Goal: Task Accomplishment & Management: Use online tool/utility

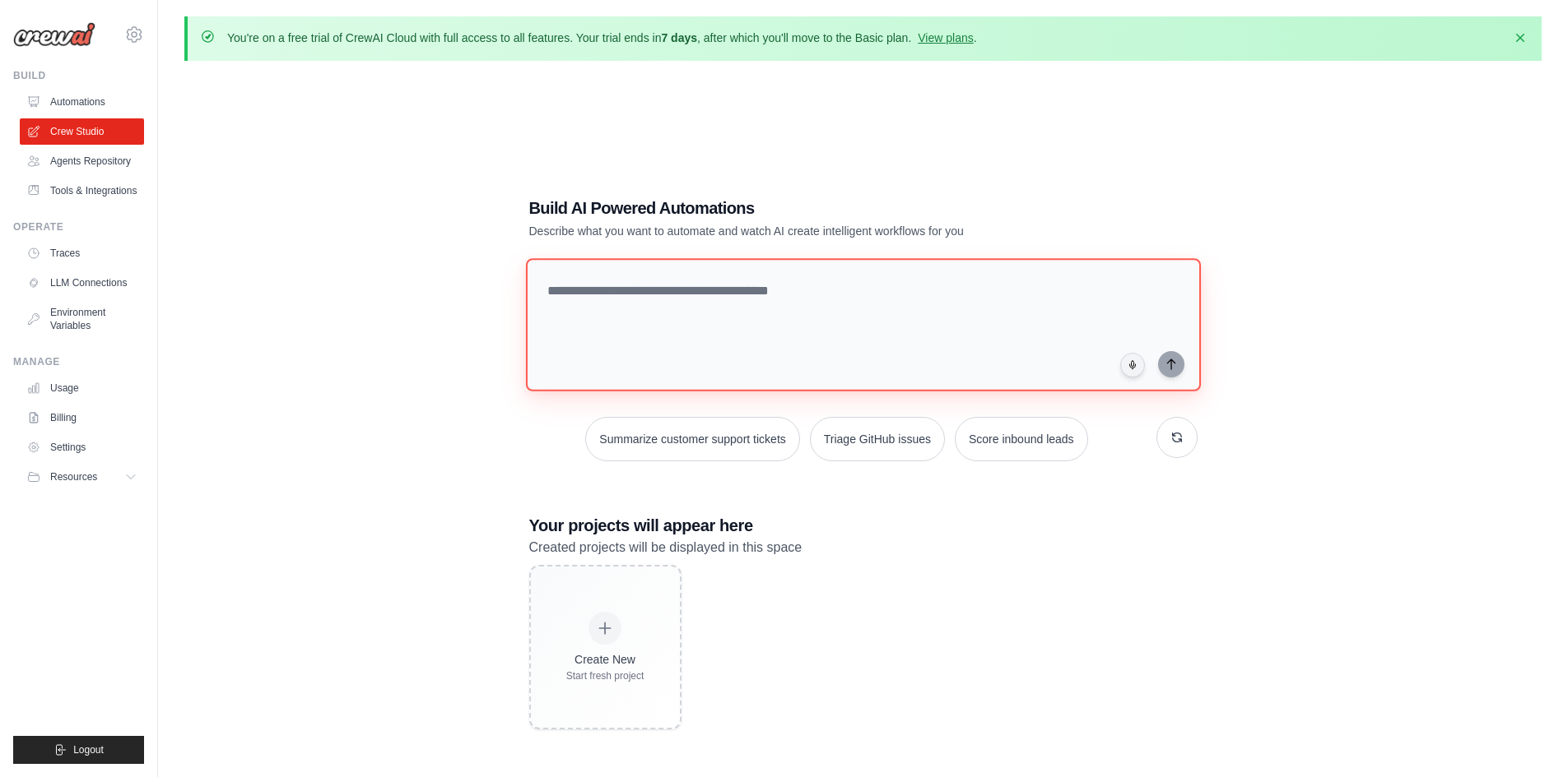
click at [635, 301] on textarea at bounding box center [862, 324] width 675 height 133
click at [642, 287] on textarea at bounding box center [862, 324] width 675 height 133
click at [631, 303] on textarea at bounding box center [862, 324] width 675 height 133
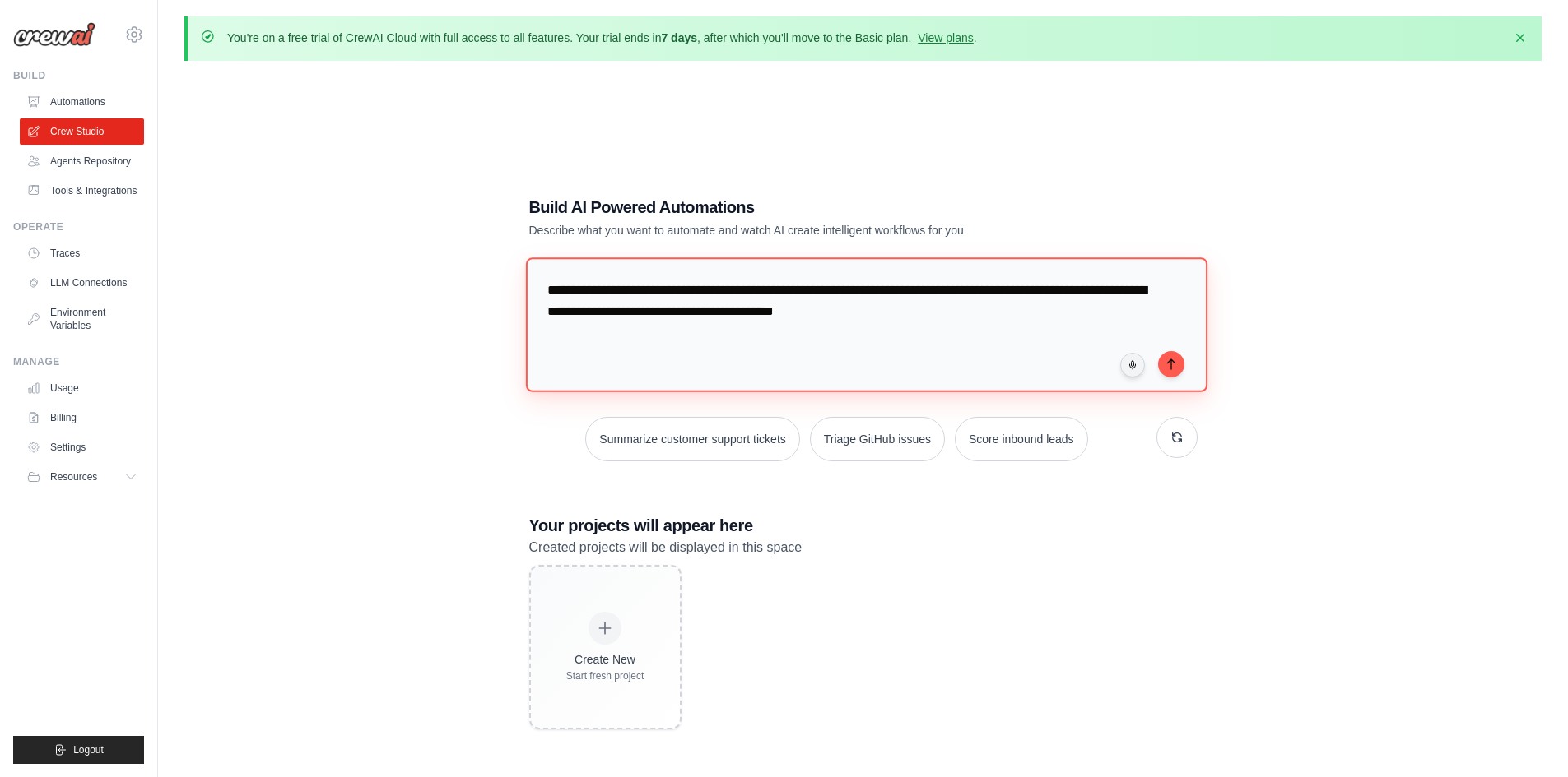
type textarea "**********"
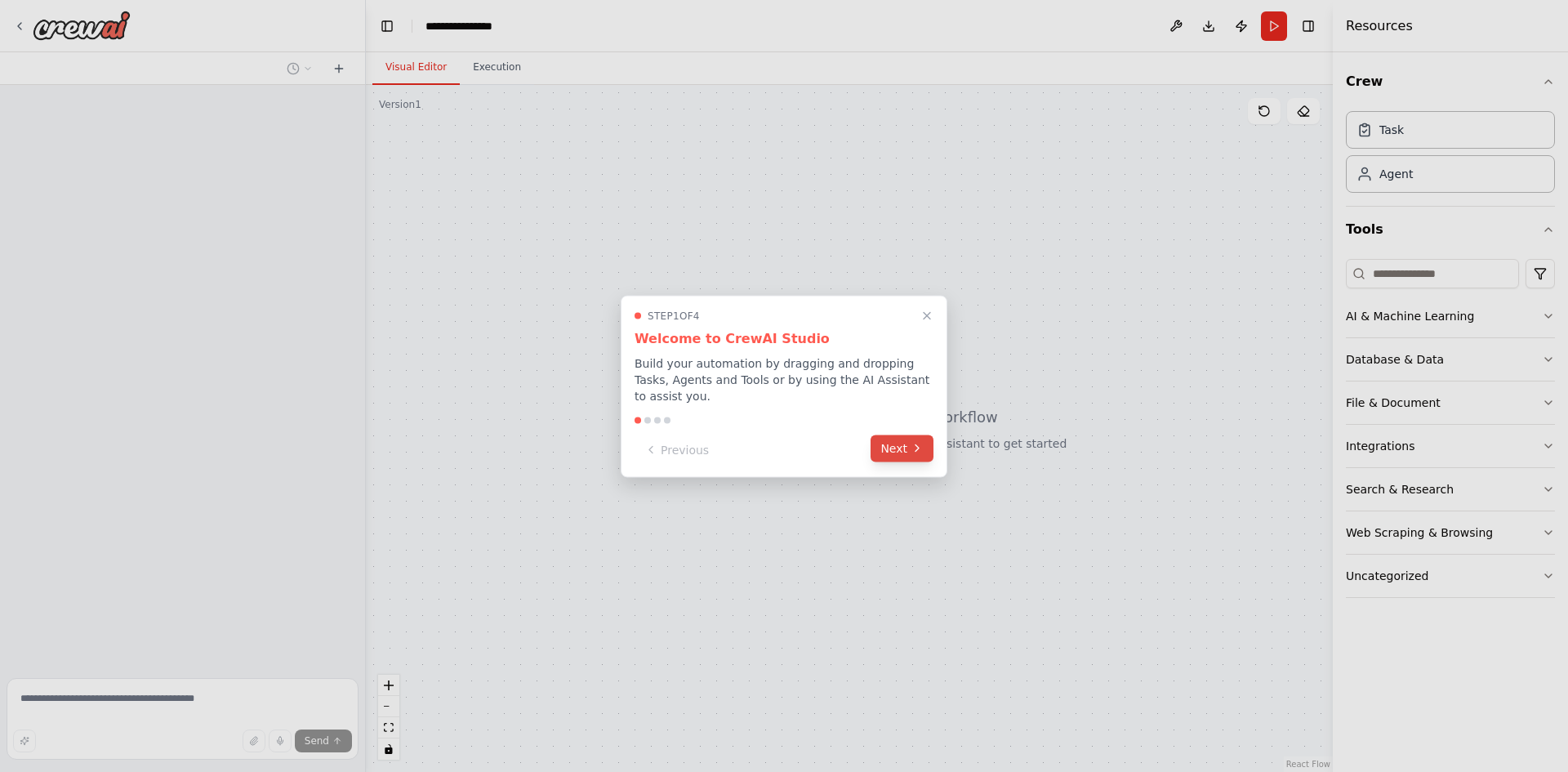
click at [892, 437] on button "Next" at bounding box center [903, 448] width 63 height 27
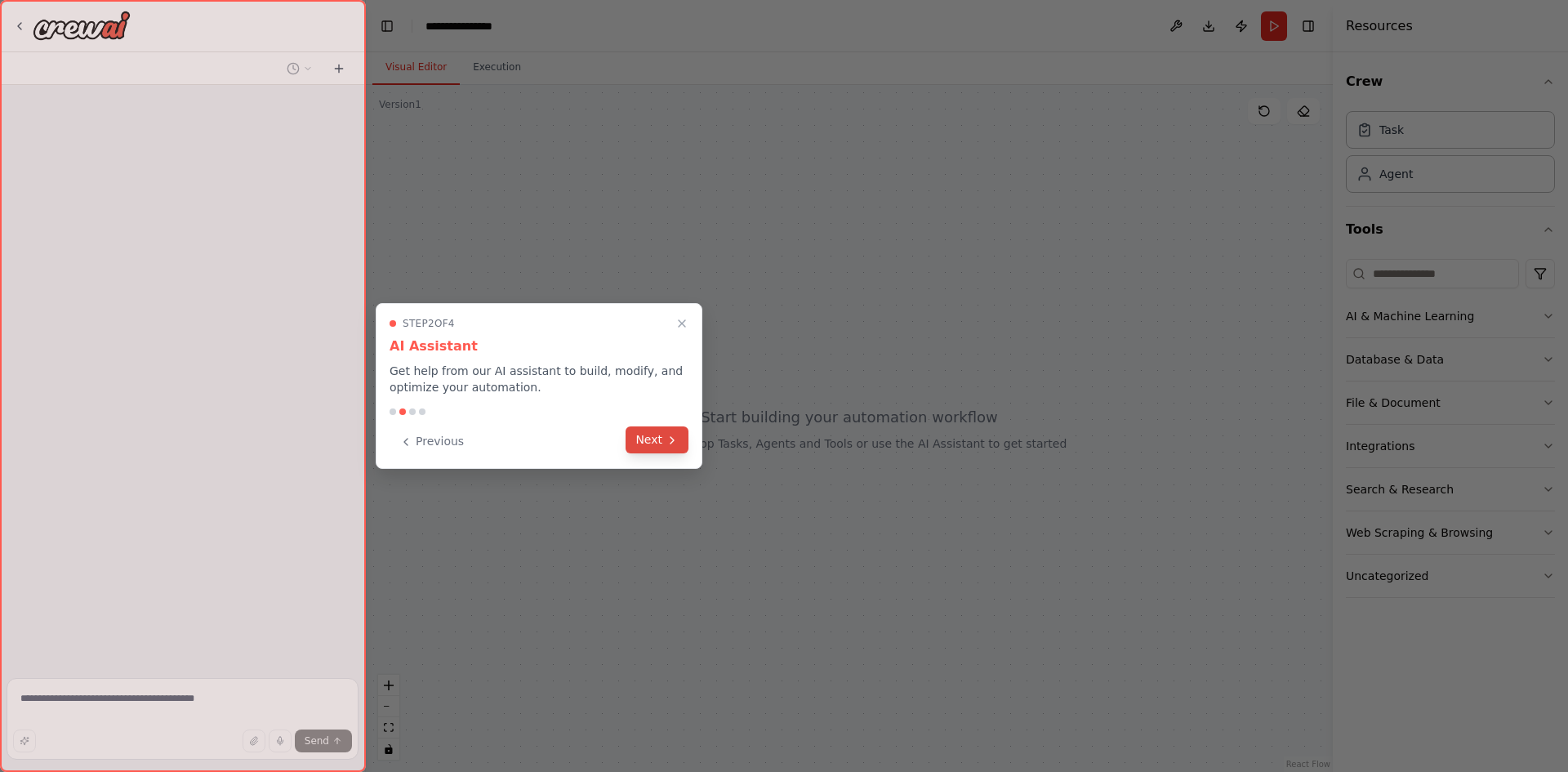
click at [674, 440] on icon at bounding box center [672, 441] width 13 height 13
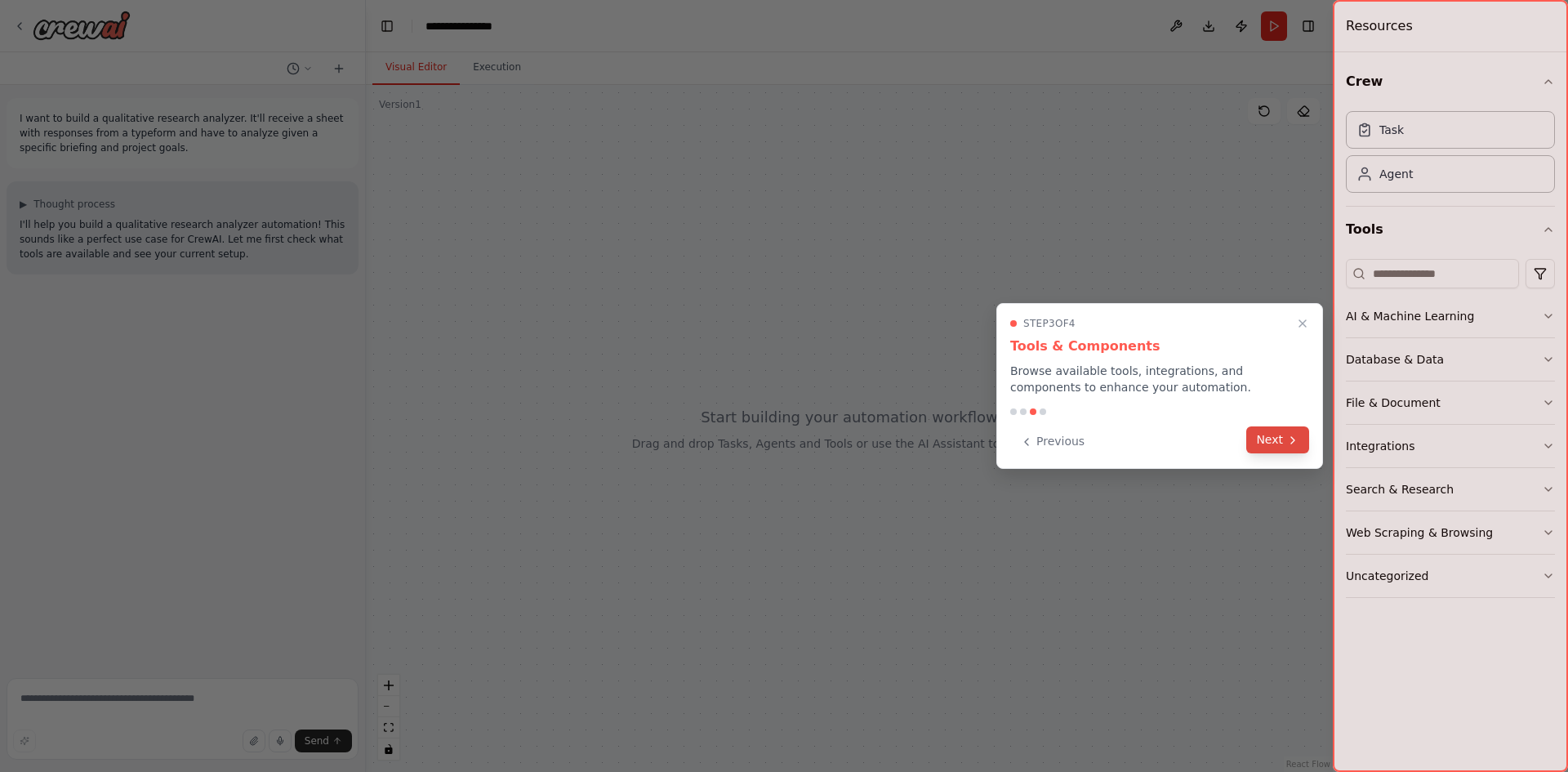
click at [1285, 431] on button "Next" at bounding box center [1278, 440] width 63 height 27
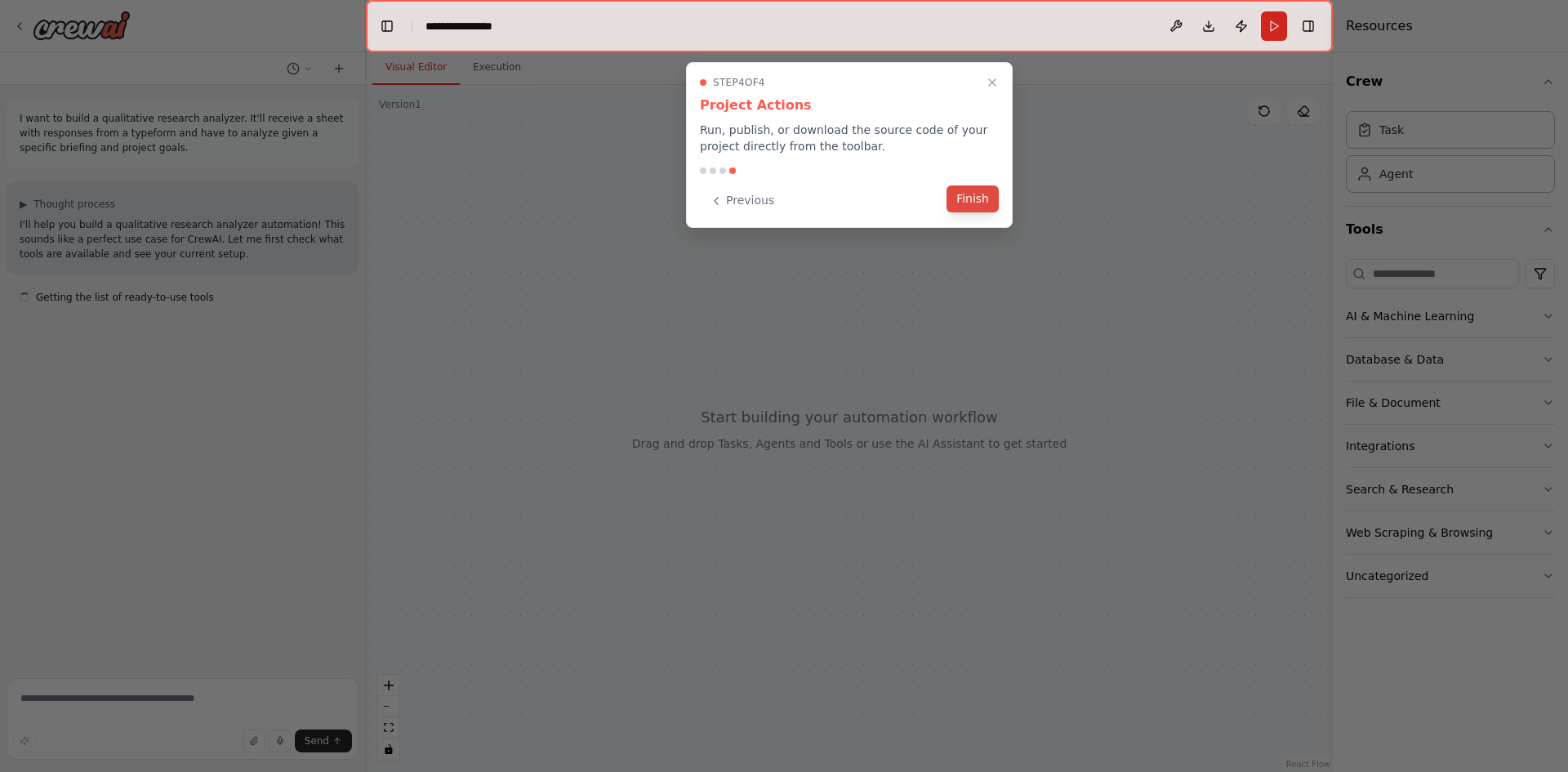
click at [979, 203] on button "Finish" at bounding box center [972, 198] width 52 height 27
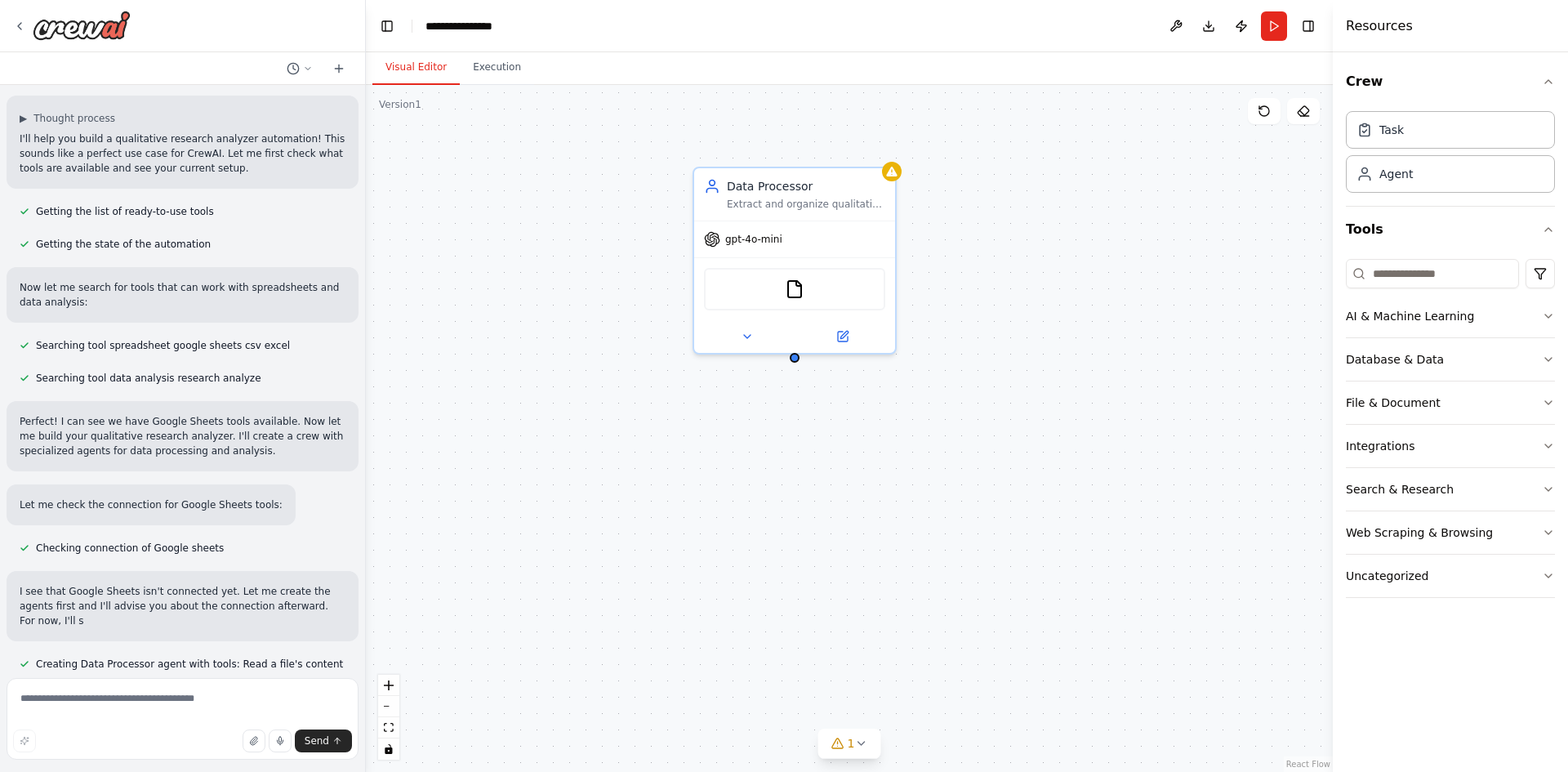
scroll to position [100, 0]
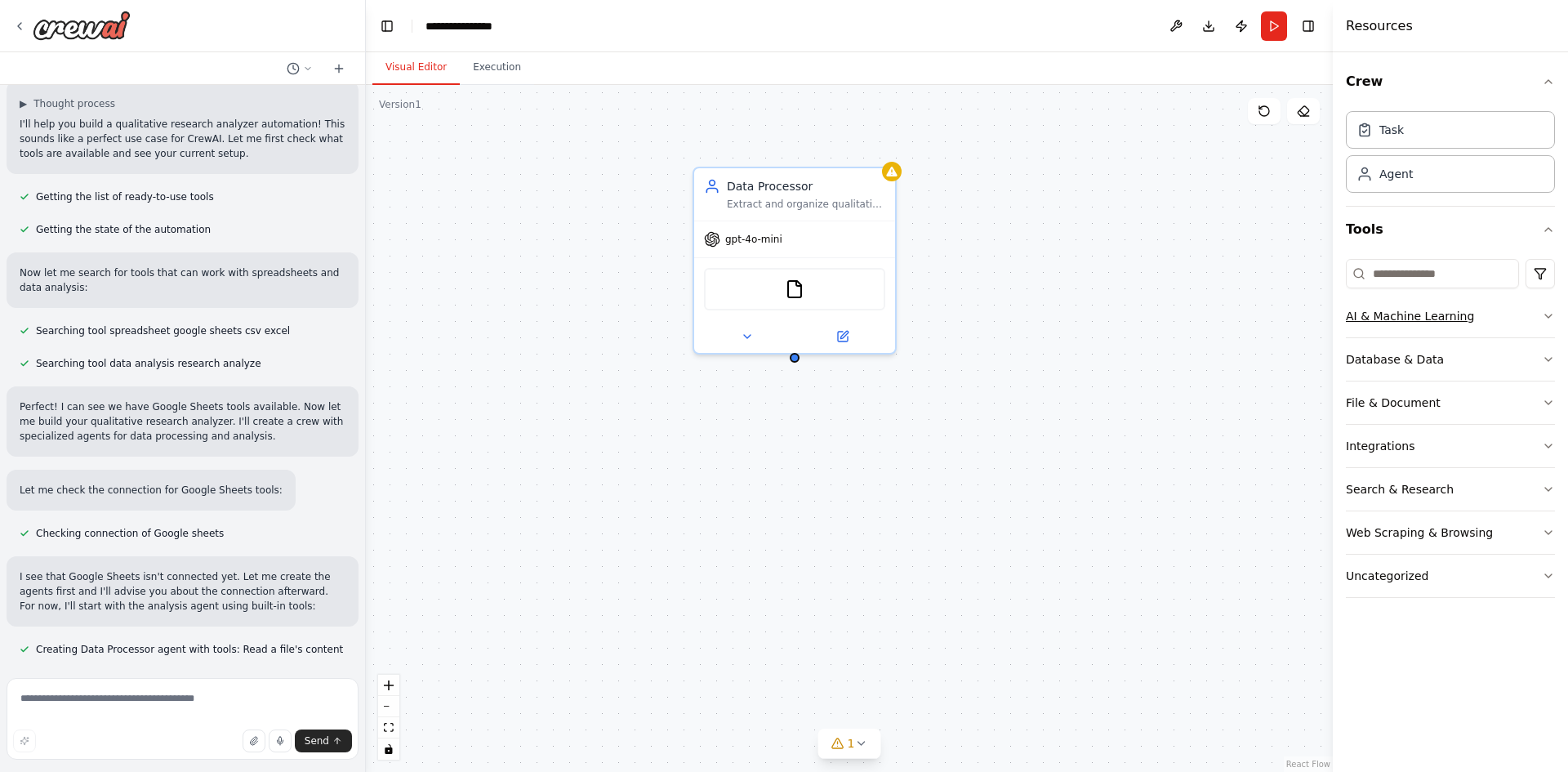
click at [1374, 319] on div "AI & Machine Learning" at bounding box center [1410, 316] width 129 height 17
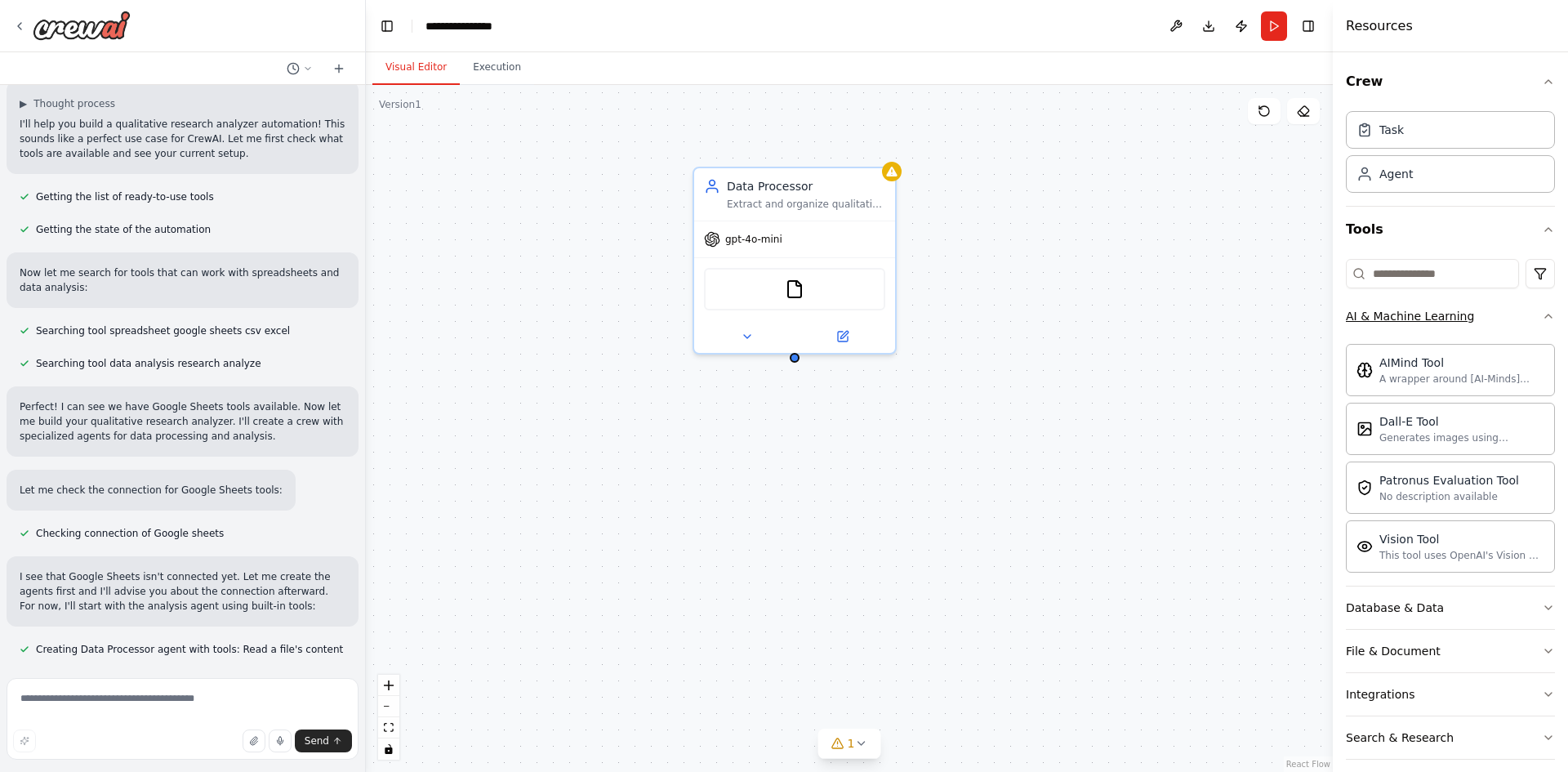
click at [1400, 325] on button "AI & Machine Learning" at bounding box center [1451, 315] width 209 height 42
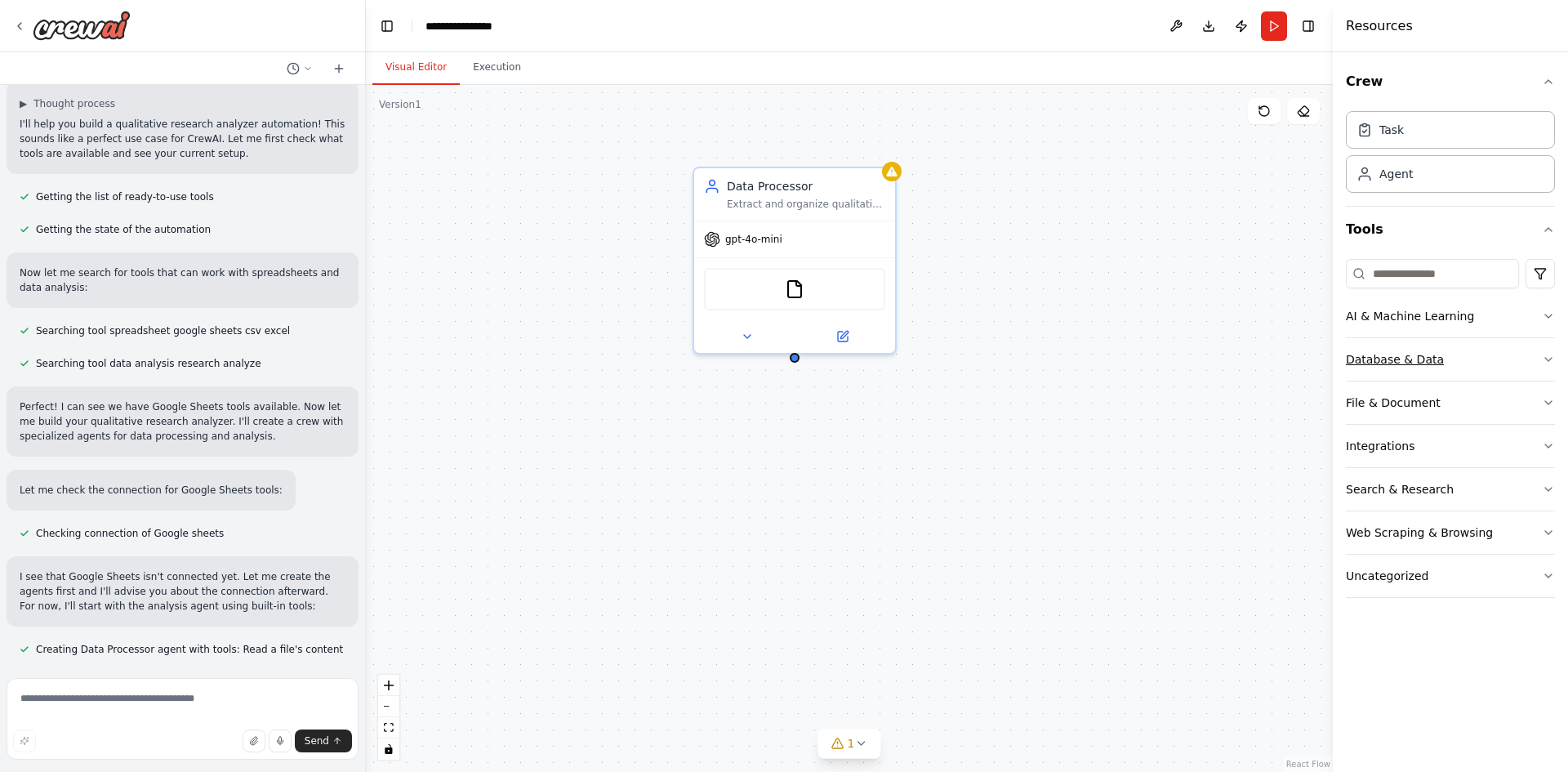
click at [1395, 369] on button "Database & Data" at bounding box center [1451, 359] width 209 height 42
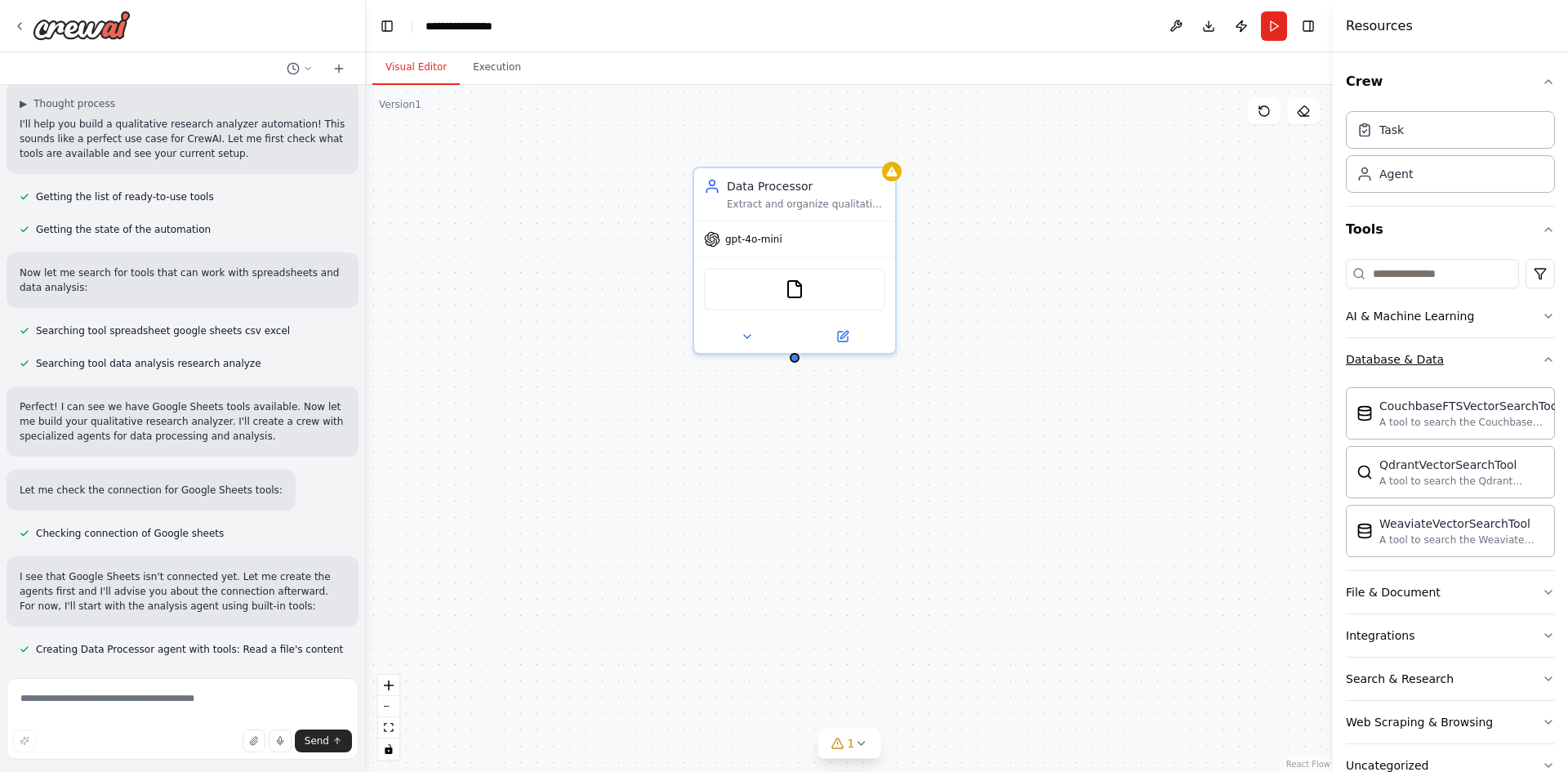
scroll to position [133, 0]
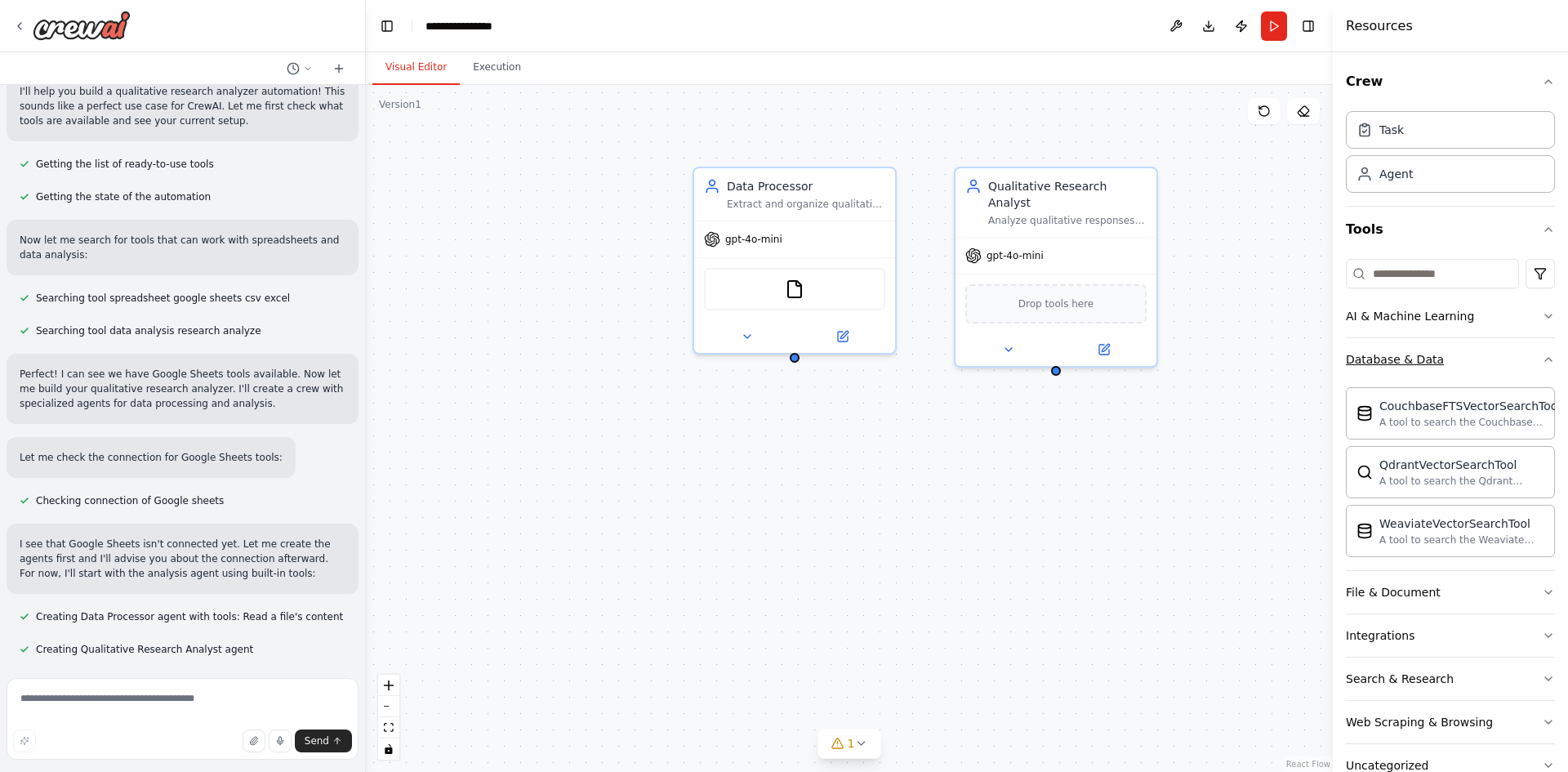
click at [1395, 361] on div "Database & Data" at bounding box center [1395, 359] width 98 height 17
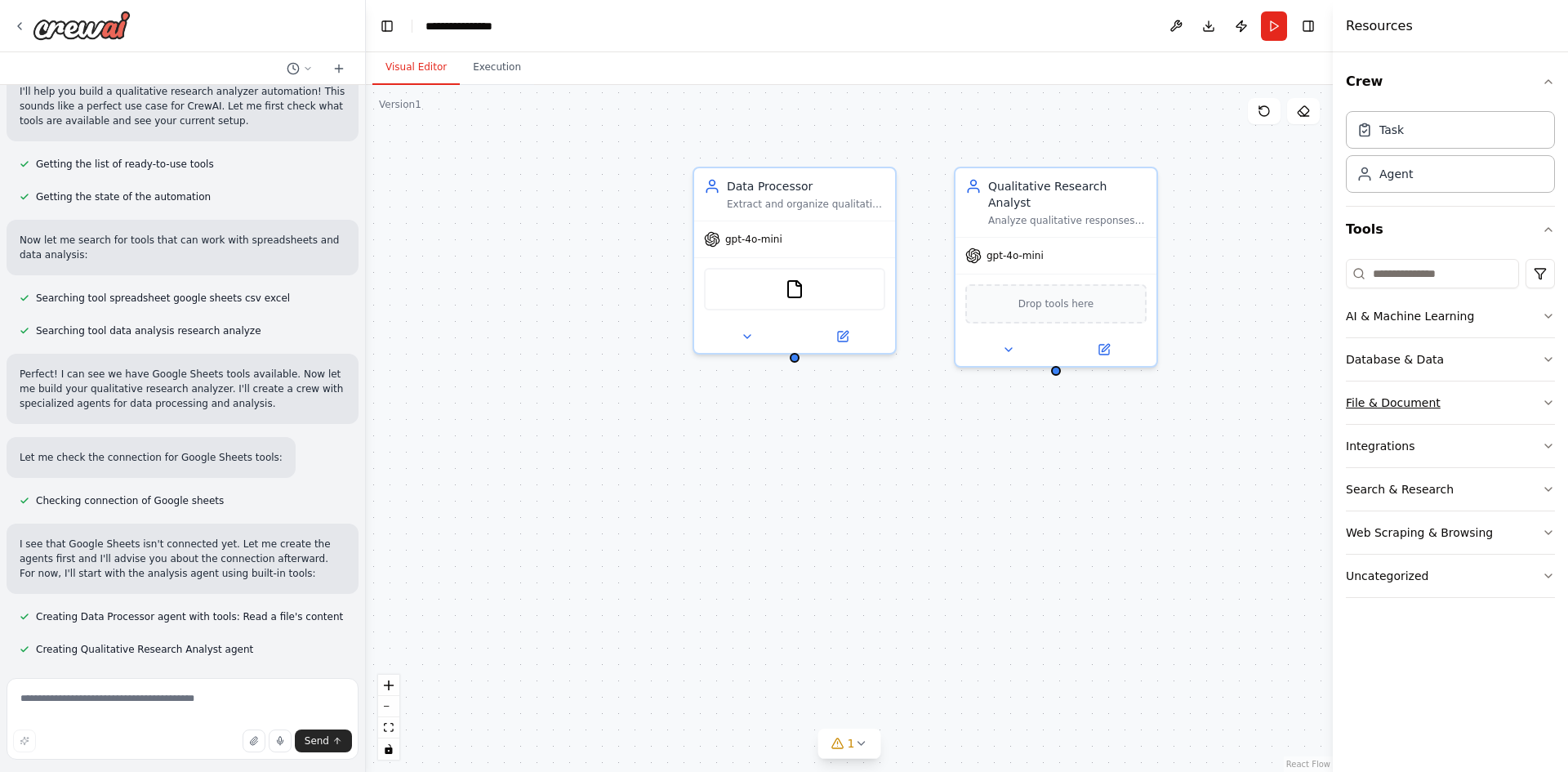
click at [1394, 393] on button "File & Document" at bounding box center [1451, 403] width 209 height 42
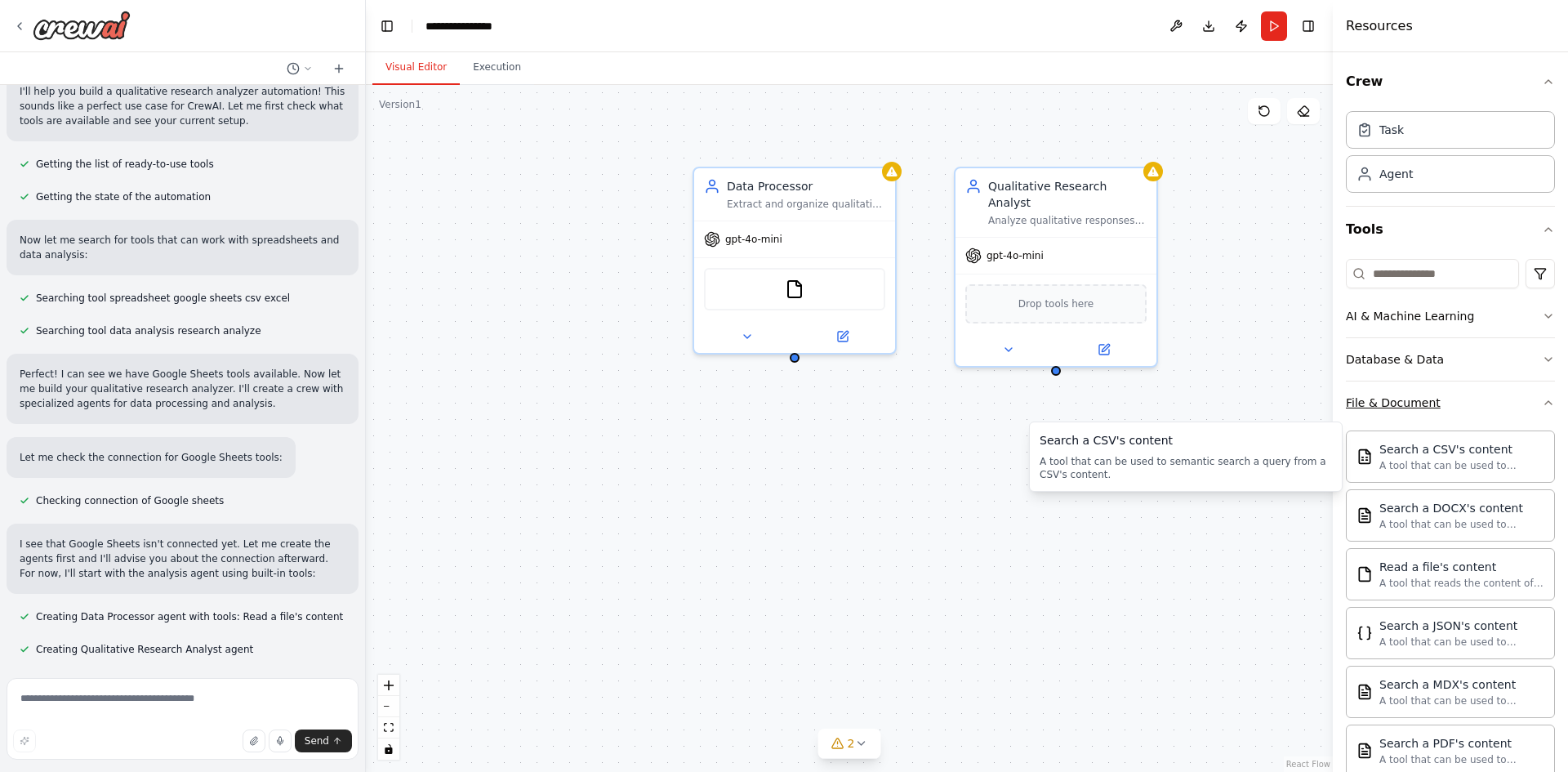
scroll to position [166, 0]
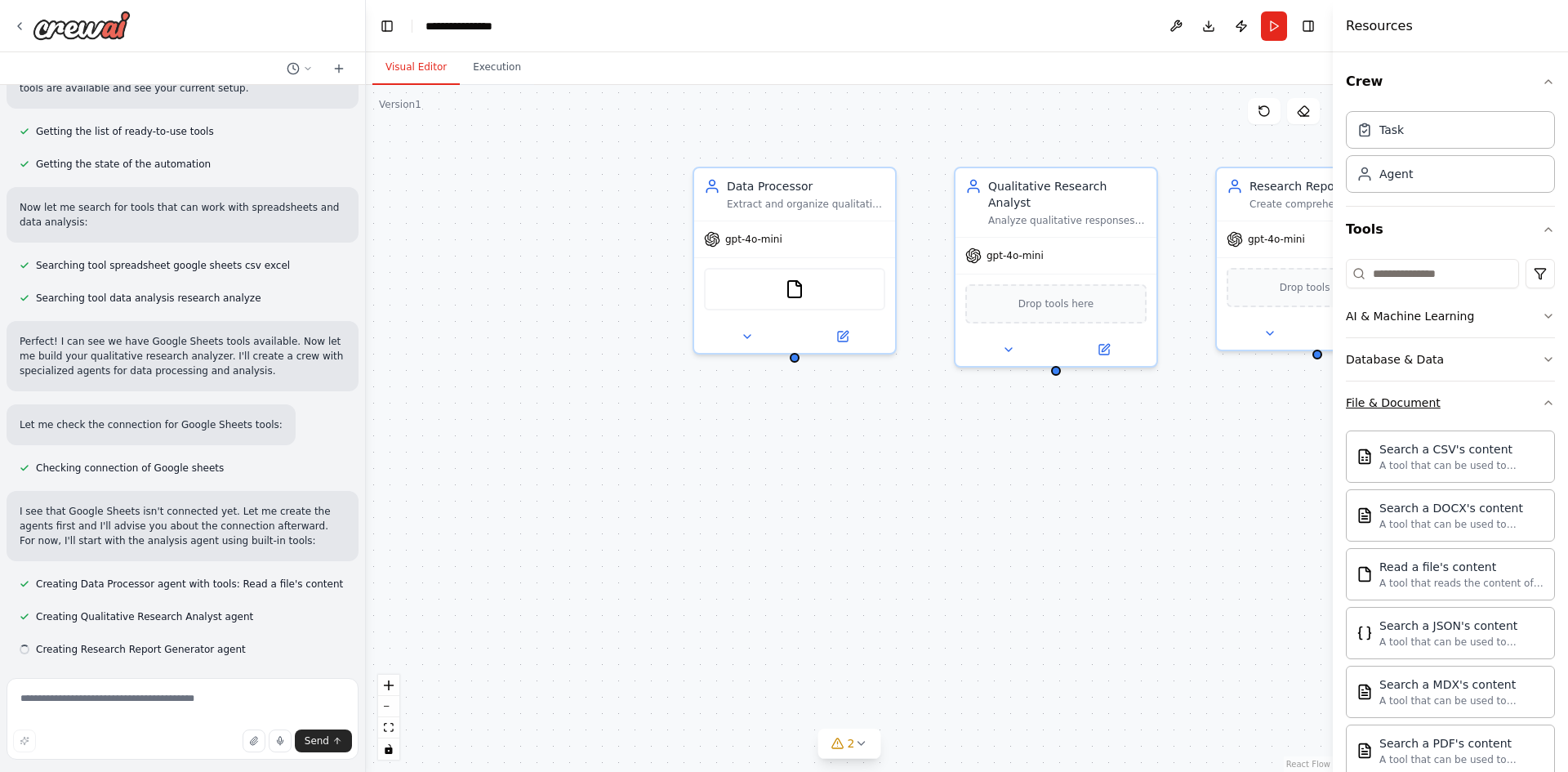
click at [1397, 393] on button "File & Document" at bounding box center [1451, 403] width 209 height 42
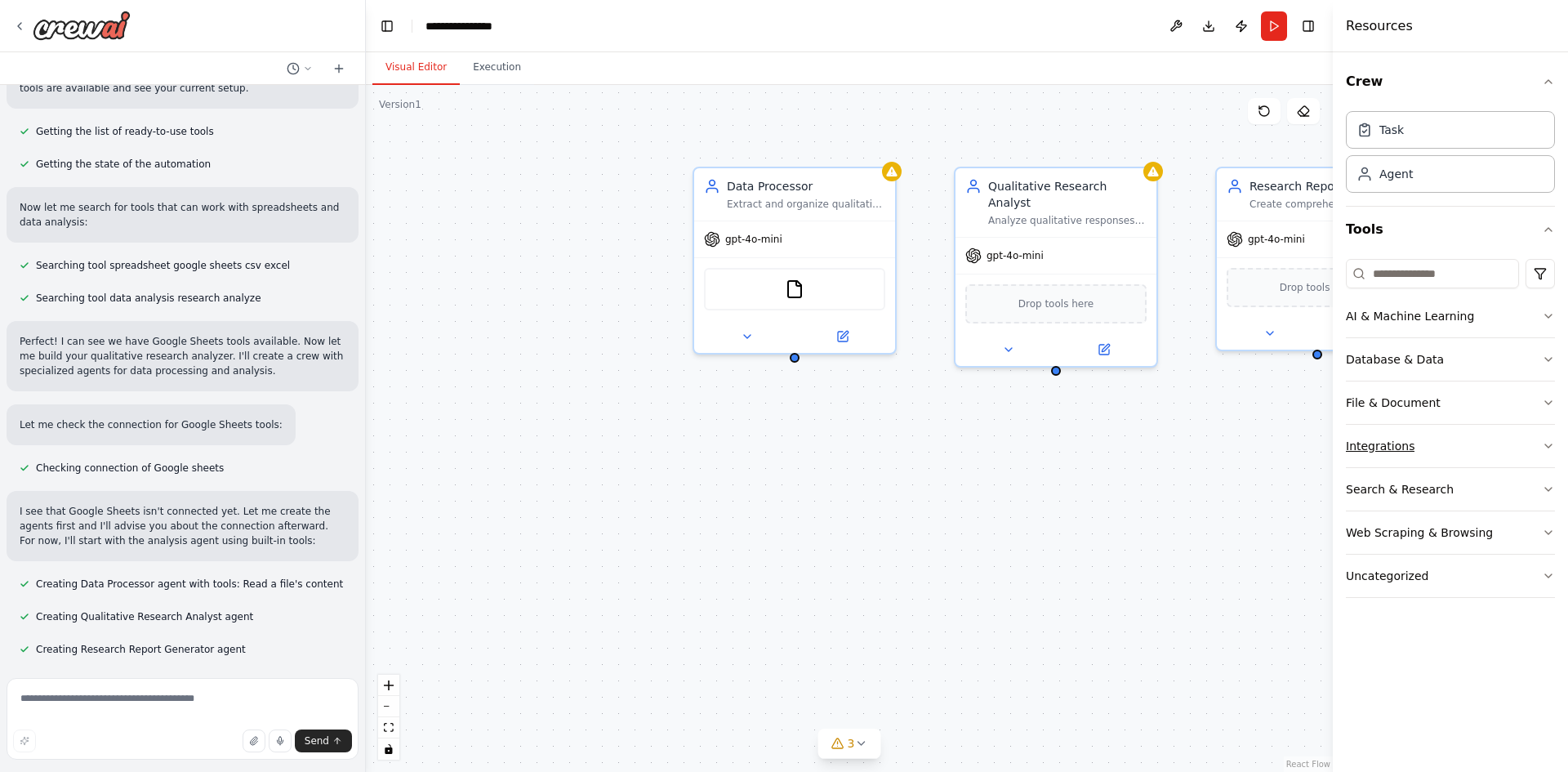
click at [1390, 450] on div "Integrations" at bounding box center [1381, 447] width 69 height 17
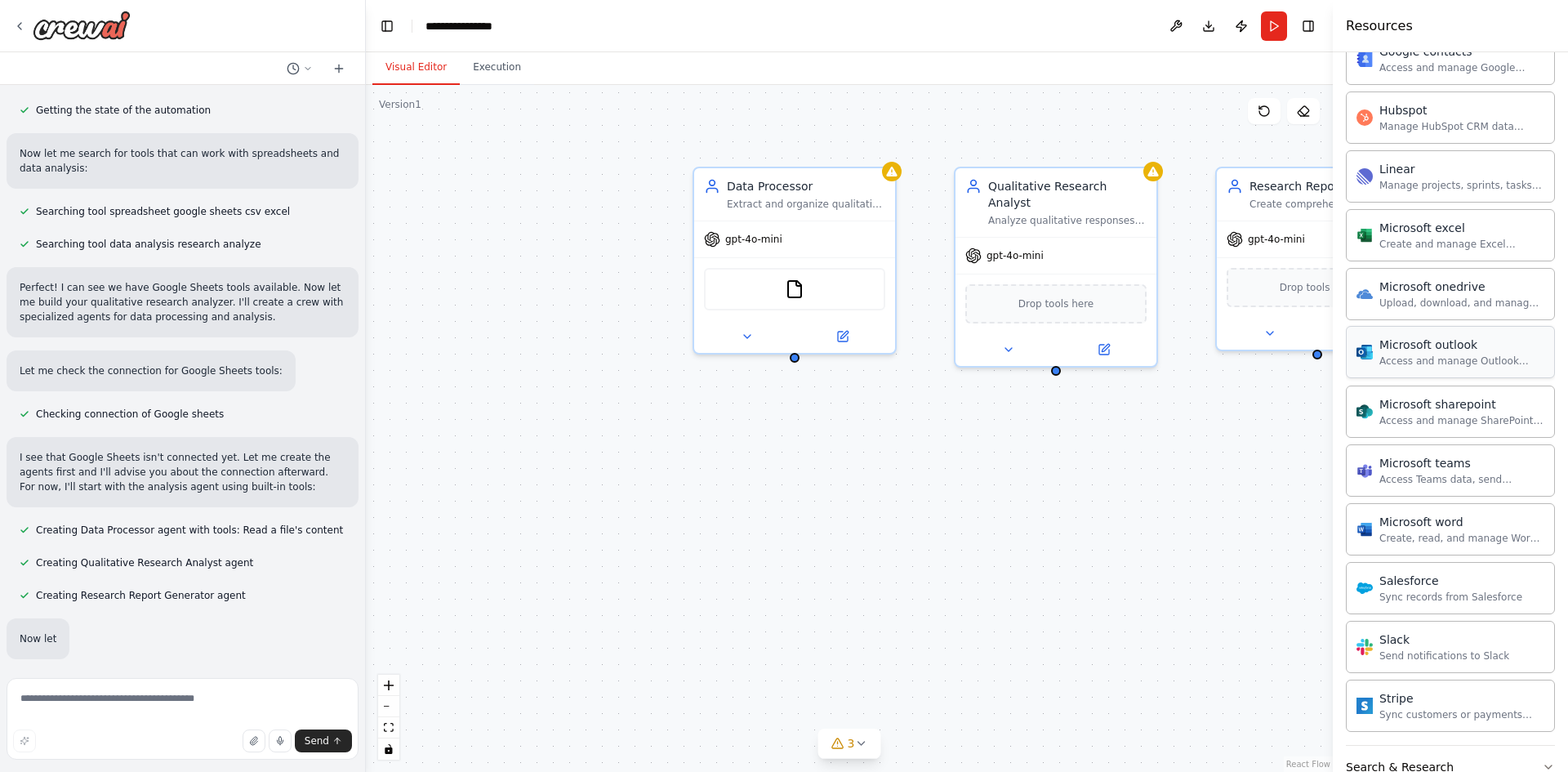
scroll to position [252, 0]
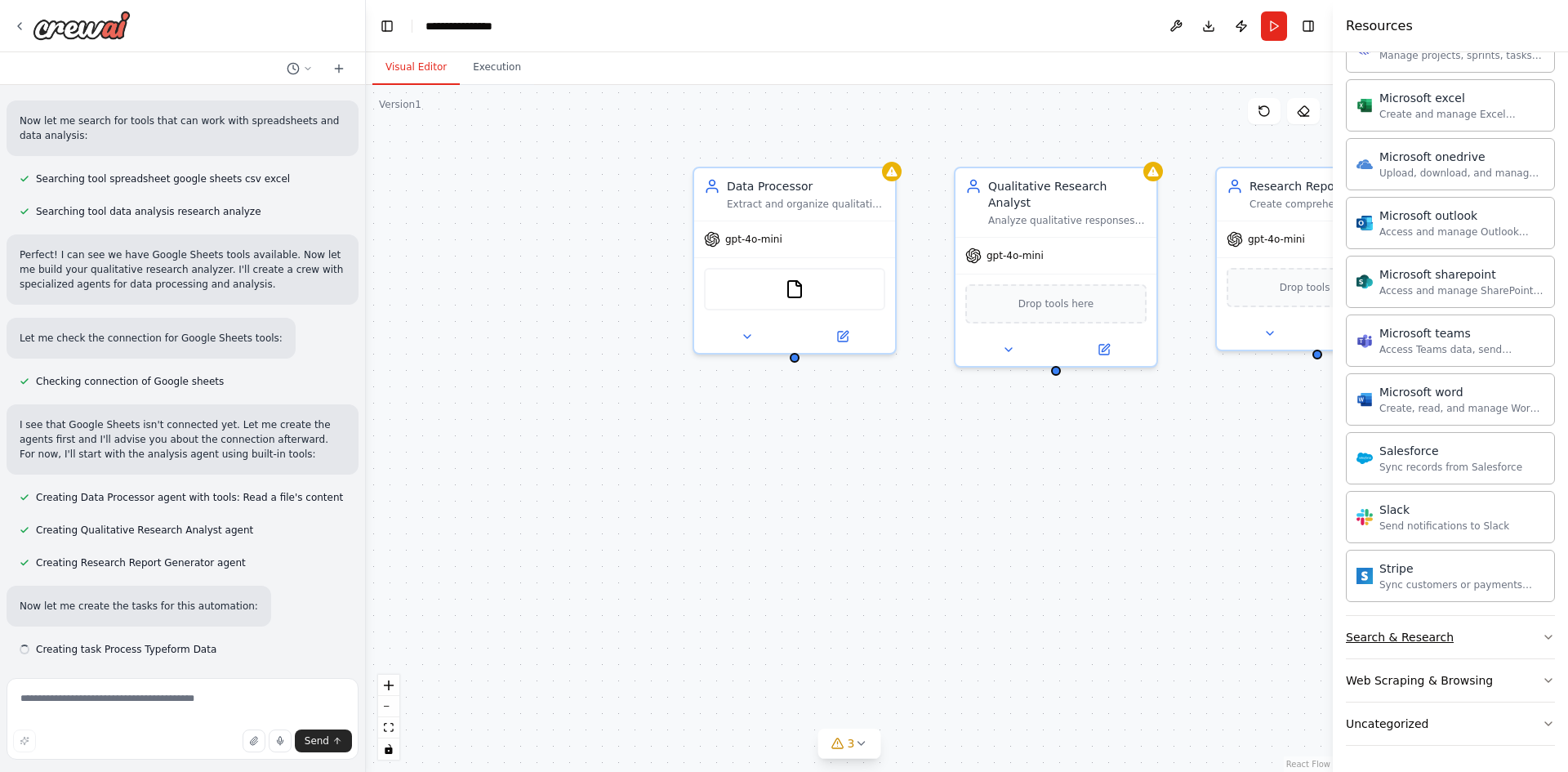
click at [1398, 635] on div "Search & Research" at bounding box center [1400, 638] width 108 height 17
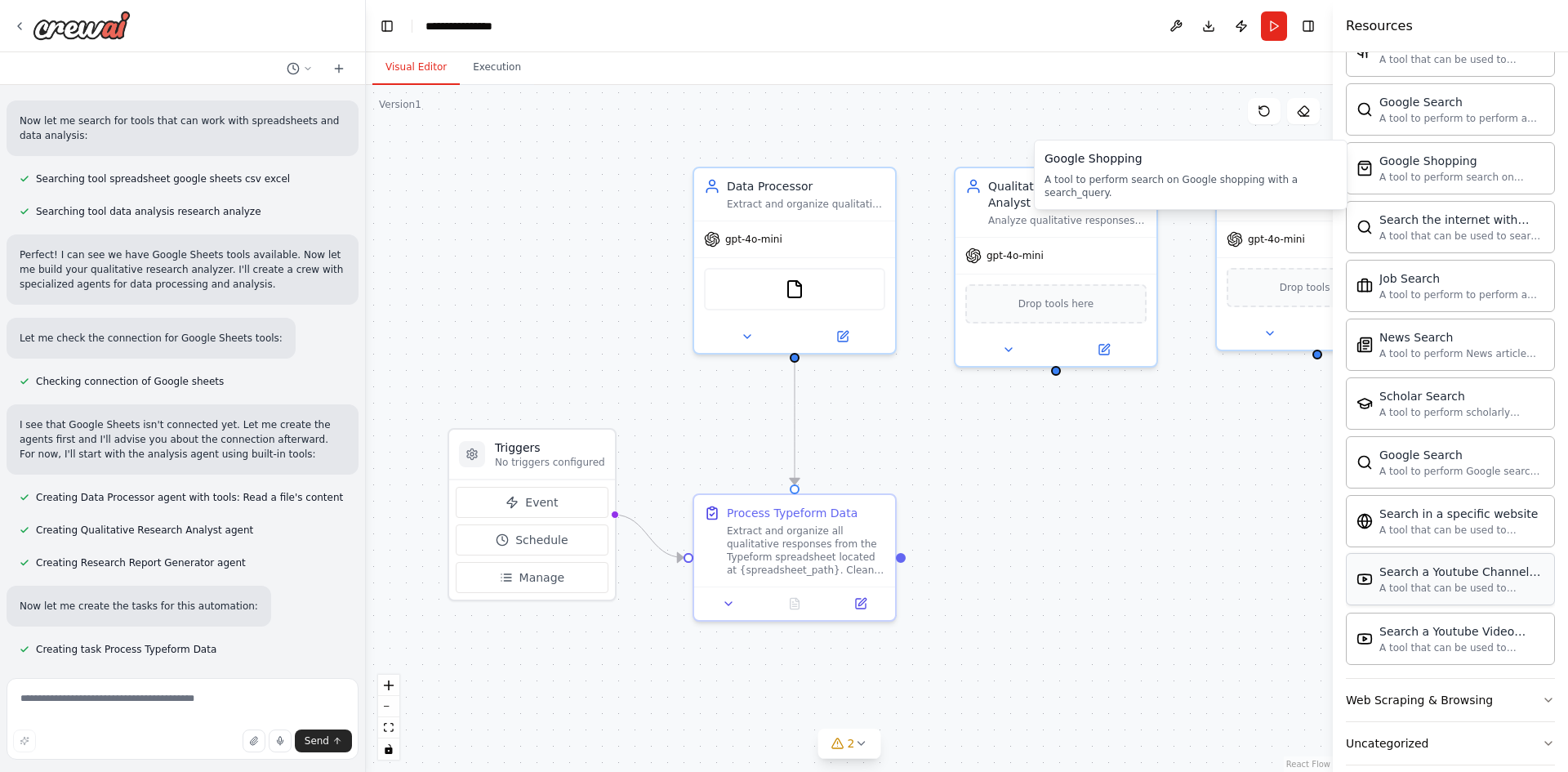
scroll to position [286, 0]
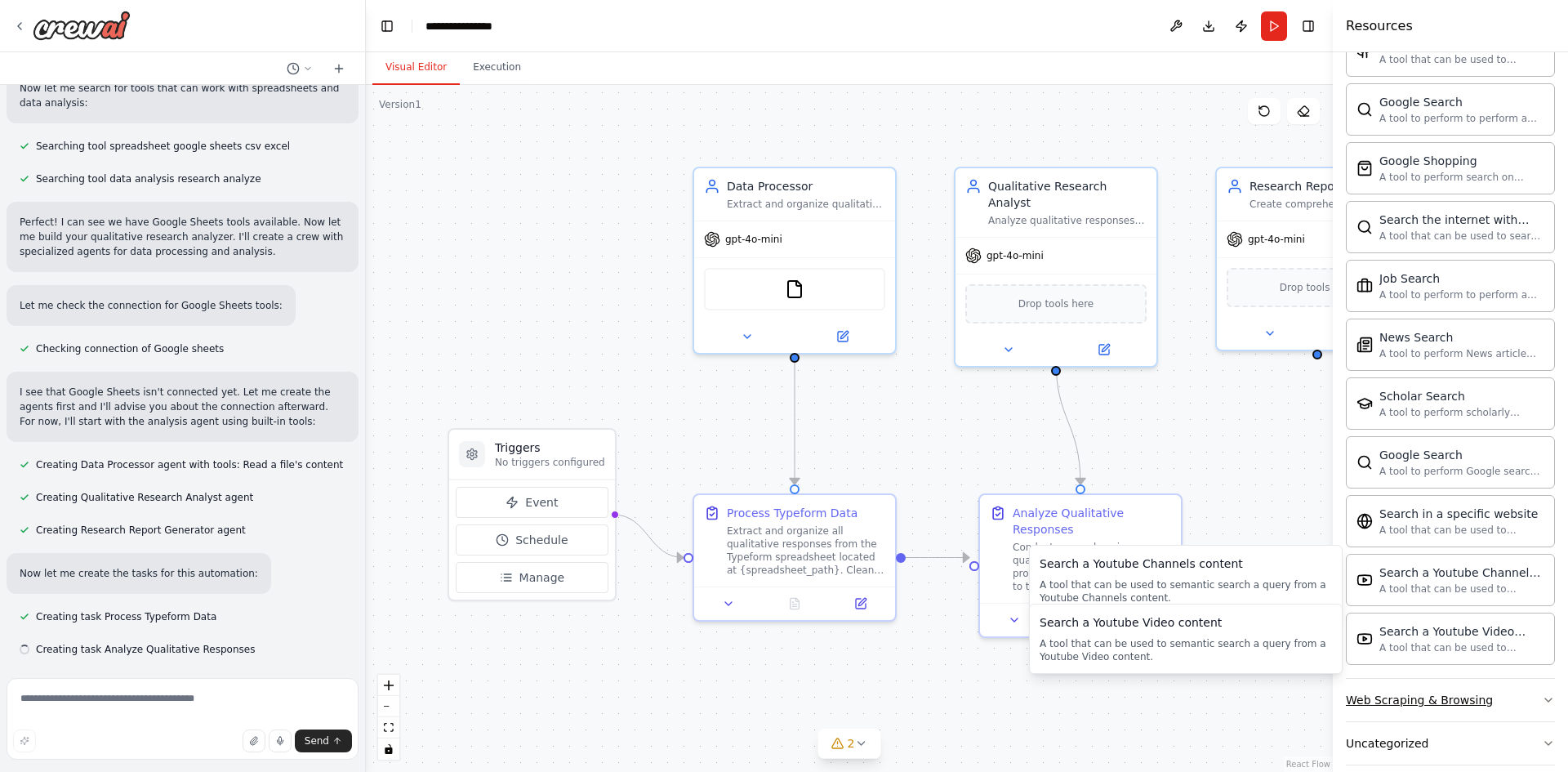
click at [1406, 692] on div "Web Scraping & Browsing" at bounding box center [1419, 701] width 147 height 17
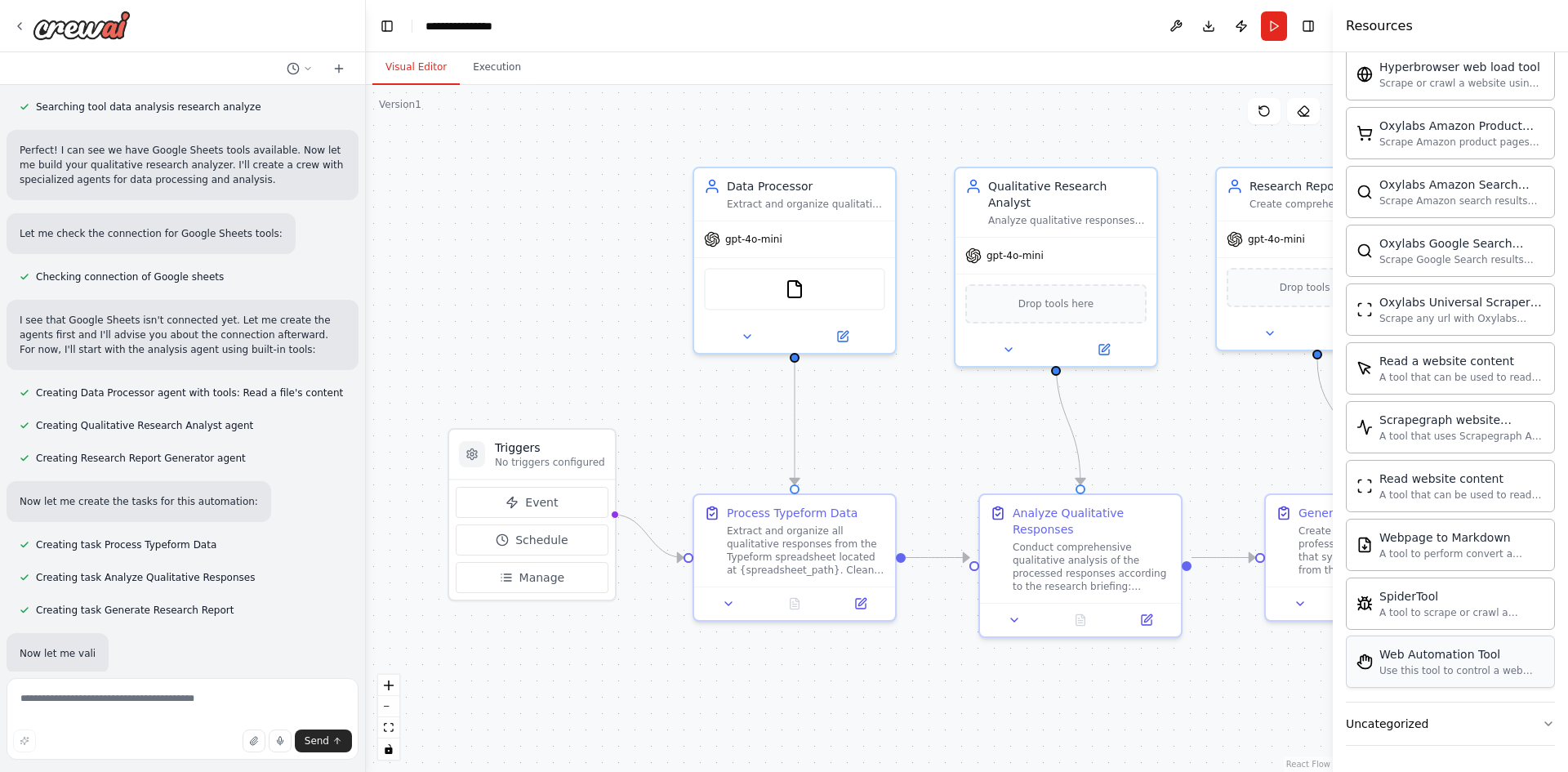
scroll to position [404, 0]
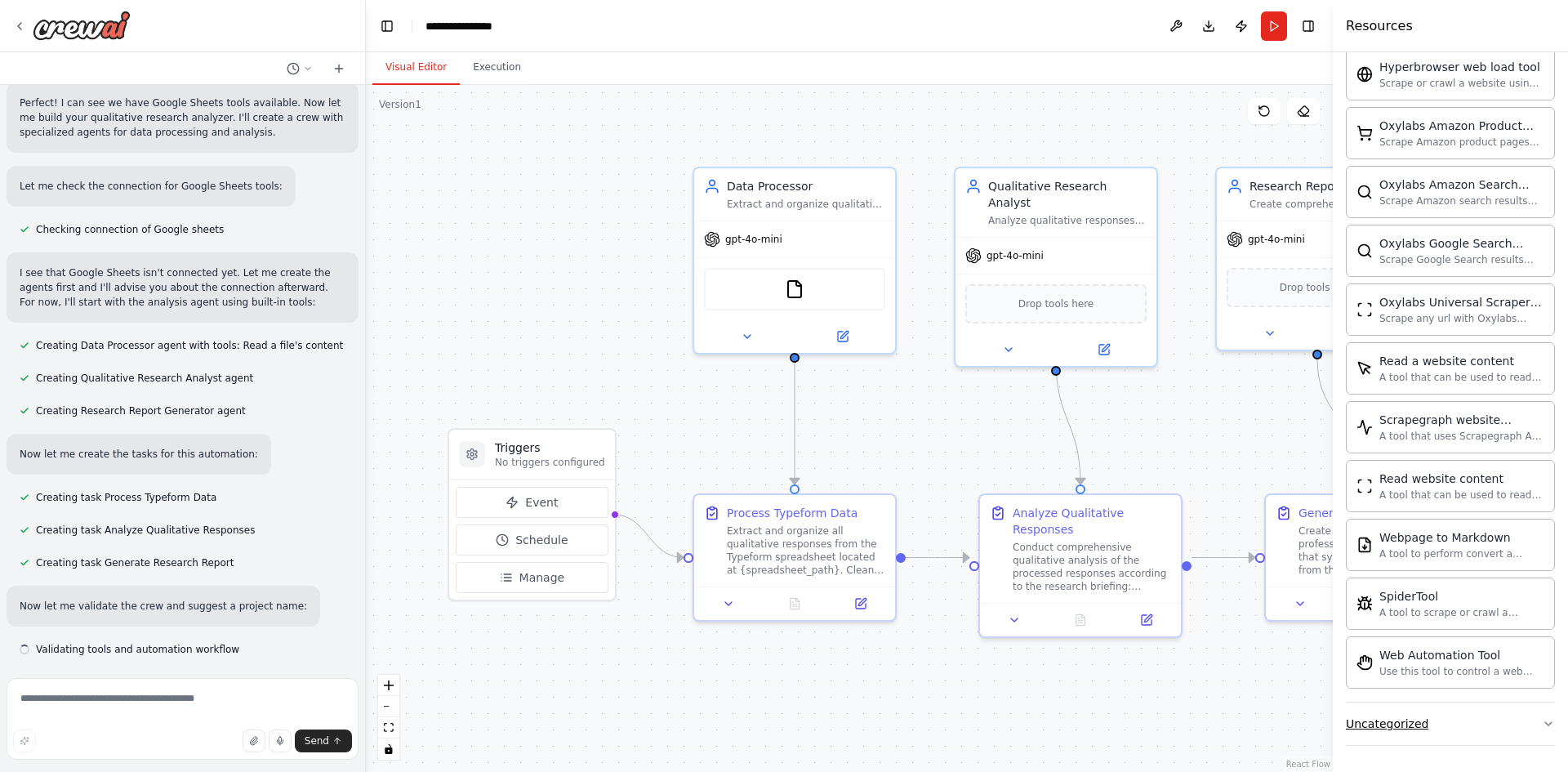
click at [1399, 717] on div "Uncategorized" at bounding box center [1387, 724] width 82 height 17
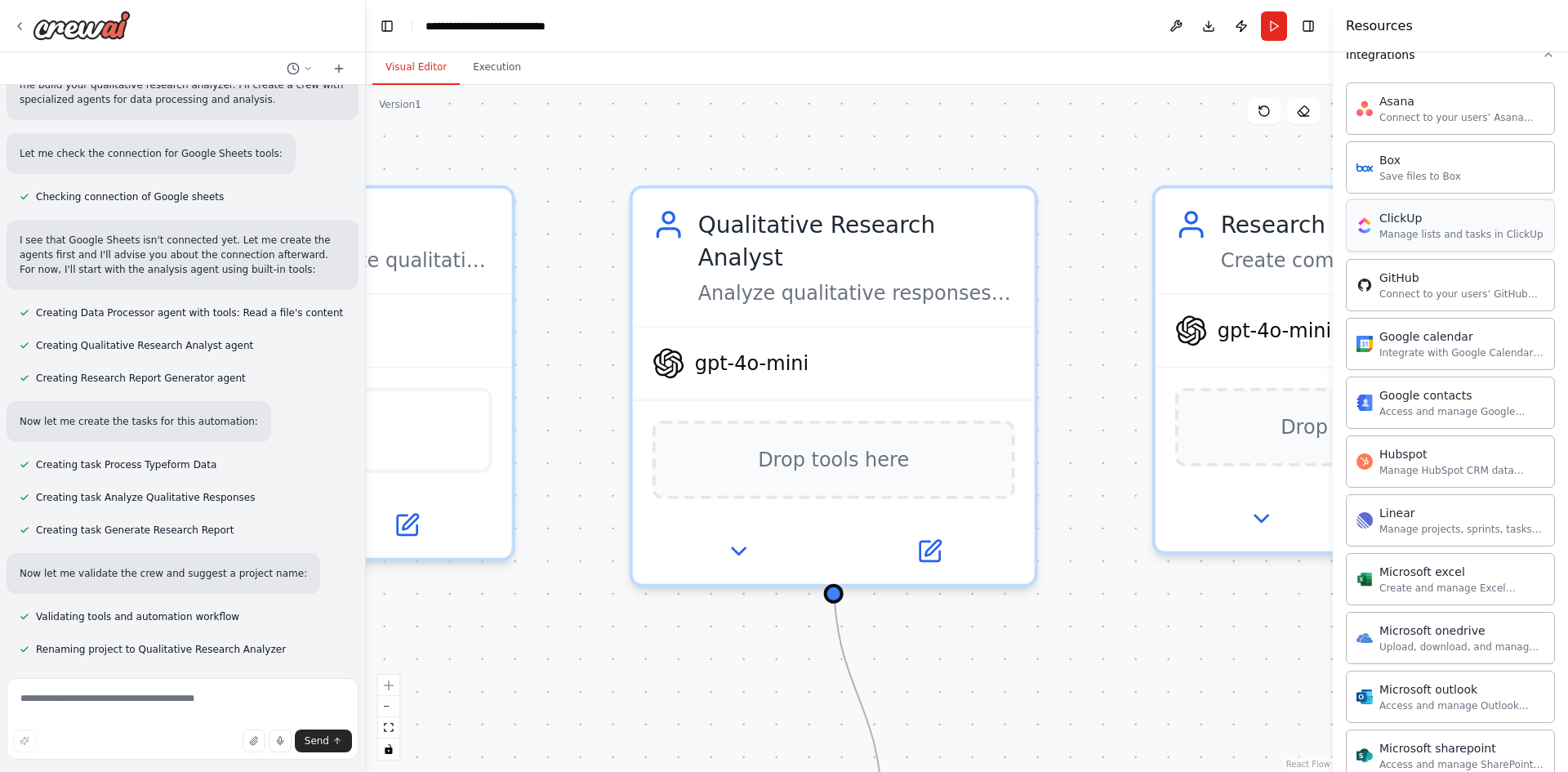
scroll to position [0, 0]
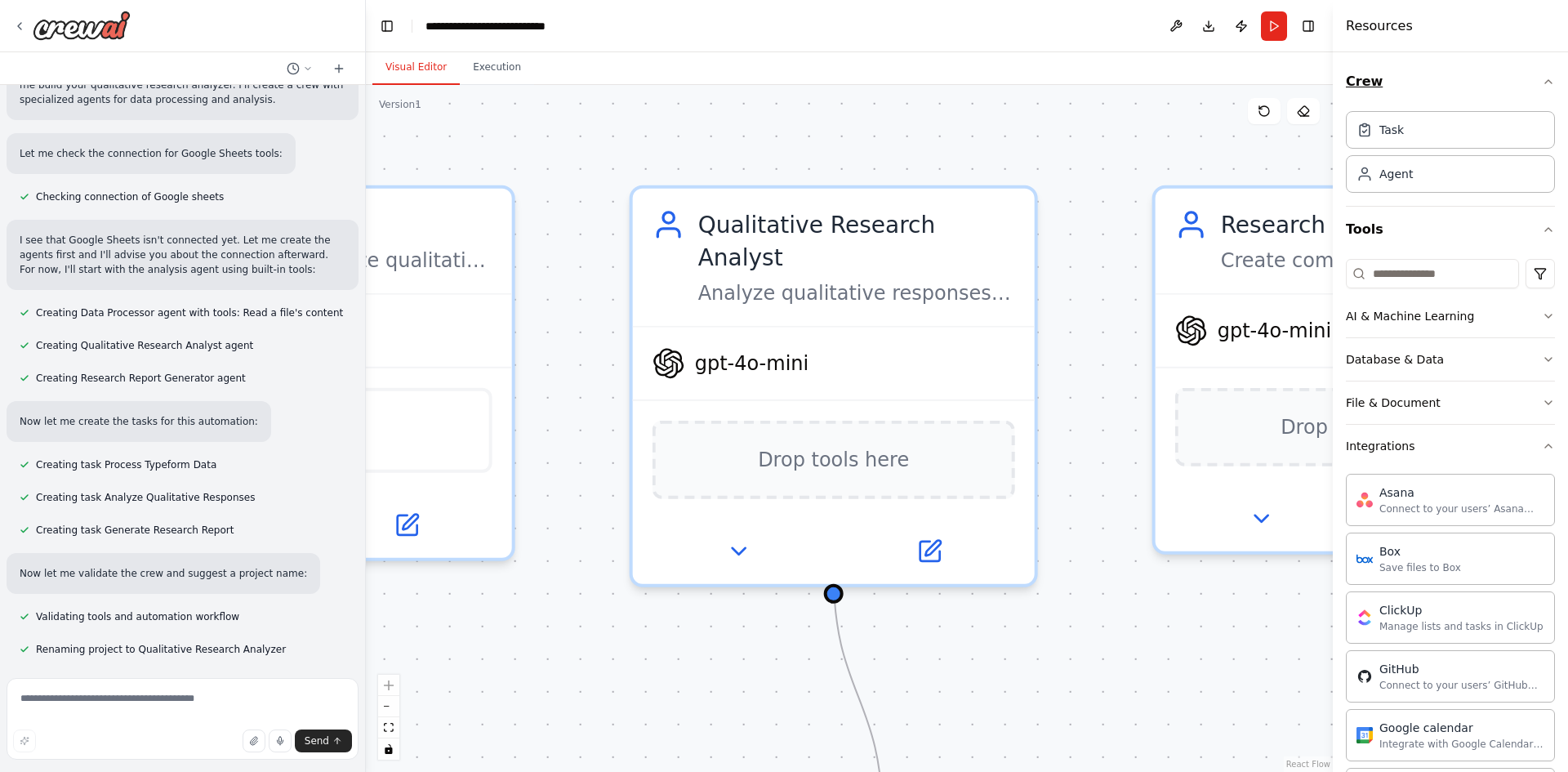
click at [1393, 92] on button "Crew" at bounding box center [1451, 81] width 209 height 46
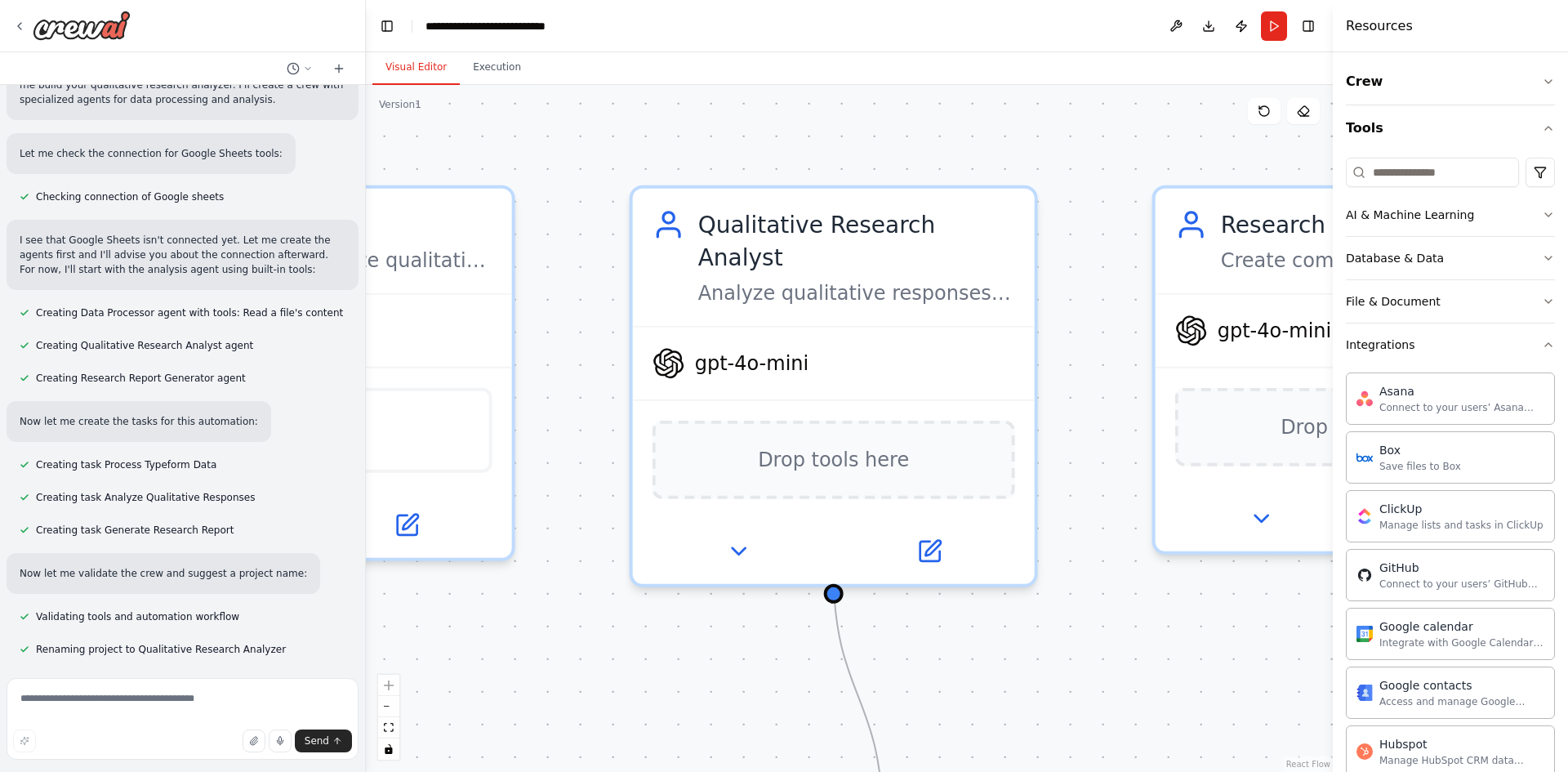
click at [1174, 155] on div ".deletable-edge-delete-btn { width: 20px; height: 20px; border: 0px solid #ffff…" at bounding box center [850, 428] width 967 height 687
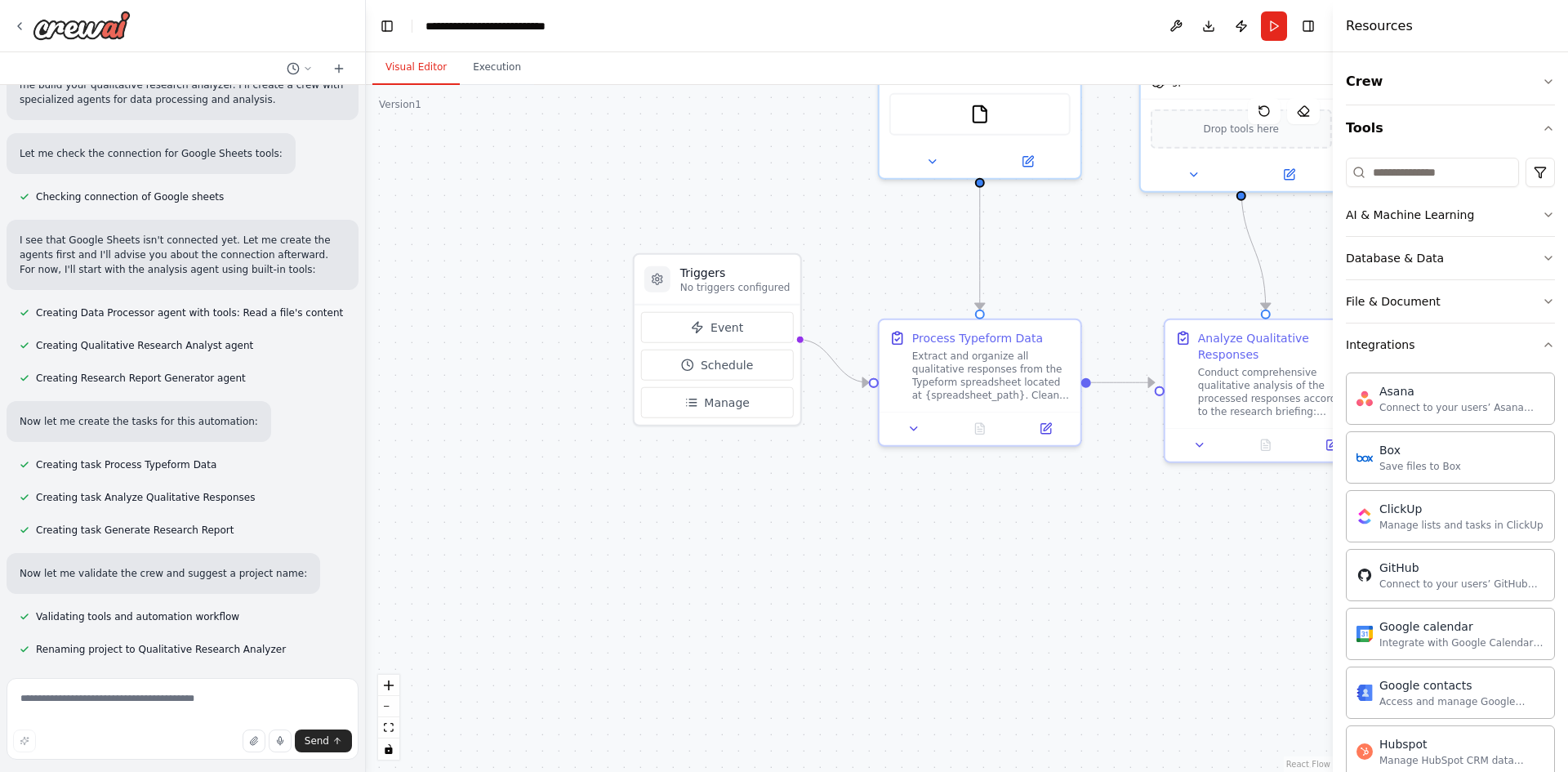
drag, startPoint x: 713, startPoint y: 504, endPoint x: 609, endPoint y: 543, distance: 111.1
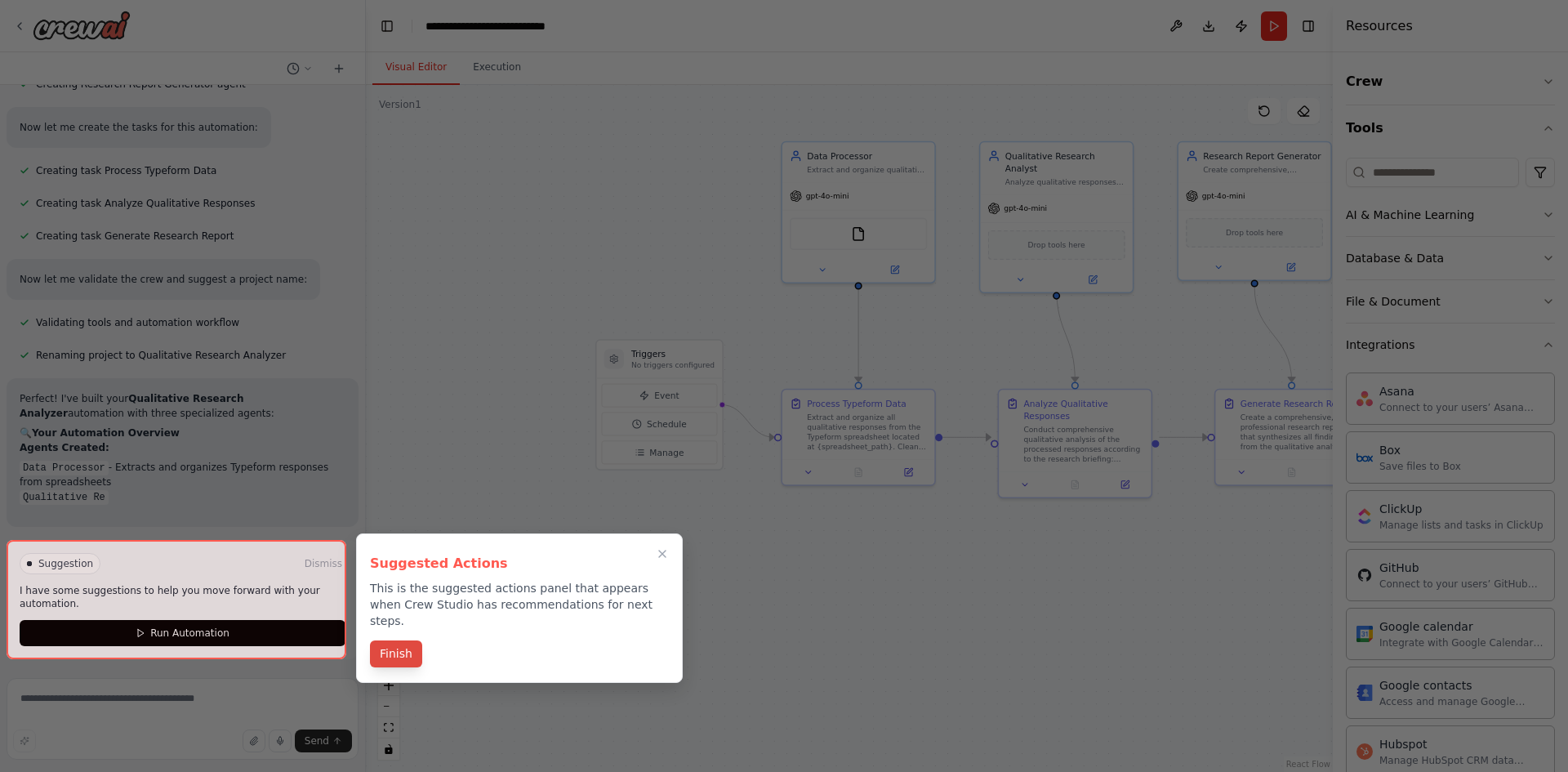
click at [392, 641] on button "Finish" at bounding box center [396, 654] width 52 height 27
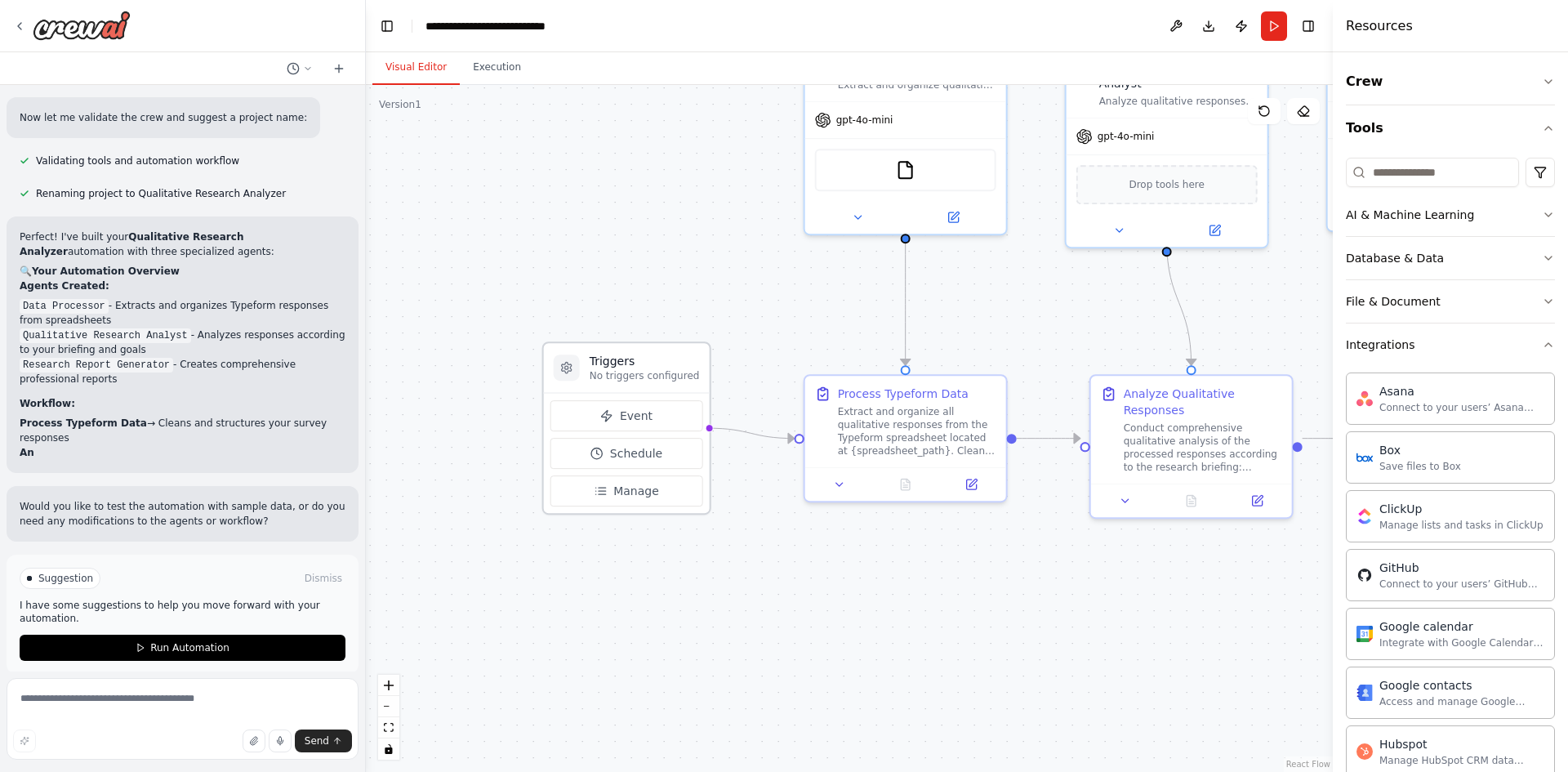
drag, startPoint x: 640, startPoint y: 323, endPoint x: 622, endPoint y: 354, distance: 35.8
click at [622, 354] on h3 "Triggers" at bounding box center [645, 361] width 110 height 17
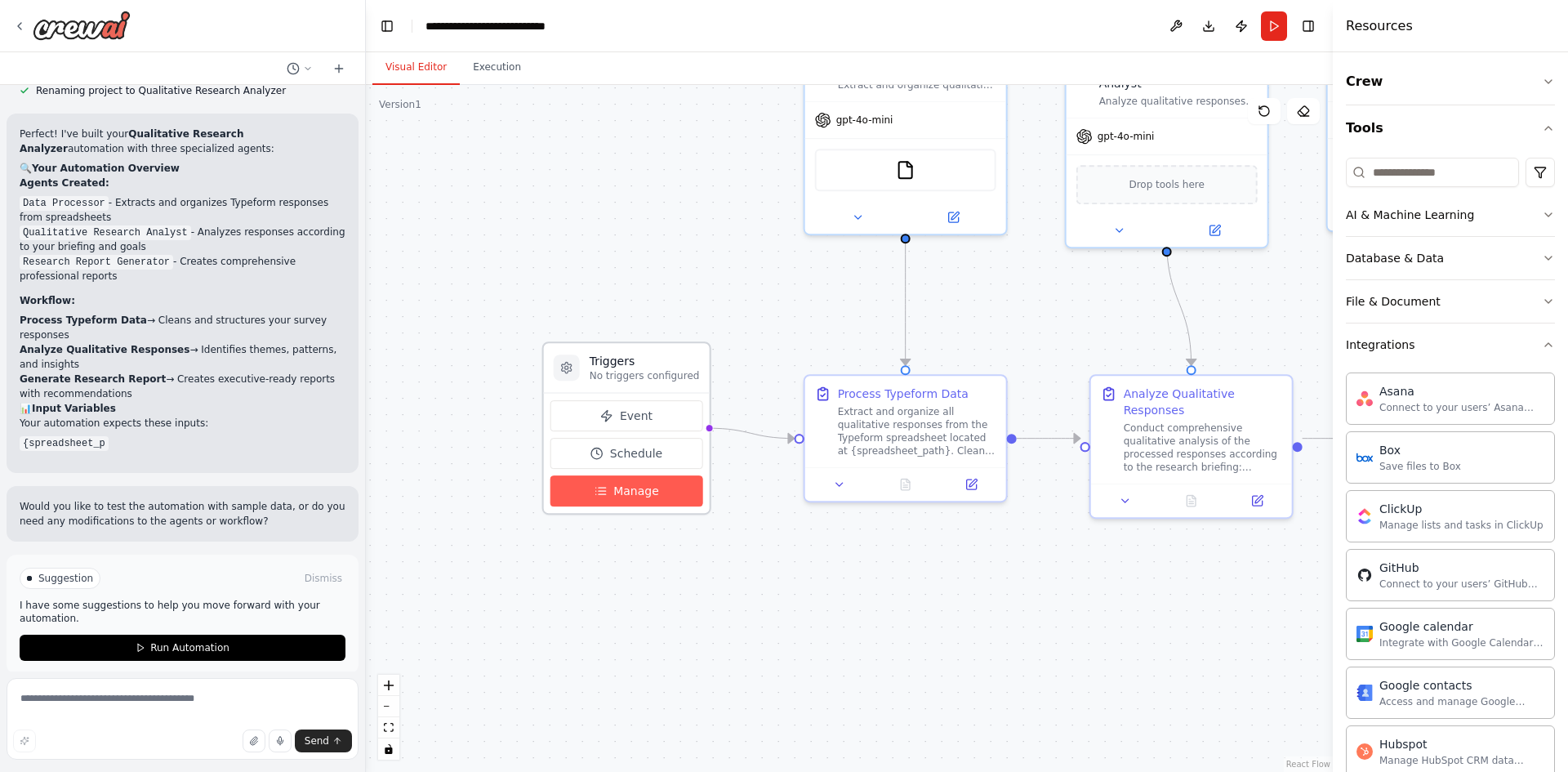
click at [633, 486] on span "Manage" at bounding box center [635, 491] width 46 height 17
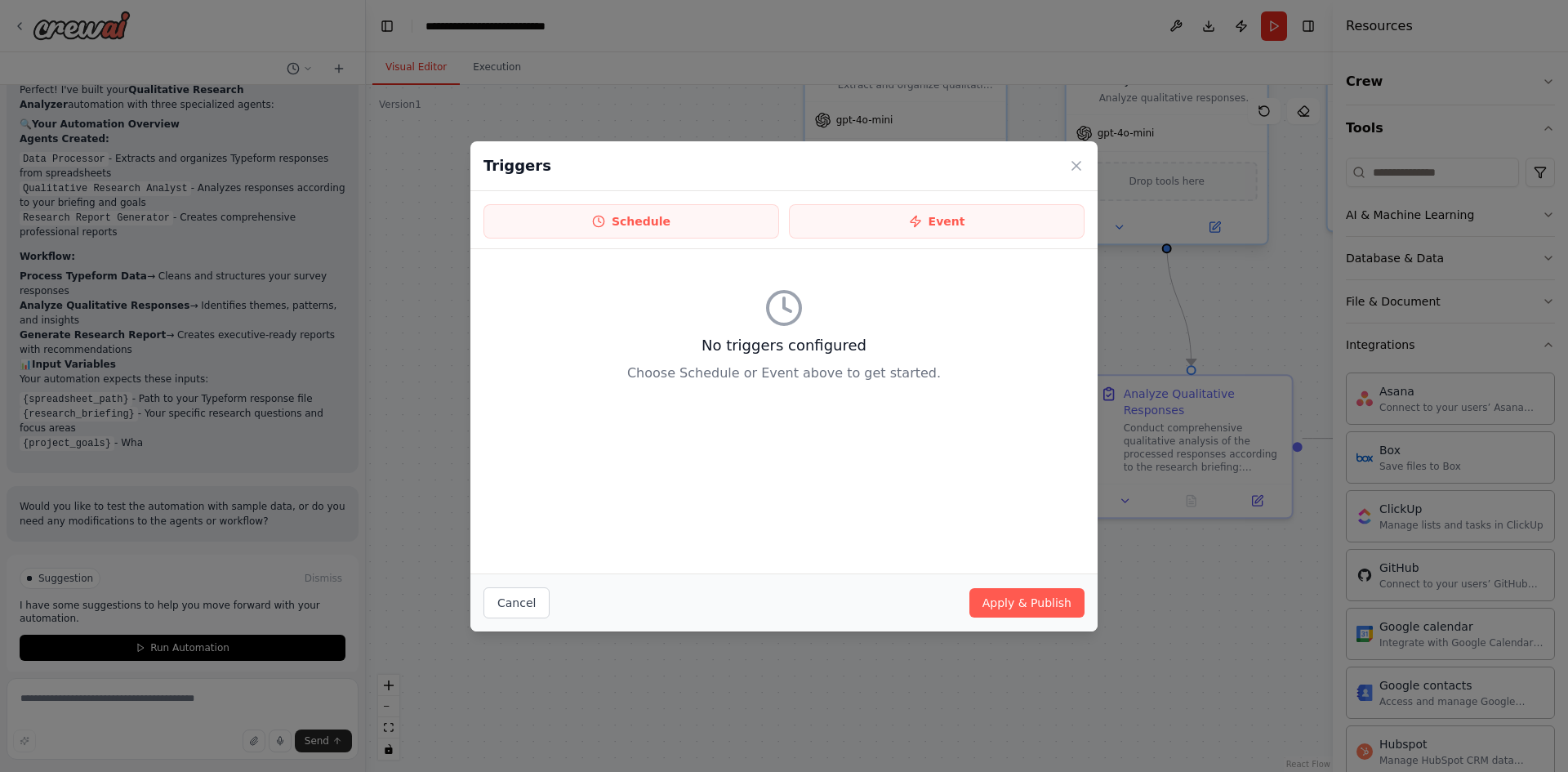
click at [1083, 168] on icon at bounding box center [1077, 166] width 17 height 17
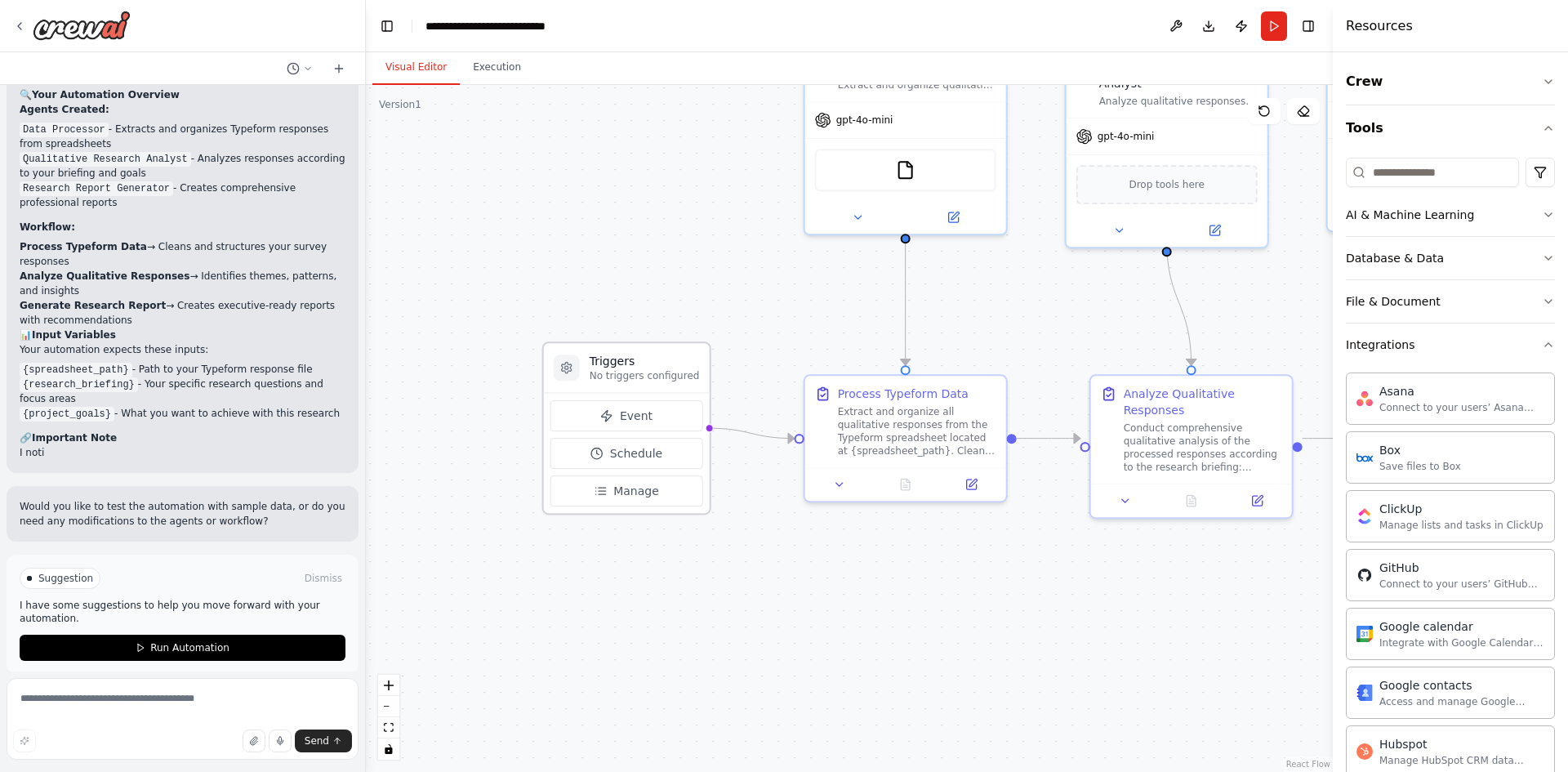
click at [645, 371] on p "No triggers configured" at bounding box center [645, 376] width 110 height 13
click at [637, 411] on span "Event" at bounding box center [635, 416] width 32 height 17
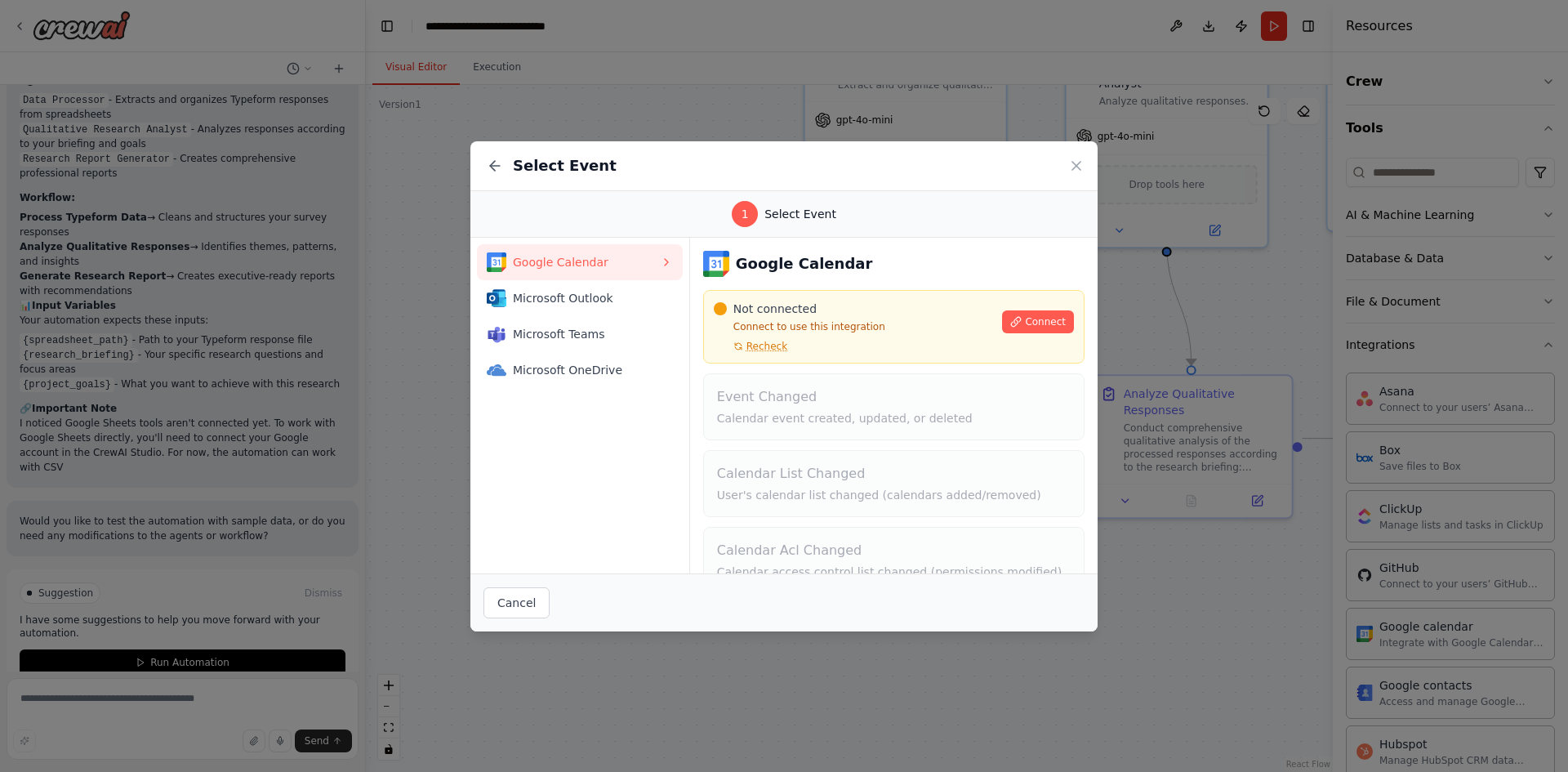
click at [574, 277] on button "Google Calendar" at bounding box center [580, 261] width 206 height 36
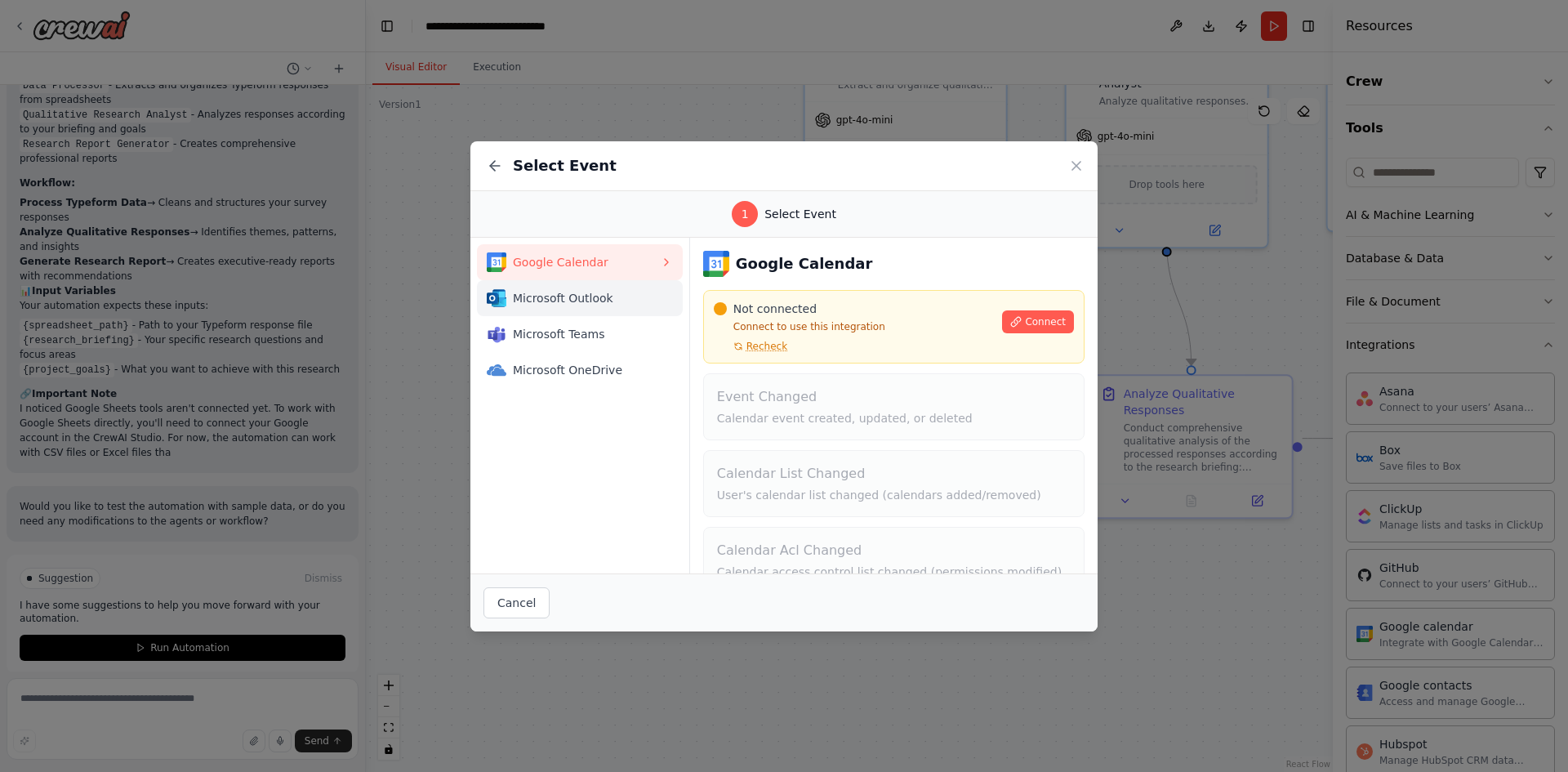
click at [562, 302] on span "Microsoft Outlook" at bounding box center [586, 299] width 147 height 17
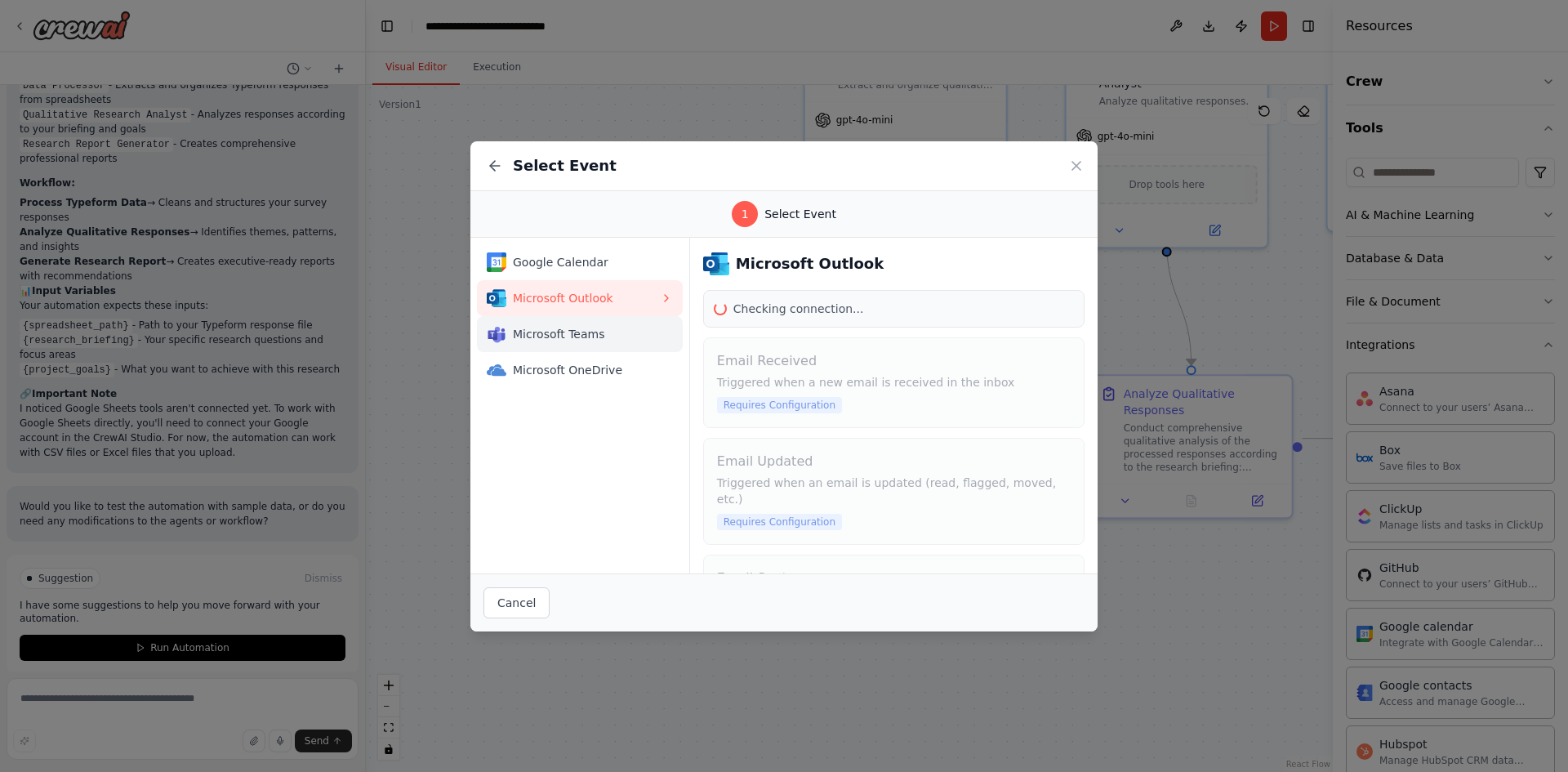
click at [562, 336] on span "Microsoft Teams" at bounding box center [586, 335] width 147 height 17
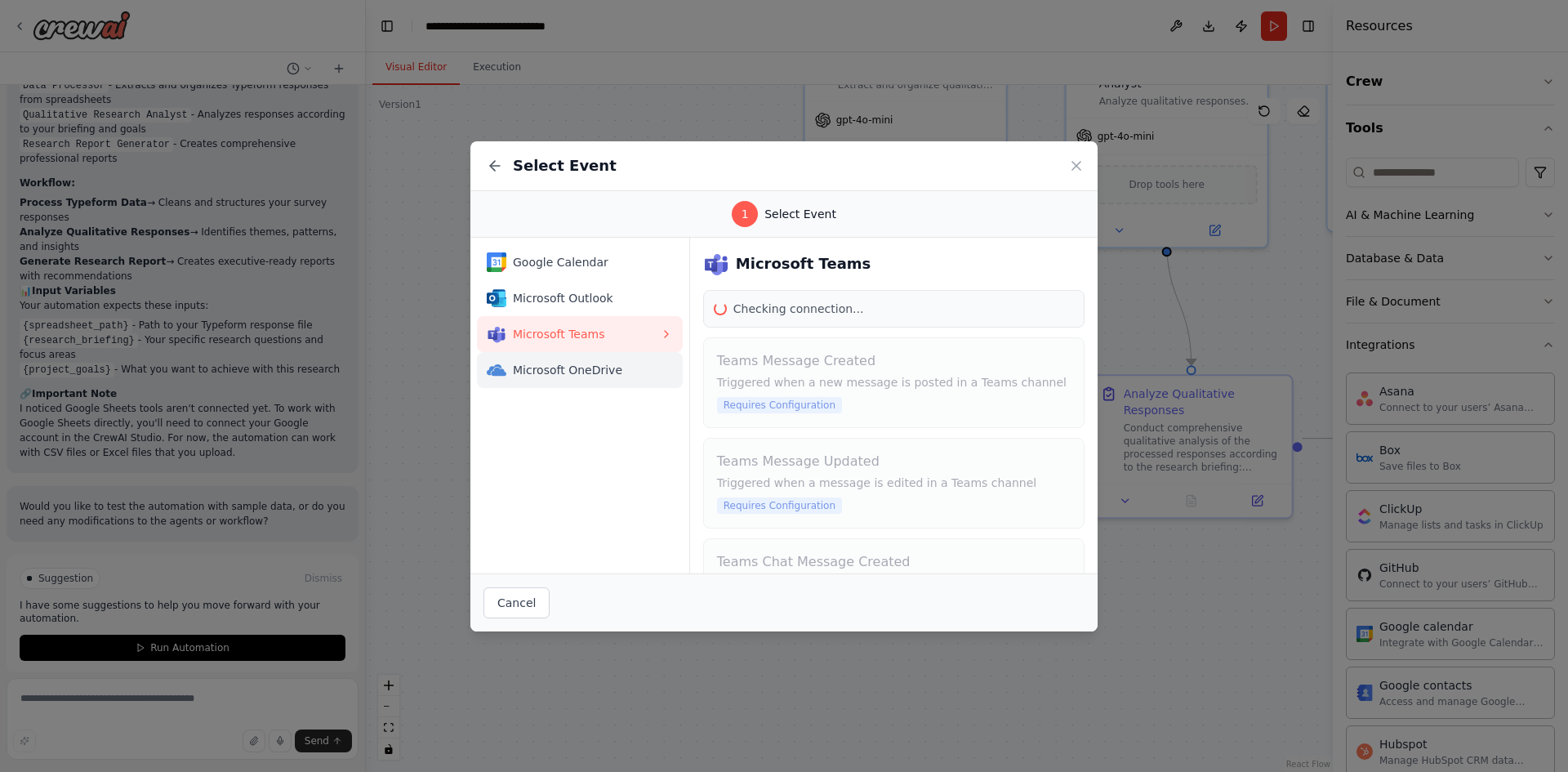
click at [558, 366] on span "Microsoft OneDrive" at bounding box center [586, 370] width 147 height 17
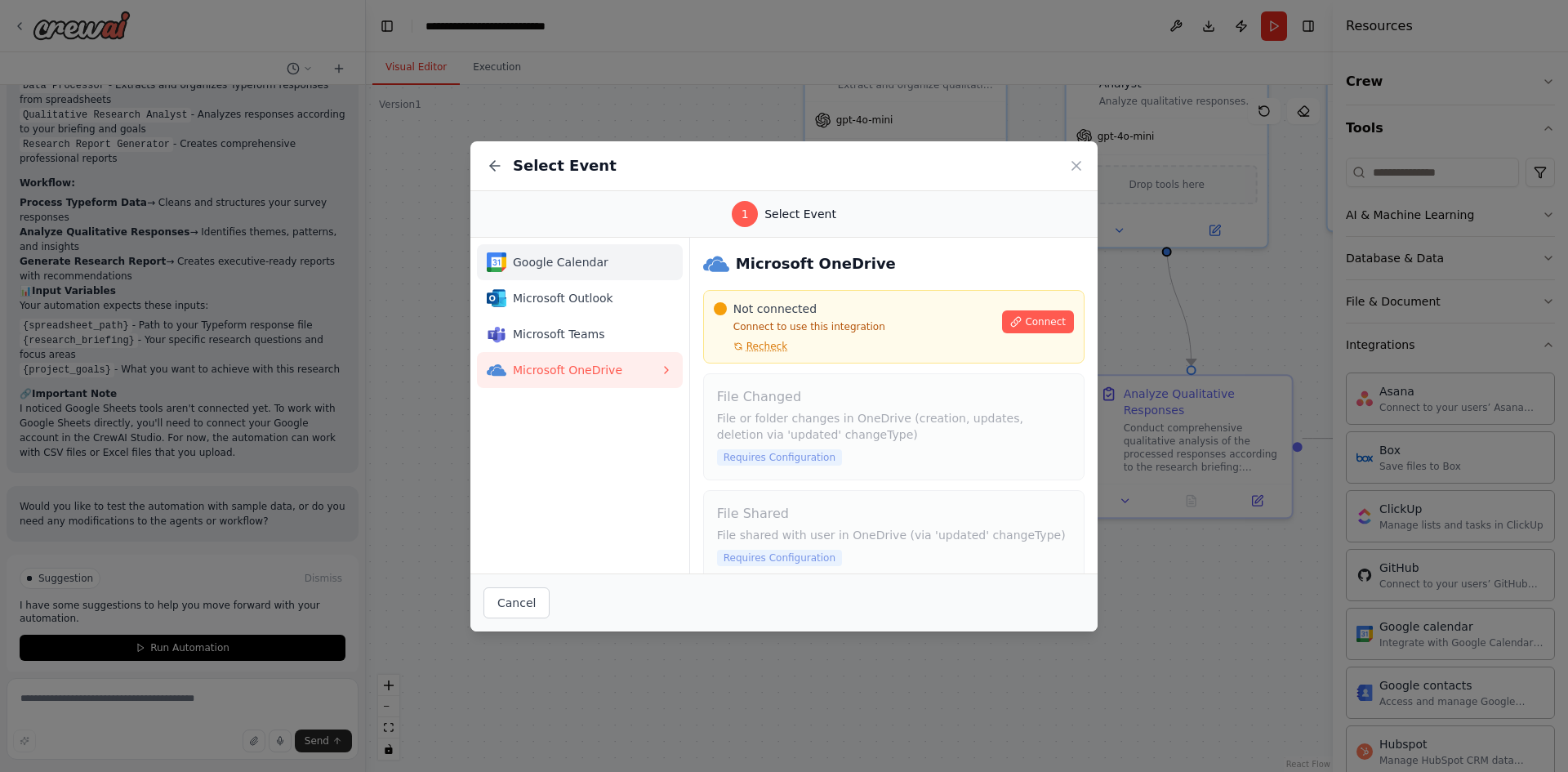
click at [578, 265] on span "Google Calendar" at bounding box center [586, 262] width 147 height 17
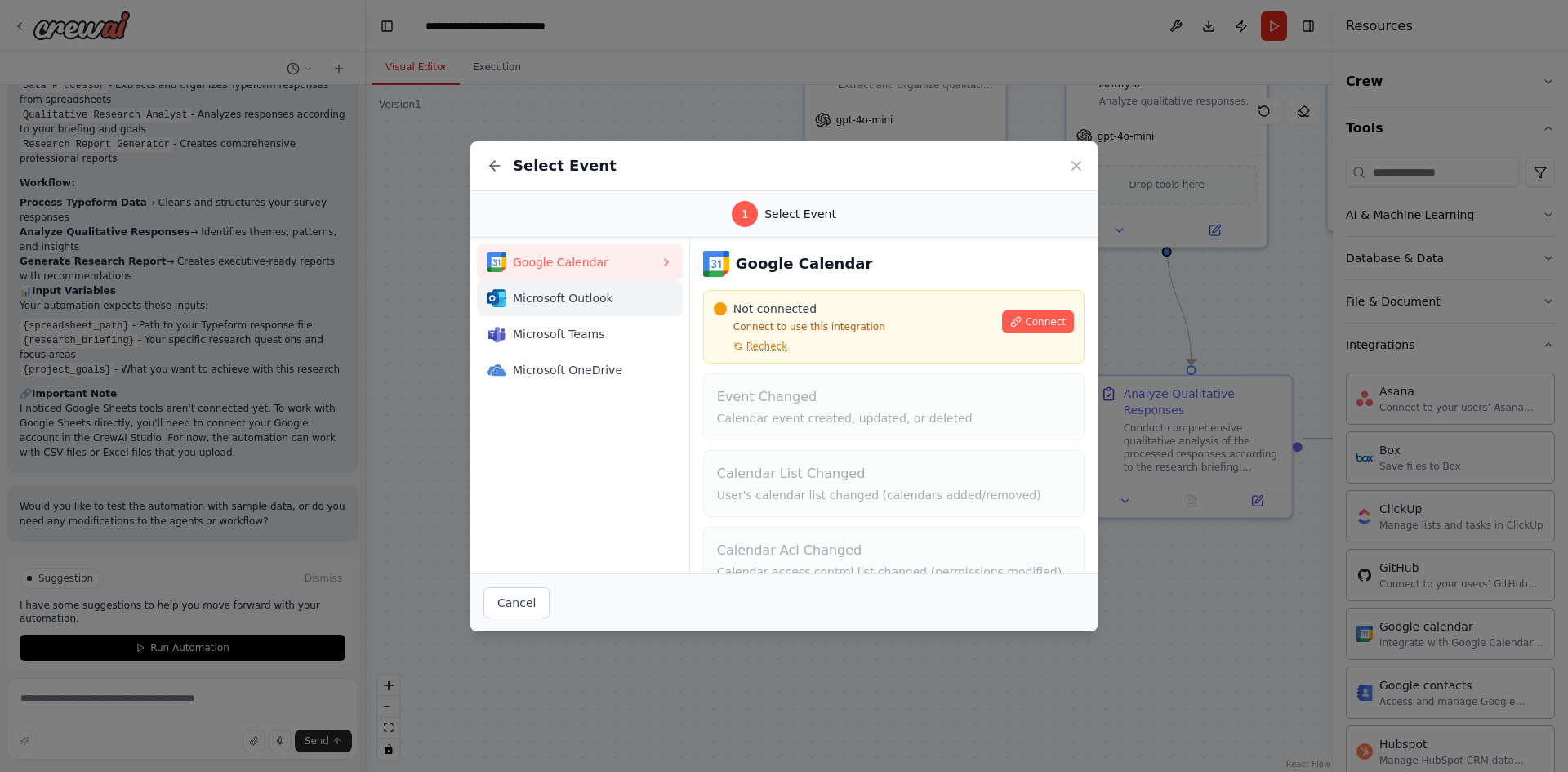
click at [580, 301] on span "Microsoft Outlook" at bounding box center [586, 299] width 147 height 17
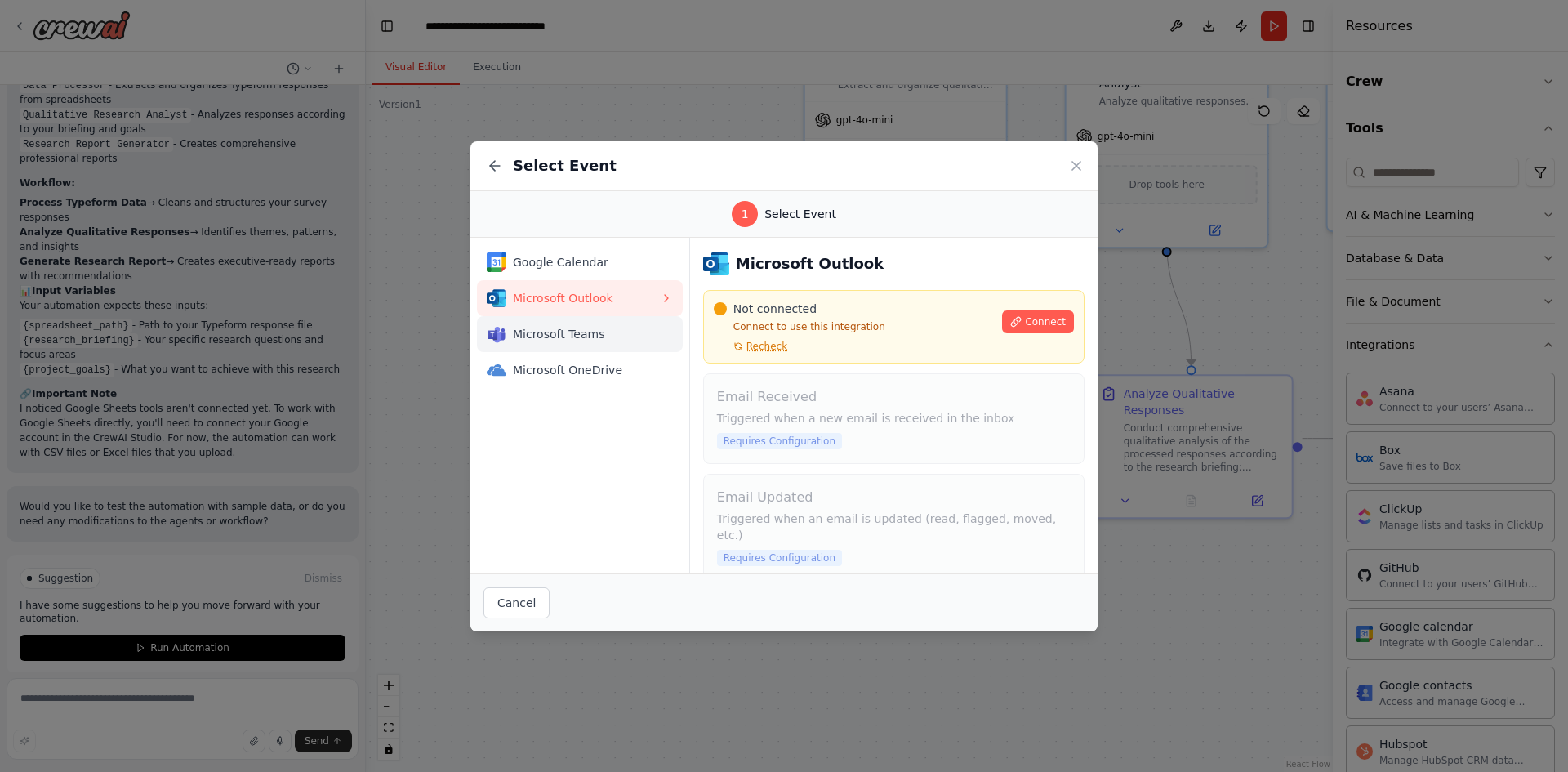
click at [571, 334] on span "Microsoft Teams" at bounding box center [586, 335] width 147 height 17
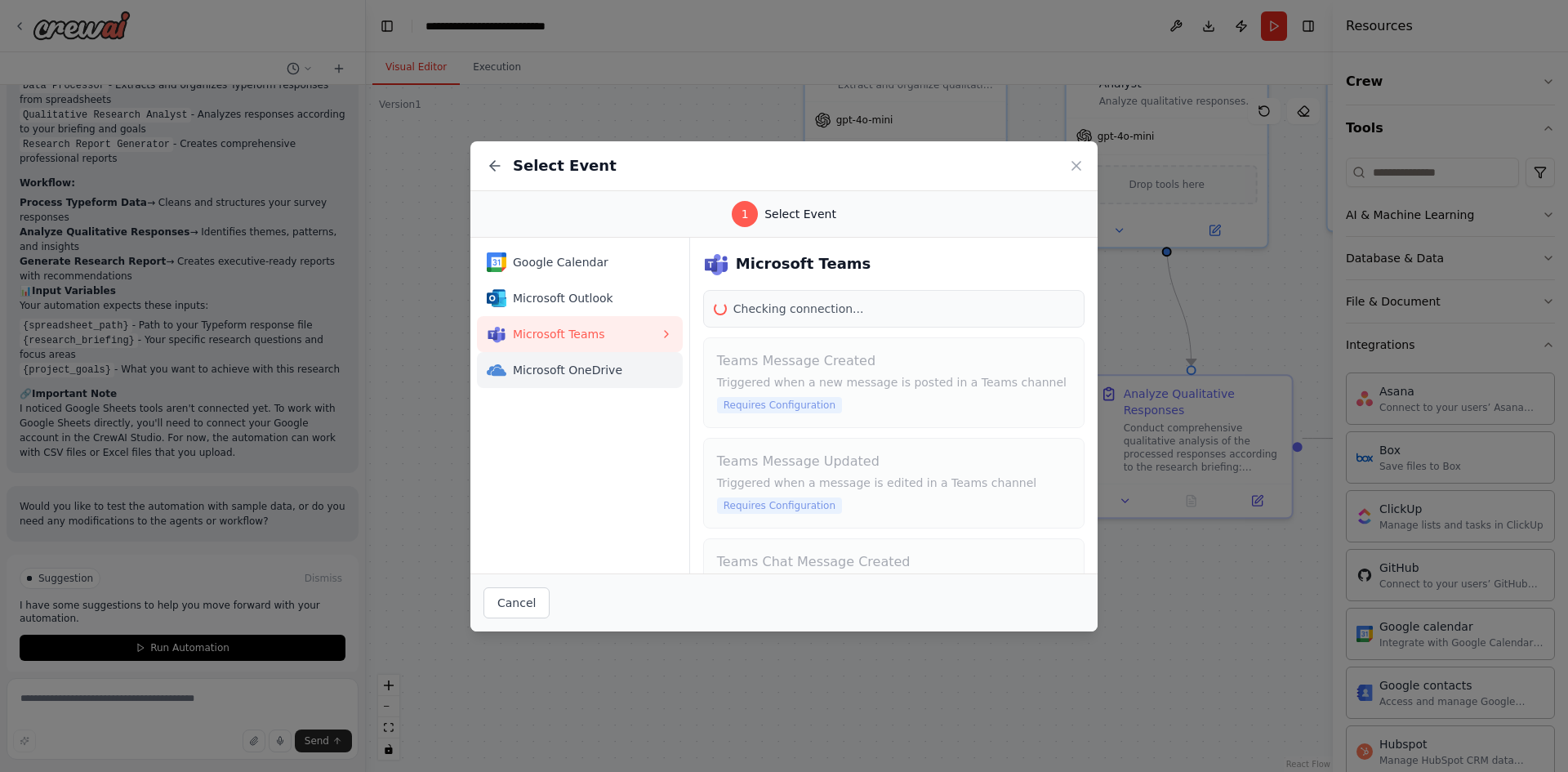
click at [566, 364] on span "Microsoft OneDrive" at bounding box center [586, 370] width 147 height 17
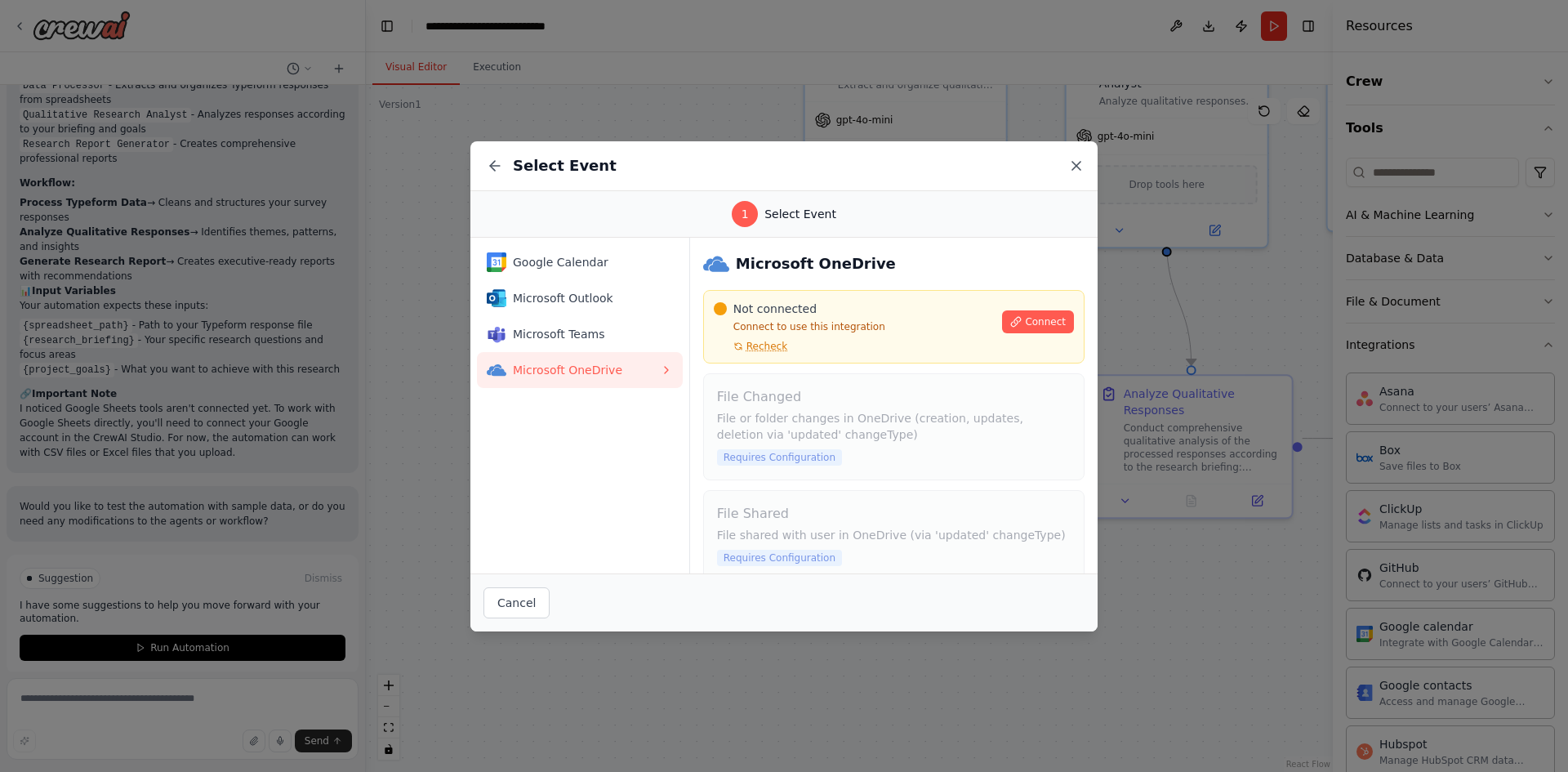
click at [1074, 170] on icon at bounding box center [1077, 166] width 17 height 17
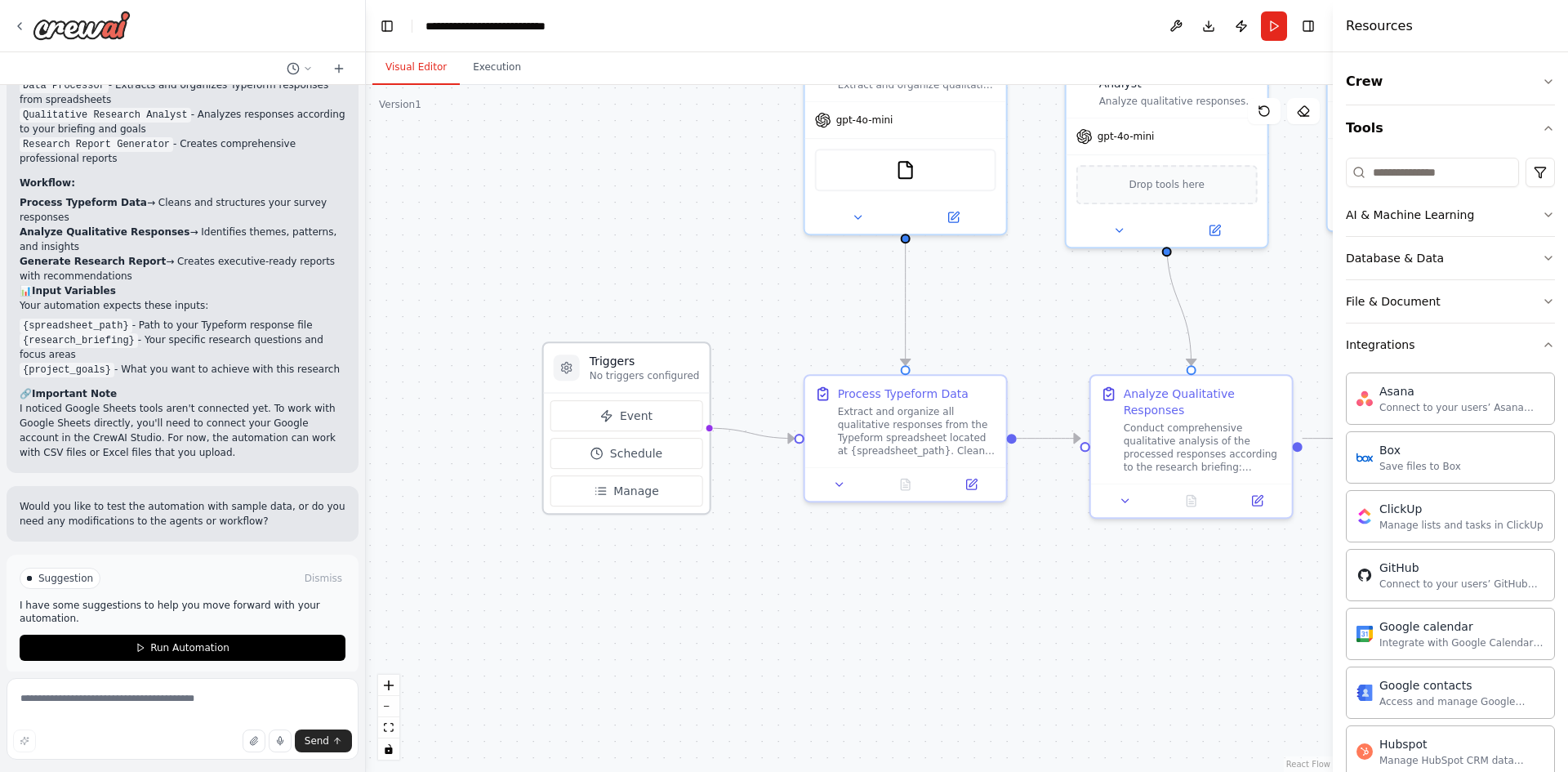
click at [645, 363] on h3 "Triggers" at bounding box center [645, 361] width 110 height 17
click at [635, 458] on span "Schedule" at bounding box center [635, 454] width 52 height 17
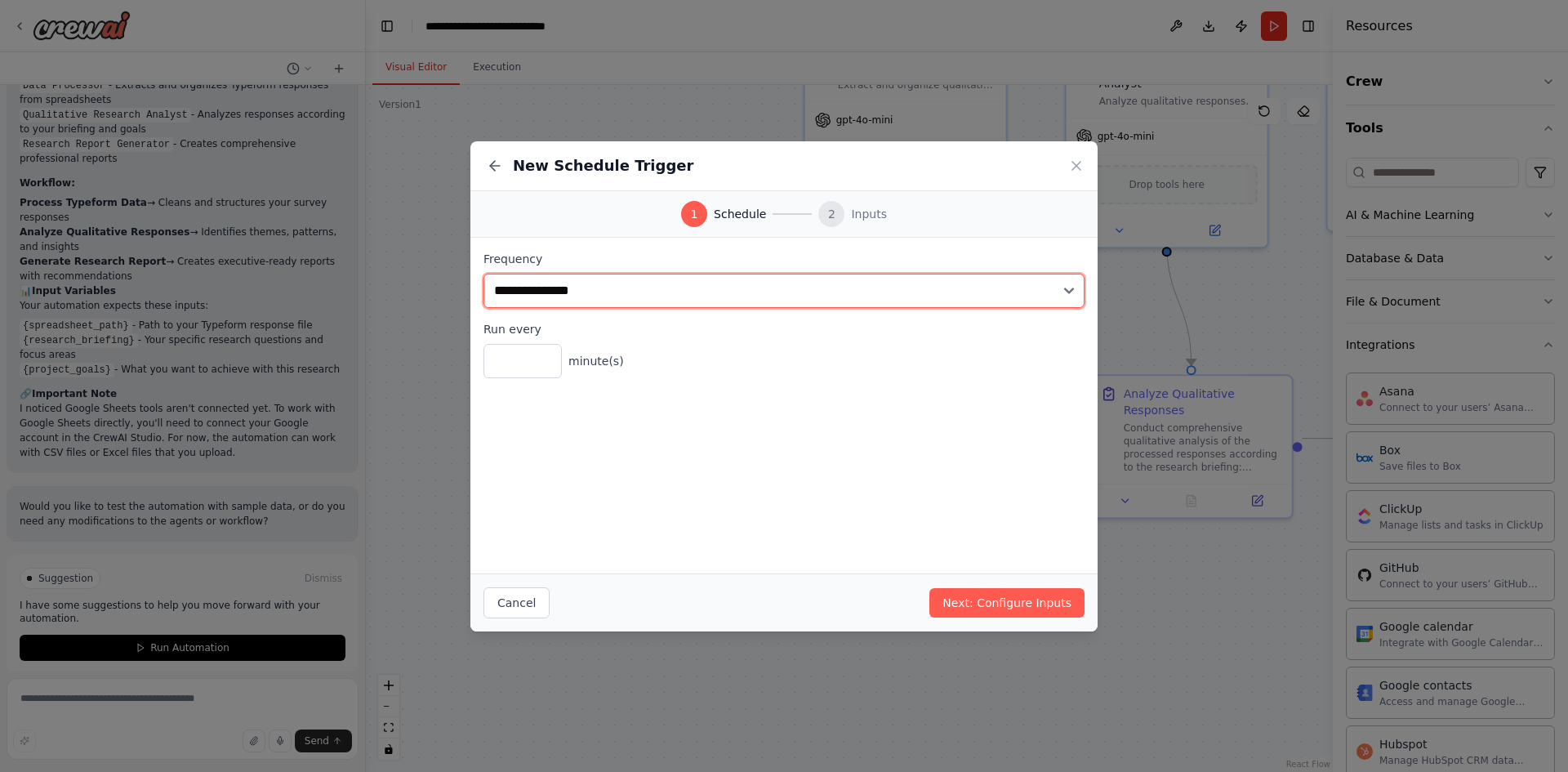
drag, startPoint x: 535, startPoint y: 291, endPoint x: 628, endPoint y: 266, distance: 96.3
click at [538, 290] on select "**********" at bounding box center [784, 291] width 601 height 34
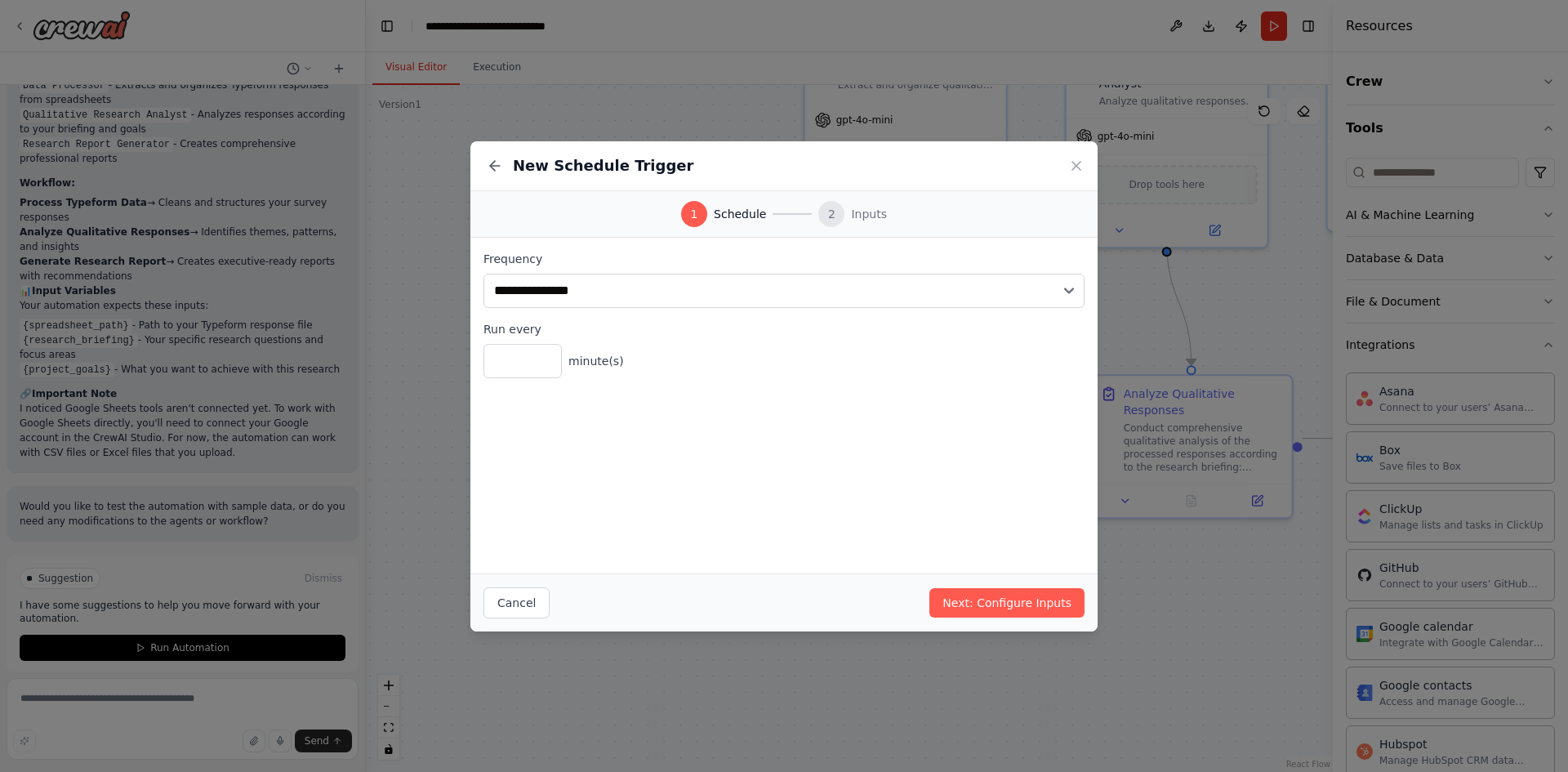
drag, startPoint x: 1082, startPoint y: 164, endPoint x: 1039, endPoint y: 201, distance: 56.7
click at [1082, 164] on icon at bounding box center [1077, 166] width 17 height 17
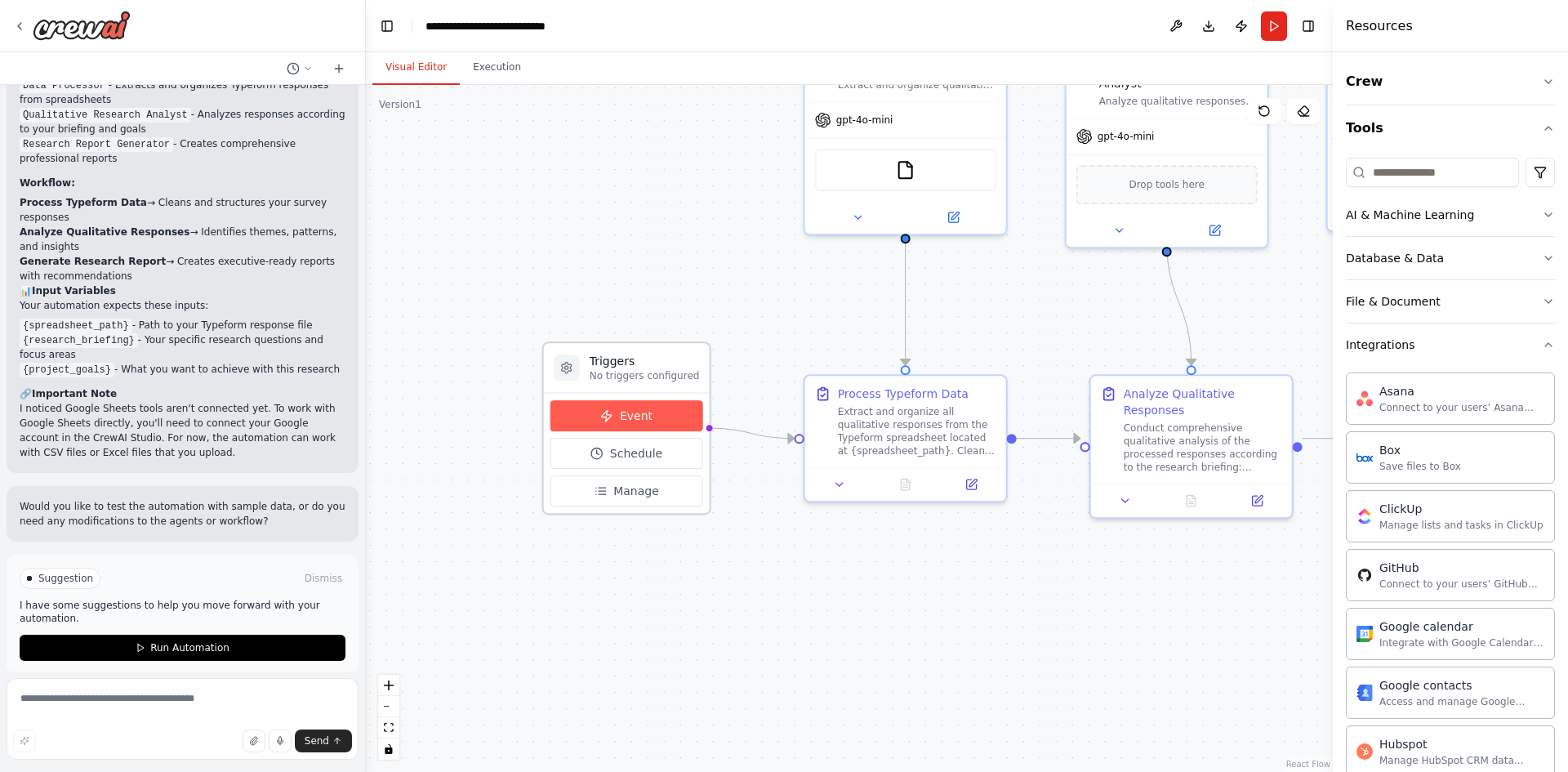
click at [617, 414] on button "Event" at bounding box center [627, 415] width 153 height 31
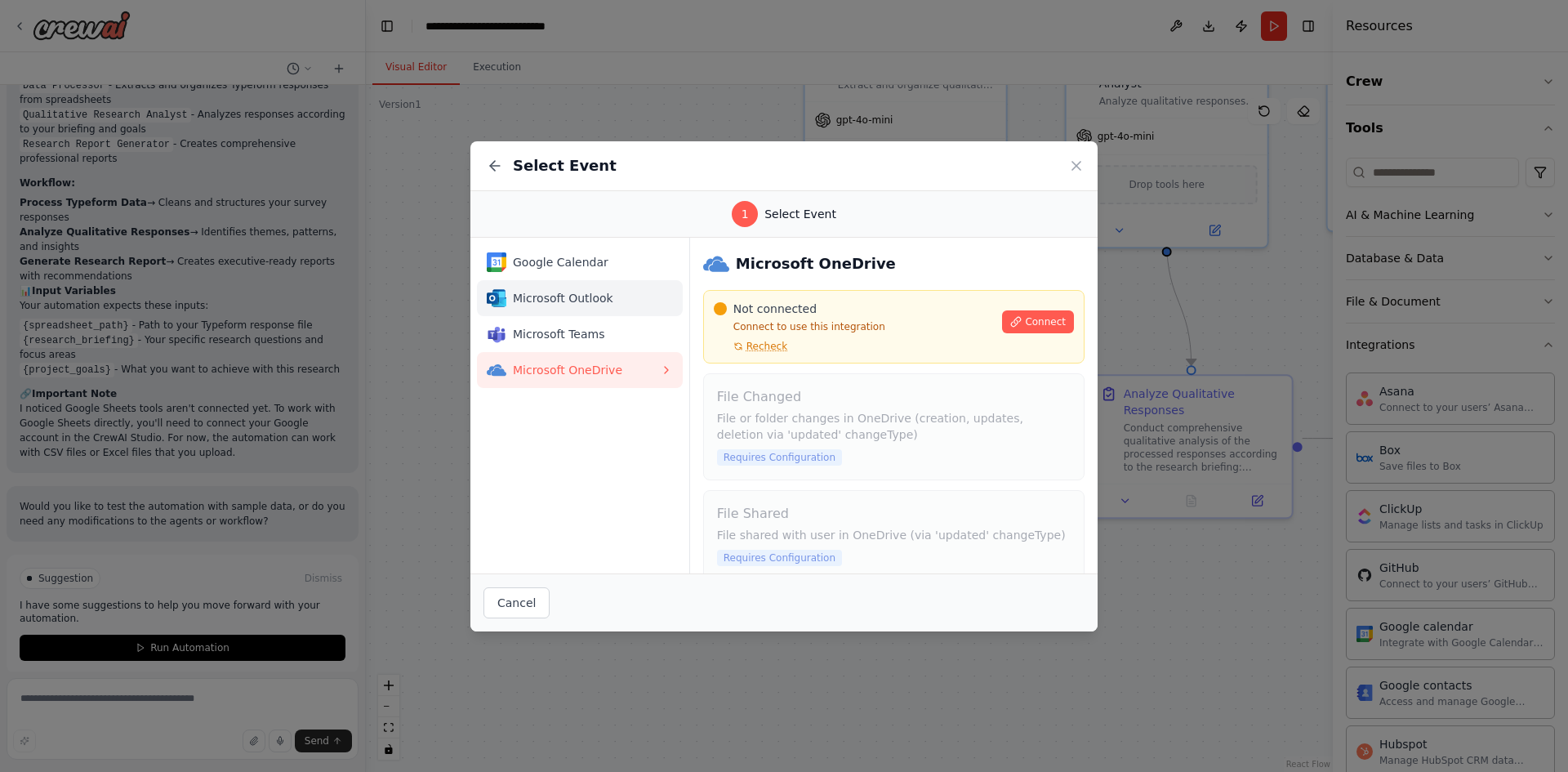
click at [567, 281] on button "Microsoft Outlook" at bounding box center [580, 298] width 206 height 36
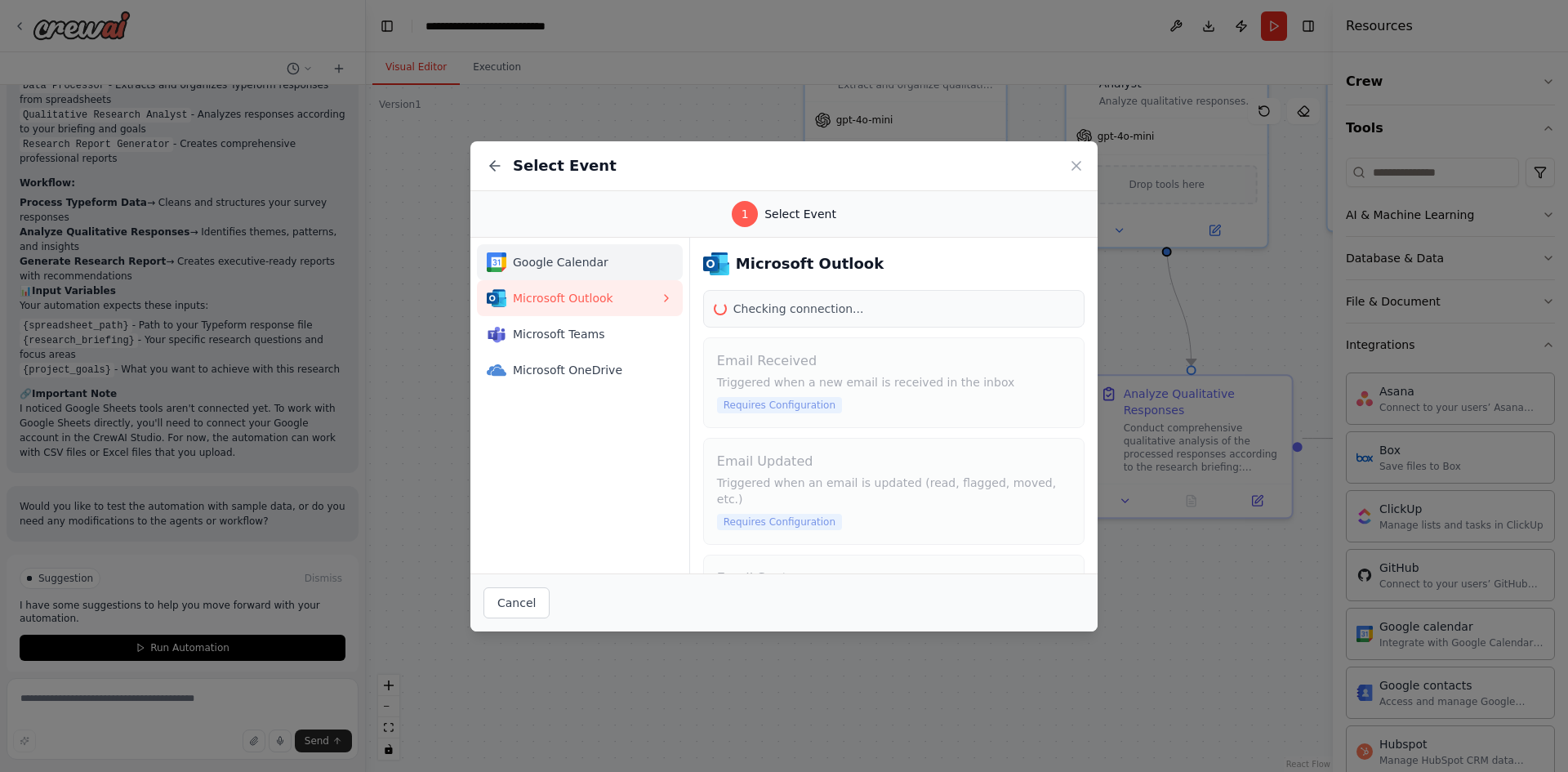
click at [572, 266] on span "Google Calendar" at bounding box center [586, 262] width 147 height 17
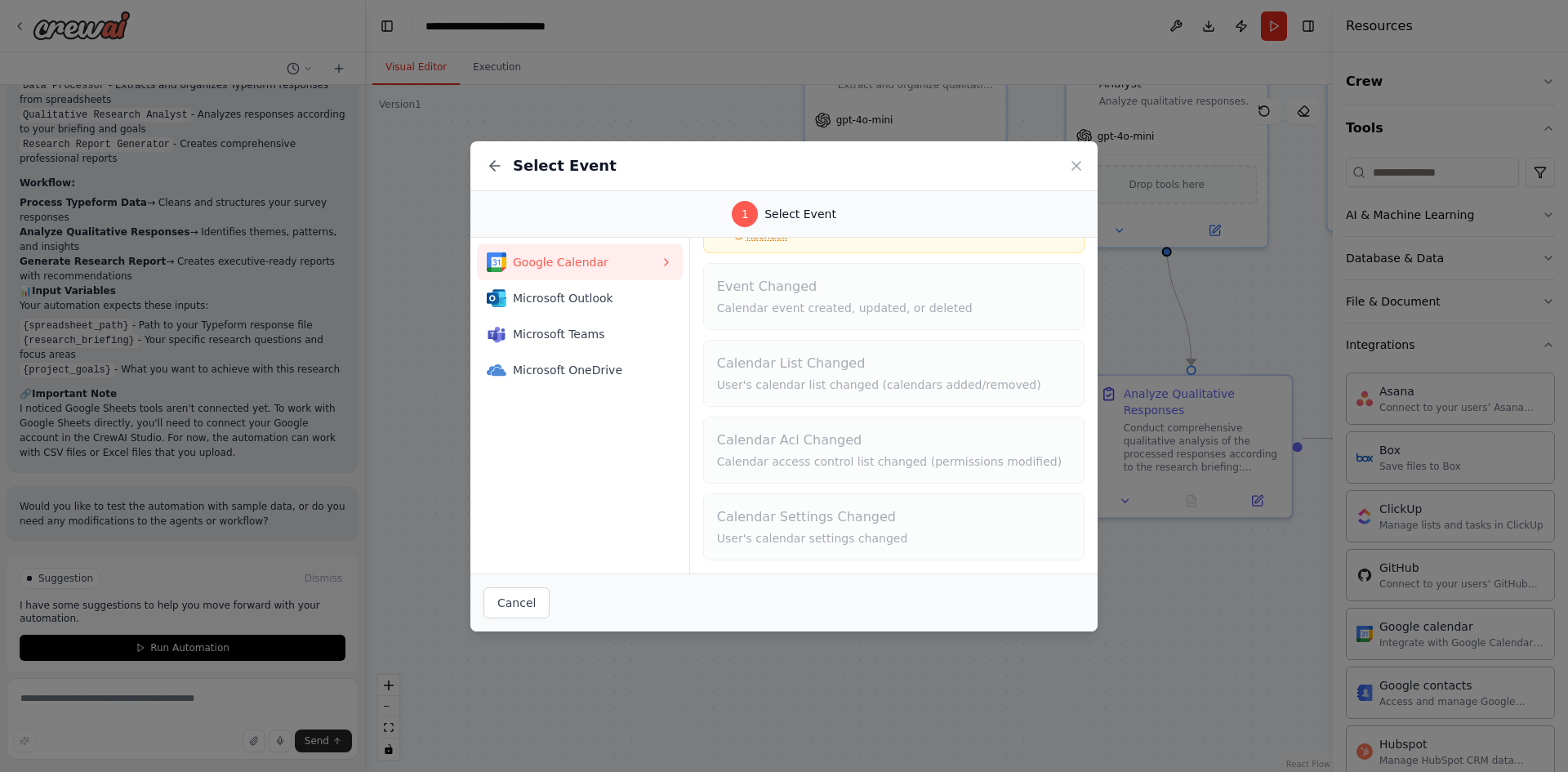
scroll to position [0, 0]
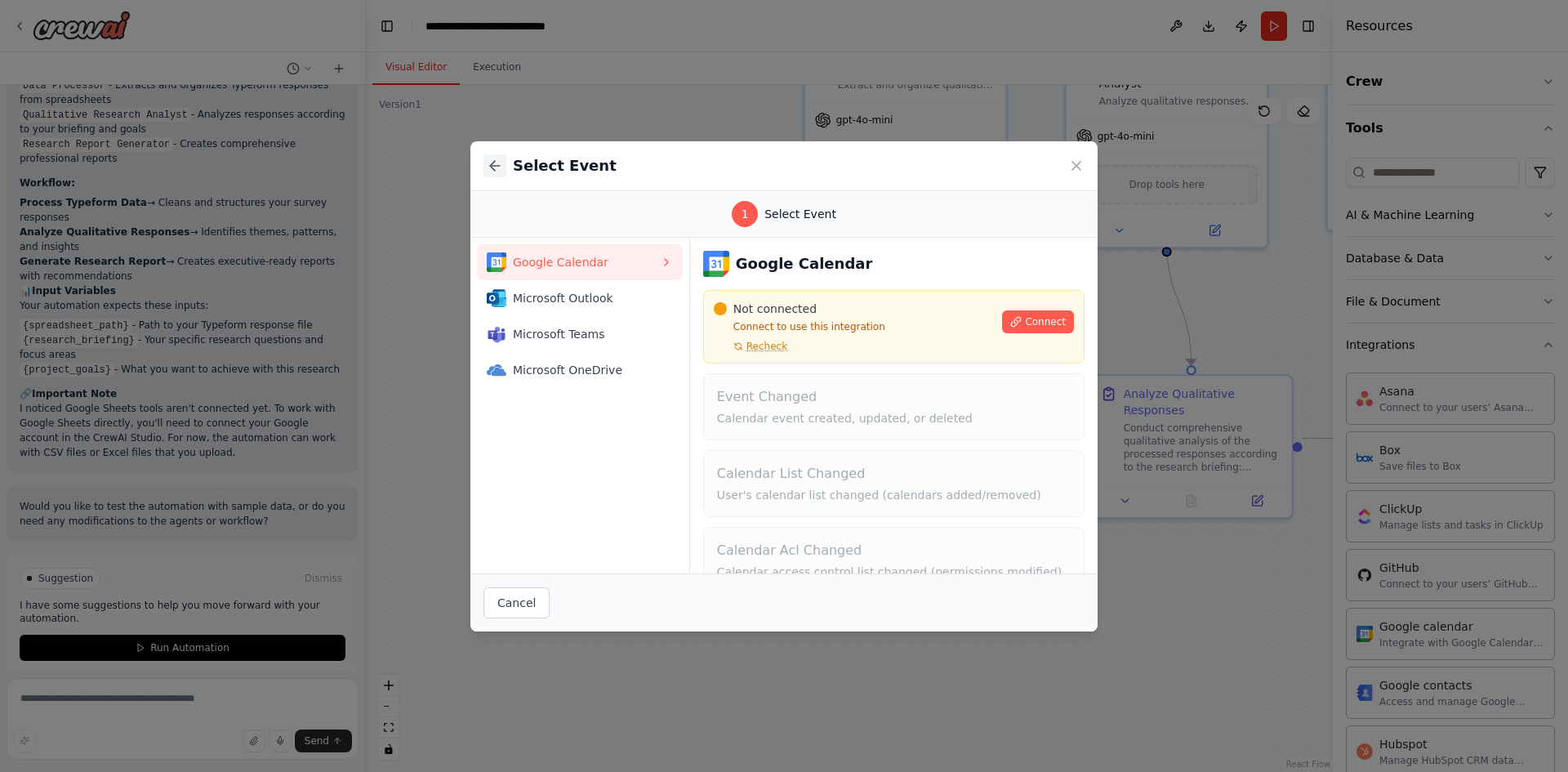
drag, startPoint x: 489, startPoint y: 146, endPoint x: 488, endPoint y: 164, distance: 18.0
click at [489, 150] on div "Select Event" at bounding box center [784, 166] width 627 height 50
click at [498, 171] on icon at bounding box center [495, 166] width 17 height 17
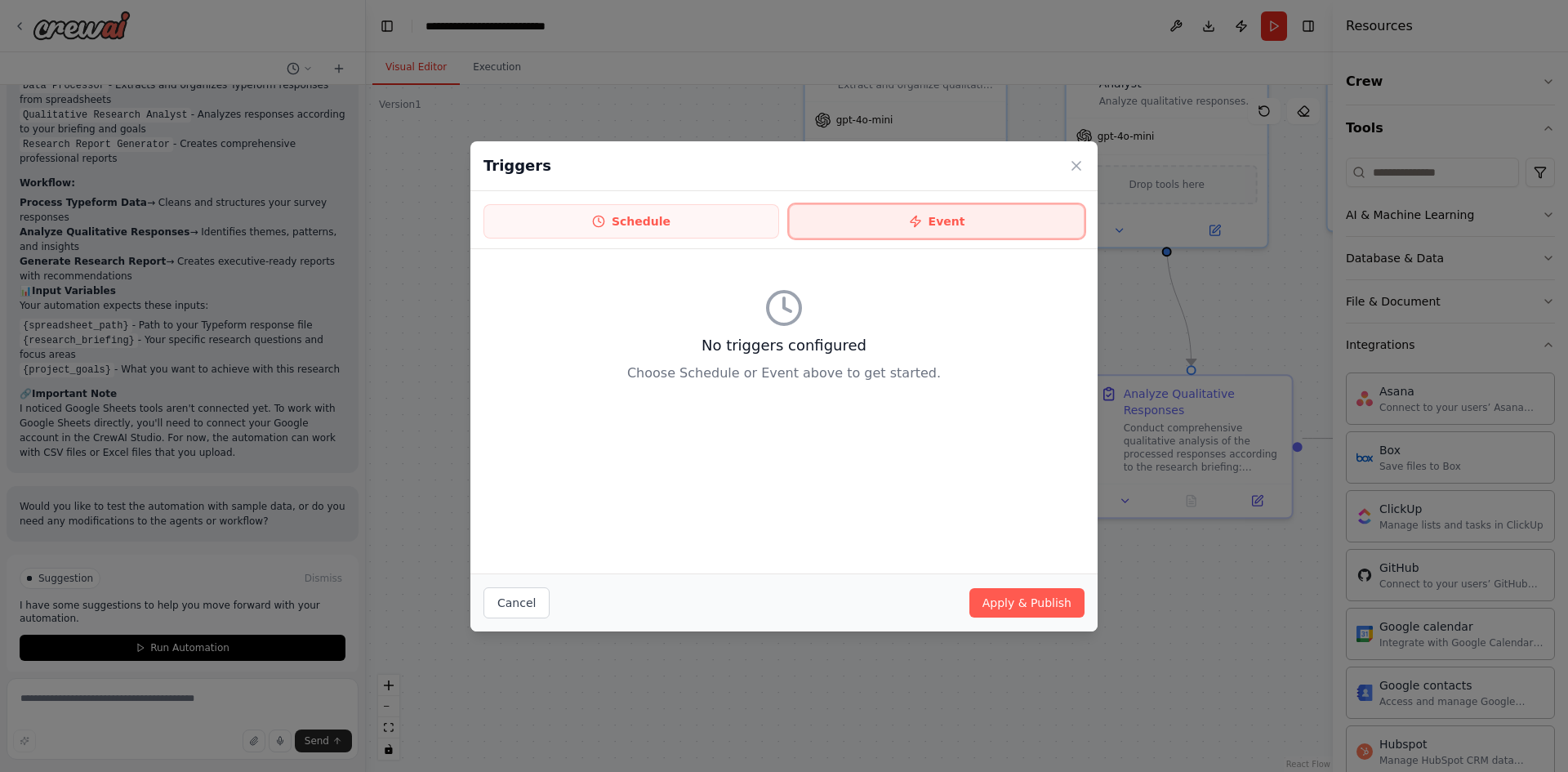
click at [943, 214] on button "Event" at bounding box center [937, 221] width 295 height 34
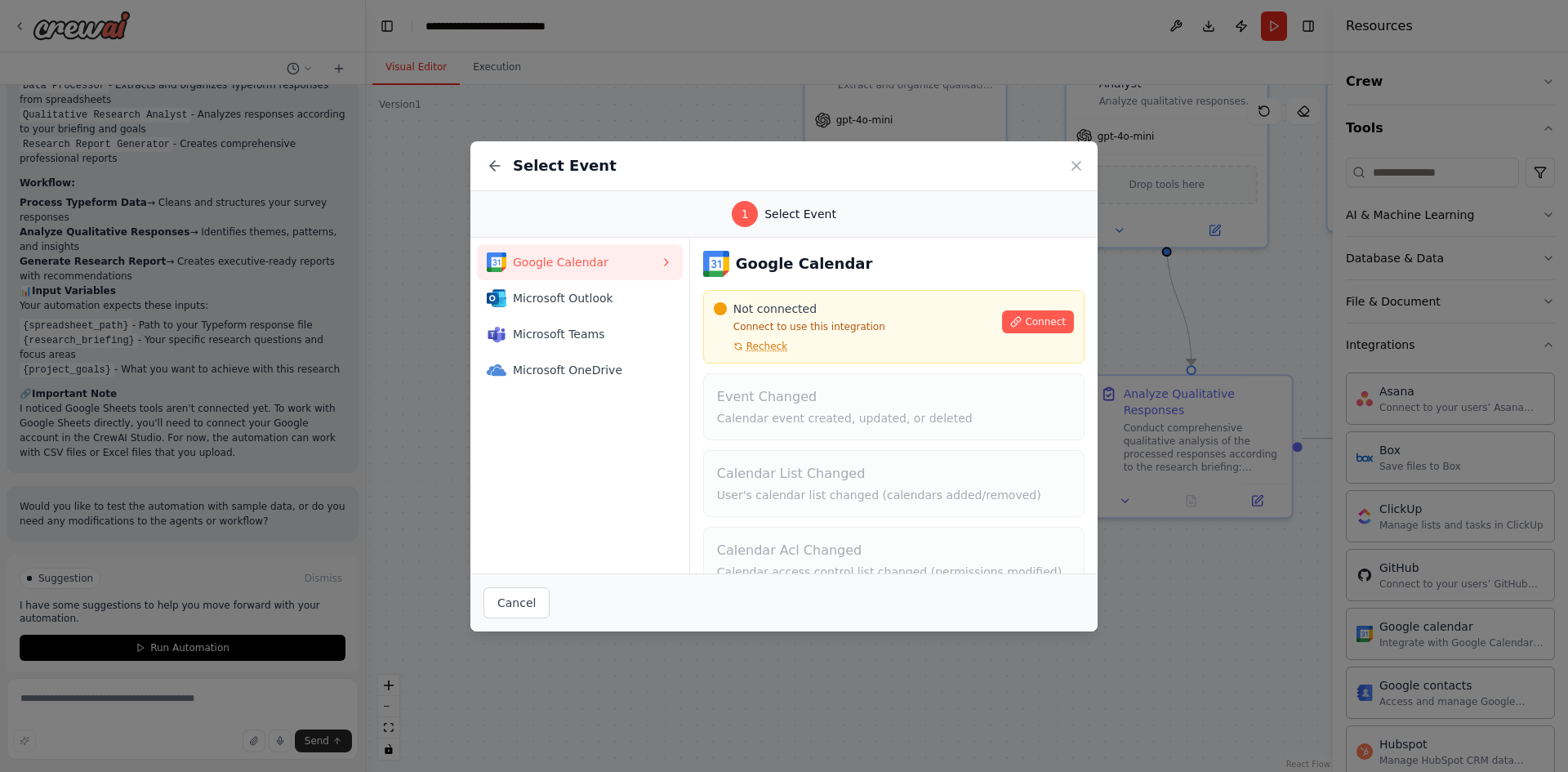
drag, startPoint x: 495, startPoint y: 161, endPoint x: 518, endPoint y: 174, distance: 26.4
click at [496, 161] on icon at bounding box center [495, 166] width 17 height 17
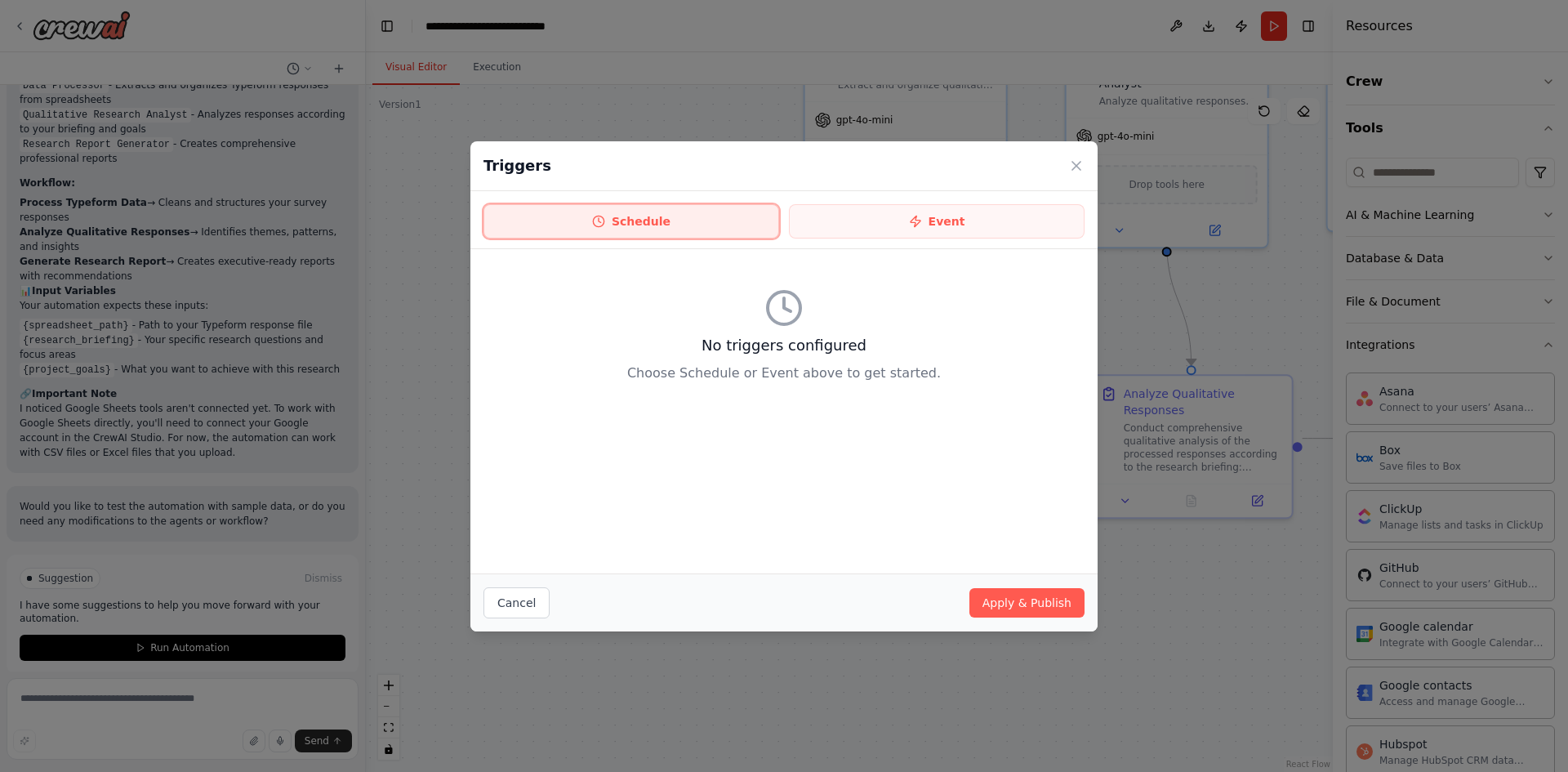
click at [590, 225] on button "Schedule" at bounding box center [631, 221] width 295 height 34
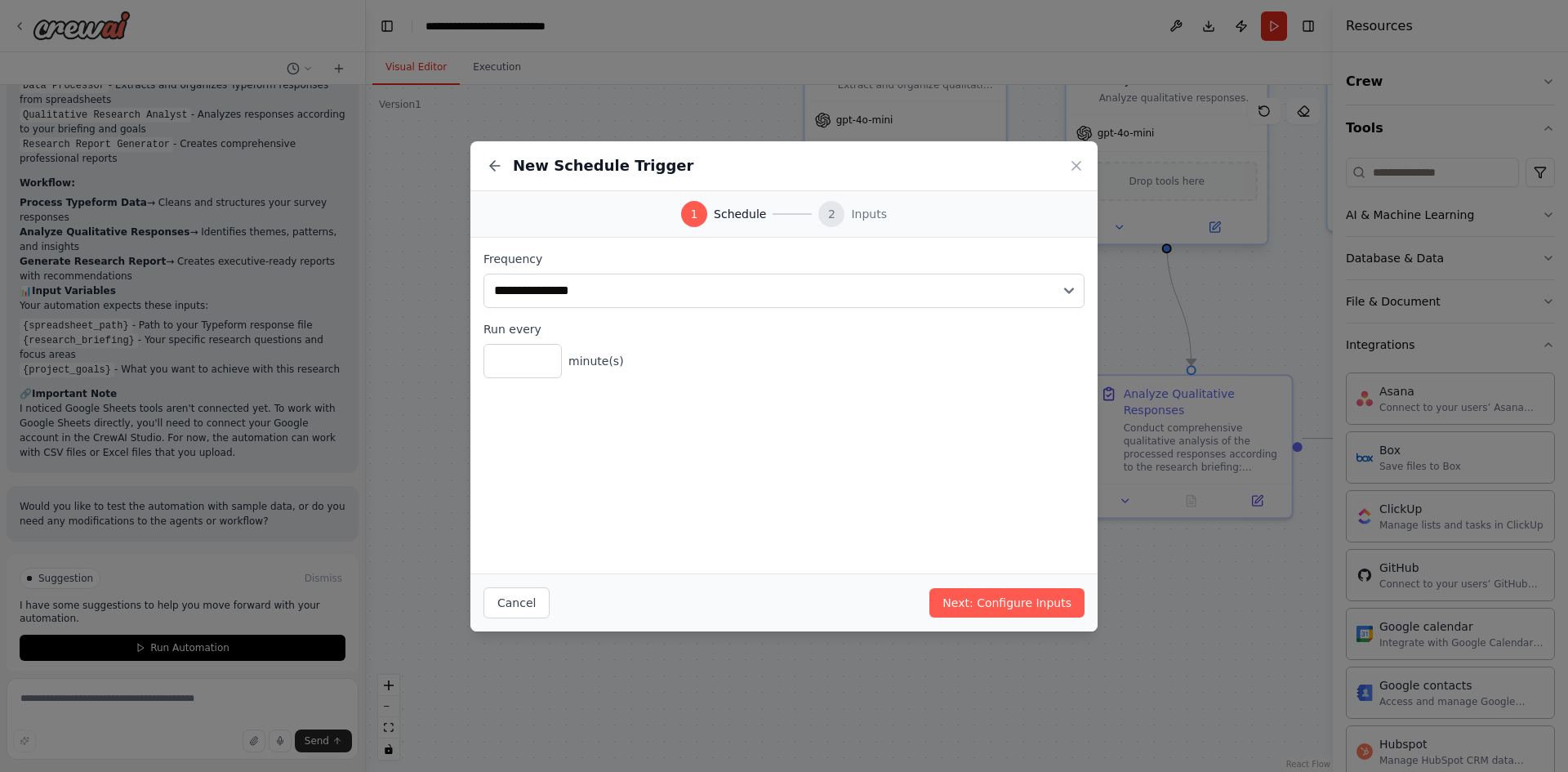
click at [1072, 163] on icon at bounding box center [1077, 166] width 17 height 17
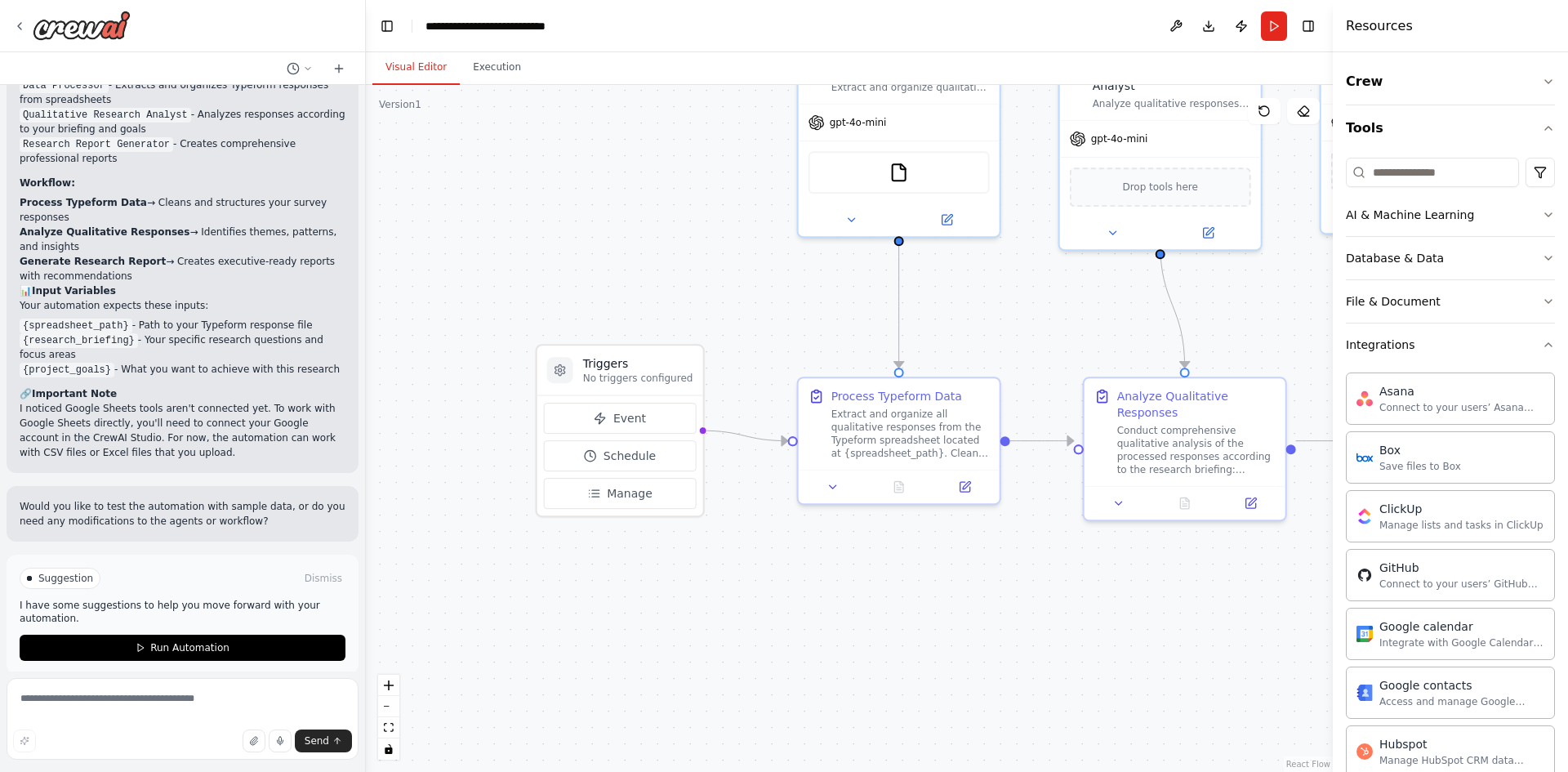
drag, startPoint x: 787, startPoint y: 319, endPoint x: 688, endPoint y: 332, distance: 99.8
click at [688, 332] on div ".deletable-edge-delete-btn { width: 20px; height: 20px; border: 0px solid #ffff…" at bounding box center [850, 428] width 967 height 687
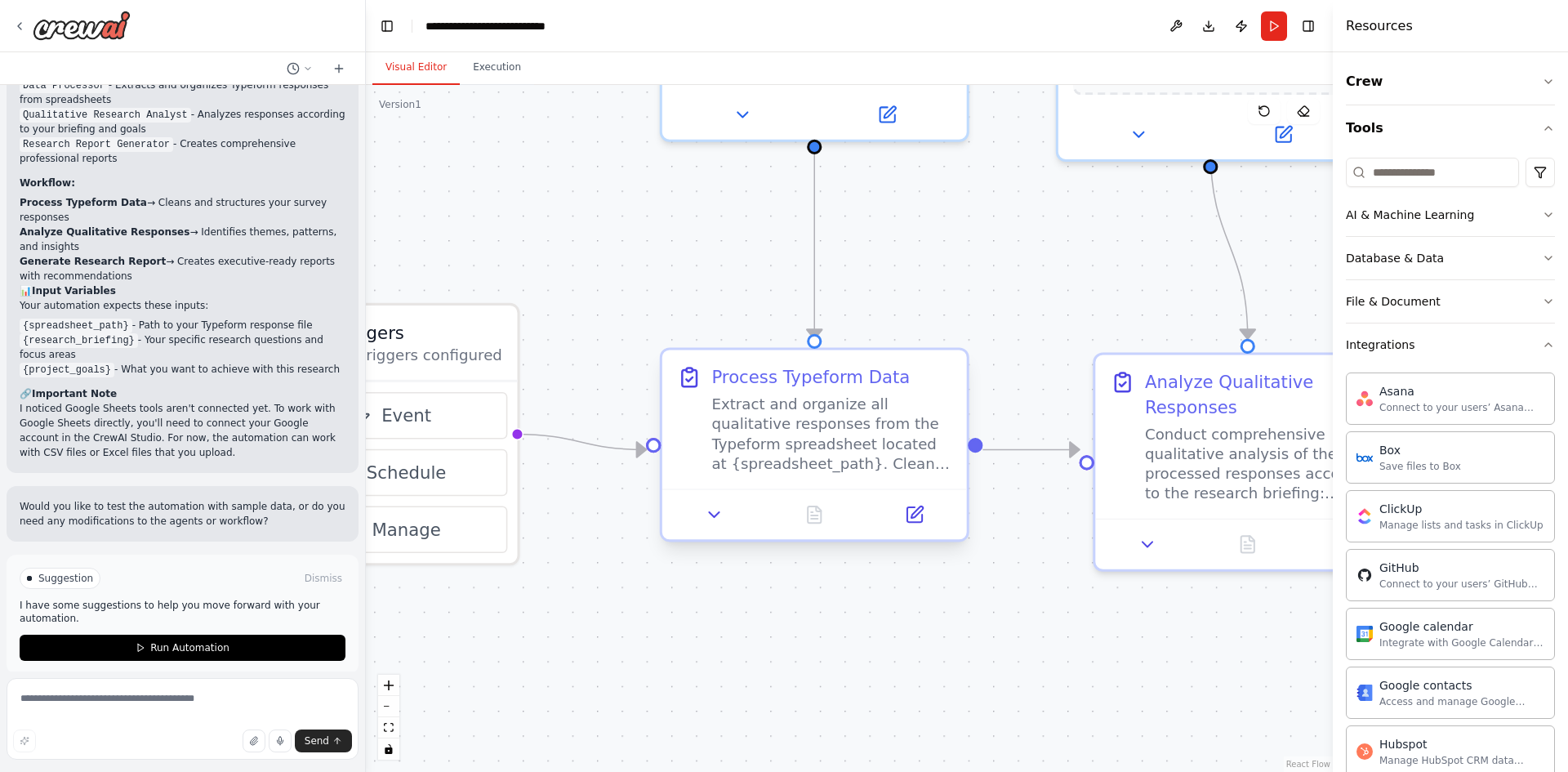
click at [796, 422] on div "Extract and organize all qualitative responses from the Typeform spreadsheet lo…" at bounding box center [831, 435] width 240 height 80
click at [814, 439] on div "Extract and organize all qualitative responses from the Typeform spreadsheet lo…" at bounding box center [831, 435] width 240 height 80
click at [915, 525] on button at bounding box center [915, 515] width 85 height 29
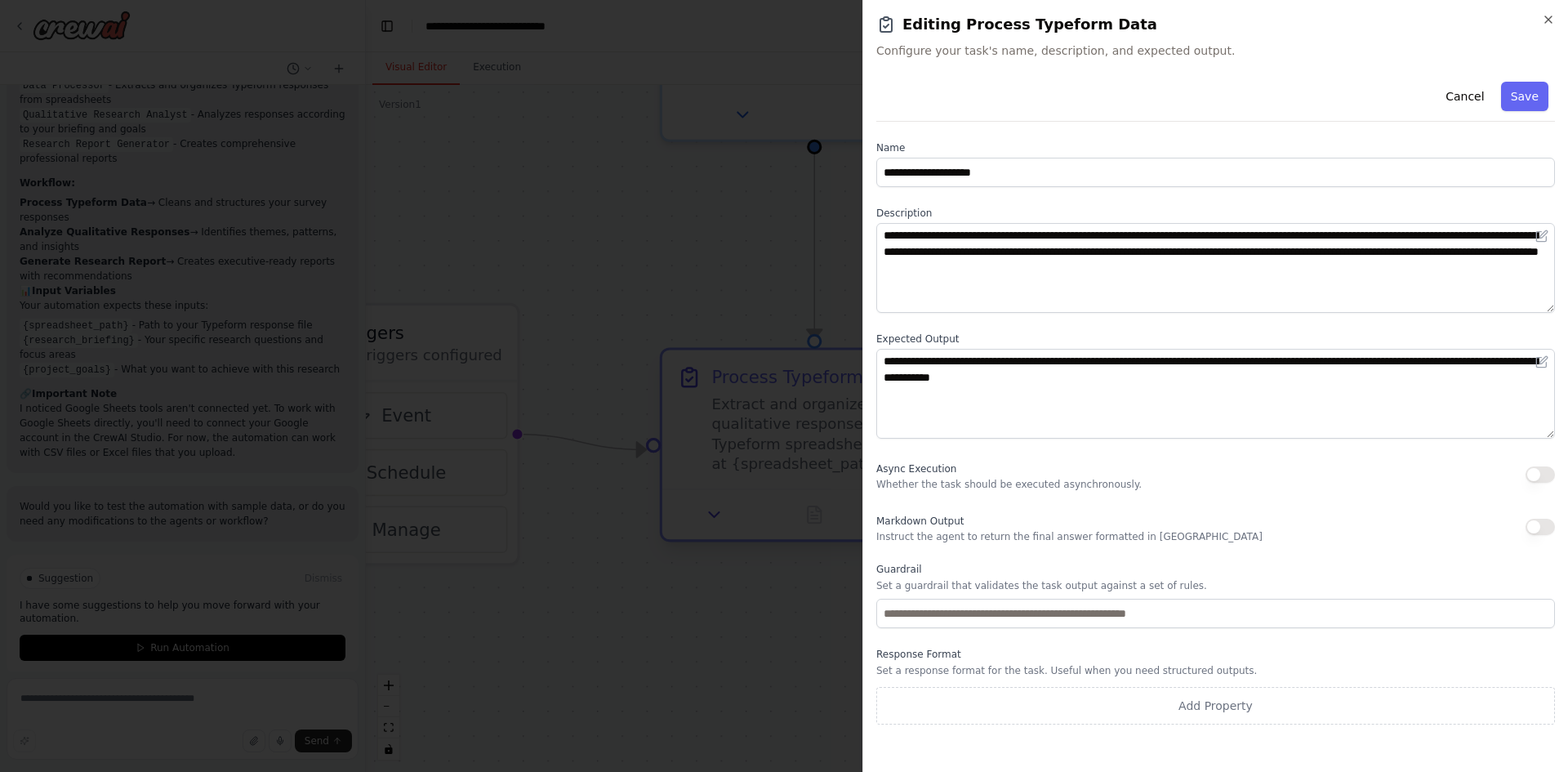
drag, startPoint x: 695, startPoint y: 280, endPoint x: 698, endPoint y: 352, distance: 72.1
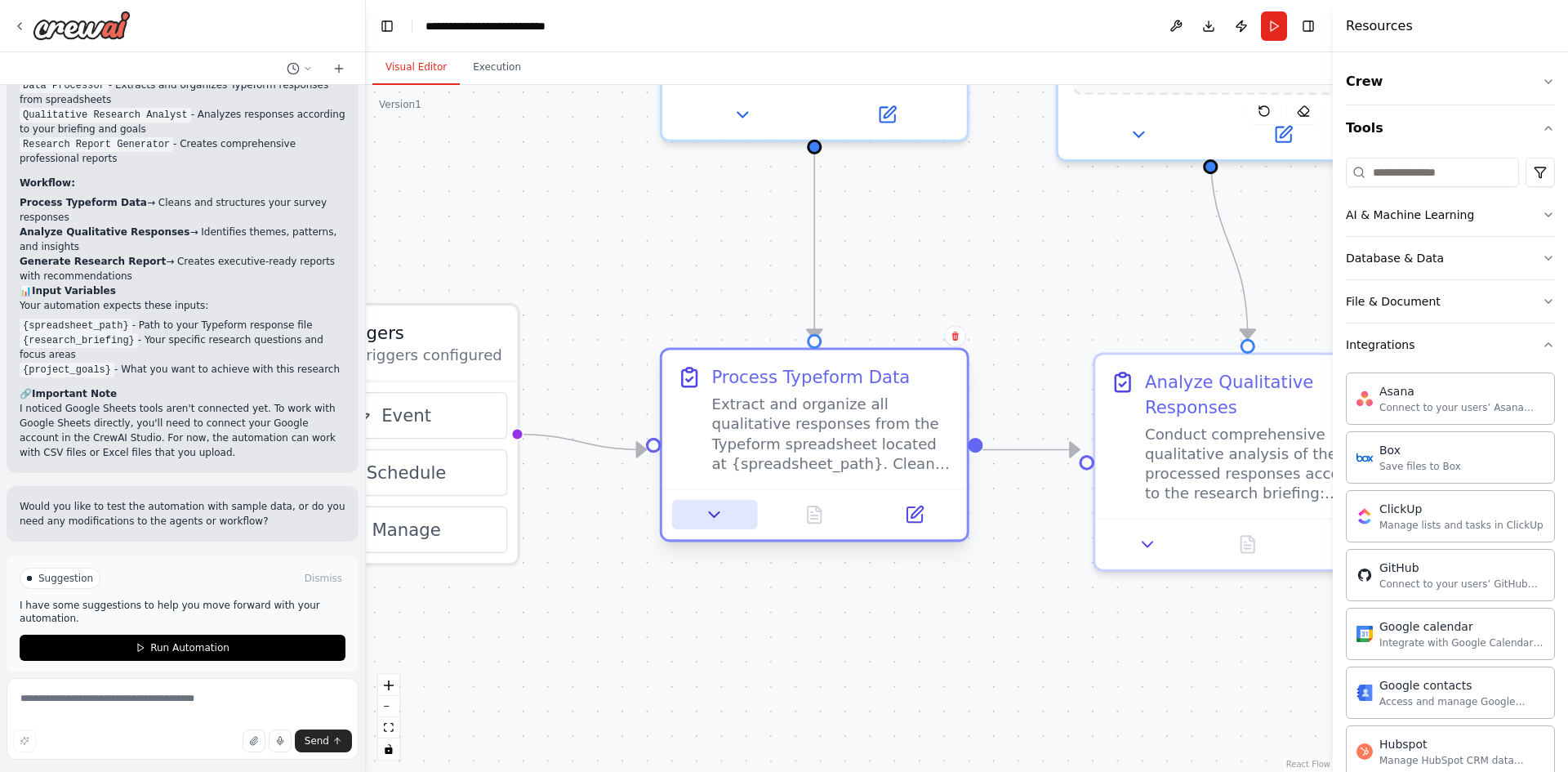
click at [716, 523] on icon at bounding box center [715, 515] width 20 height 20
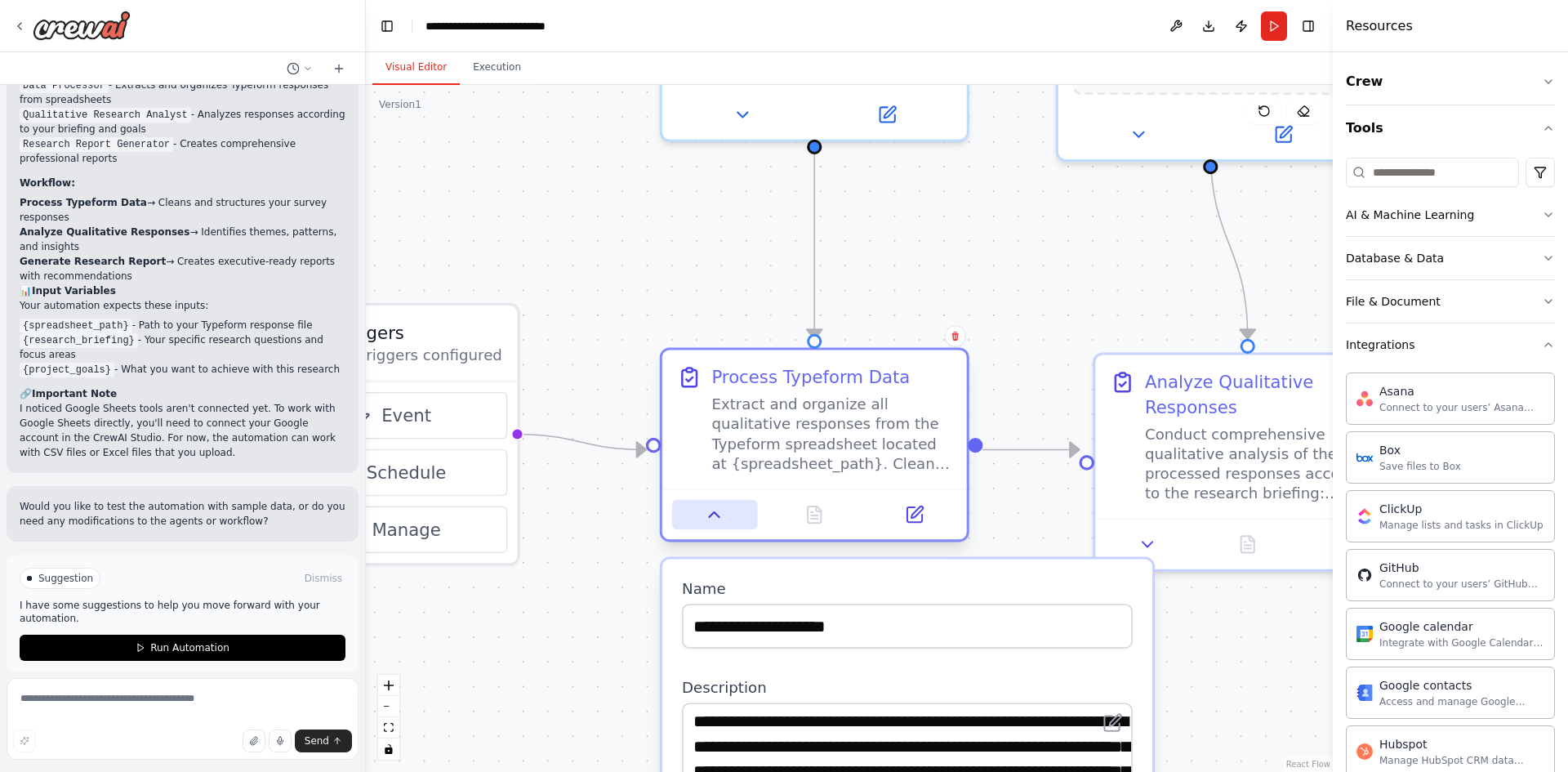
click at [716, 523] on icon at bounding box center [715, 515] width 20 height 20
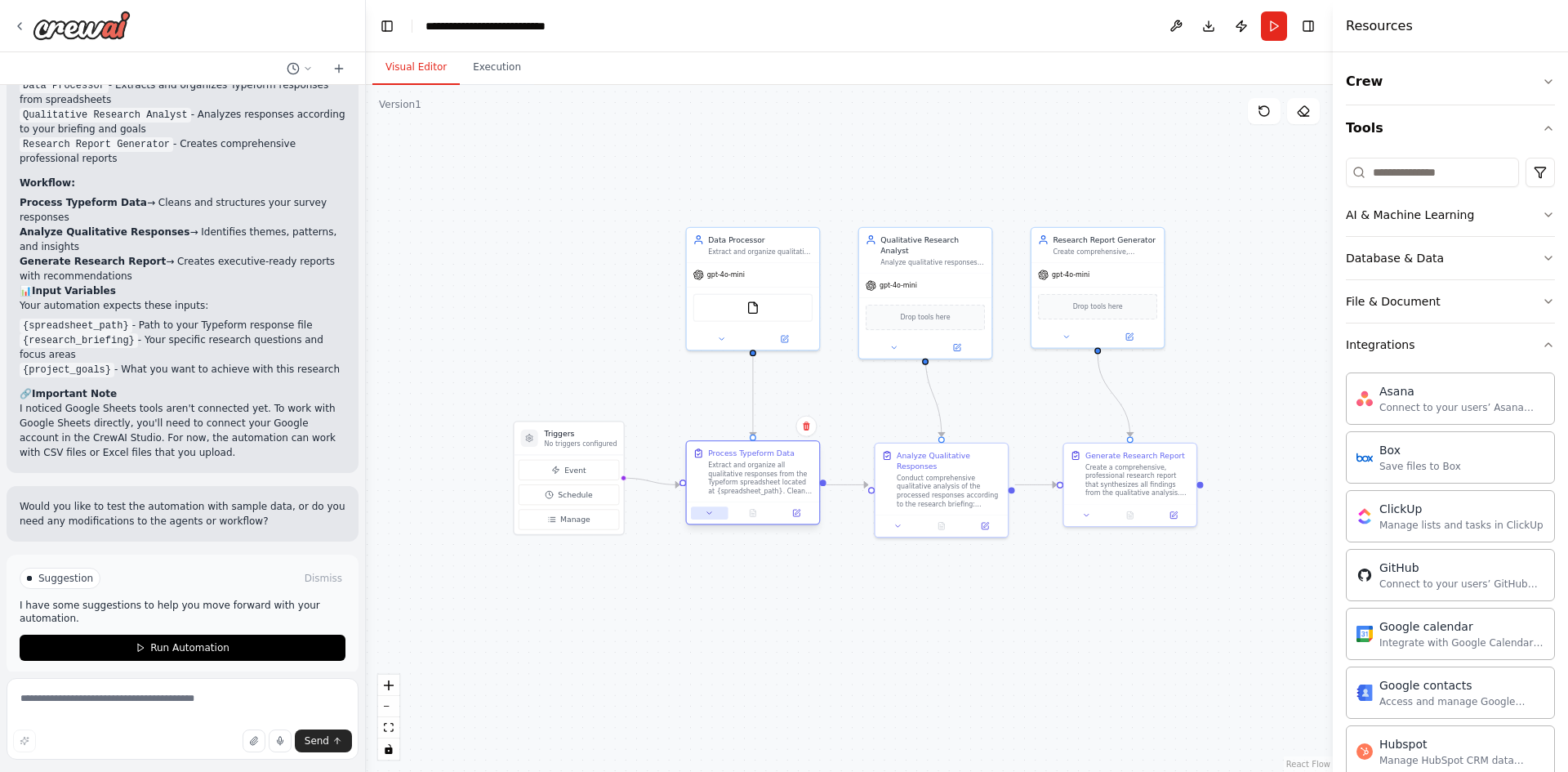
click at [714, 515] on button at bounding box center [709, 513] width 37 height 13
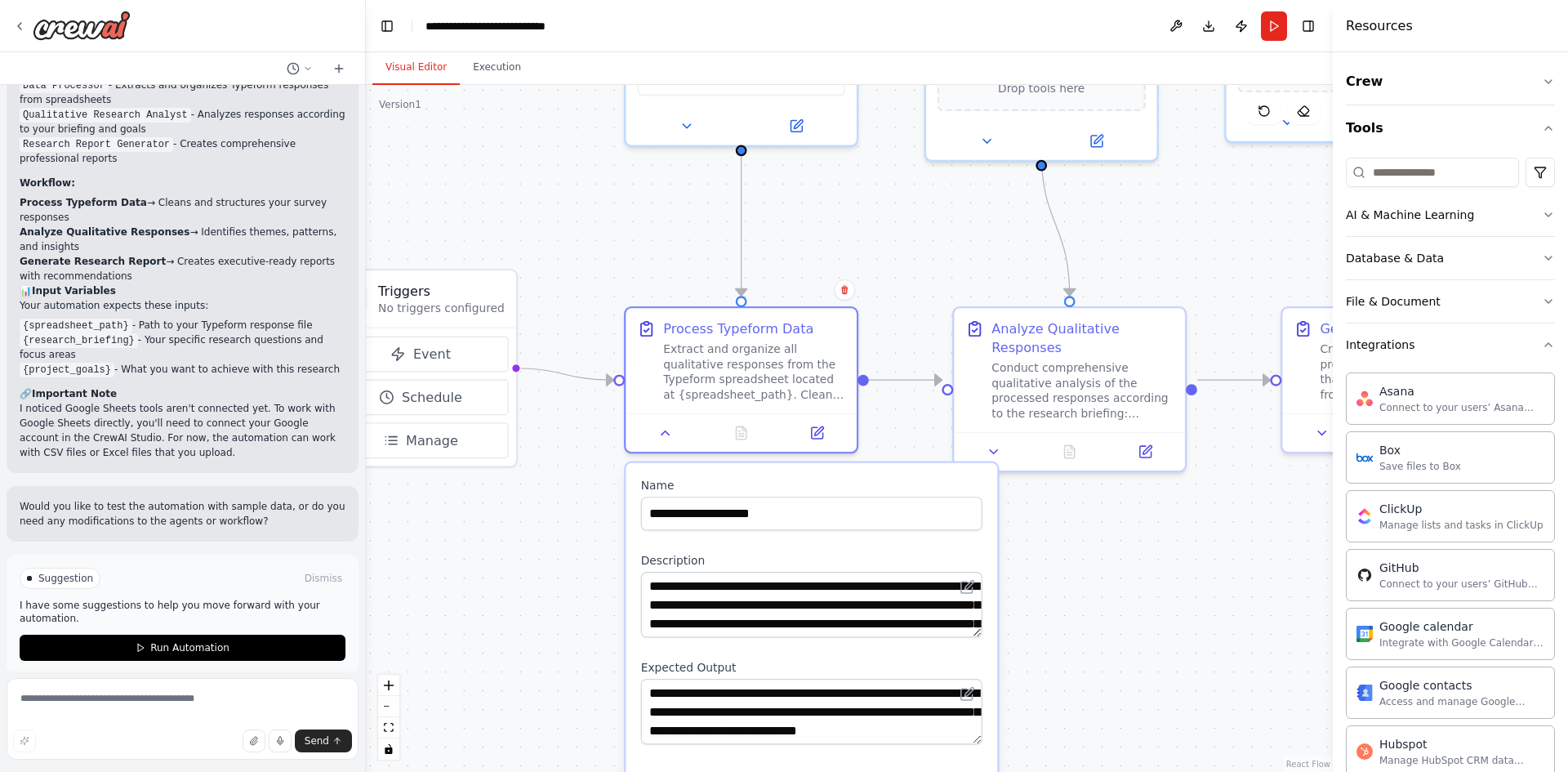
drag, startPoint x: 615, startPoint y: 556, endPoint x: 632, endPoint y: 452, distance: 105.4
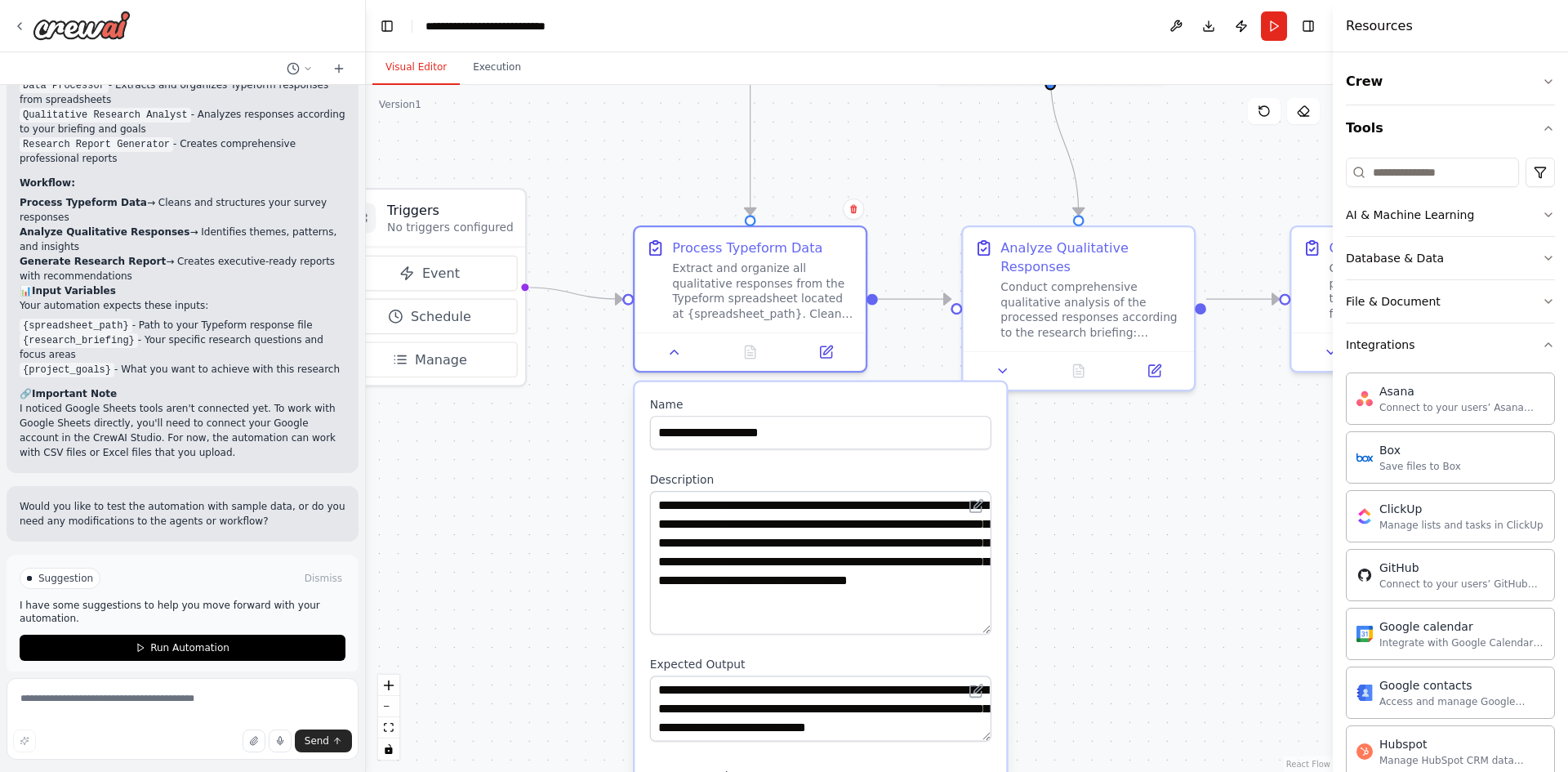
drag, startPoint x: 982, startPoint y: 553, endPoint x: 983, endPoint y: 630, distance: 77.0
click at [983, 630] on textarea "**********" at bounding box center [821, 563] width 342 height 144
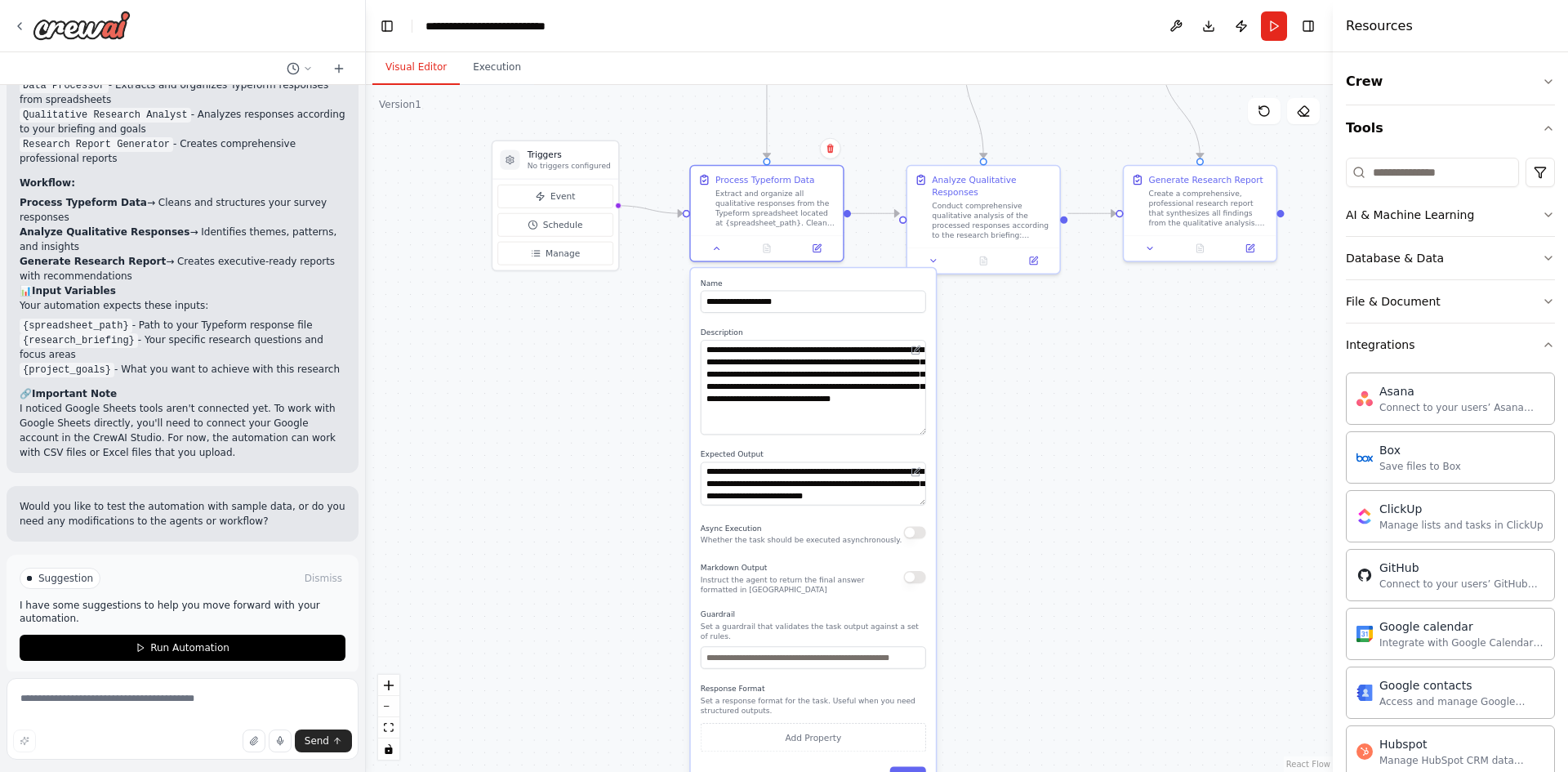
drag, startPoint x: 990, startPoint y: 718, endPoint x: 982, endPoint y: 514, distance: 204.2
click at [819, 646] on input "text" at bounding box center [814, 657] width 226 height 22
click at [794, 604] on div "**********" at bounding box center [813, 532] width 245 height 530
click at [795, 646] on input "text" at bounding box center [814, 657] width 226 height 22
click at [801, 616] on label "Guardrail" at bounding box center [814, 614] width 226 height 10
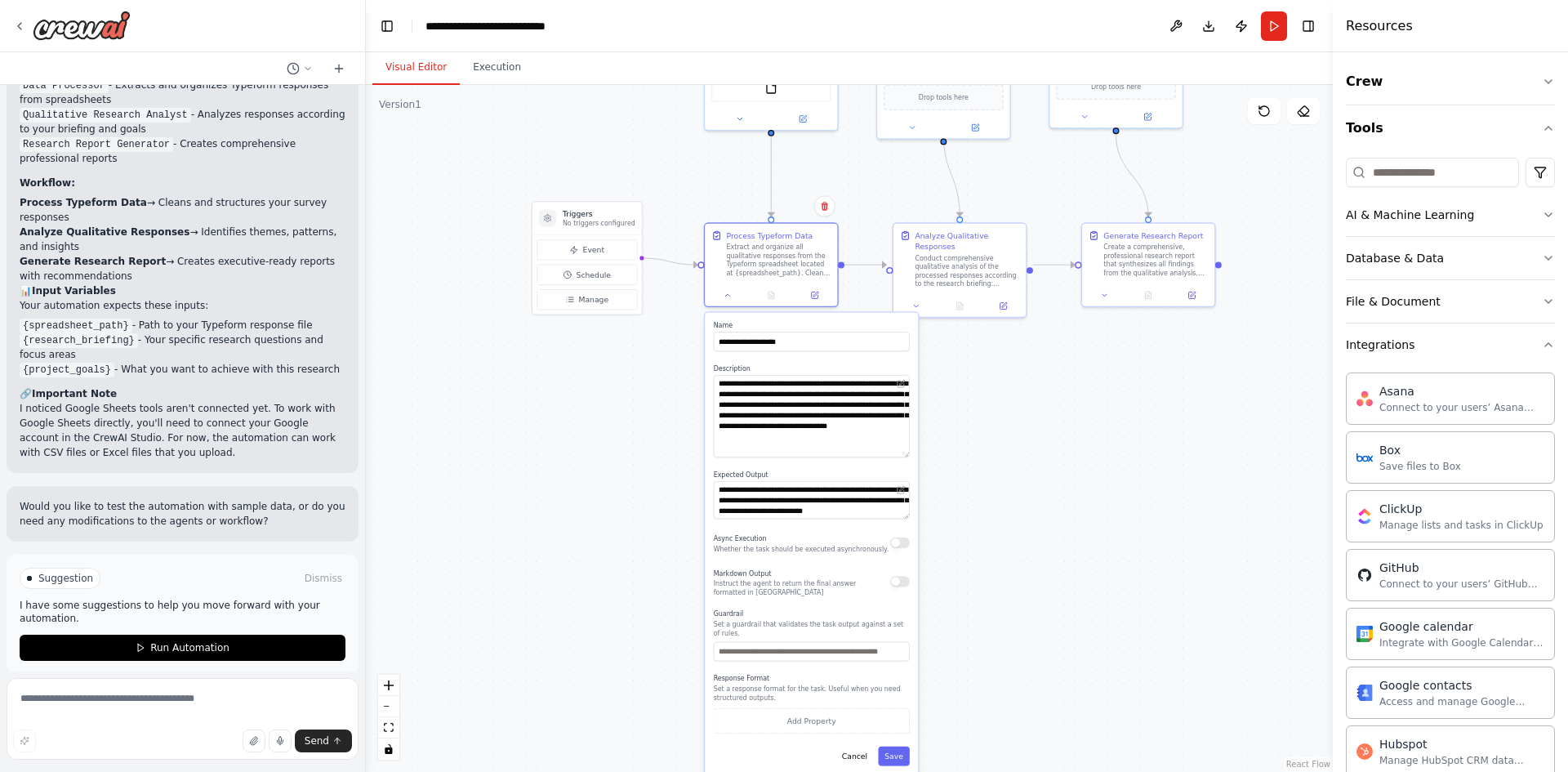
click at [899, 589] on div "Markdown Output Instruct the agent to return the final answer formatted in Mark…" at bounding box center [812, 581] width 196 height 30
click at [900, 579] on button "button" at bounding box center [900, 581] width 20 height 11
click at [905, 747] on button "Save" at bounding box center [894, 757] width 32 height 20
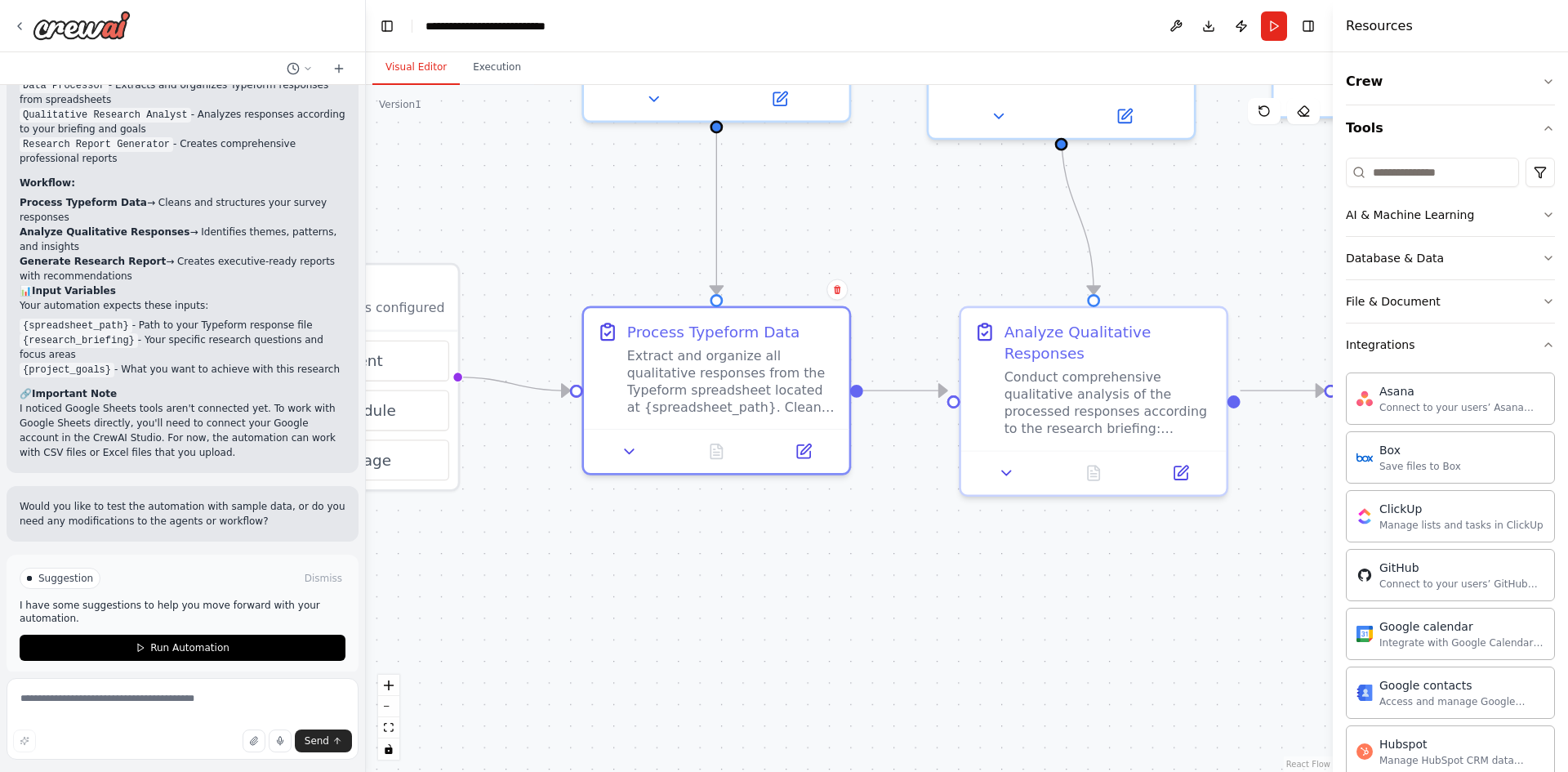
drag, startPoint x: 781, startPoint y: 423, endPoint x: 763, endPoint y: 682, distance: 259.6
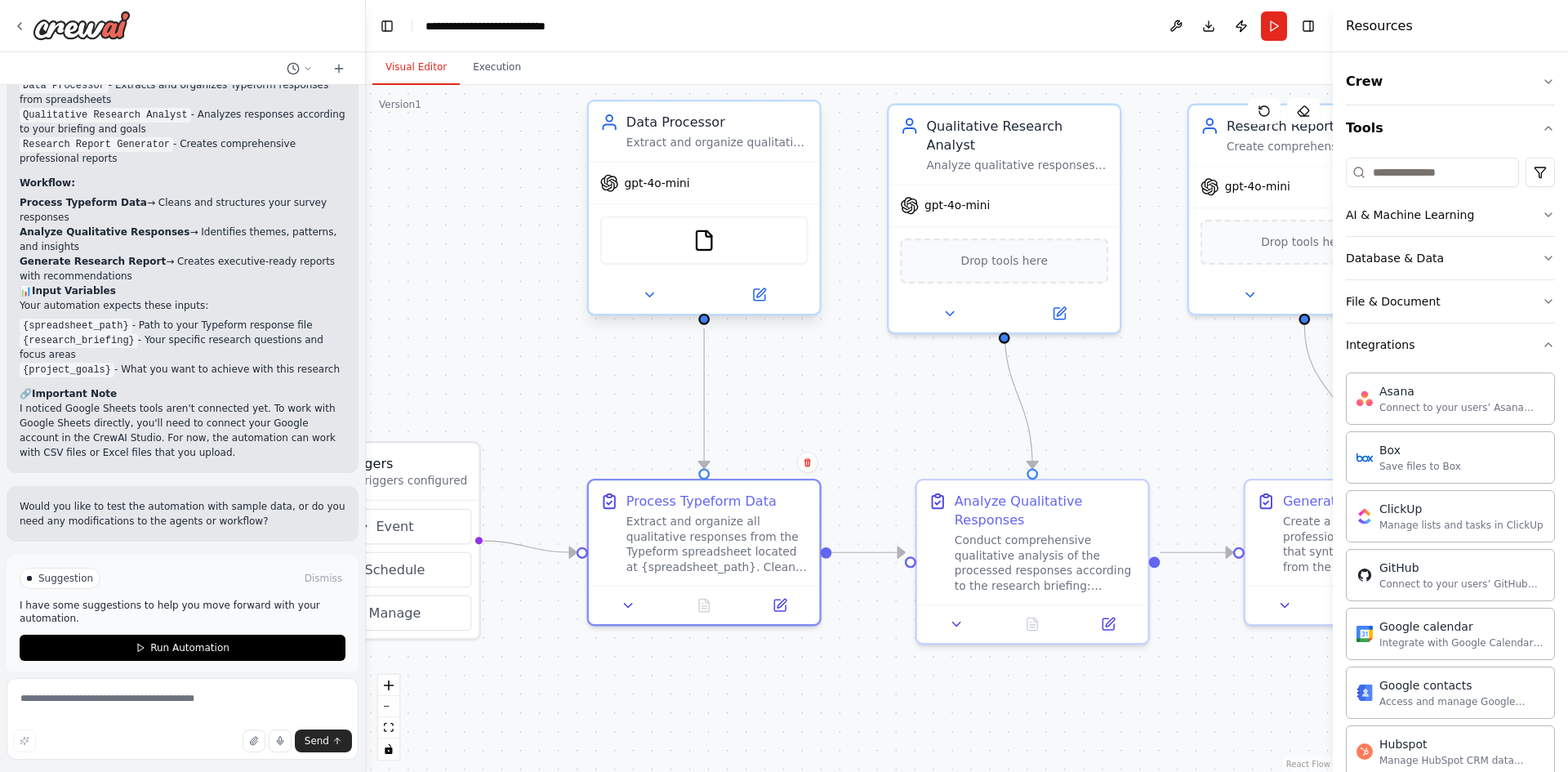
click at [650, 180] on span "gpt-4o-mini" at bounding box center [657, 183] width 66 height 15
click at [709, 239] on img at bounding box center [704, 242] width 23 height 23
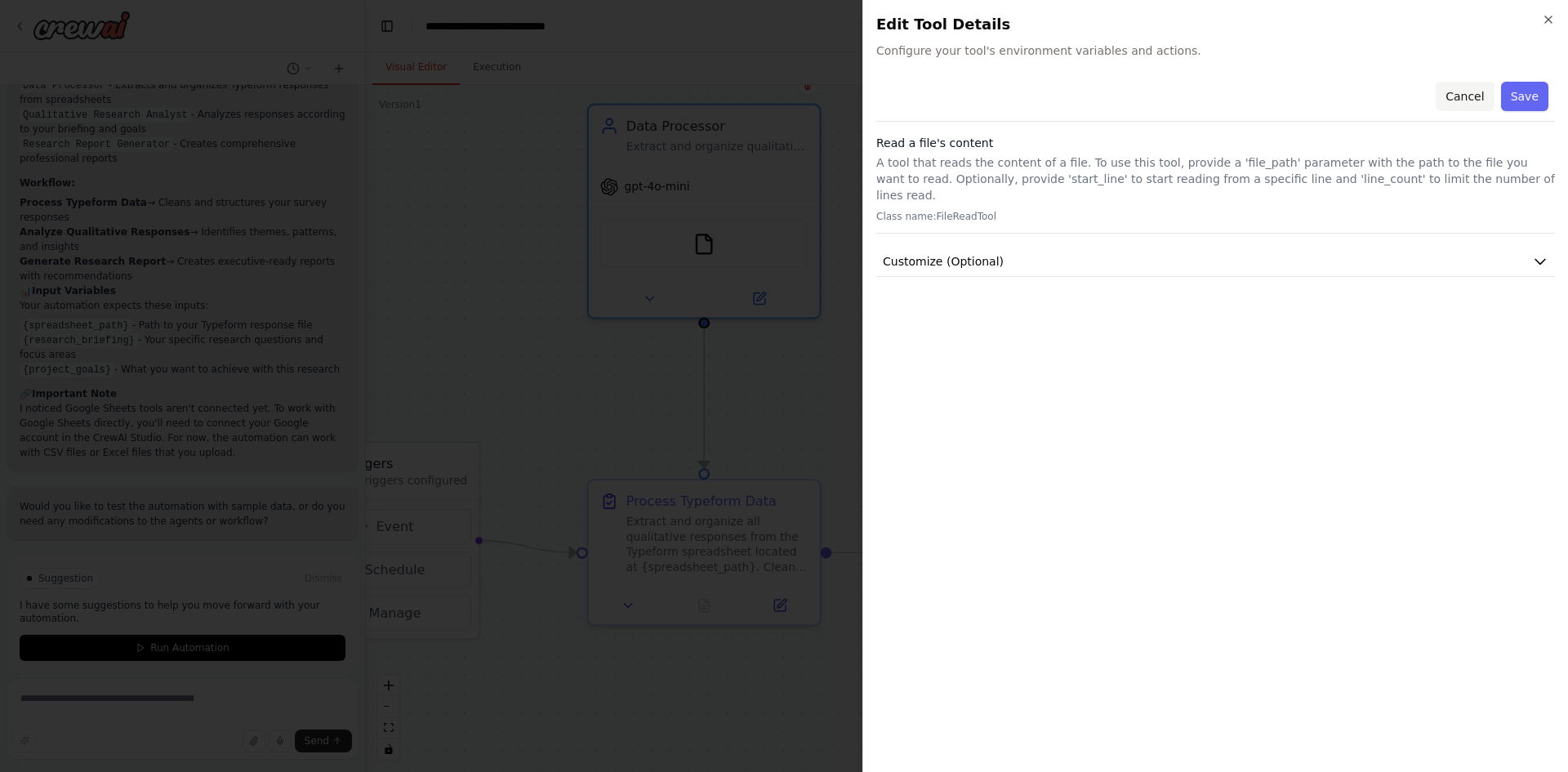
click at [1463, 94] on button "Cancel" at bounding box center [1465, 95] width 58 height 29
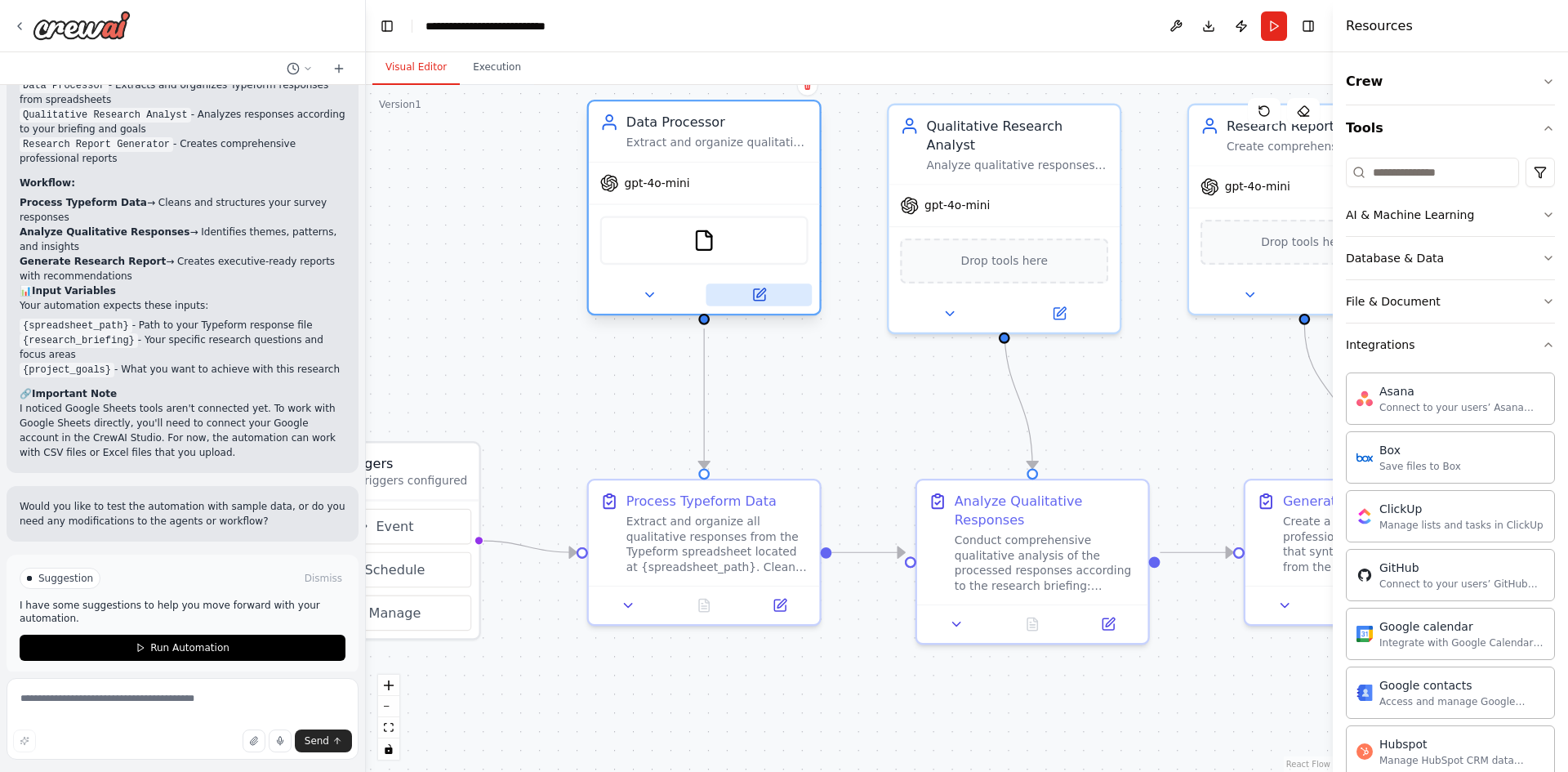
click at [768, 291] on button at bounding box center [759, 296] width 106 height 23
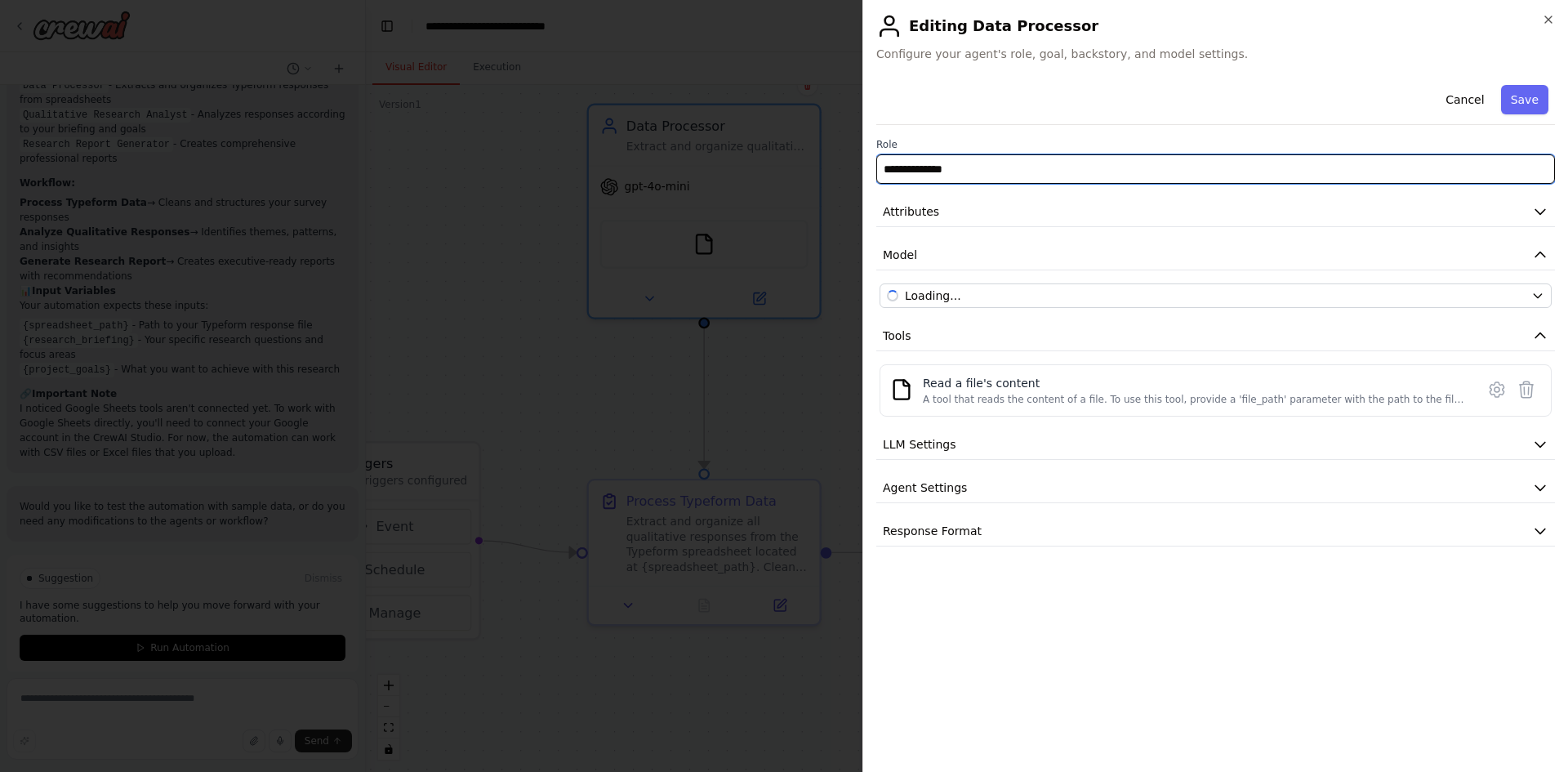
click at [991, 175] on input "**********" at bounding box center [1215, 169] width 679 height 29
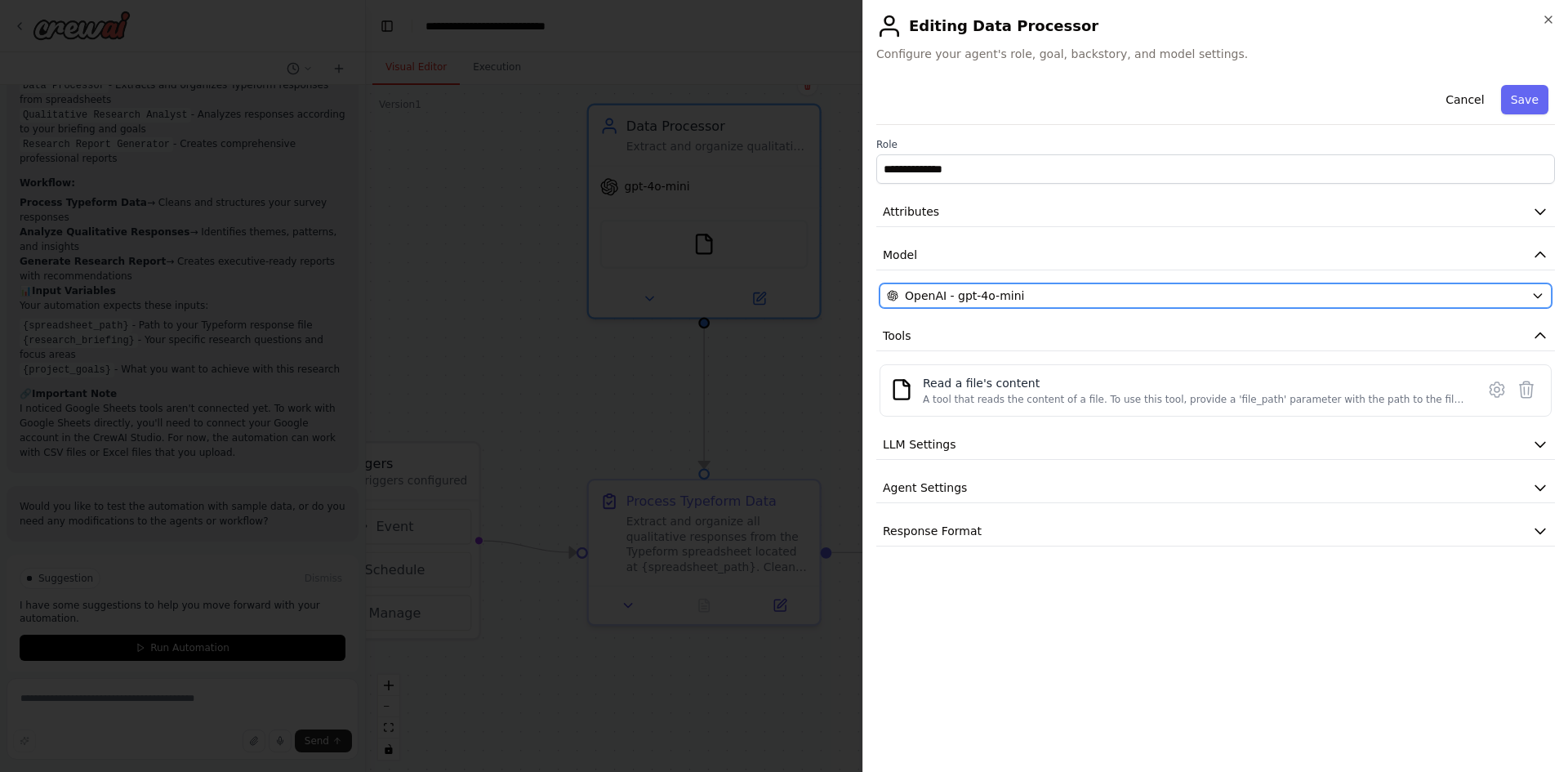
click at [1024, 296] on div "OpenAI - gpt-4o-mini" at bounding box center [1205, 296] width 638 height 17
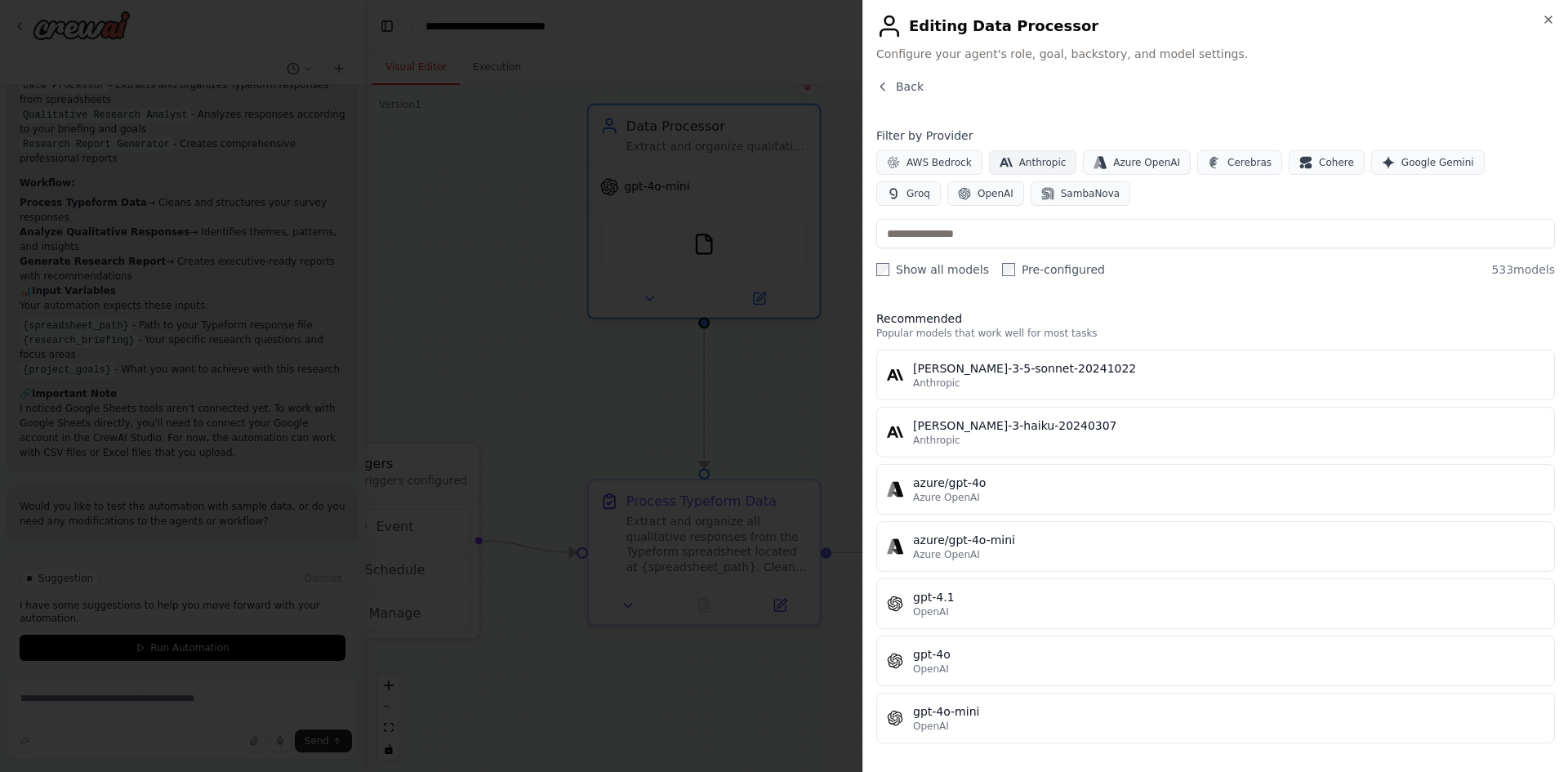
click at [1043, 162] on span "Anthropic" at bounding box center [1043, 163] width 47 height 13
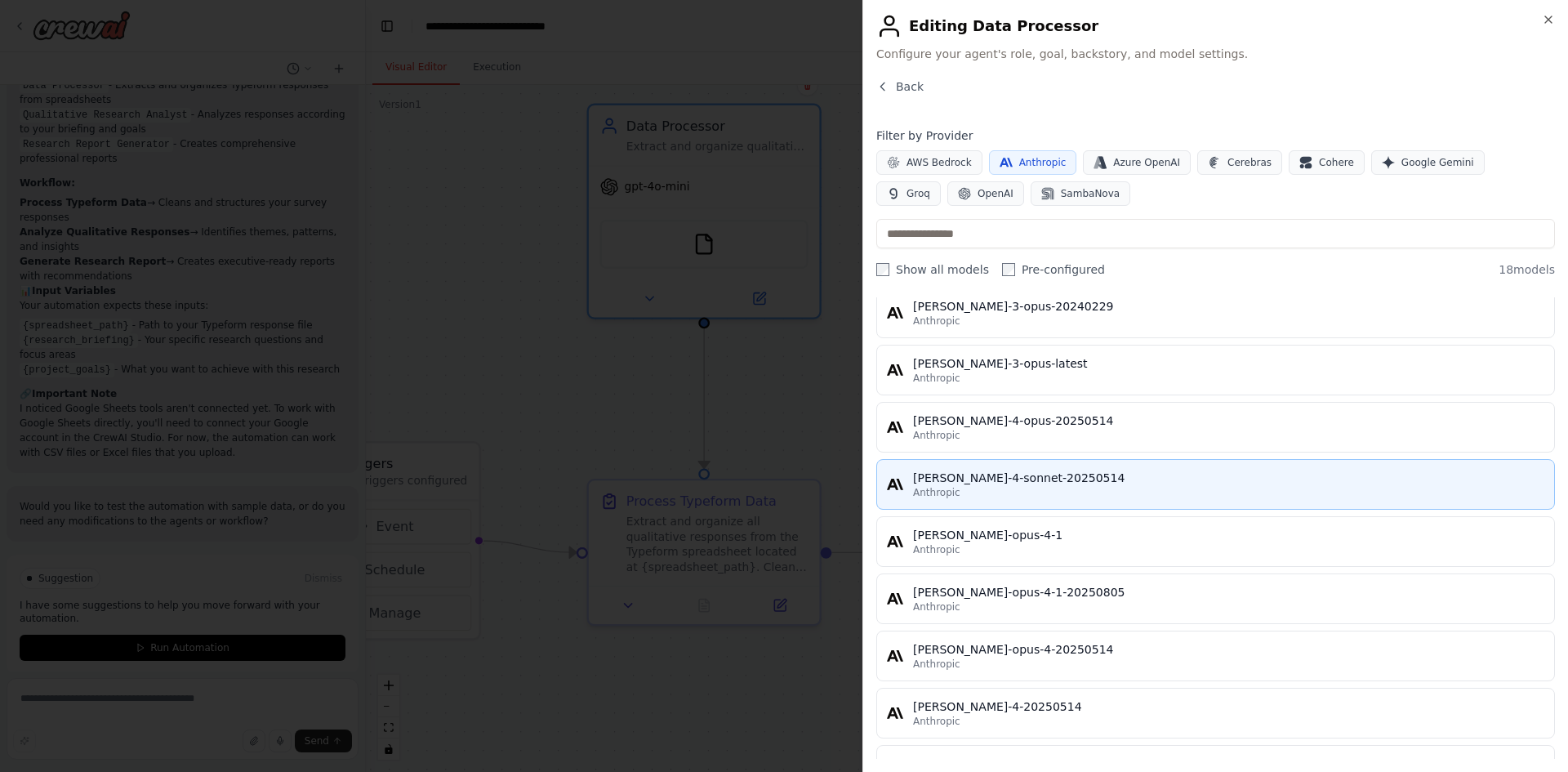
scroll to position [679, 0]
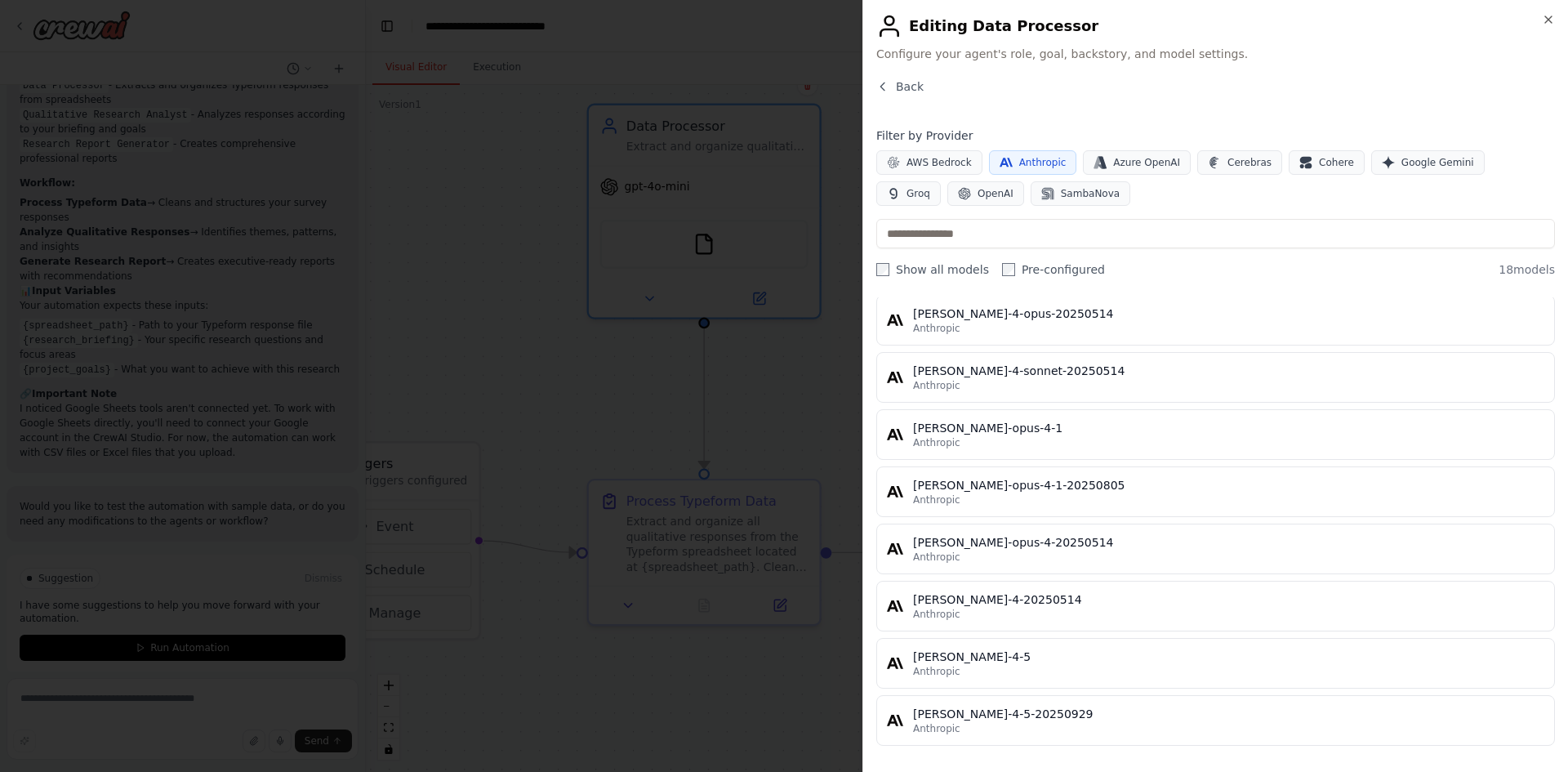
click at [1032, 665] on div "Anthropic" at bounding box center [1229, 672] width 631 height 13
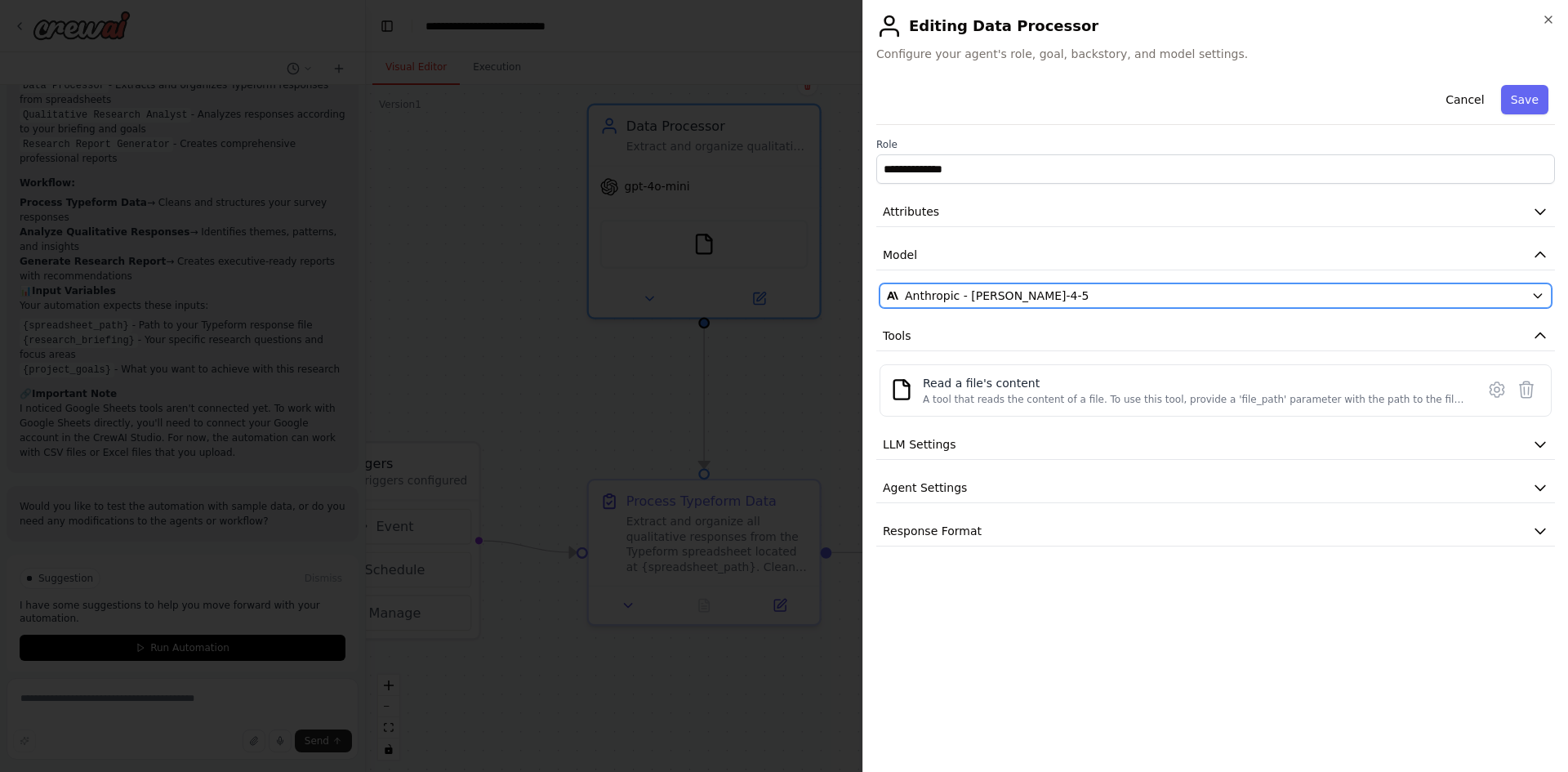
click at [1025, 306] on button "Anthropic - claude-sonnet-4-5" at bounding box center [1215, 296] width 672 height 25
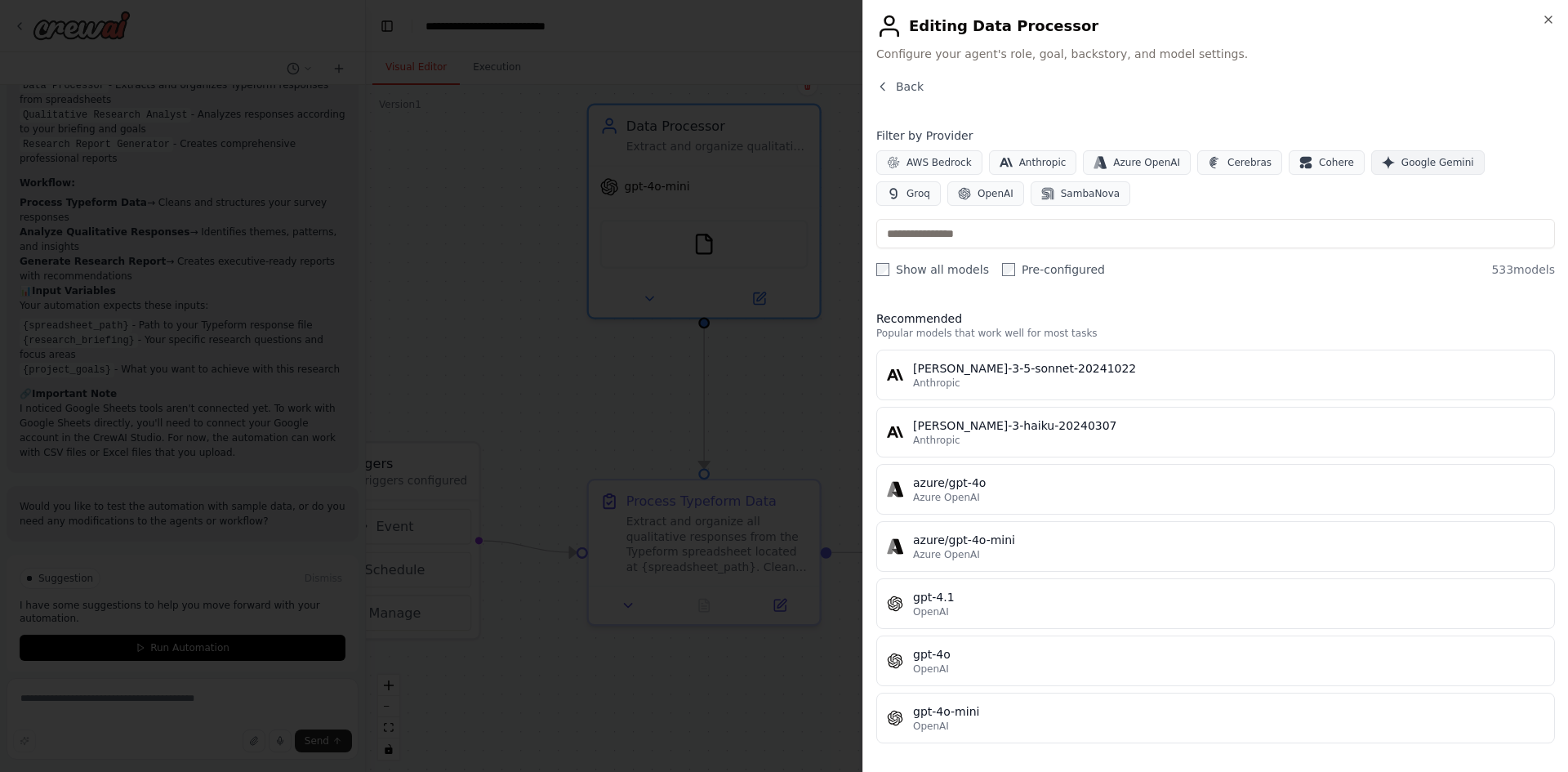
click at [1371, 159] on button "Google Gemini" at bounding box center [1428, 163] width 114 height 25
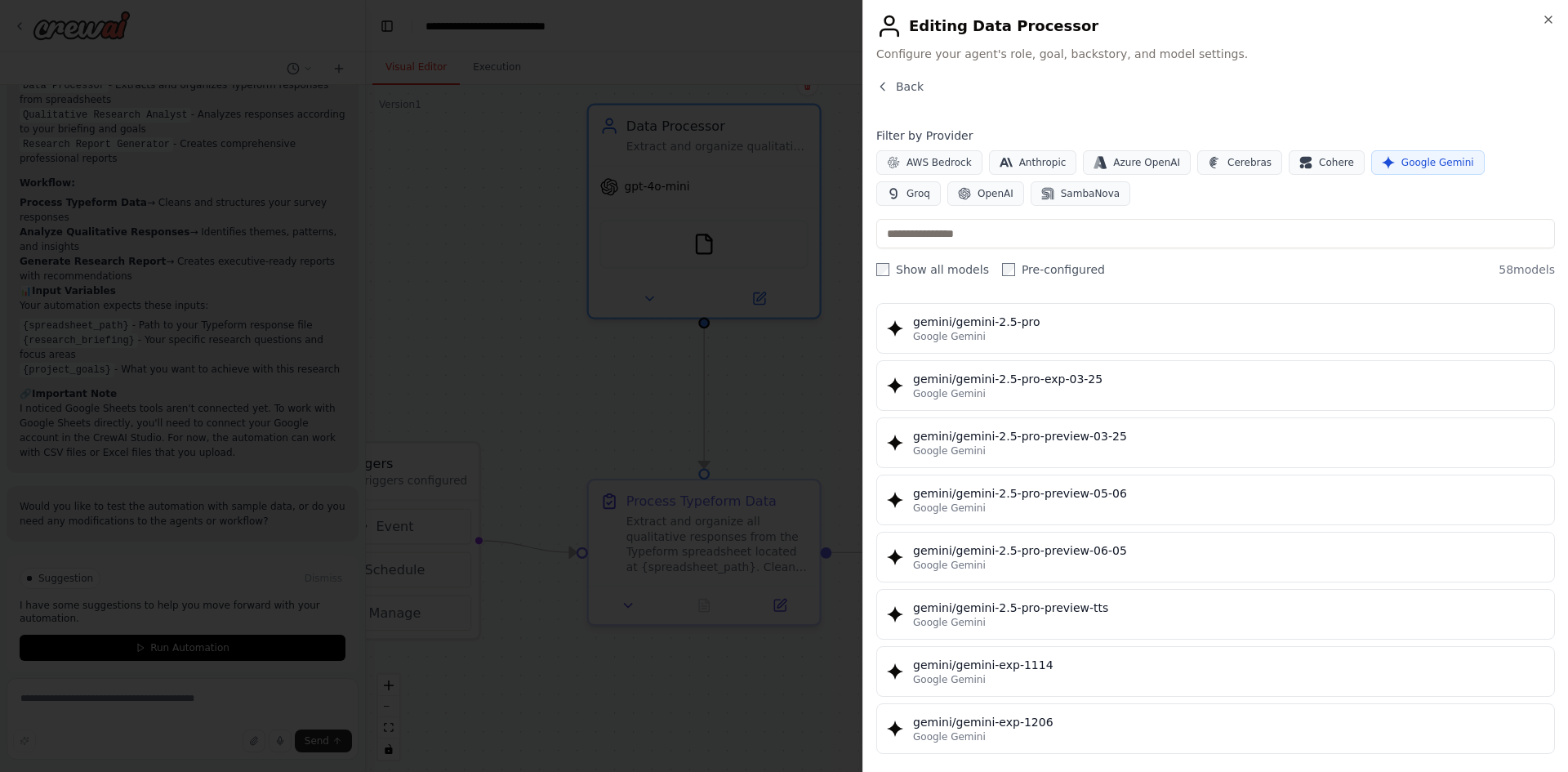
scroll to position [1853, 0]
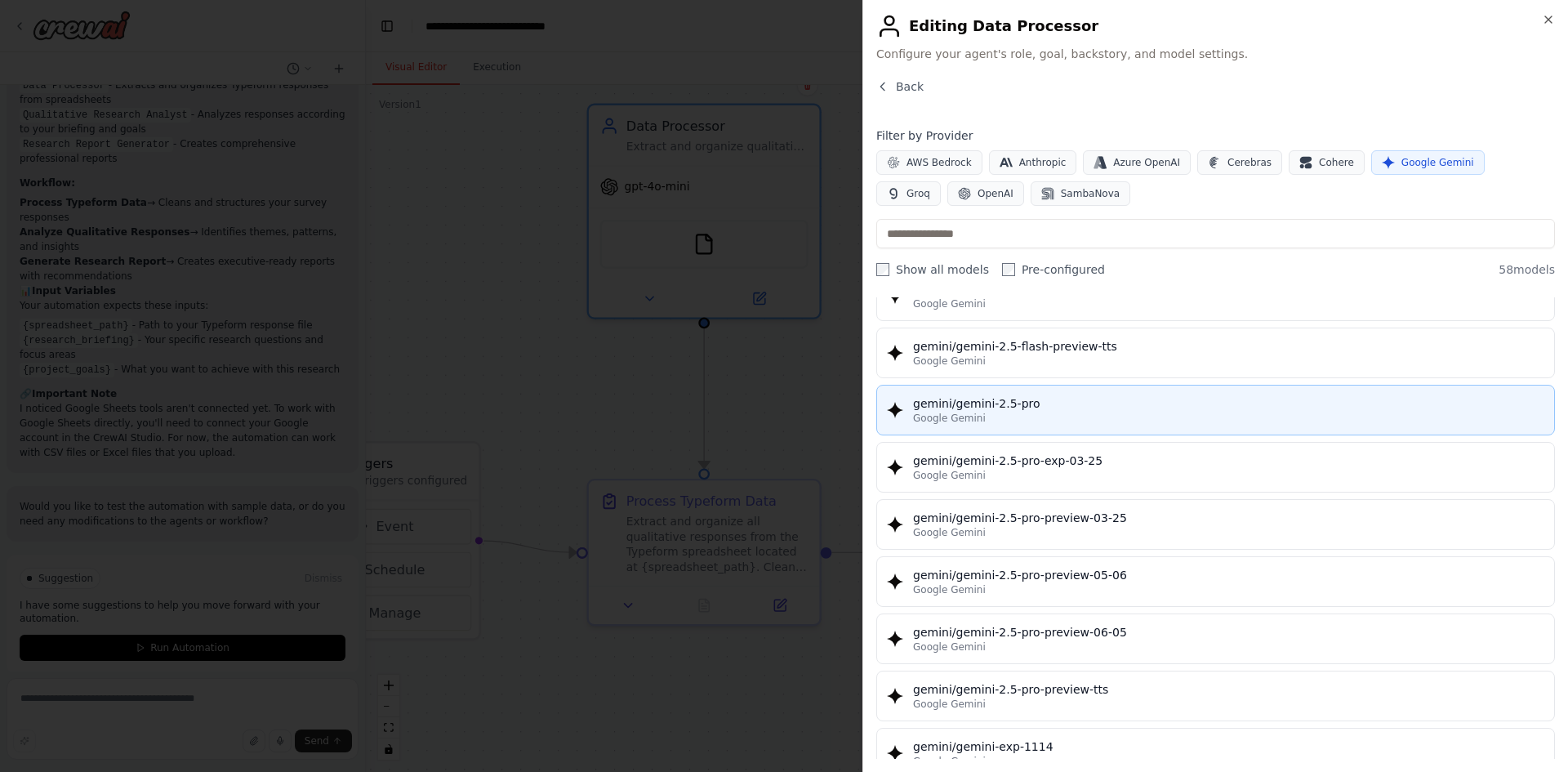
click at [1025, 403] on div "gemini/gemini-2.5-pro" at bounding box center [1229, 404] width 631 height 17
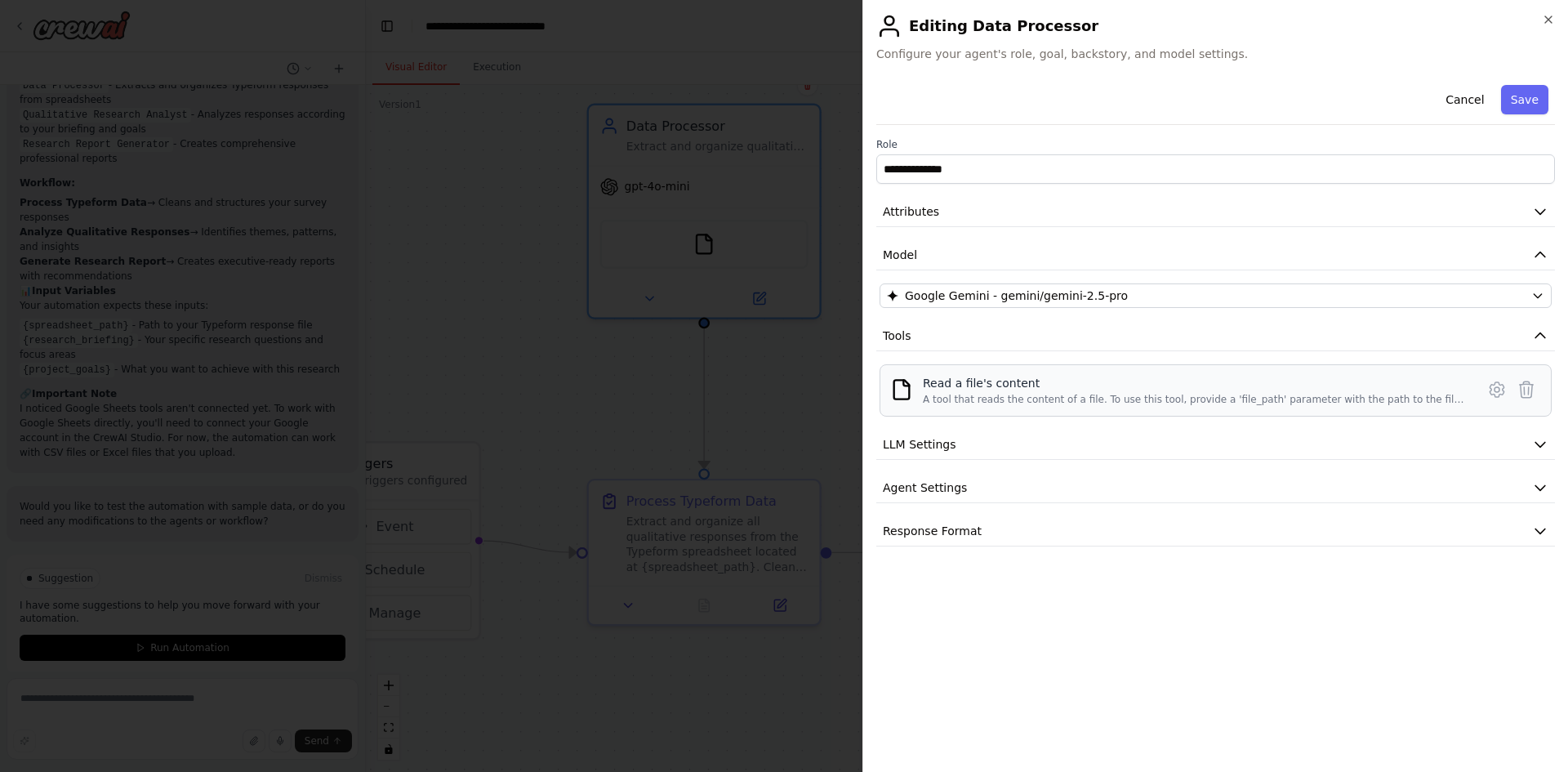
click at [978, 395] on div "A tool that reads the content of a file. To use this tool, provide a 'file_path…" at bounding box center [1195, 400] width 543 height 13
click at [1521, 390] on icon at bounding box center [1527, 390] width 14 height 17
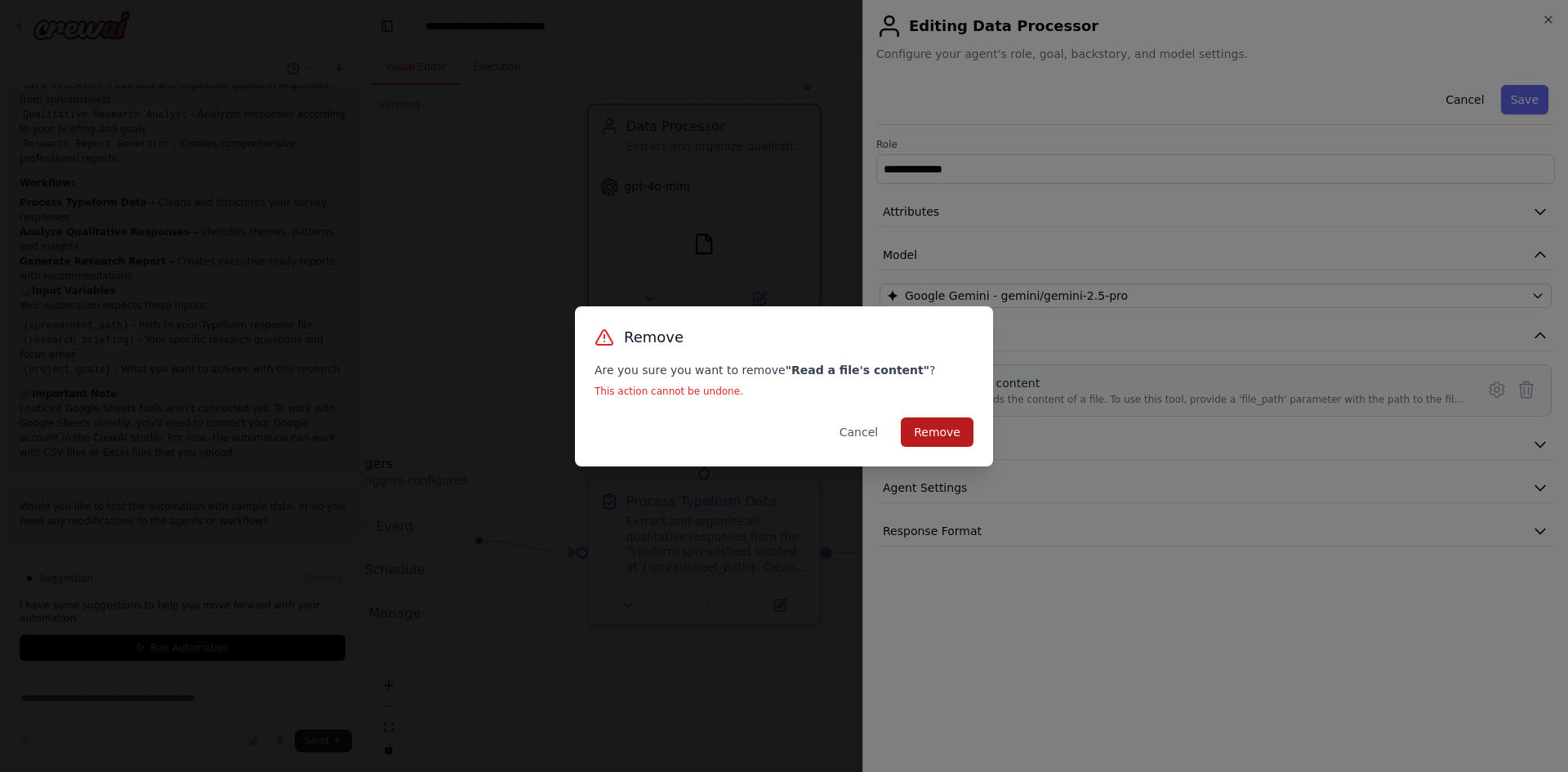
click at [943, 428] on button "Remove" at bounding box center [937, 432] width 73 height 29
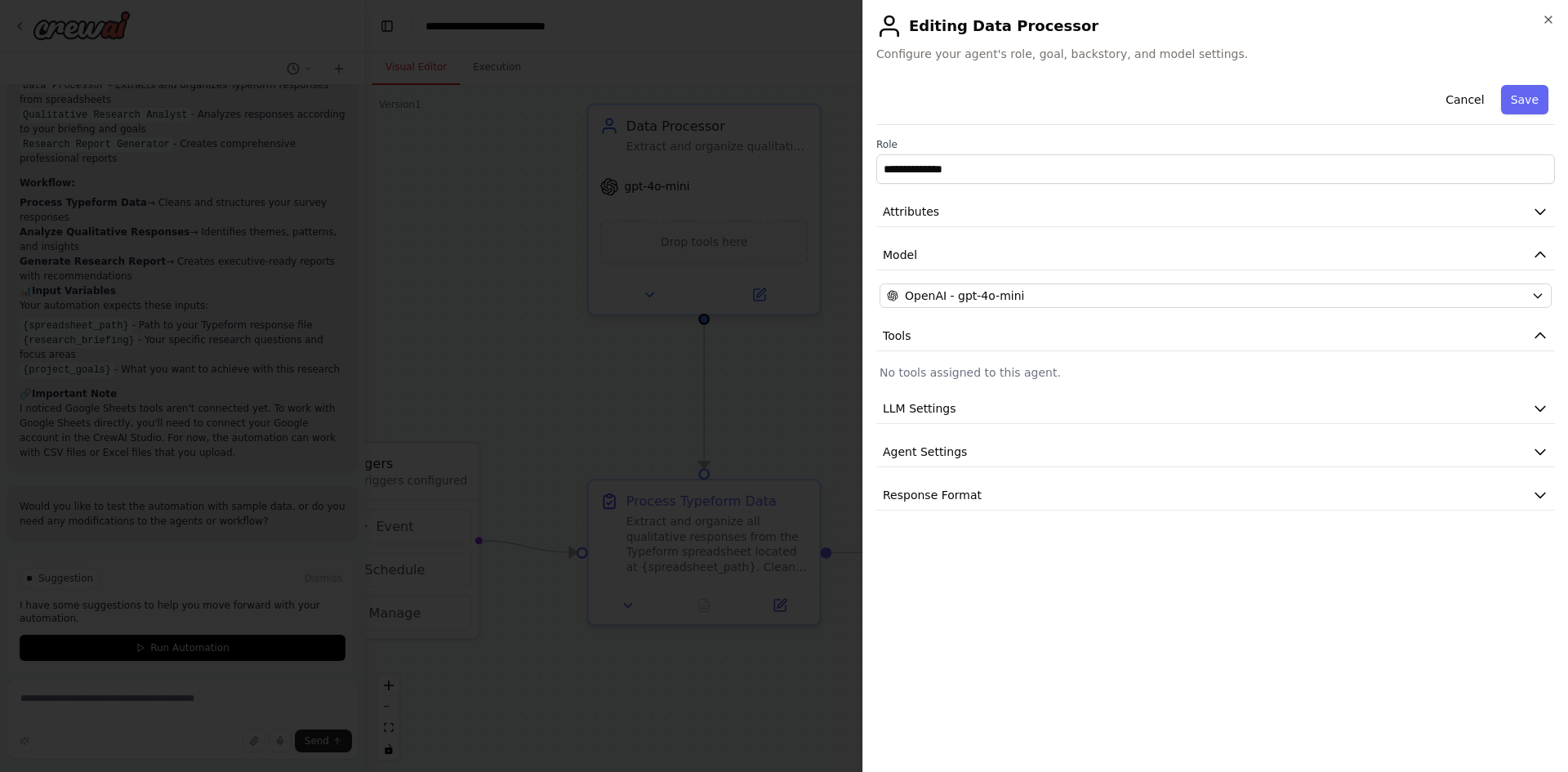
click at [940, 371] on p "No tools assigned to this agent." at bounding box center [1215, 373] width 672 height 17
click at [928, 376] on p "No tools assigned to this agent." at bounding box center [1215, 373] width 672 height 17
click at [922, 418] on button "LLM Settings" at bounding box center [1215, 409] width 679 height 30
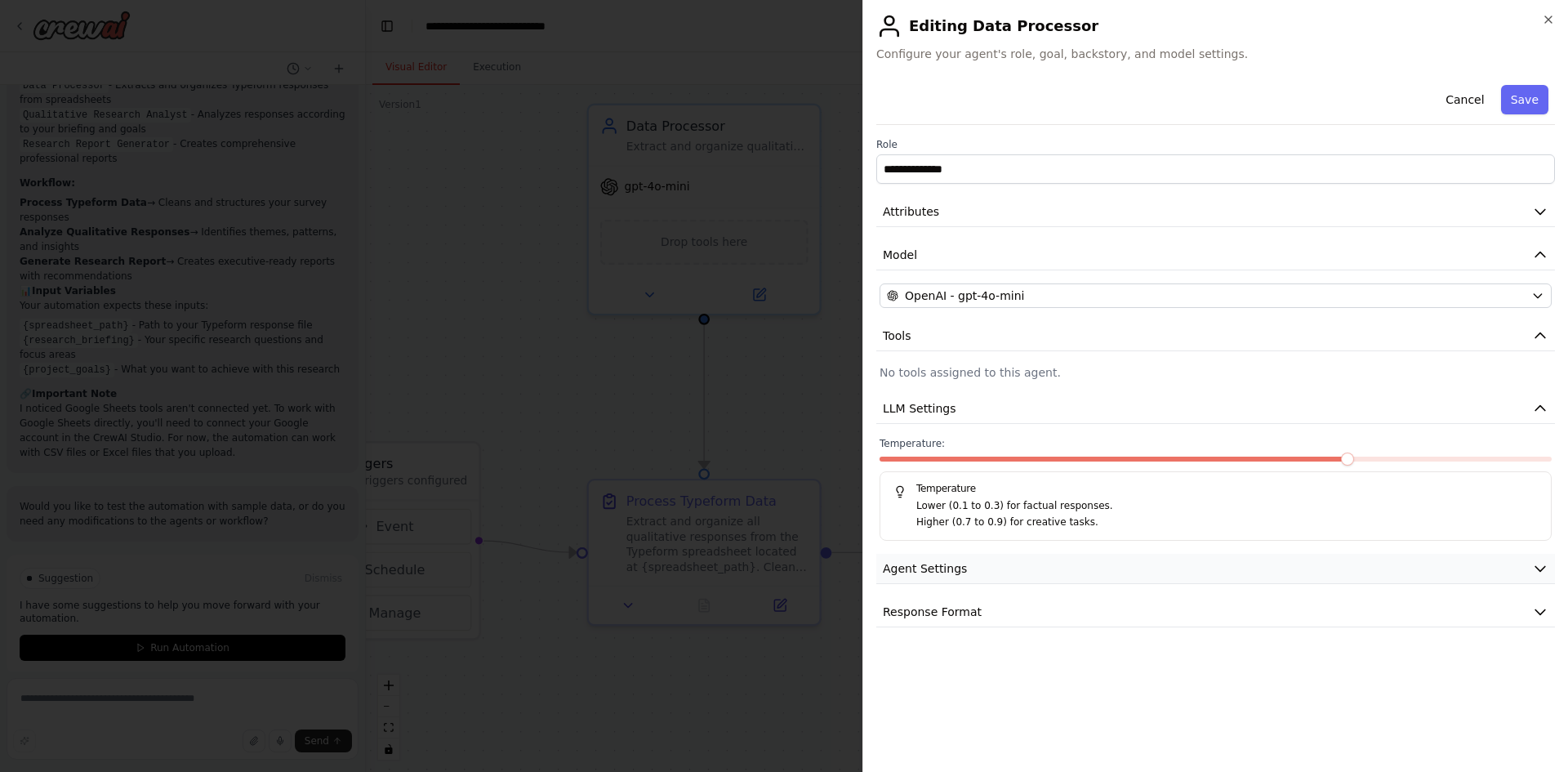
click at [944, 566] on span "Agent Settings" at bounding box center [924, 569] width 84 height 17
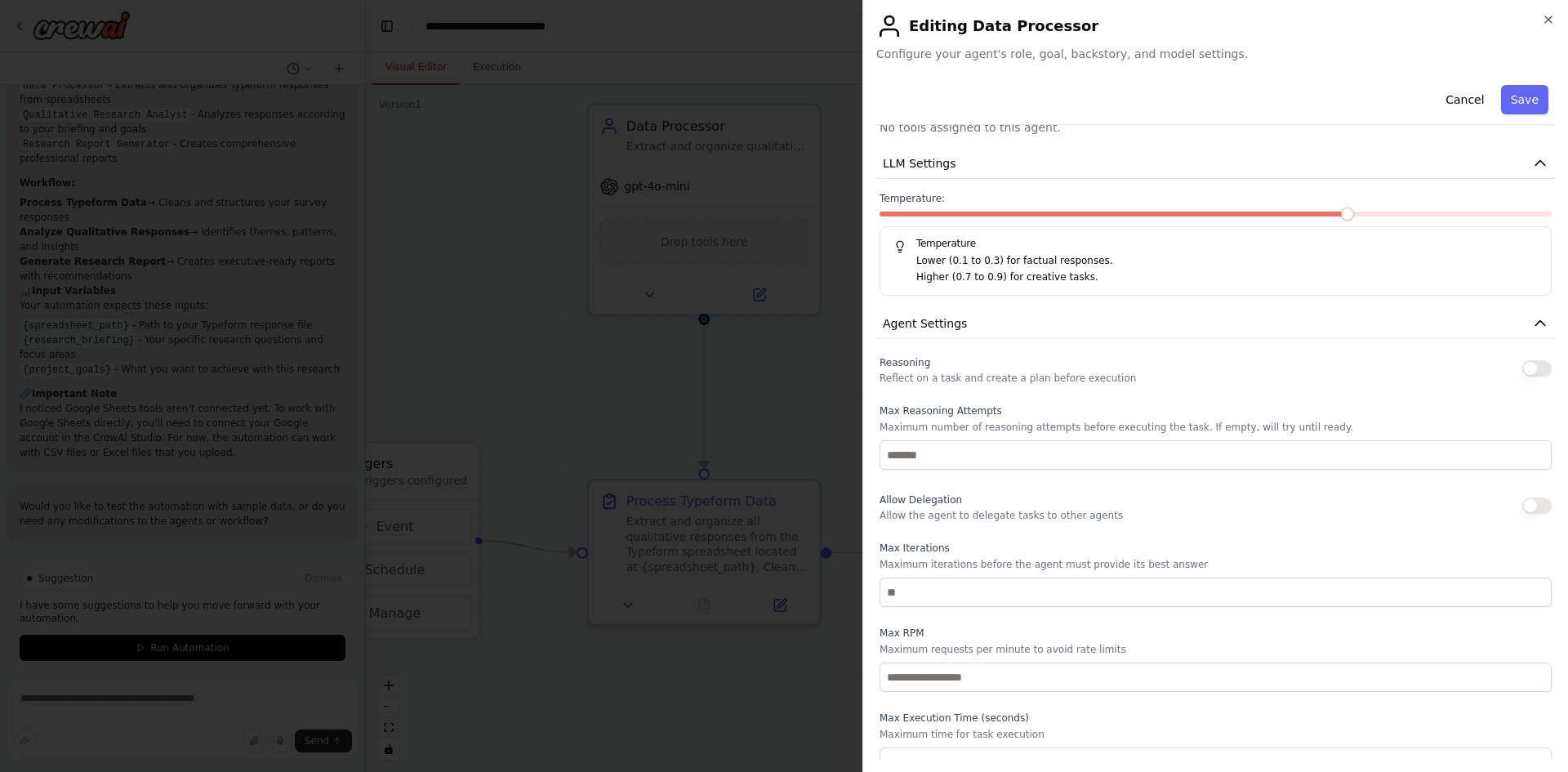
scroll to position [0, 0]
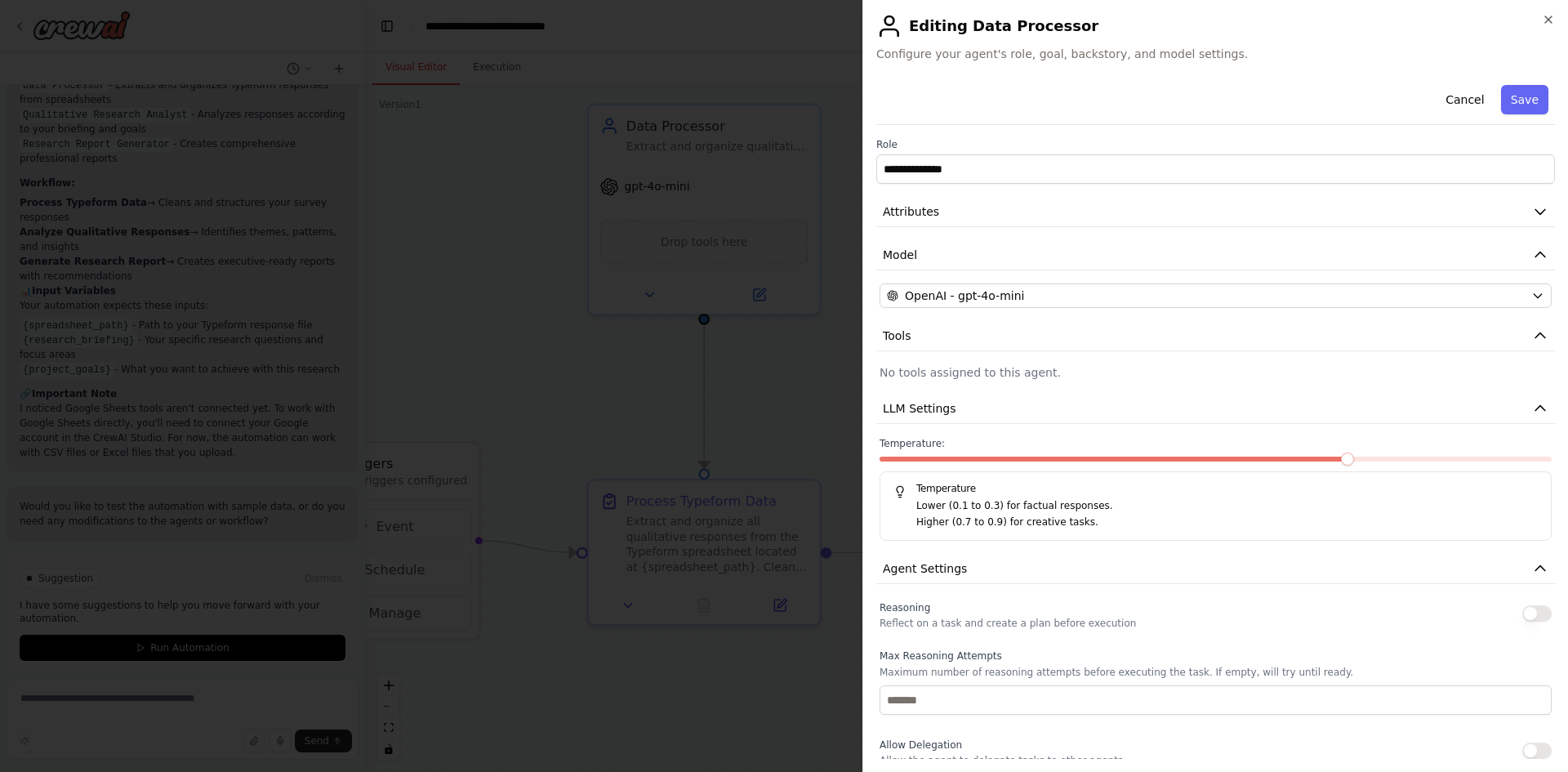
click at [938, 375] on p "No tools assigned to this agent." at bounding box center [1215, 373] width 672 height 17
click at [908, 336] on span "Tools" at bounding box center [897, 336] width 28 height 17
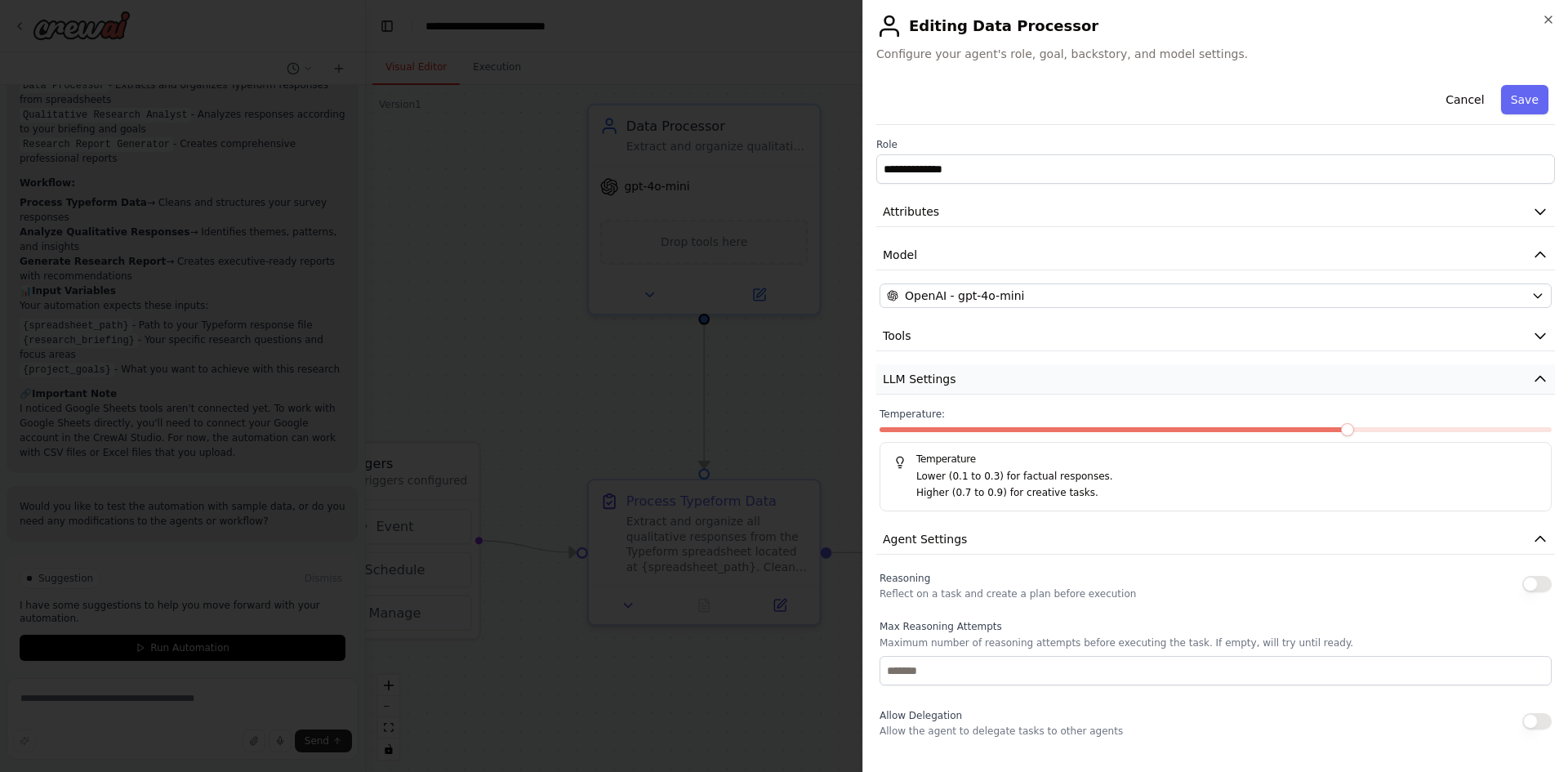
click at [919, 384] on span "LLM Settings" at bounding box center [919, 379] width 74 height 17
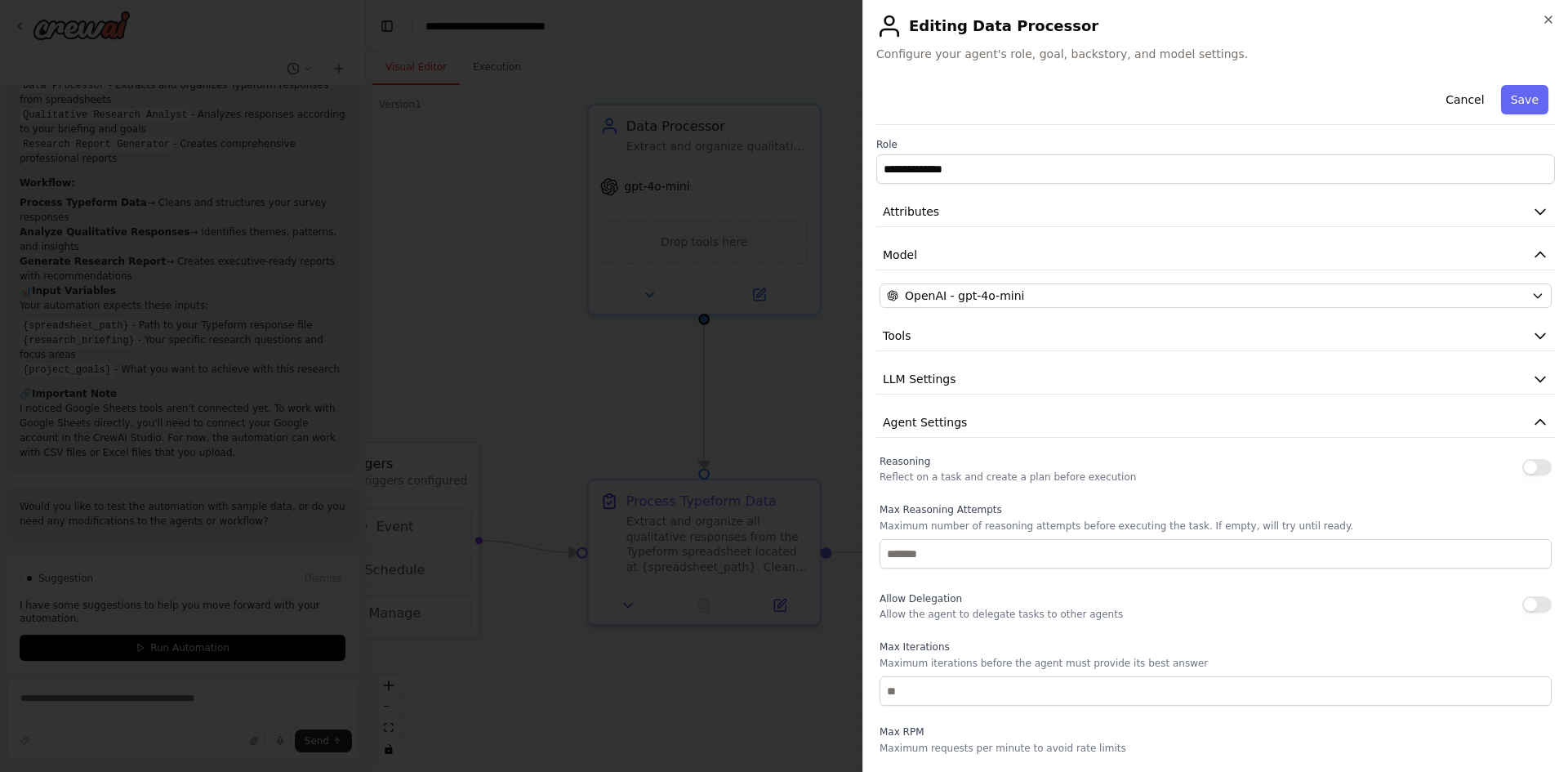
scroll to position [173, 0]
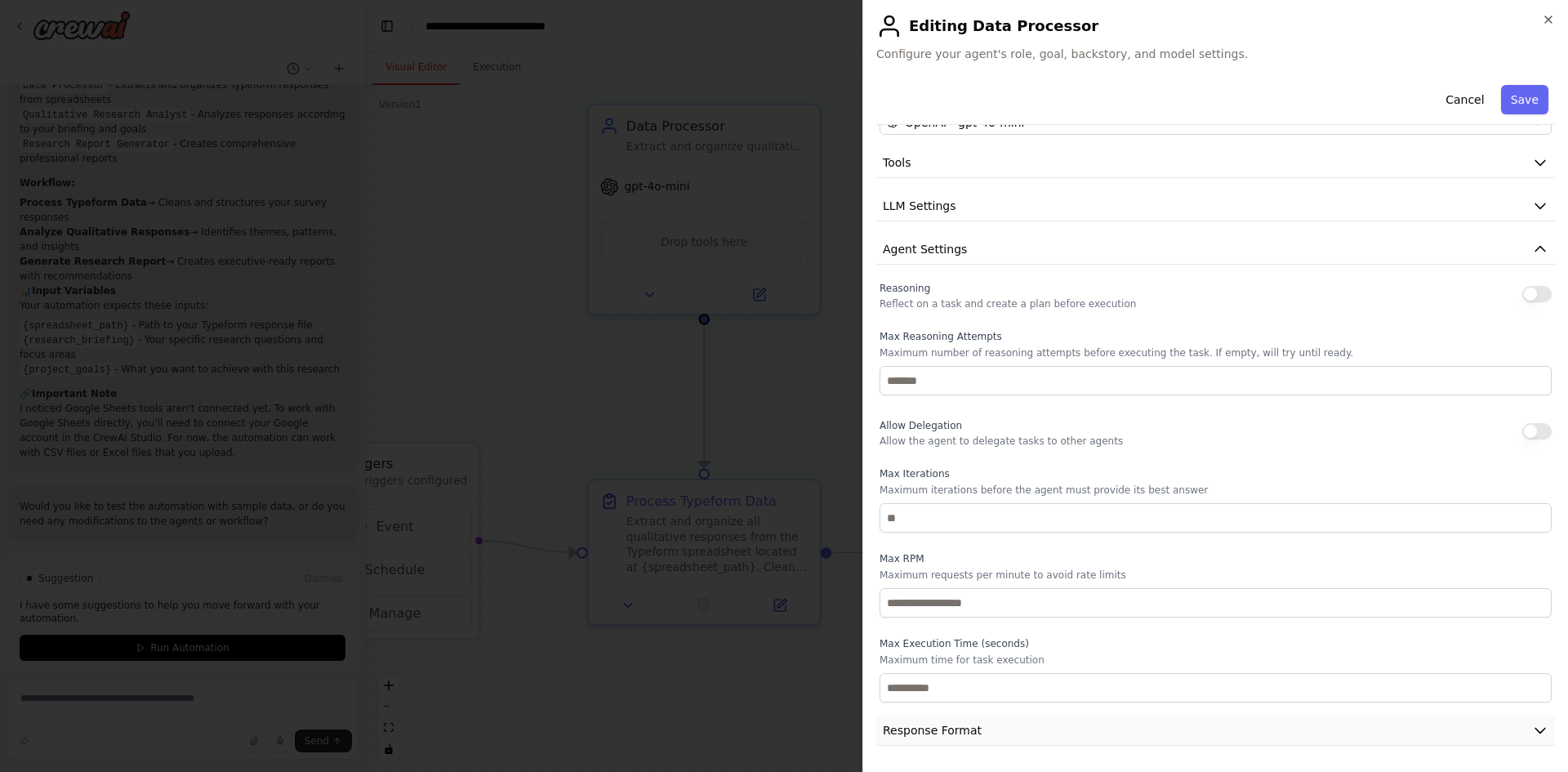
click at [928, 725] on span "Response Format" at bounding box center [932, 730] width 99 height 17
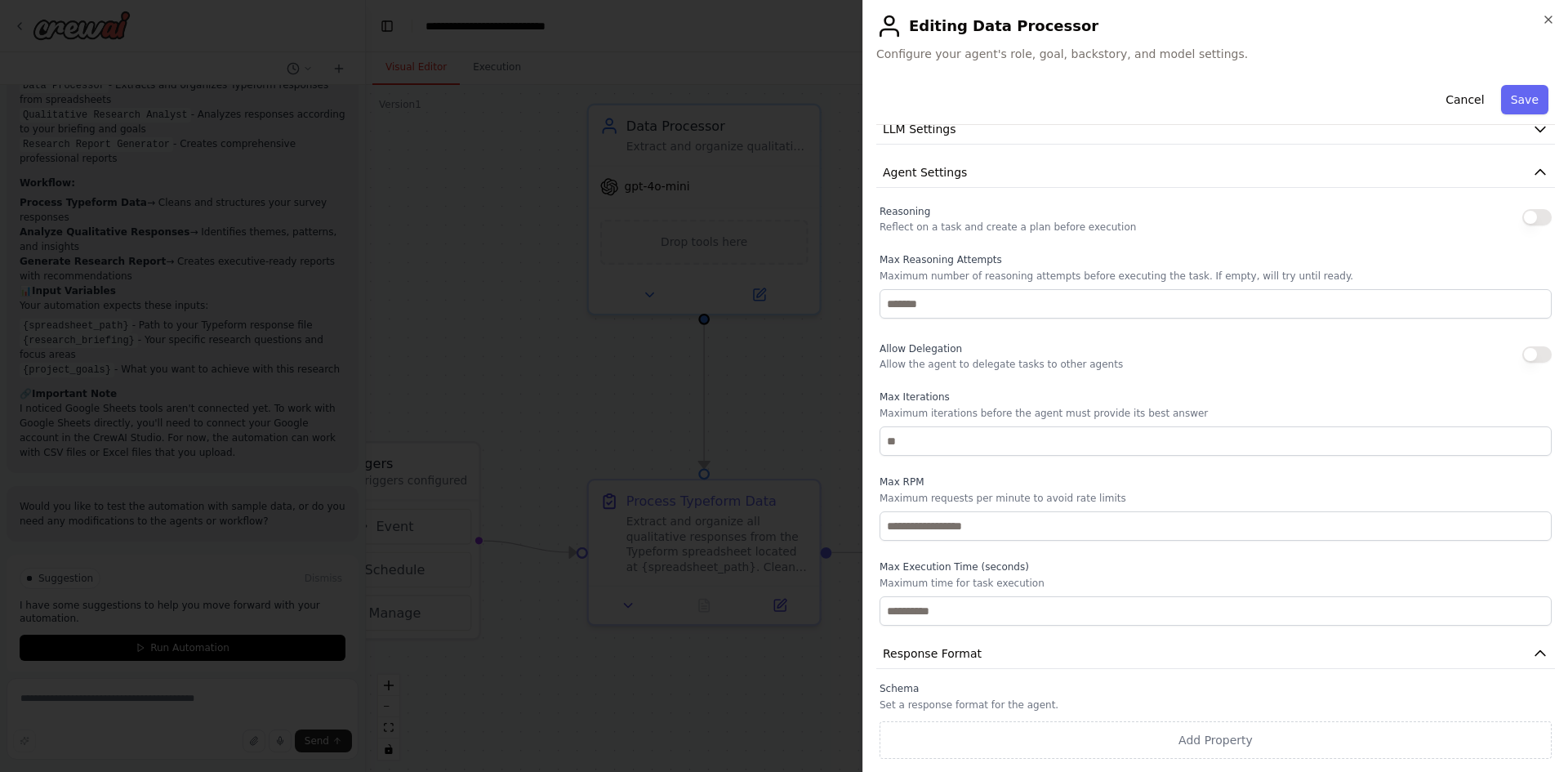
scroll to position [0, 0]
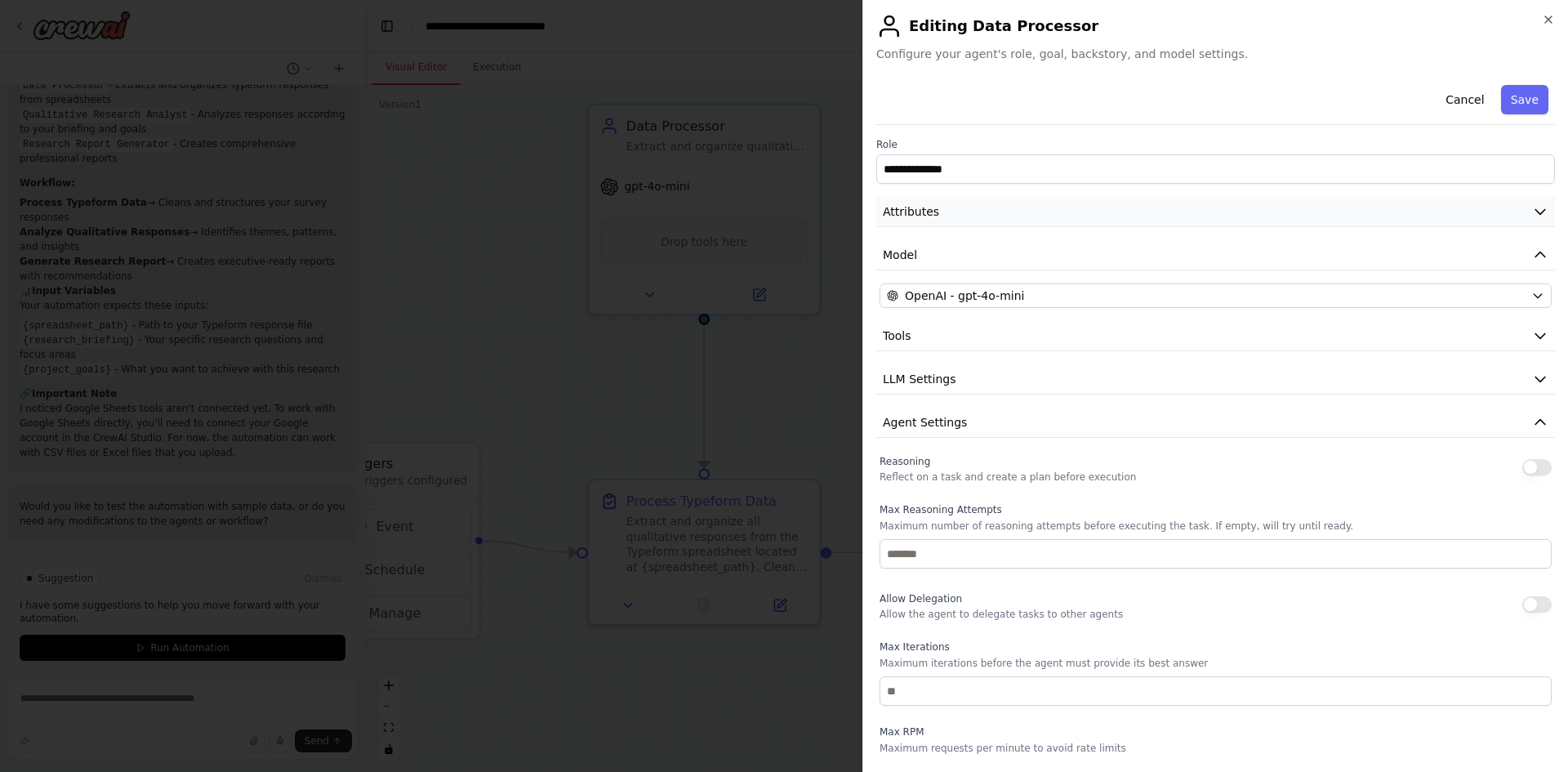
click at [916, 206] on span "Attributes" at bounding box center [911, 212] width 56 height 17
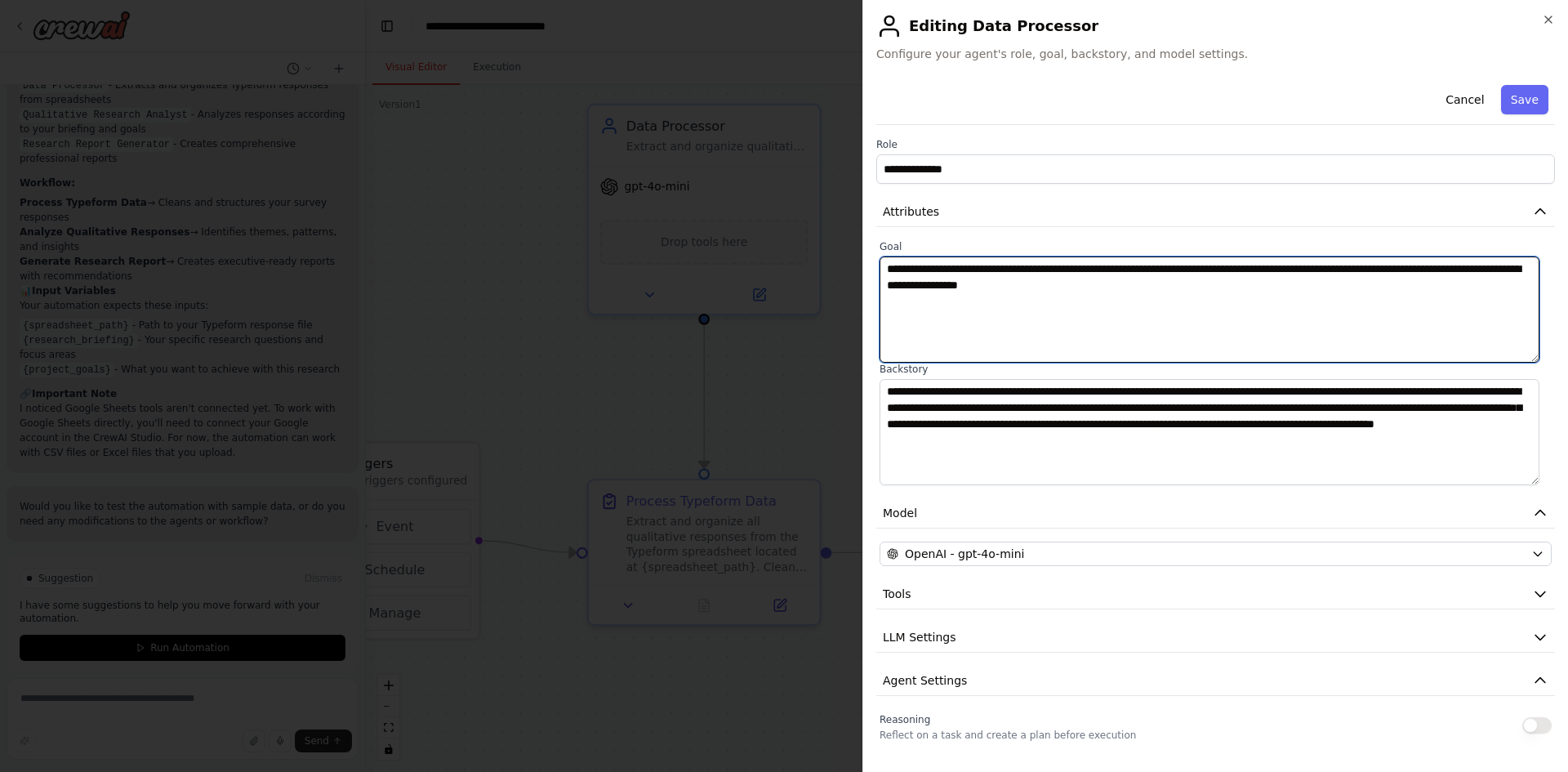
click at [928, 280] on textarea "**********" at bounding box center [1210, 310] width 660 height 106
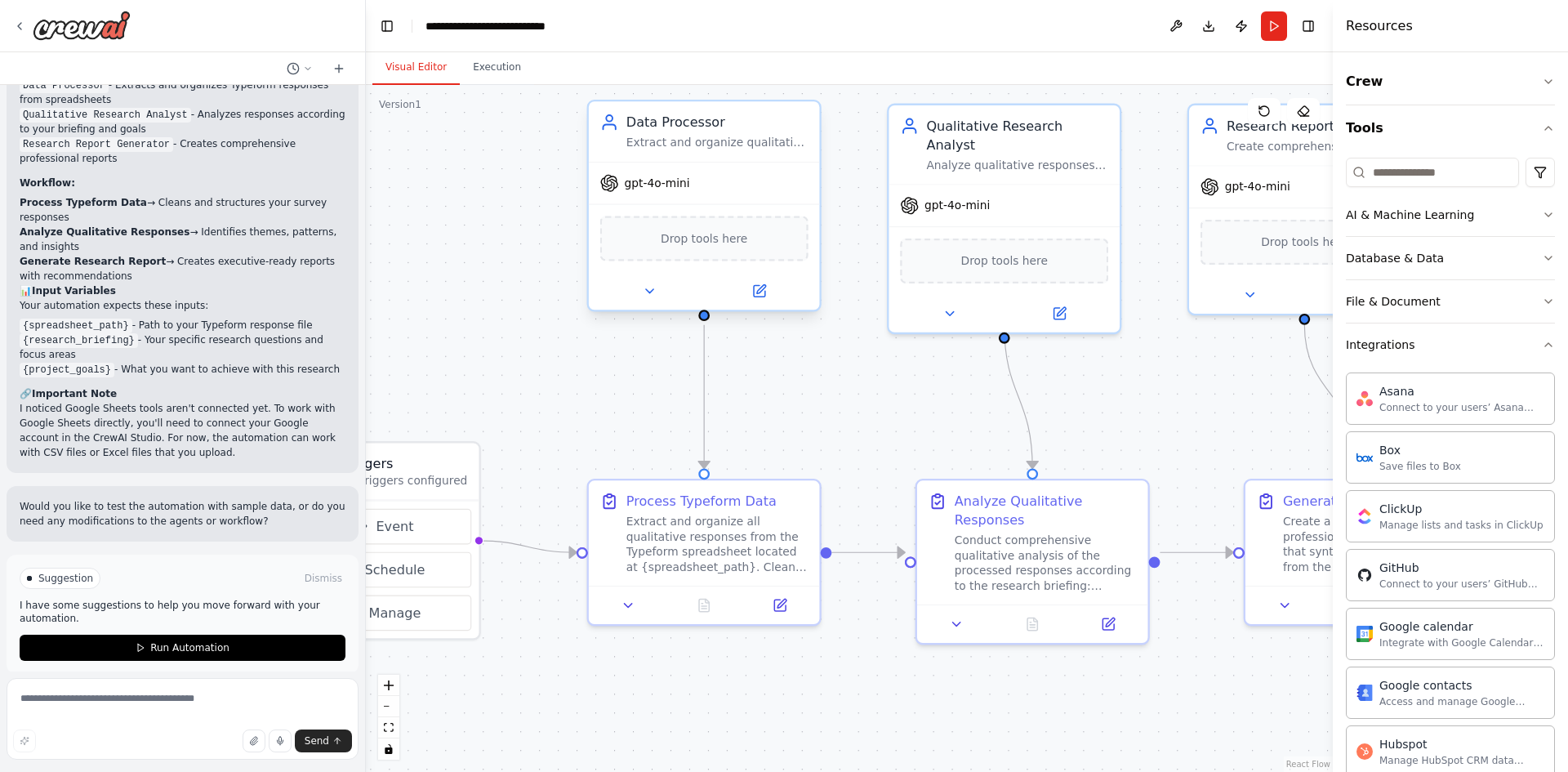
click at [694, 248] on div "Drop tools here" at bounding box center [704, 238] width 208 height 45
click at [1376, 178] on input at bounding box center [1433, 172] width 173 height 29
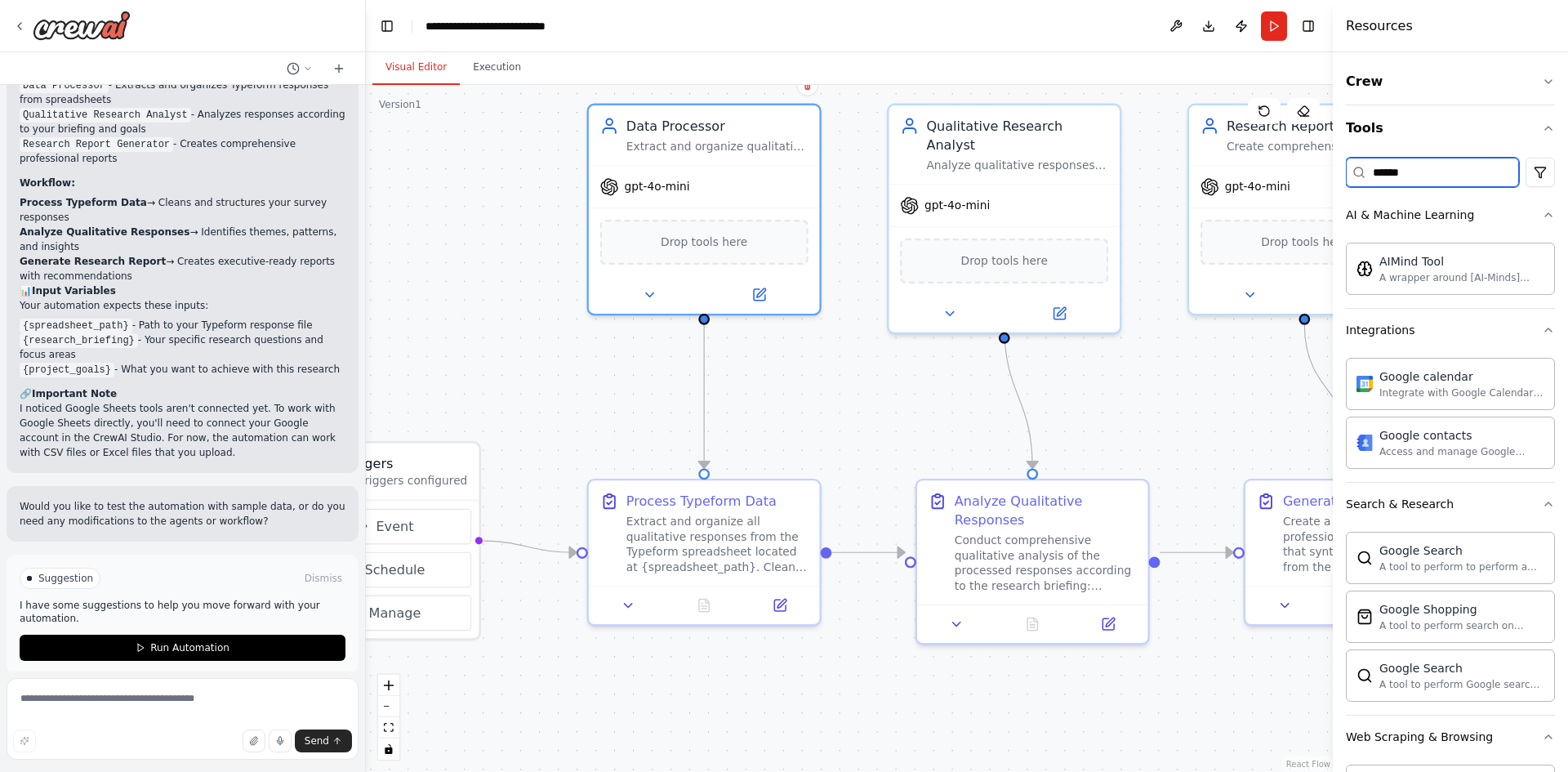
type input "******"
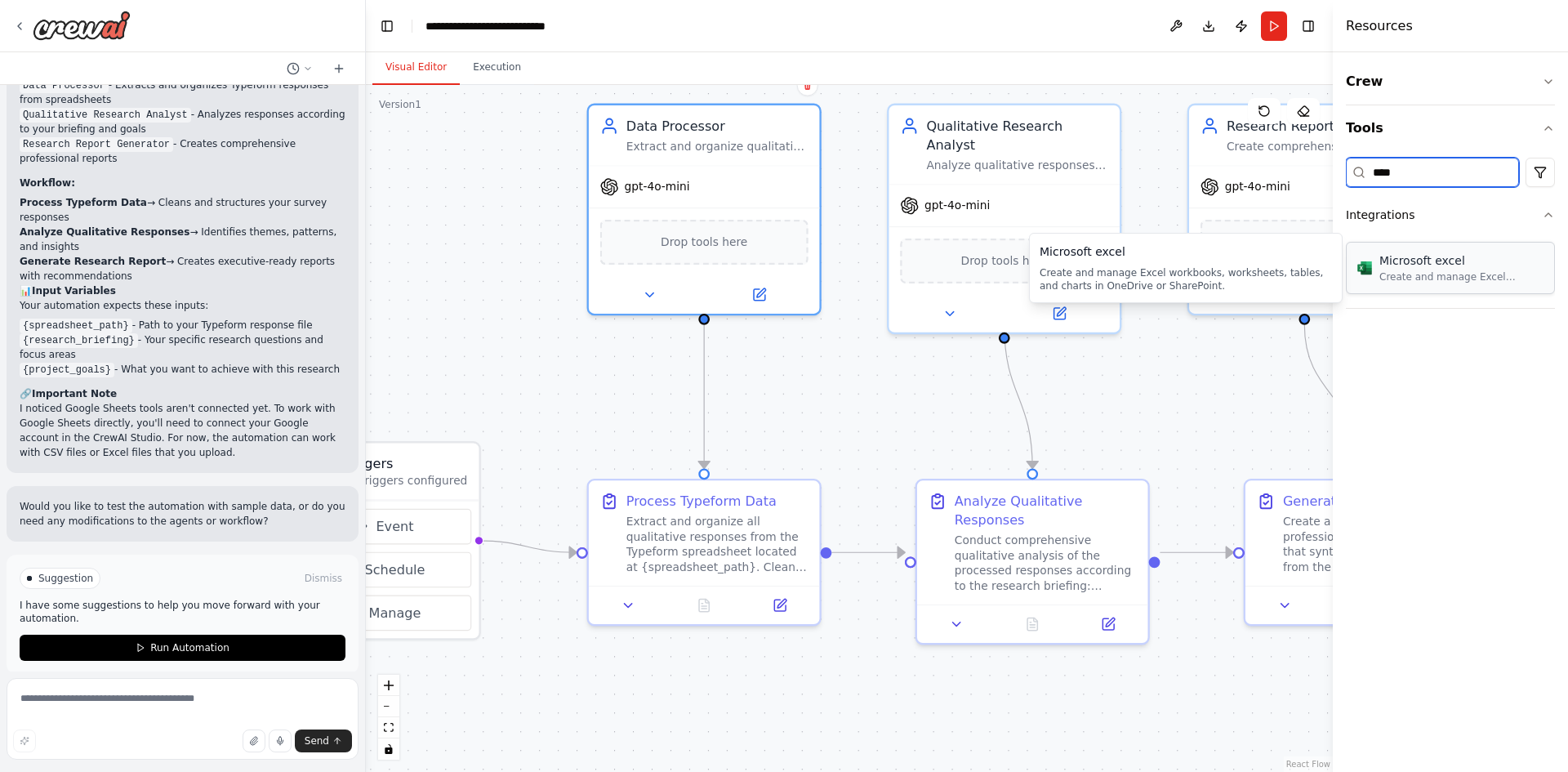
type input "****"
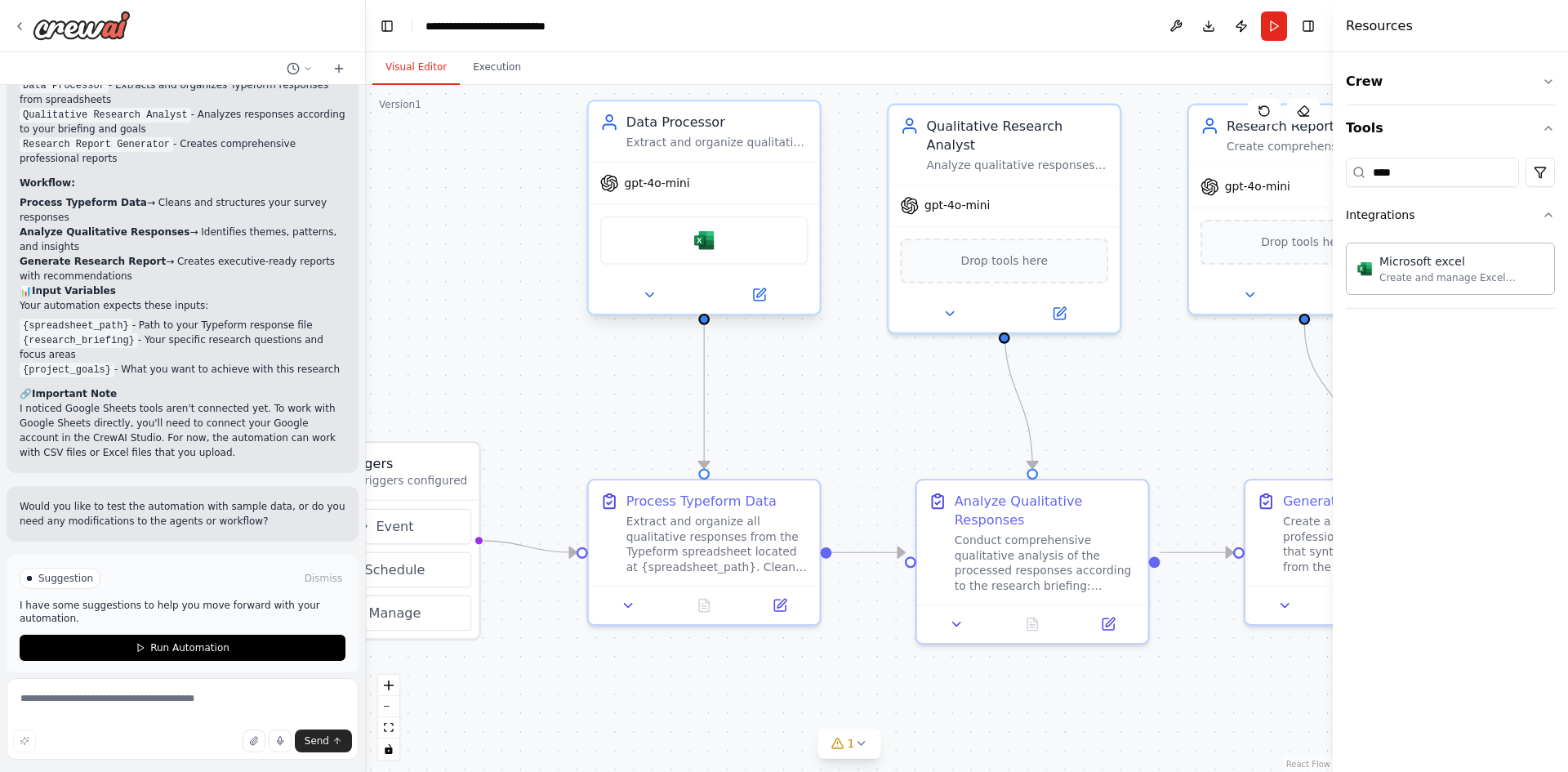
click at [659, 187] on span "gpt-4o-mini" at bounding box center [657, 183] width 66 height 15
click at [762, 296] on icon at bounding box center [759, 296] width 12 height 12
click at [758, 297] on icon at bounding box center [761, 293] width 9 height 9
click at [760, 301] on icon at bounding box center [759, 296] width 15 height 15
click at [762, 310] on div at bounding box center [704, 295] width 231 height 37
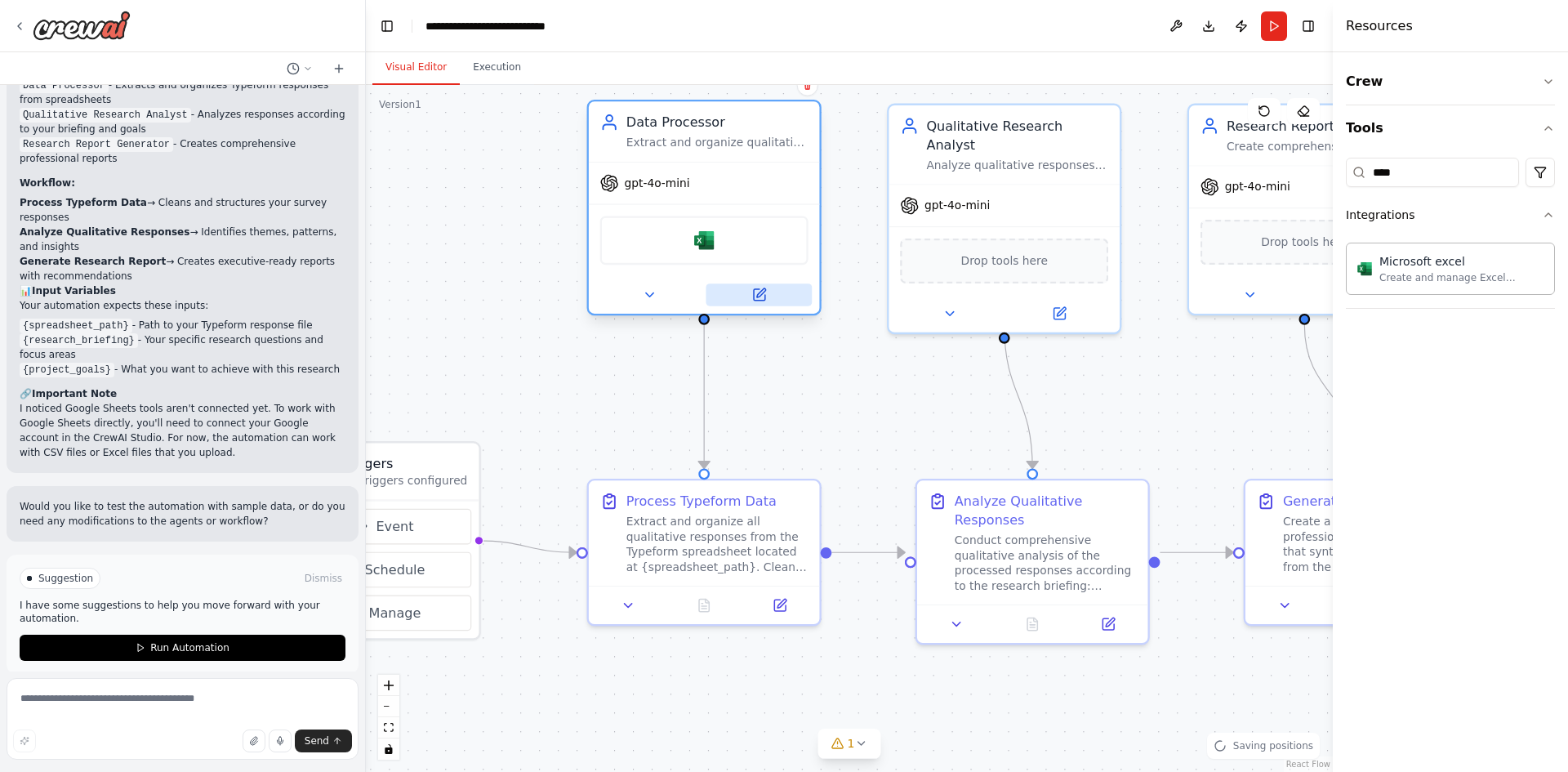
click at [760, 296] on icon at bounding box center [761, 293] width 9 height 9
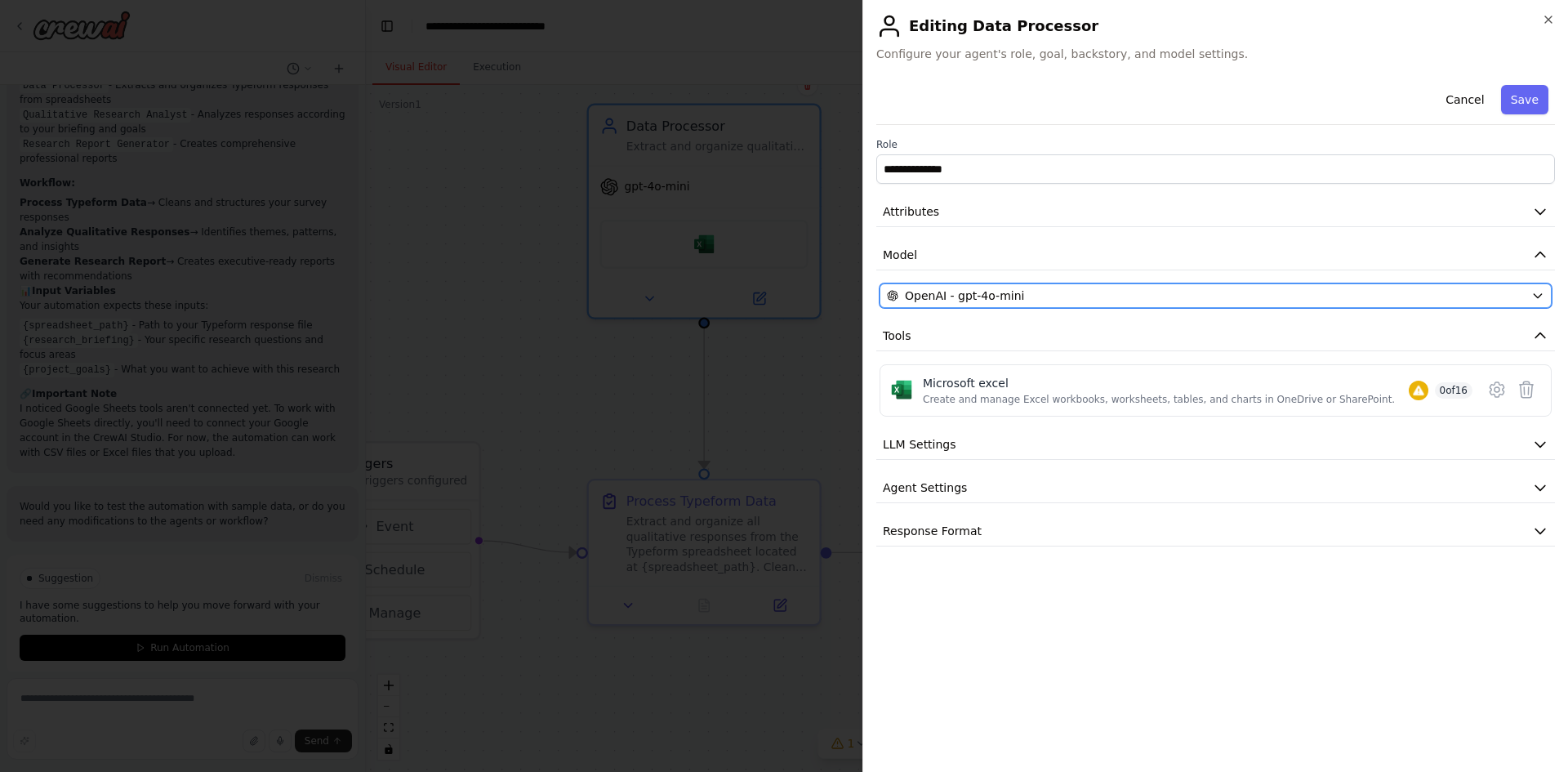
click at [1077, 293] on div "OpenAI - gpt-4o-mini" at bounding box center [1205, 296] width 638 height 17
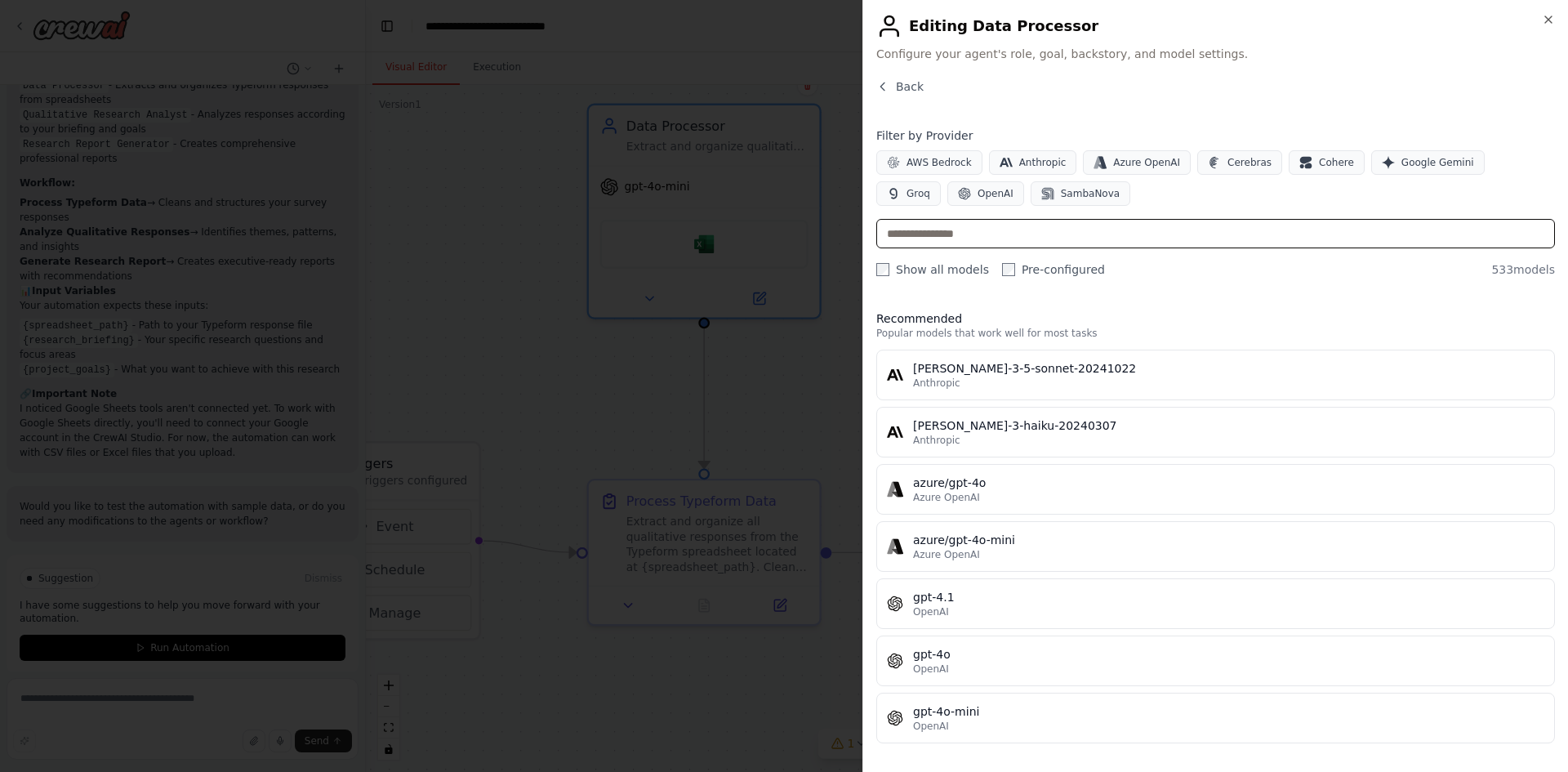
click at [997, 234] on input "text" at bounding box center [1215, 233] width 679 height 29
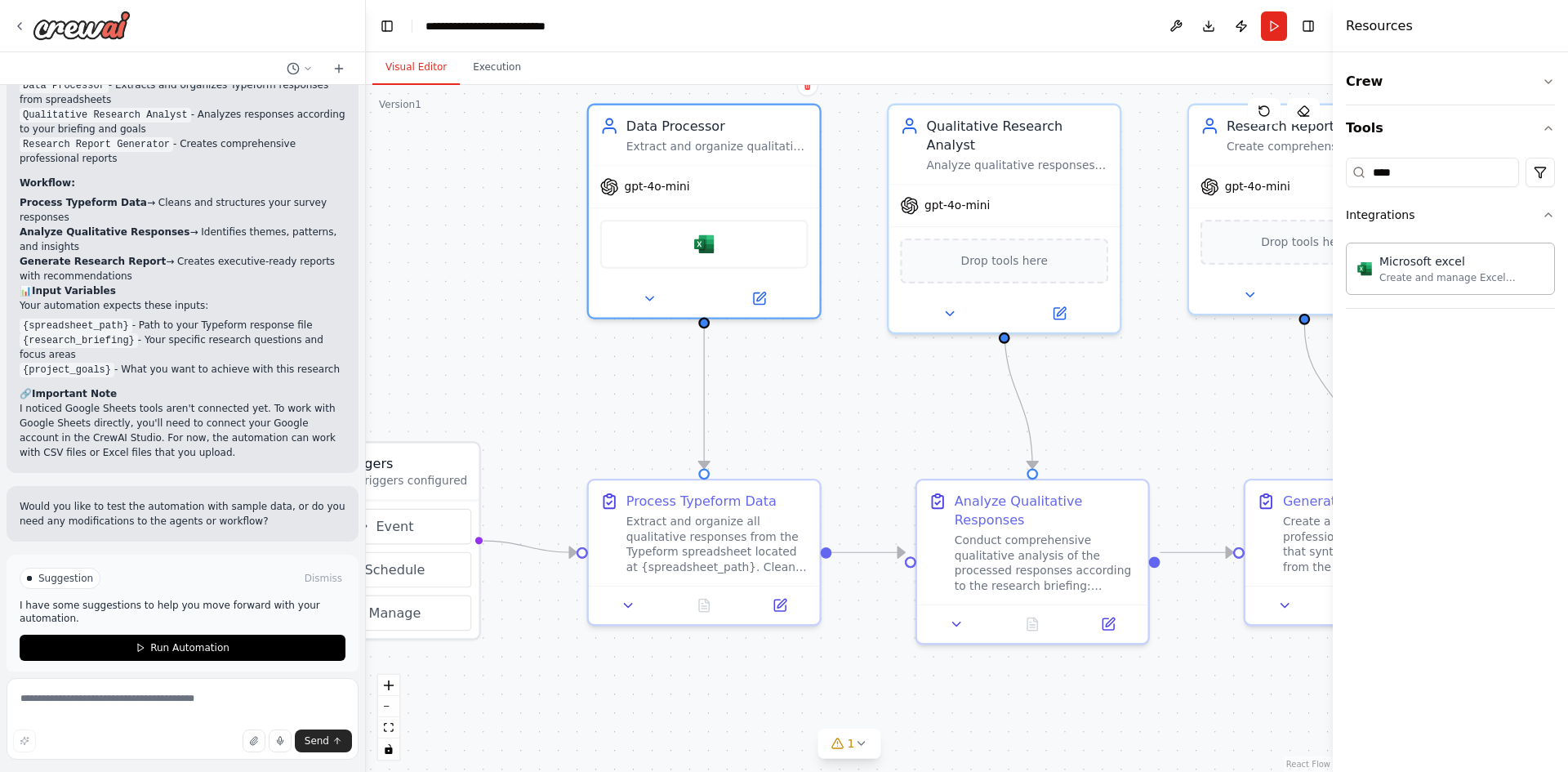
click at [850, 395] on div ".deletable-edge-delete-btn { width: 20px; height: 20px; border: 0px solid #ffff…" at bounding box center [850, 428] width 967 height 687
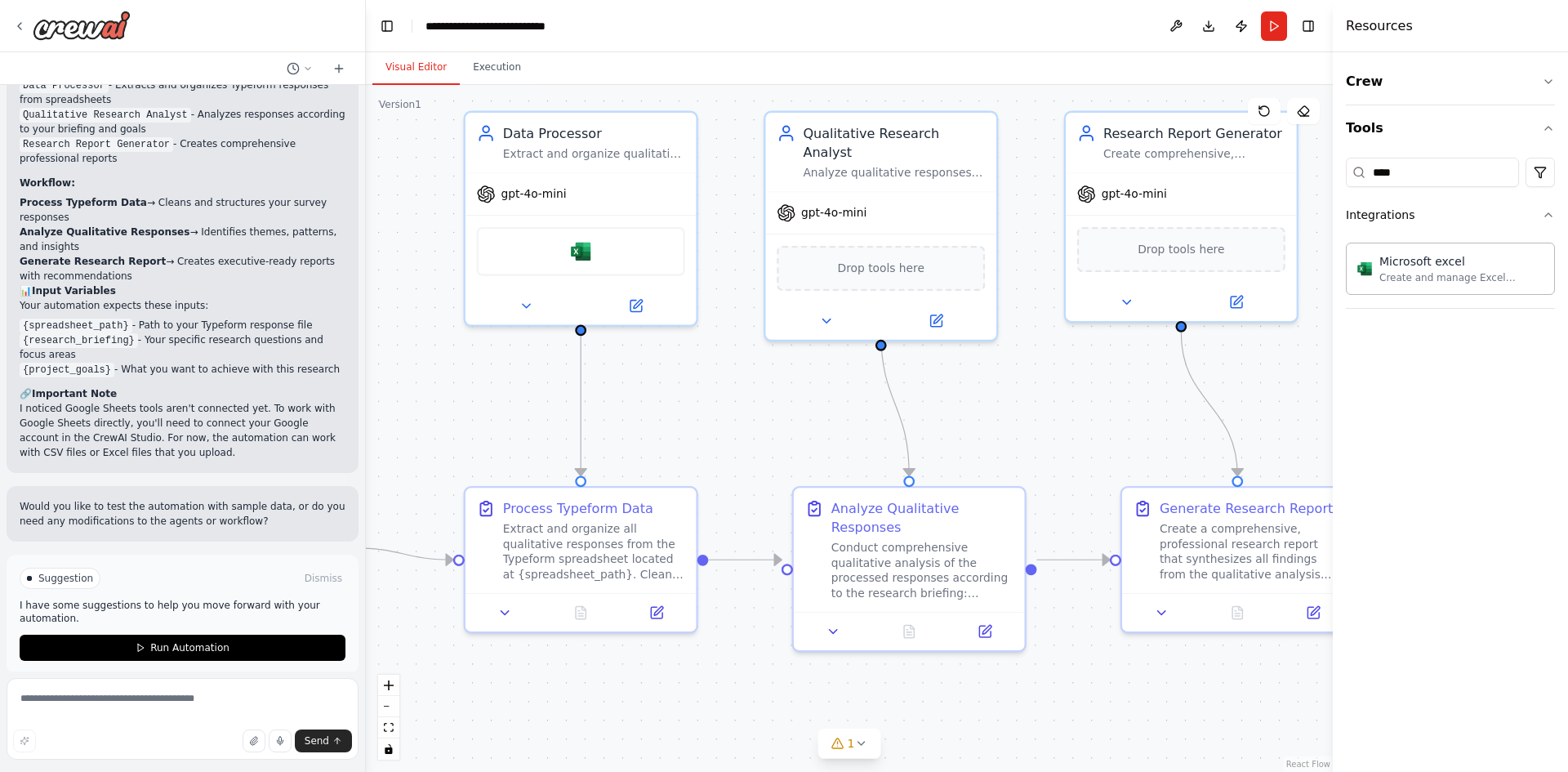
drag, startPoint x: 947, startPoint y: 370, endPoint x: 816, endPoint y: 380, distance: 131.4
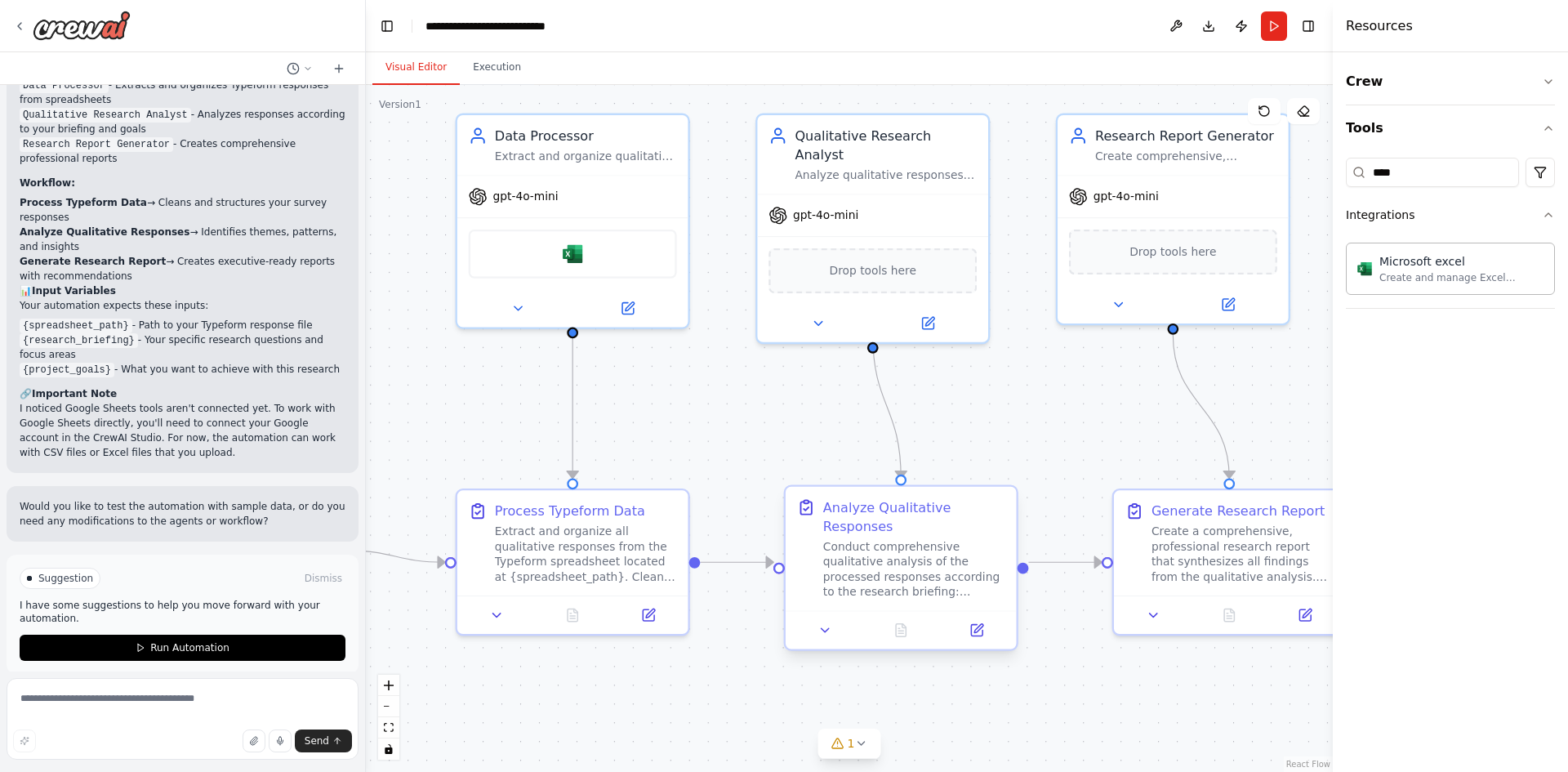
click at [892, 567] on div "Conduct comprehensive qualitative analysis of the processed responses according…" at bounding box center [914, 569] width 183 height 61
click at [893, 568] on div "Conduct comprehensive qualitative analysis of the processed responses according…" at bounding box center [923, 569] width 183 height 61
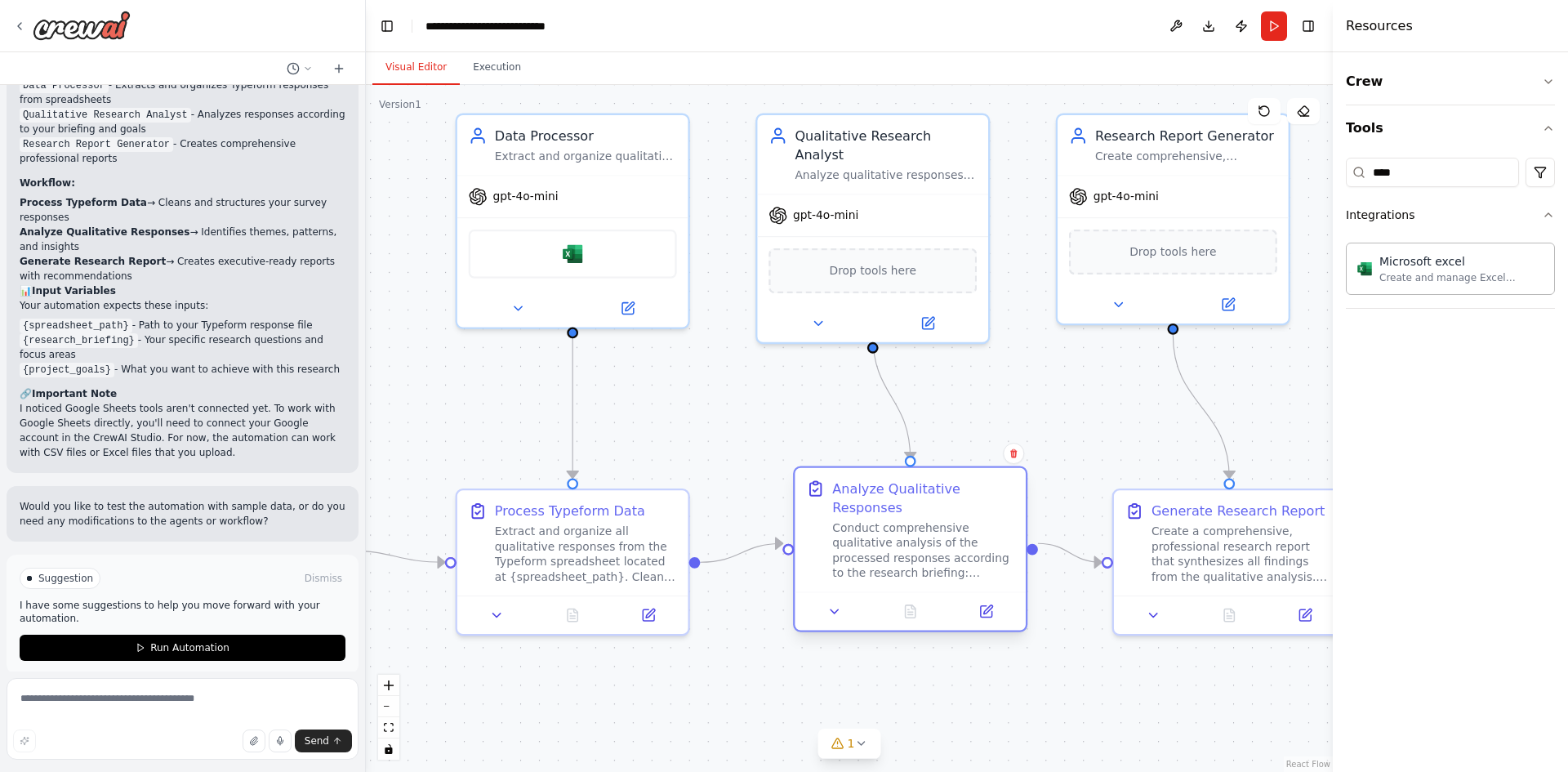
drag, startPoint x: 882, startPoint y: 570, endPoint x: 885, endPoint y: 559, distance: 11.4
click at [885, 559] on div "Conduct comprehensive qualitative analysis of the processed responses according…" at bounding box center [923, 550] width 183 height 61
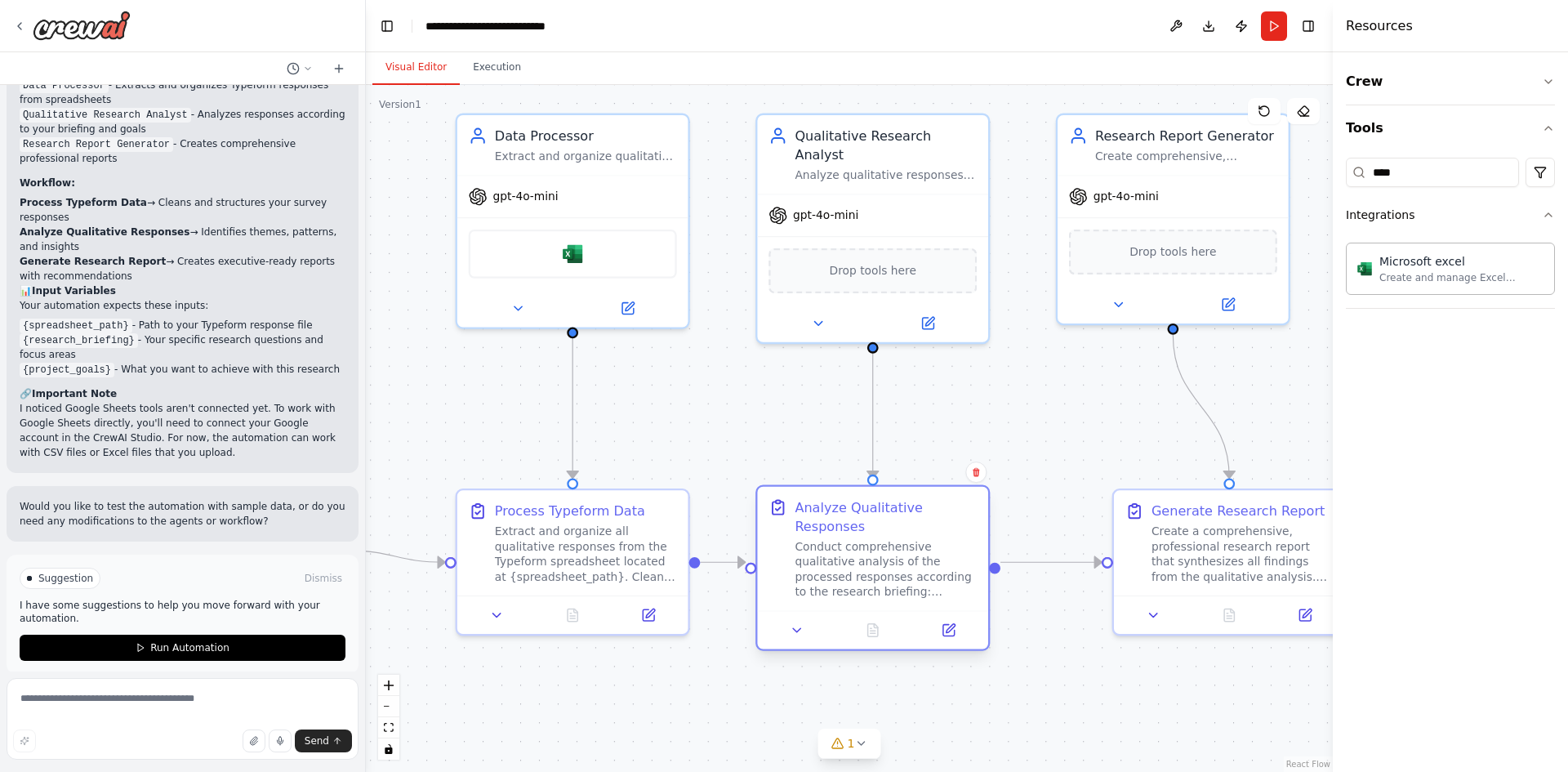
drag, startPoint x: 886, startPoint y: 559, endPoint x: 848, endPoint y: 576, distance: 41.6
click at [849, 575] on div "Conduct comprehensive qualitative analysis of the processed responses according…" at bounding box center [886, 569] width 183 height 61
click at [896, 164] on div "Analyze qualitative responses according to {research_briefing} and {project_goa…" at bounding box center [886, 172] width 183 height 15
click at [1418, 80] on button "Crew" at bounding box center [1451, 81] width 209 height 46
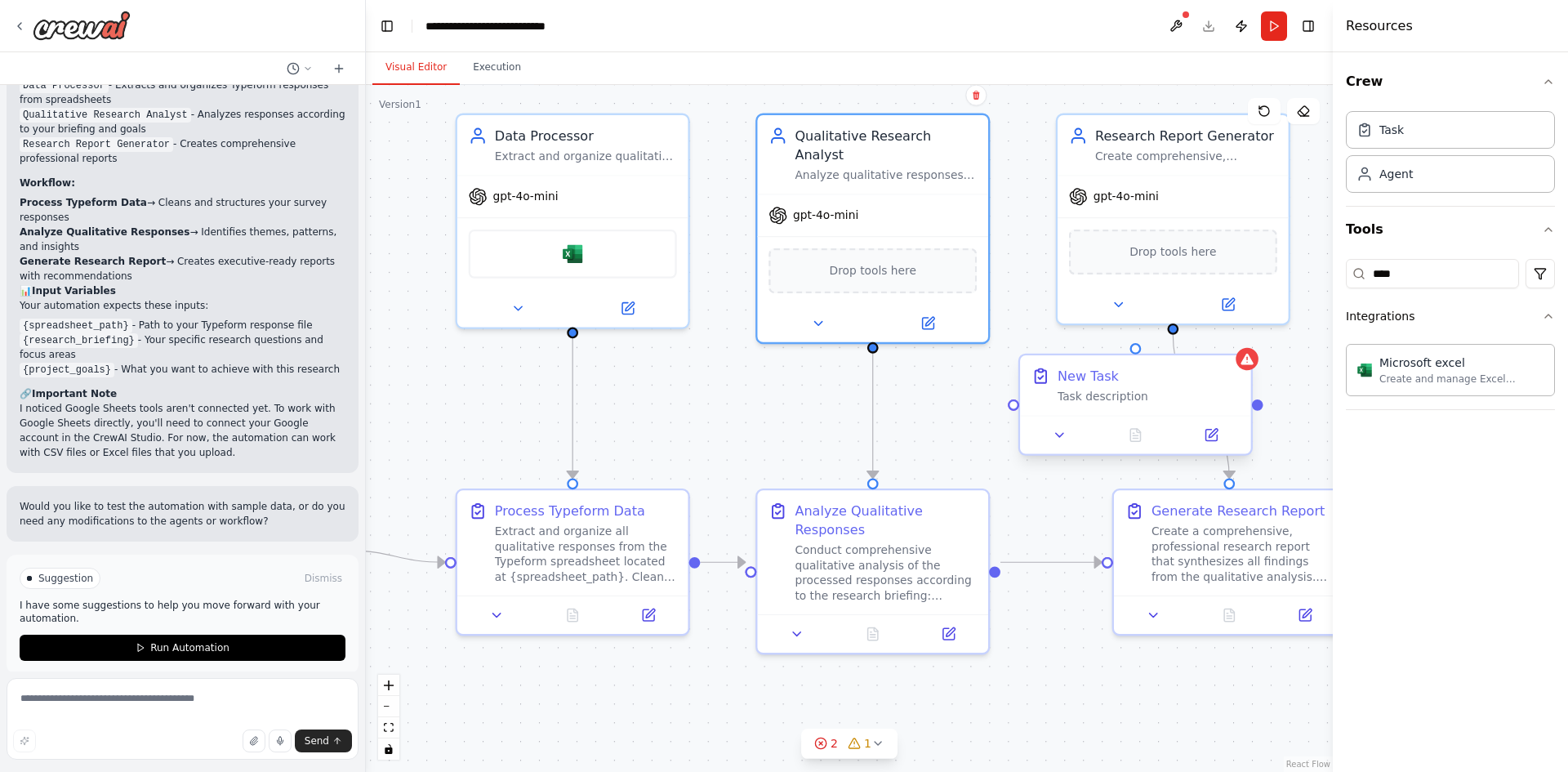
click at [1166, 402] on div "Task description" at bounding box center [1149, 397] width 183 height 15
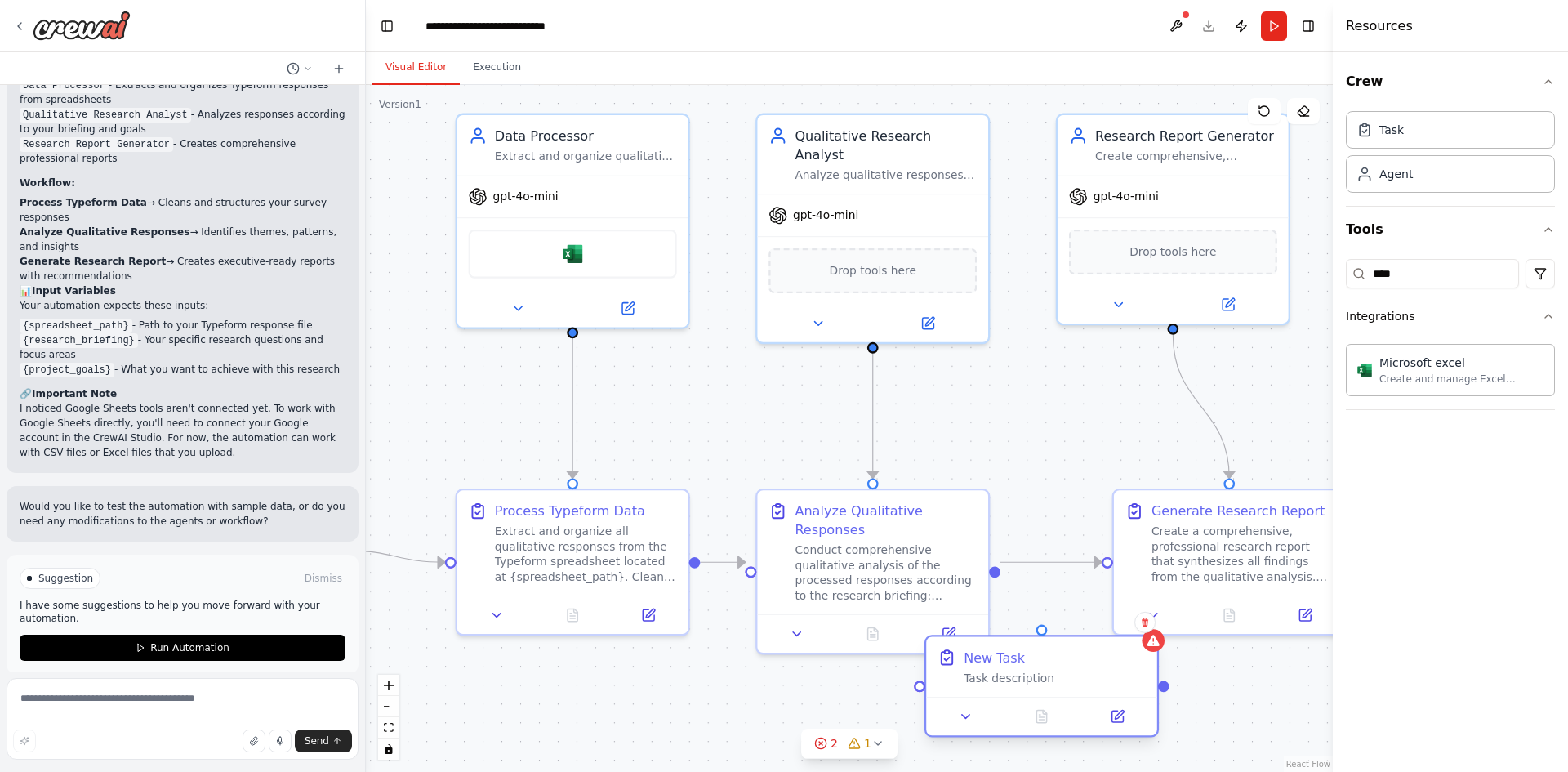
drag, startPoint x: 1197, startPoint y: 384, endPoint x: 1152, endPoint y: 672, distance: 291.5
click at [1109, 686] on div "New Task Task description" at bounding box center [1055, 667] width 183 height 37
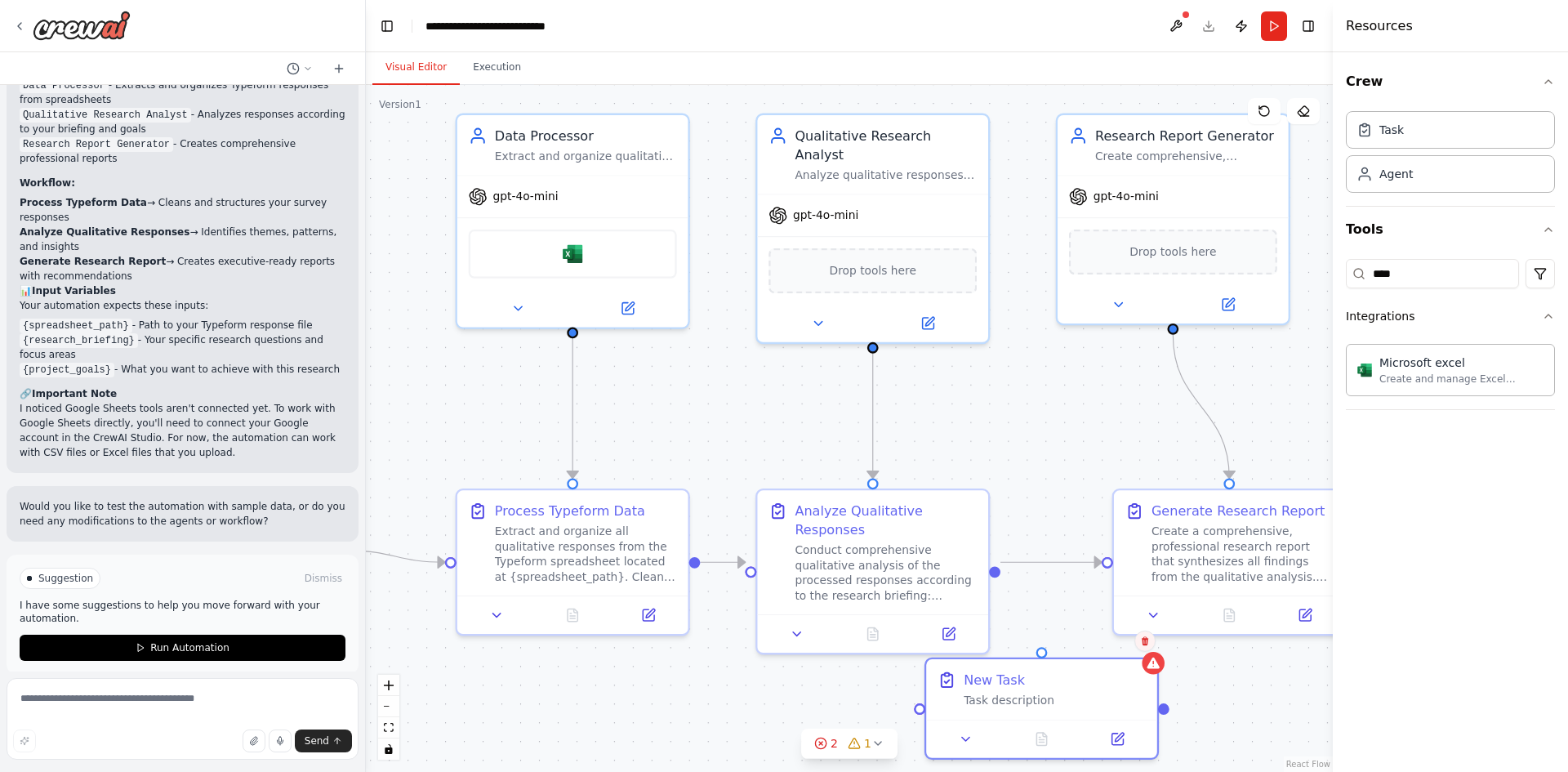
click at [1148, 648] on button at bounding box center [1146, 642] width 22 height 22
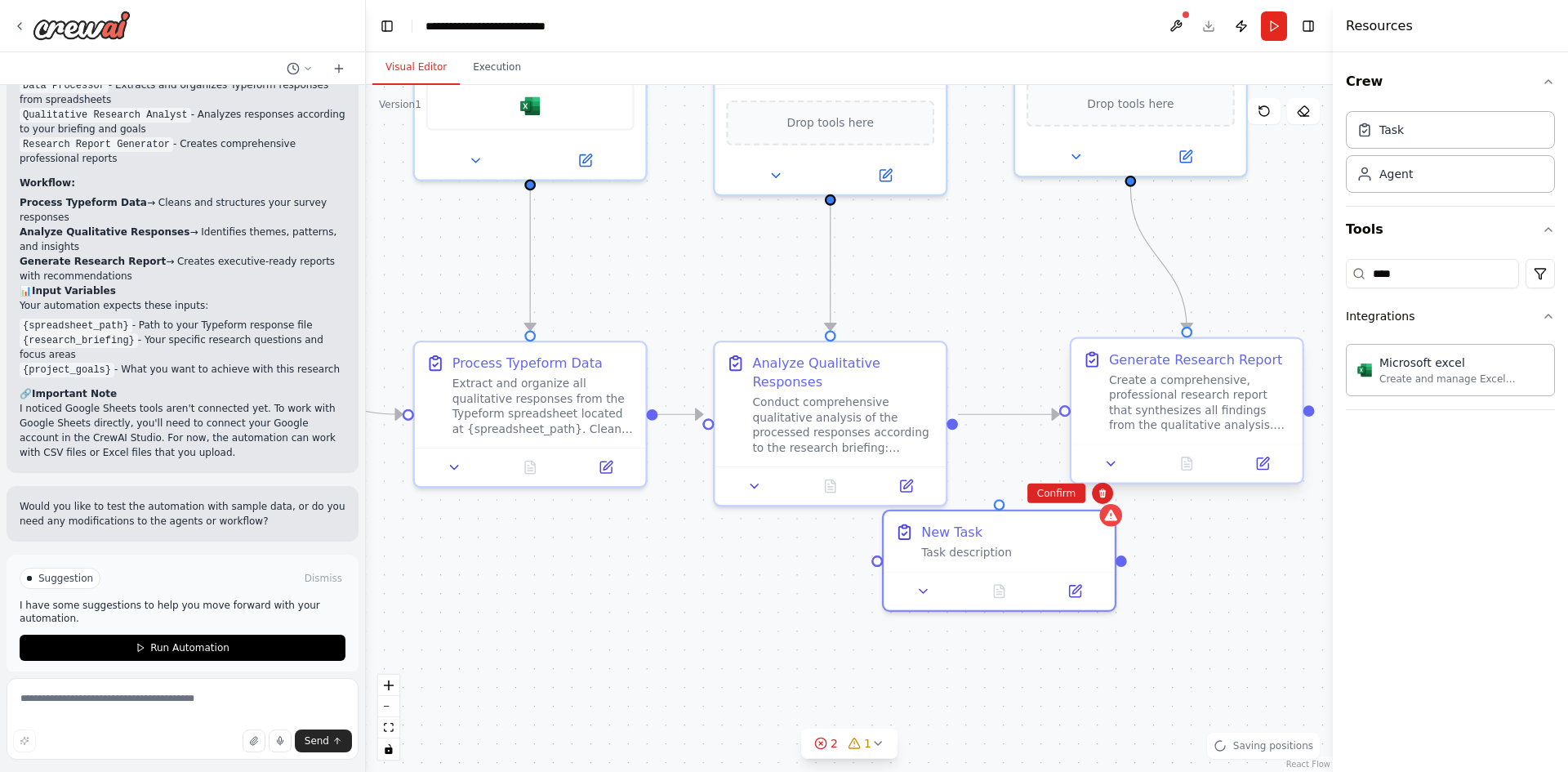
drag, startPoint x: 1059, startPoint y: 421, endPoint x: 1074, endPoint y: 467, distance: 48.4
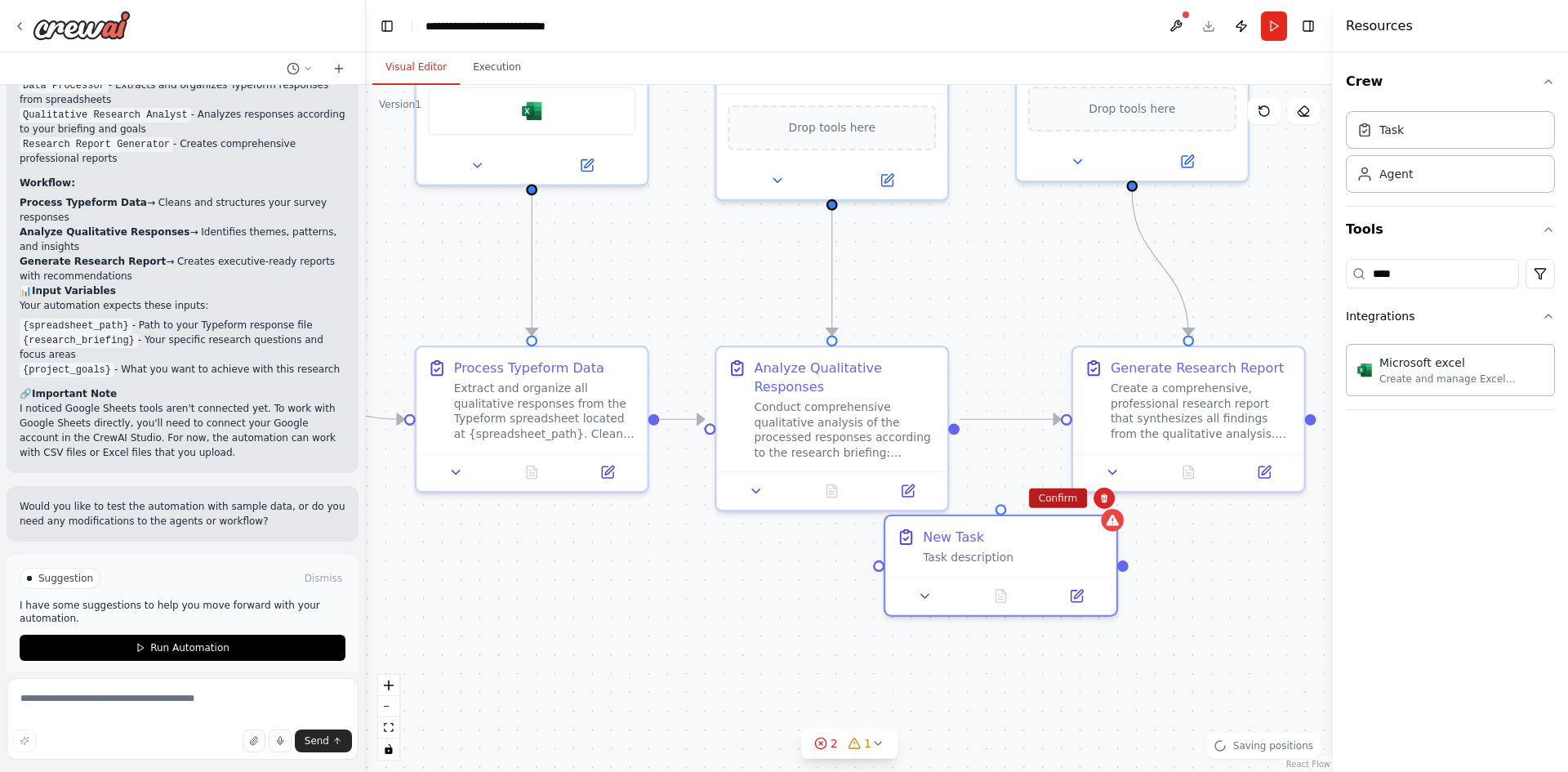
click at [1061, 506] on button "Confirm" at bounding box center [1059, 499] width 58 height 20
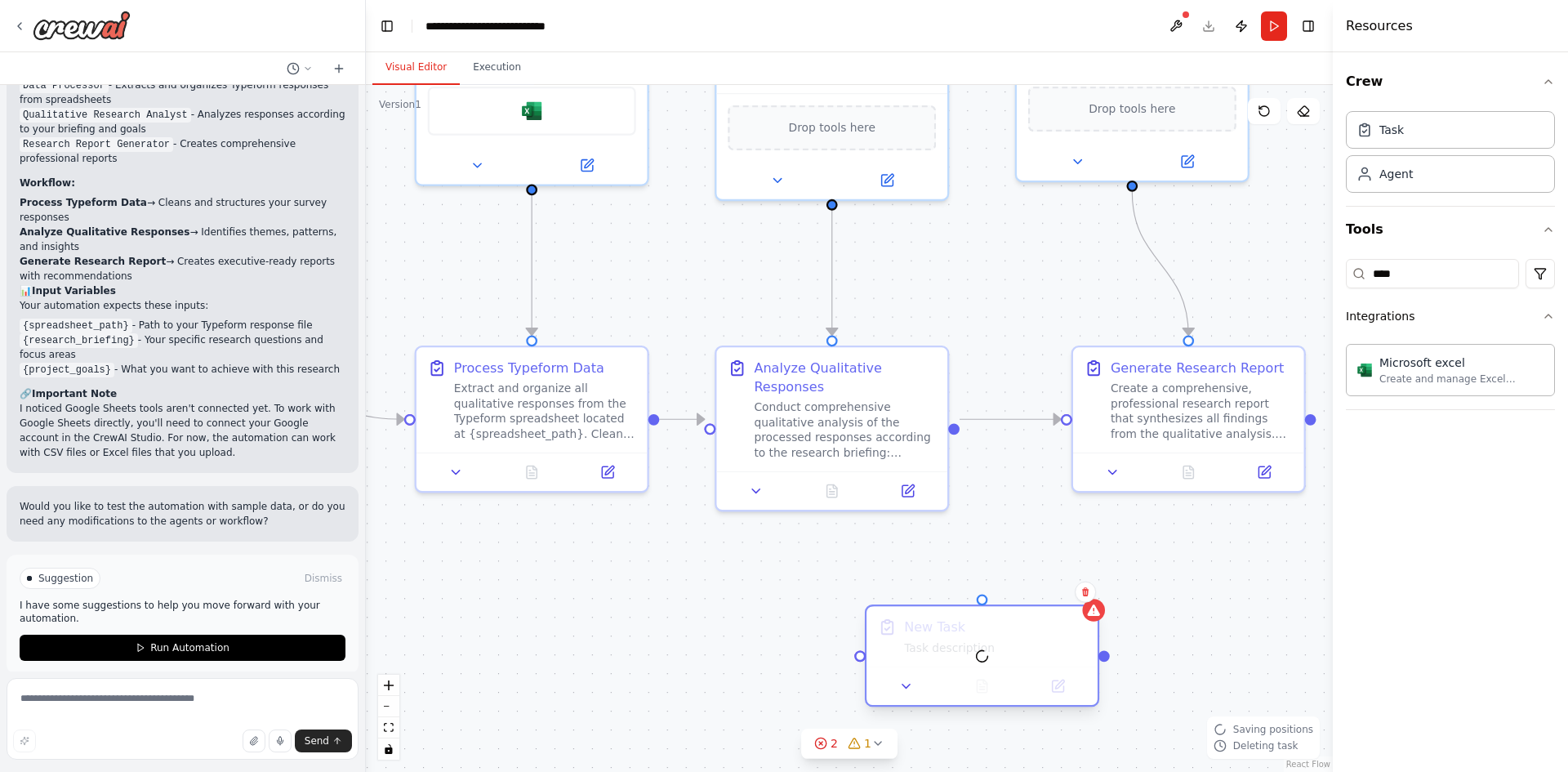
drag, startPoint x: 1048, startPoint y: 549, endPoint x: 1036, endPoint y: 634, distance: 85.8
click at [1025, 649] on div at bounding box center [982, 656] width 231 height 99
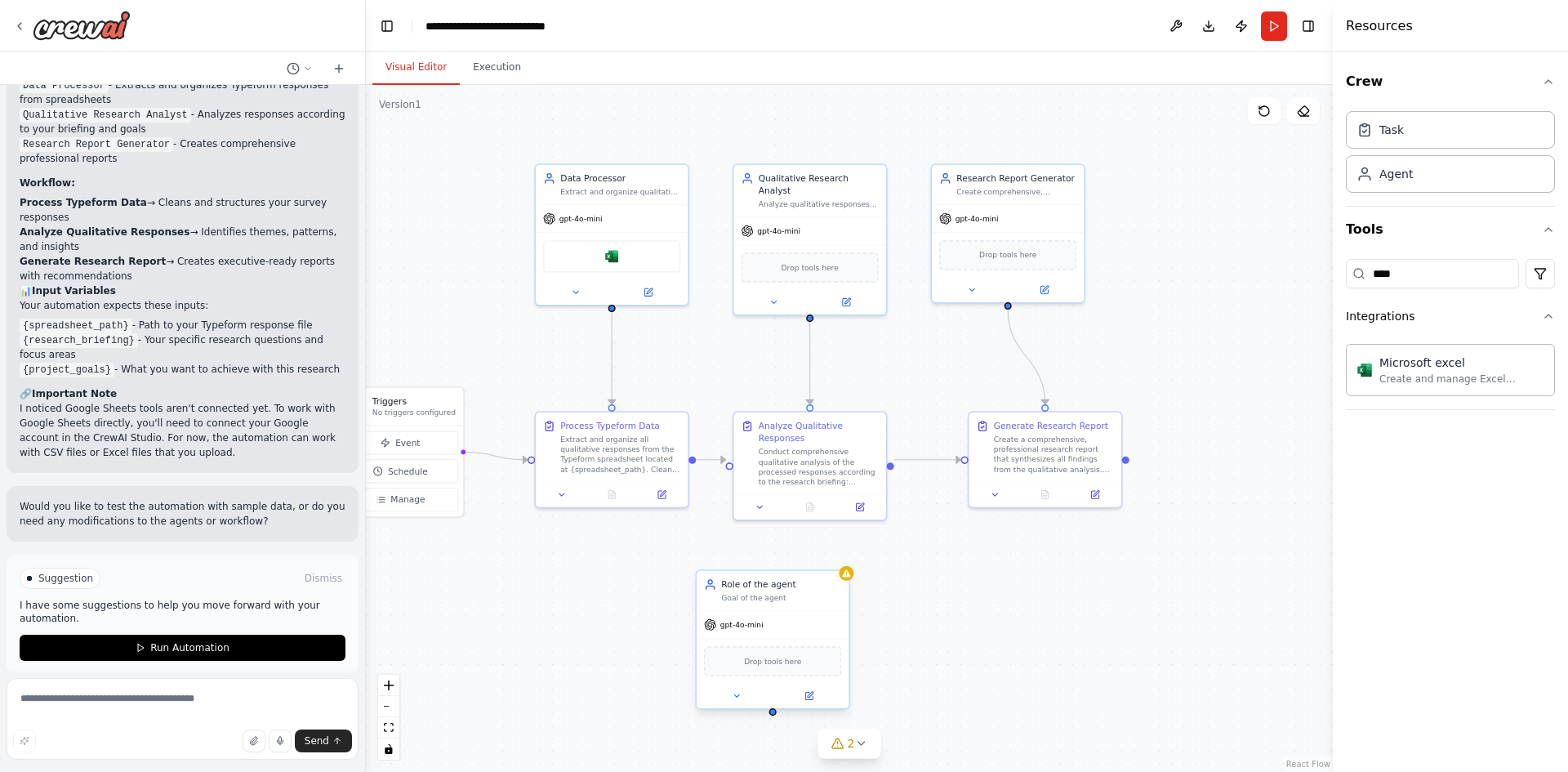
click at [782, 601] on div "Goal of the agent" at bounding box center [781, 599] width 120 height 10
click at [839, 550] on icon at bounding box center [836, 555] width 10 height 10
click at [782, 552] on button "Confirm" at bounding box center [791, 555] width 58 height 20
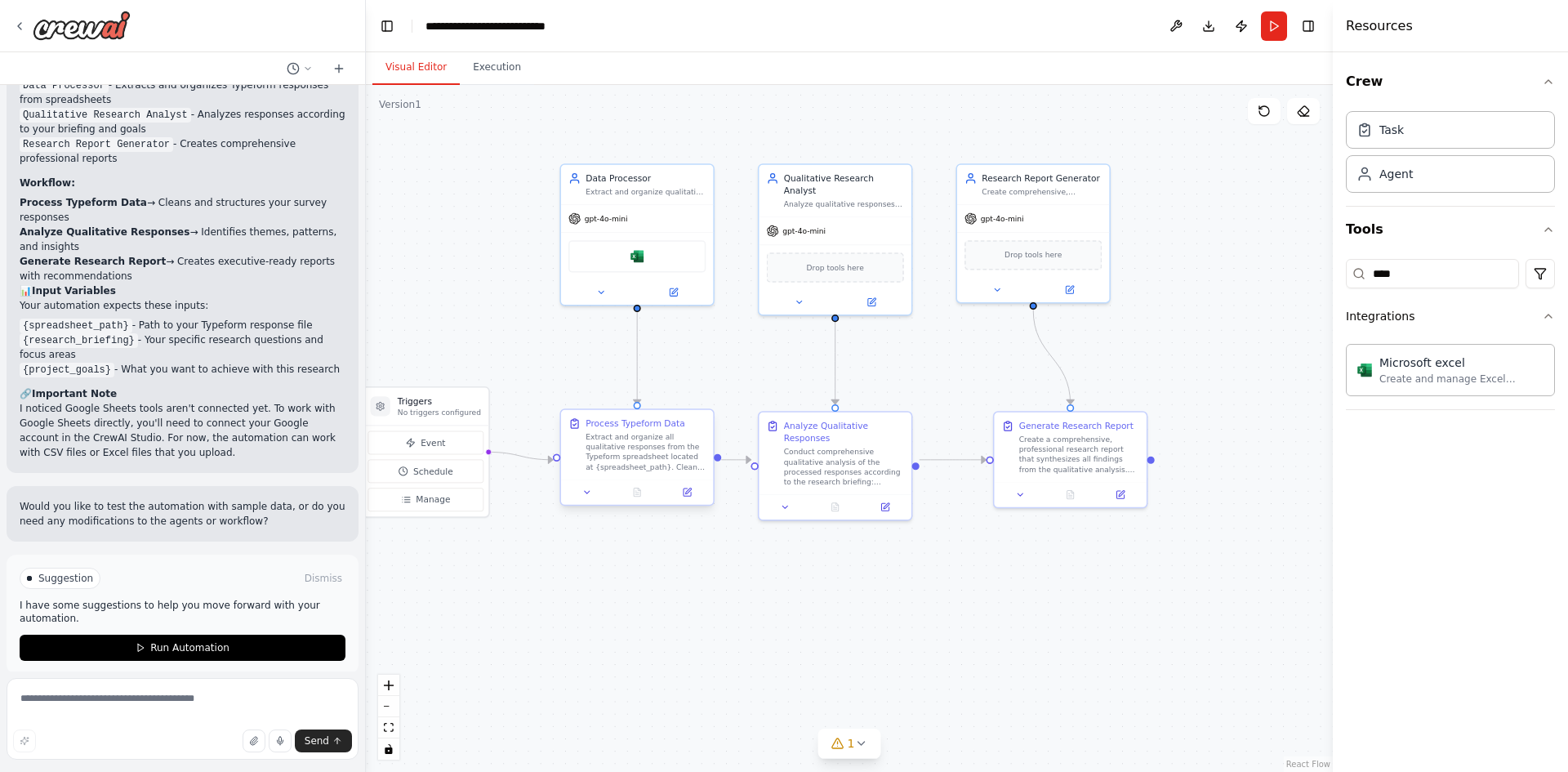
drag, startPoint x: 694, startPoint y: 462, endPoint x: 714, endPoint y: 481, distance: 27.6
click at [716, 490] on div ".deletable-edge-delete-btn { width: 20px; height: 20px; border: 0px solid #ffff…" at bounding box center [850, 428] width 967 height 687
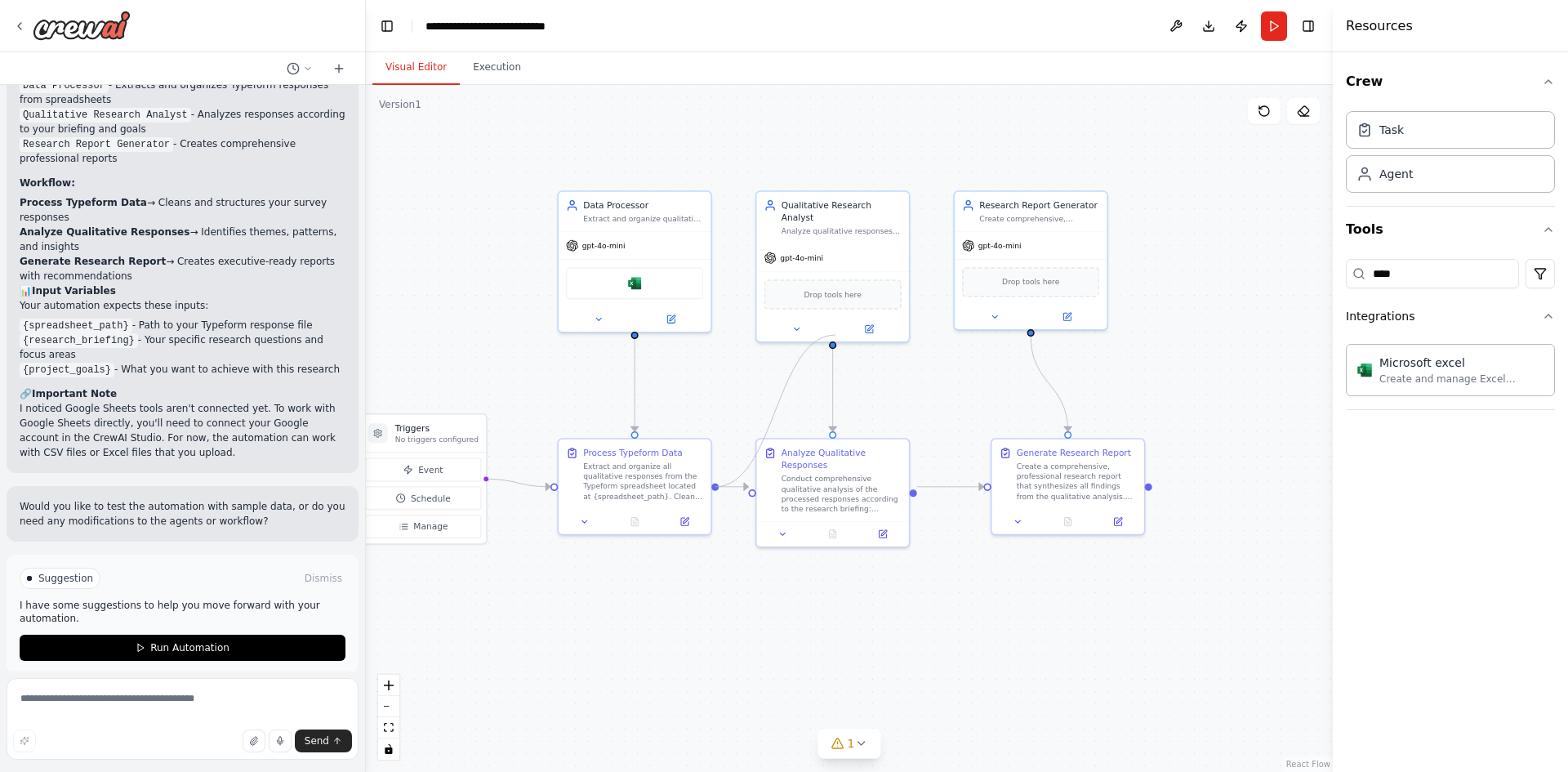
drag, startPoint x: 714, startPoint y: 486, endPoint x: 835, endPoint y: 335, distance: 193.5
click at [835, 335] on div ".deletable-edge-delete-btn { width: 20px; height: 20px; border: 0px solid #ffff…" at bounding box center [850, 428] width 967 height 687
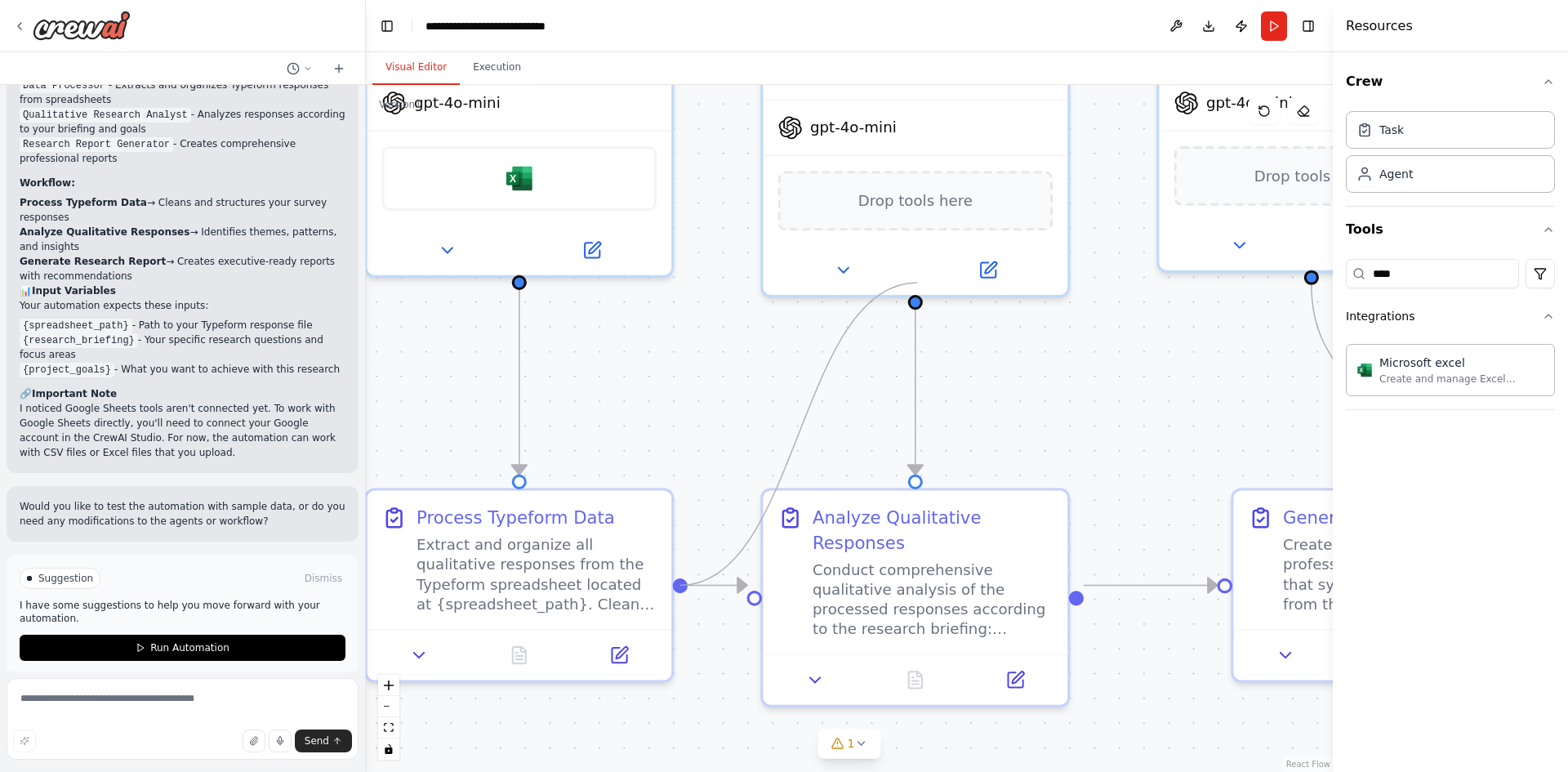
drag, startPoint x: 684, startPoint y: 585, endPoint x: 918, endPoint y: 283, distance: 382.0
click at [918, 283] on div ".deletable-edge-delete-btn { width: 20px; height: 20px; border: 0px solid #ffff…" at bounding box center [850, 428] width 967 height 687
click at [754, 354] on div ".deletable-edge-delete-btn { width: 20px; height: 20px; border: 0px solid #ffff…" at bounding box center [850, 428] width 967 height 687
click at [517, 287] on div ".deletable-edge-delete-btn { width: 20px; height: 20px; border: 0px solid #ffff…" at bounding box center [601, 389] width 1466 height 1042
drag, startPoint x: 519, startPoint y: 282, endPoint x: 913, endPoint y: 478, distance: 440.1
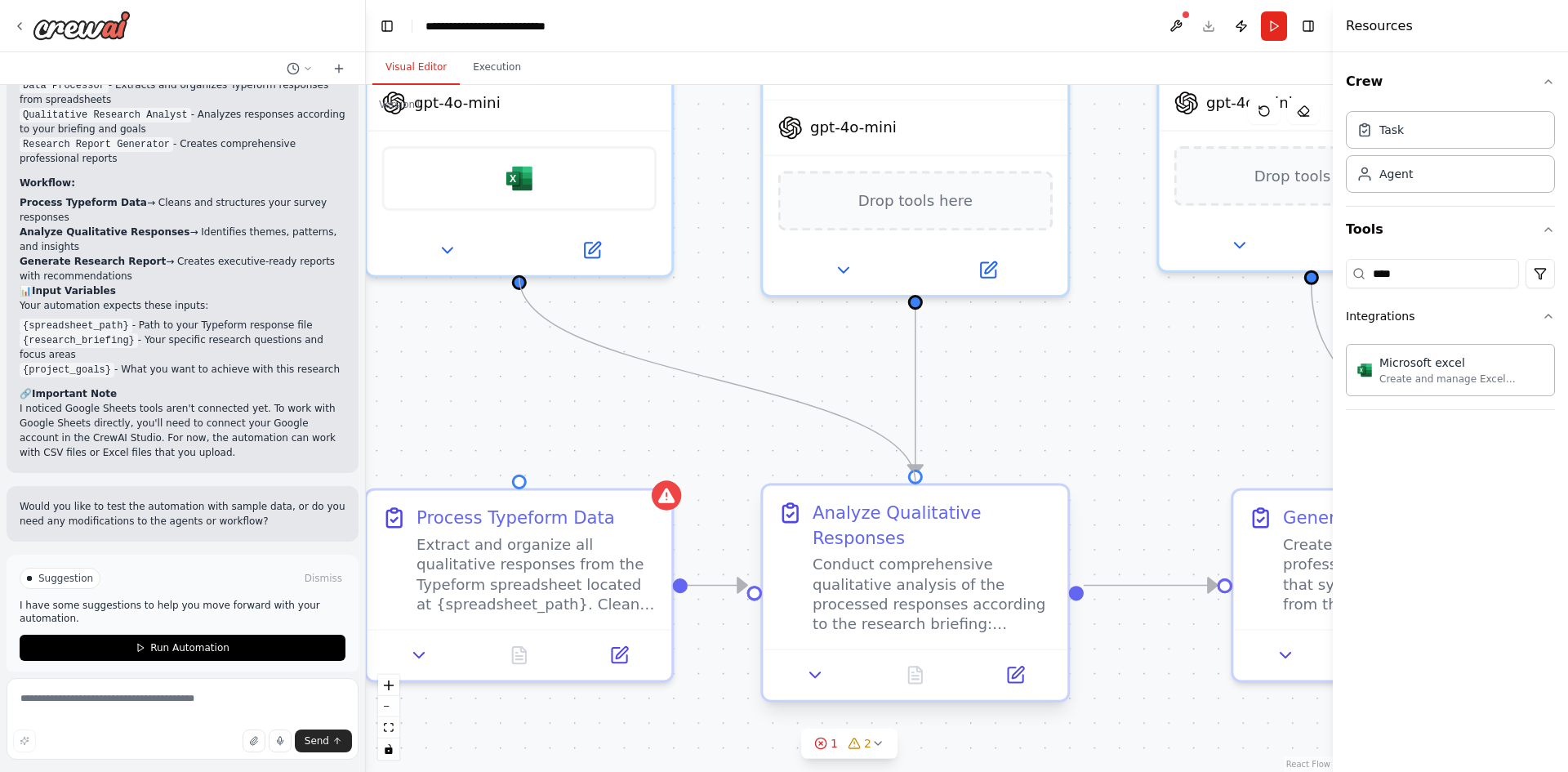
click at [913, 478] on div "Triggers No triggers configured Event Schedule Manage Data Processor Extract an…" at bounding box center [601, 389] width 1466 height 1042
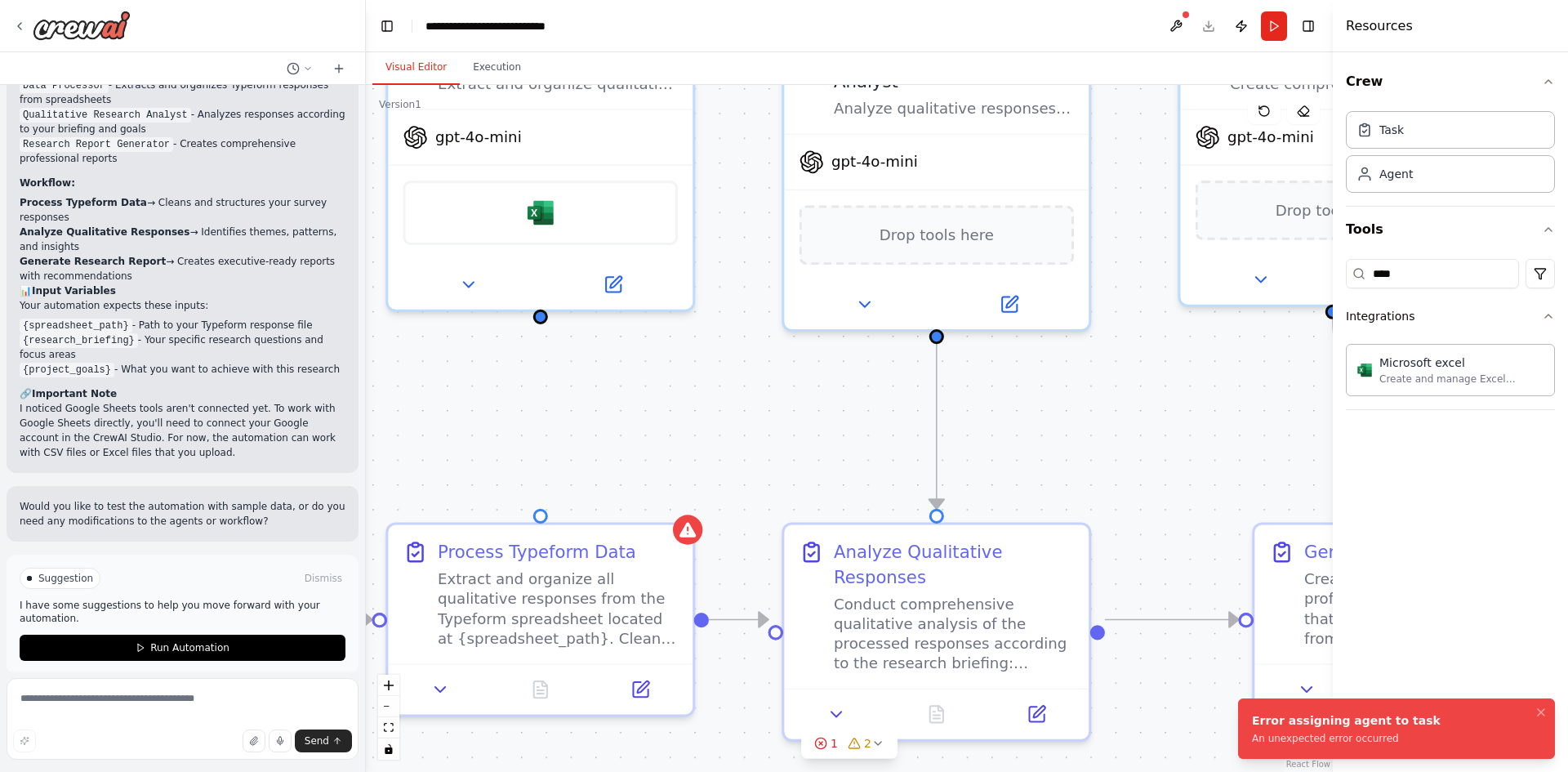
drag, startPoint x: 517, startPoint y: 286, endPoint x: 543, endPoint y: 293, distance: 26.9
click at [543, 293] on div ".deletable-edge-delete-btn { width: 20px; height: 20px; border: 0px solid #ffff…" at bounding box center [850, 428] width 967 height 687
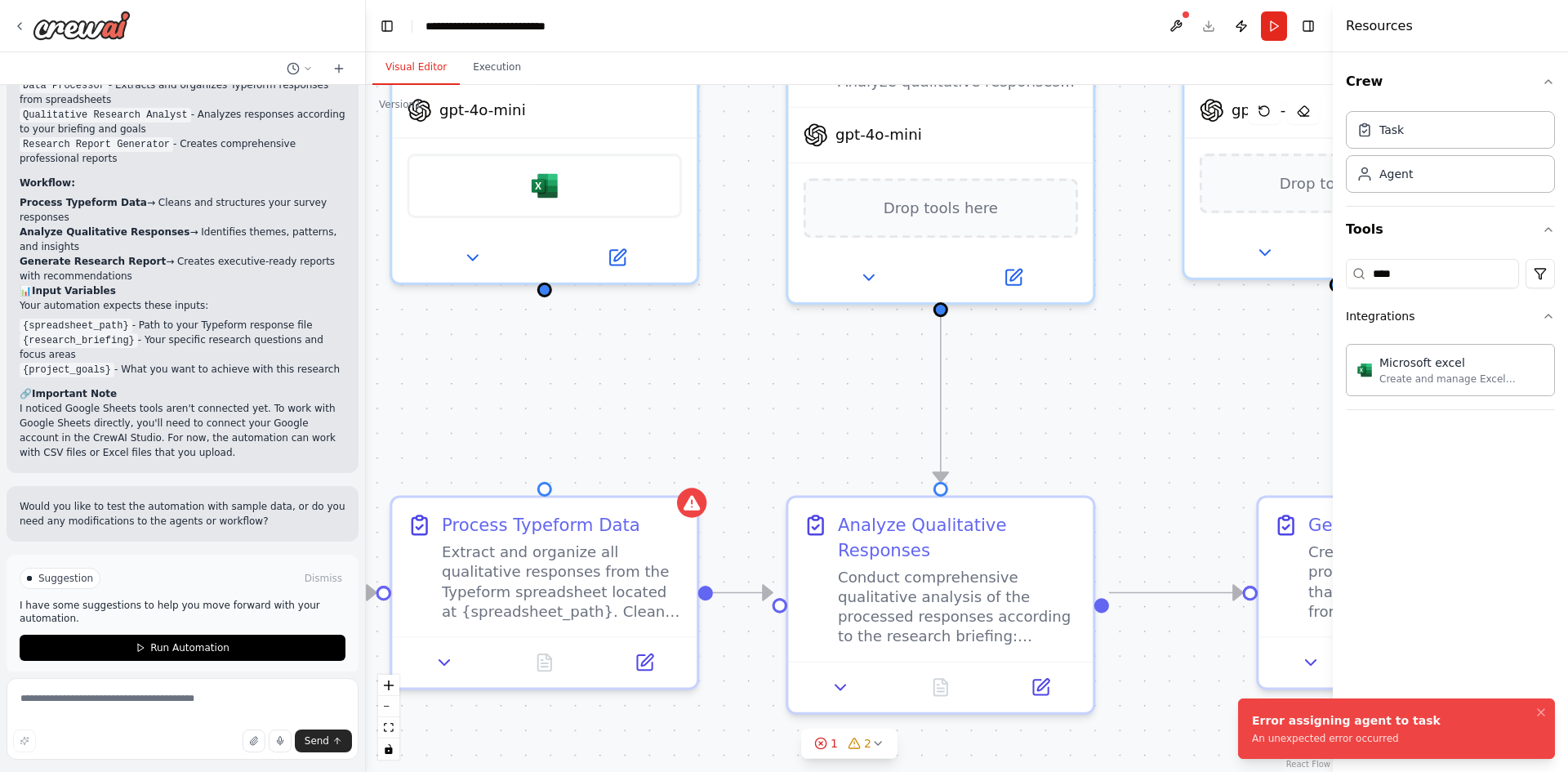
click at [801, 374] on div ".deletable-edge-delete-btn { width: 20px; height: 20px; border: 0px solid #ffff…" at bounding box center [850, 428] width 967 height 687
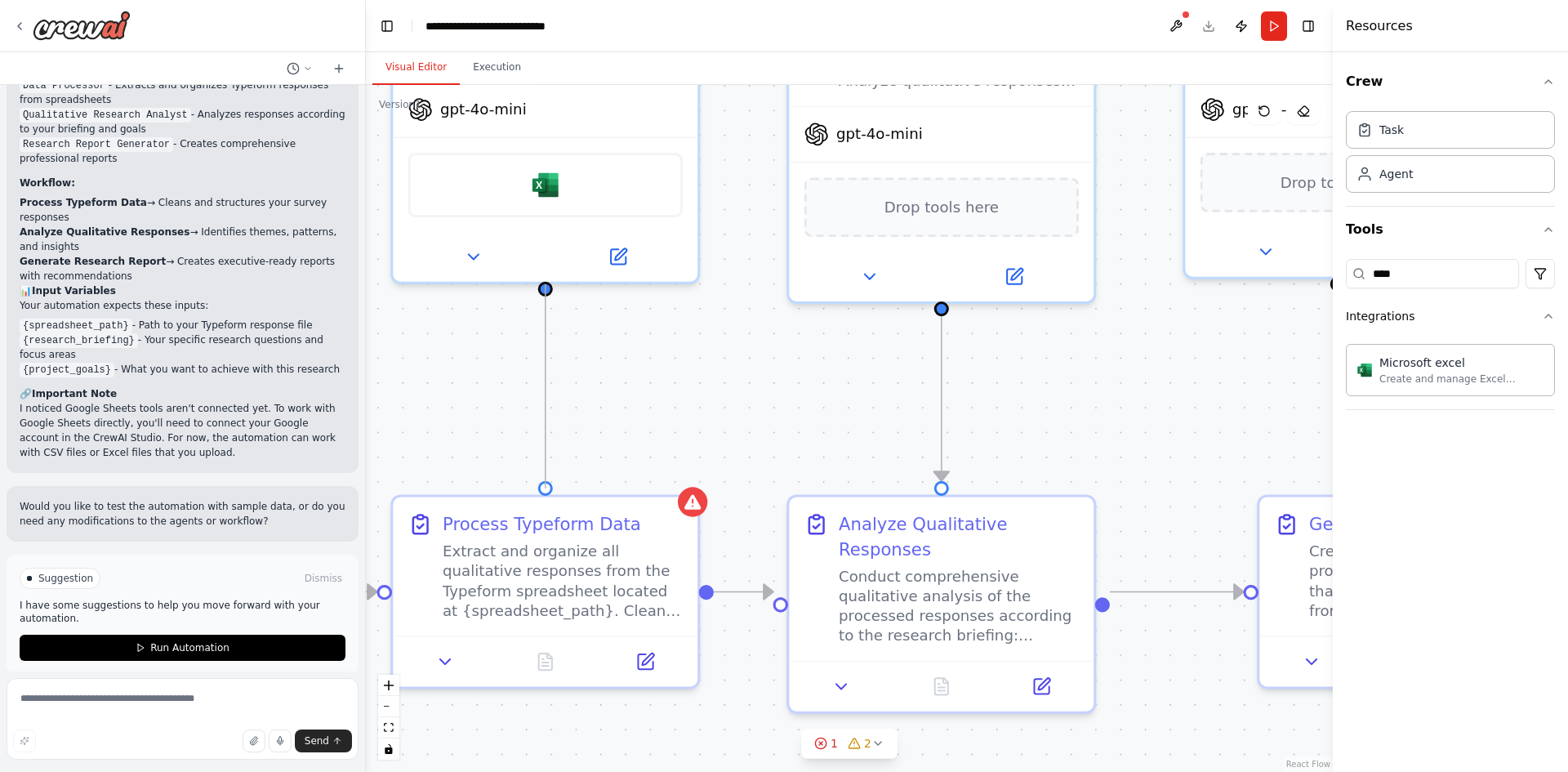
drag, startPoint x: 548, startPoint y: 289, endPoint x: 553, endPoint y: 481, distance: 192.1
click at [553, 481] on div ".deletable-edge-delete-btn { width: 20px; height: 20px; border: 0px solid #ffff…" at bounding box center [850, 428] width 967 height 687
click at [660, 392] on div ".deletable-edge-delete-btn { width: 20px; height: 20px; border: 0px solid #ffff…" at bounding box center [850, 428] width 967 height 687
click at [704, 403] on div ".deletable-edge-delete-btn { width: 20px; height: 20px; border: 0px solid #ffff…" at bounding box center [850, 428] width 967 height 687
drag, startPoint x: 778, startPoint y: 594, endPoint x: 541, endPoint y: 290, distance: 385.5
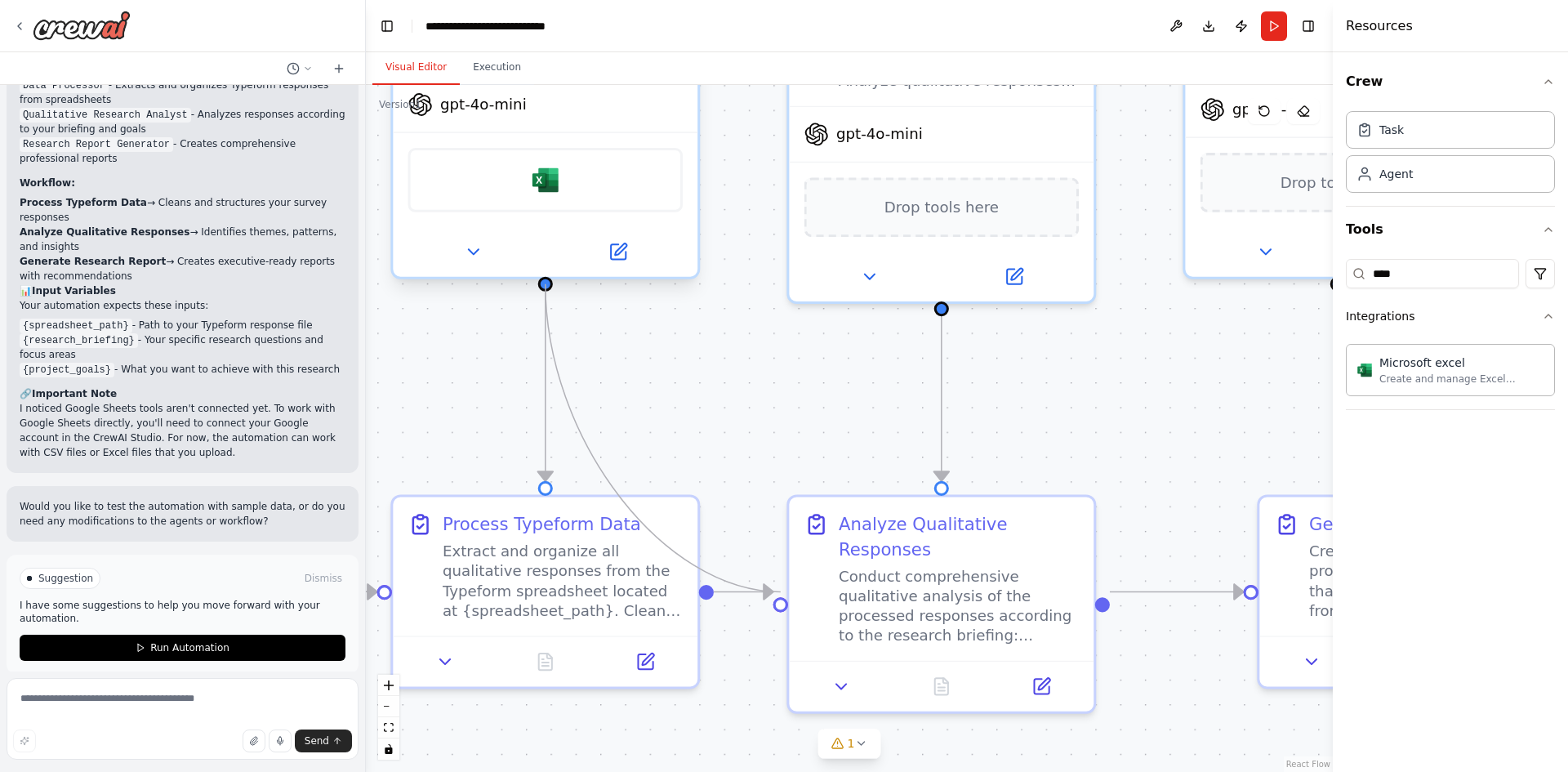
click at [541, 290] on div "Triggers No triggers configured Event Schedule Manage Data Processor Extract an…" at bounding box center [628, 396] width 1466 height 1042
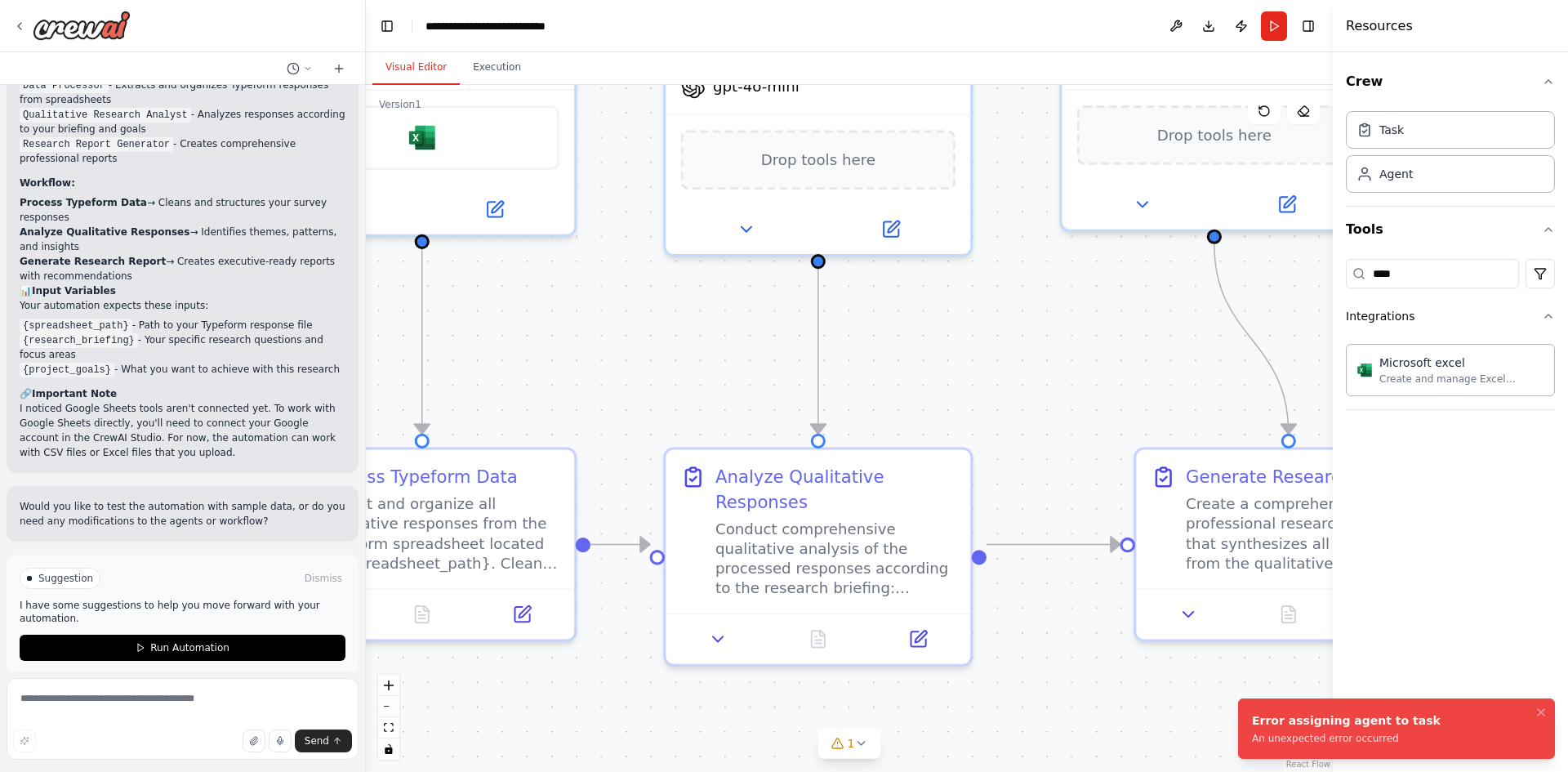
drag, startPoint x: 1040, startPoint y: 406, endPoint x: 959, endPoint y: 386, distance: 83.4
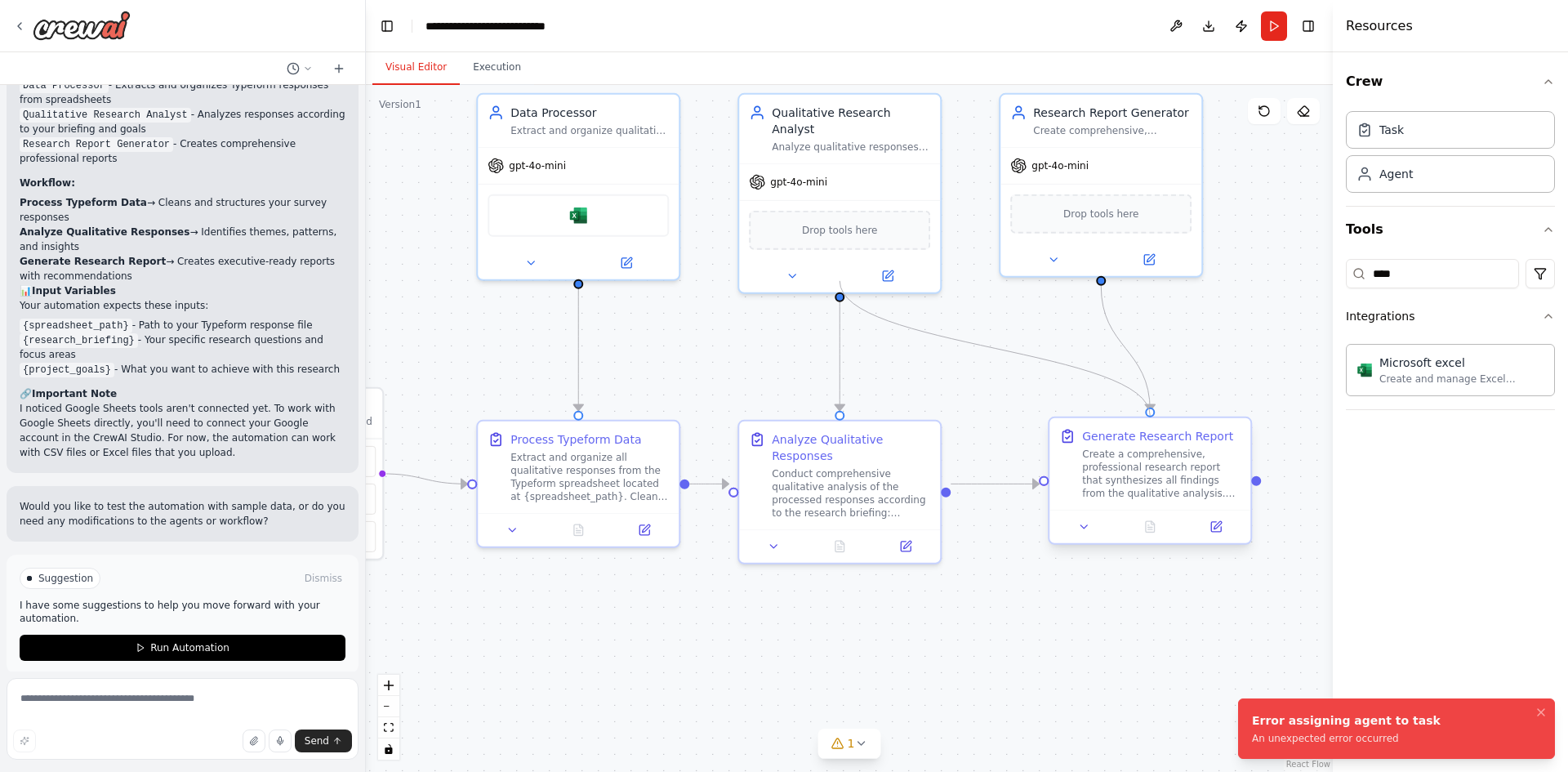
drag, startPoint x: 837, startPoint y: 282, endPoint x: 1149, endPoint y: 418, distance: 340.4
click at [1117, 418] on div "Triggers No triggers configured Event Schedule Manage Data Processor Extract an…" at bounding box center [633, 355] width 967 height 687
drag, startPoint x: 841, startPoint y: 282, endPoint x: 1043, endPoint y: 486, distance: 287.1
click at [1043, 486] on div "Triggers No triggers configured Event Schedule Manage Data Processor Extract an…" at bounding box center [633, 355] width 967 height 687
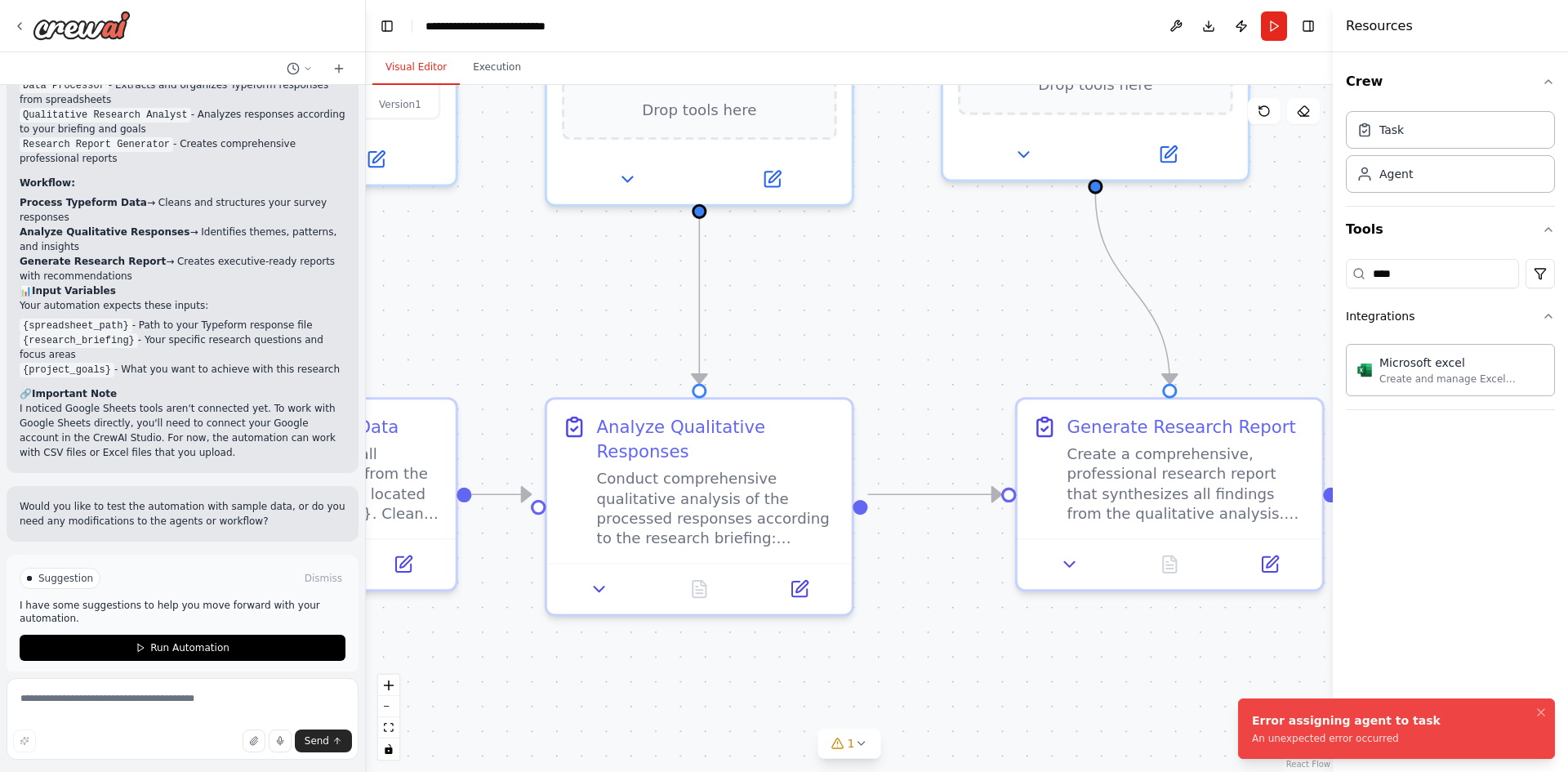
drag, startPoint x: 1147, startPoint y: 291, endPoint x: 684, endPoint y: 354, distance: 467.3
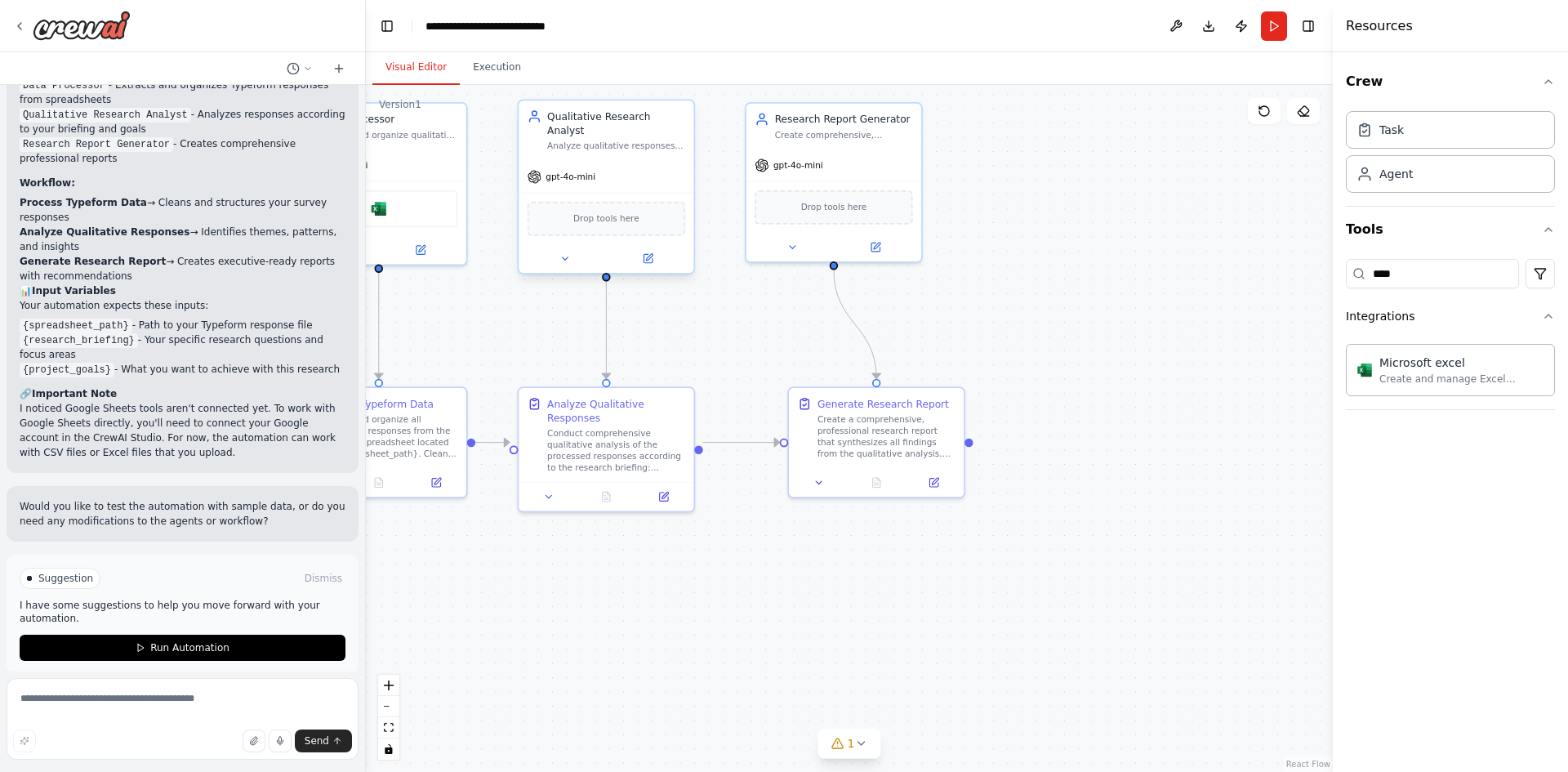
click at [594, 164] on div "gpt-4o-mini" at bounding box center [606, 176] width 175 height 31
click at [650, 140] on div "Analyze qualitative responses according to {research_briefing} and {project_goa…" at bounding box center [616, 146] width 138 height 12
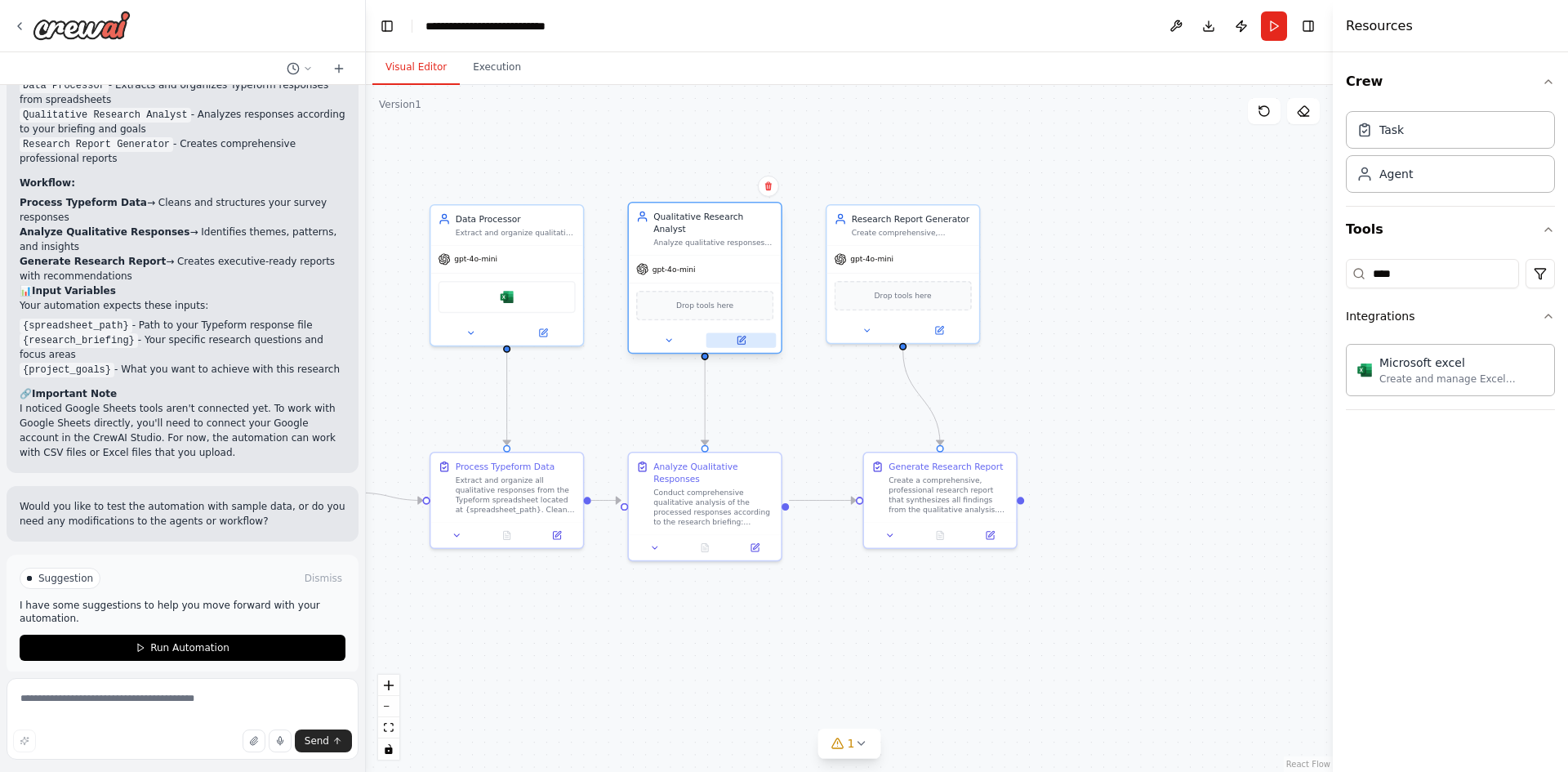
drag, startPoint x: 709, startPoint y: 341, endPoint x: 760, endPoint y: 354, distance: 52.6
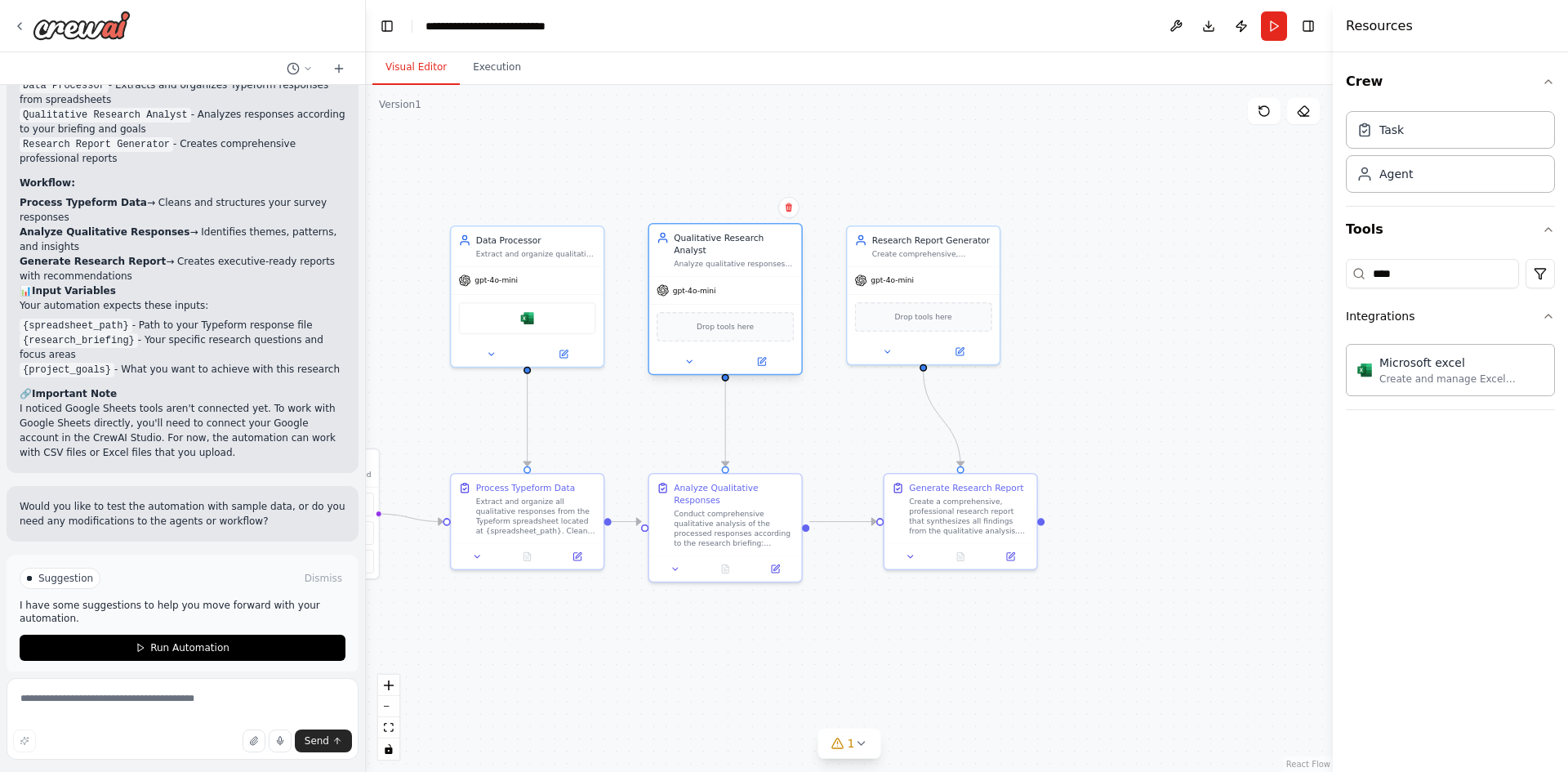
click at [731, 321] on div "Drop tools here" at bounding box center [725, 326] width 137 height 29
click at [743, 277] on div "gpt-4o-mini" at bounding box center [725, 291] width 152 height 27
click at [765, 358] on icon at bounding box center [762, 360] width 6 height 6
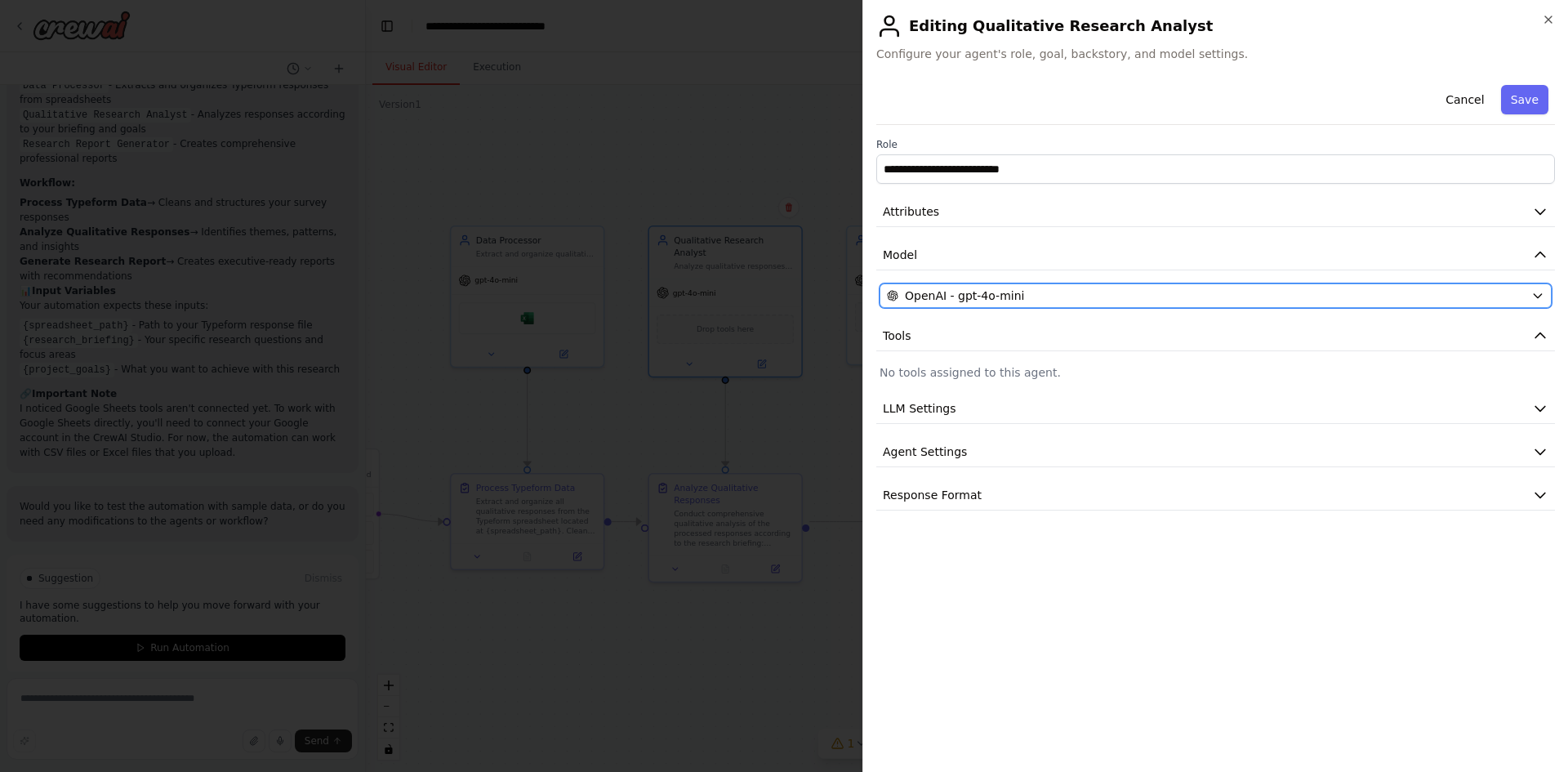
click at [976, 298] on span "OpenAI - gpt-4o-mini" at bounding box center [965, 296] width 119 height 17
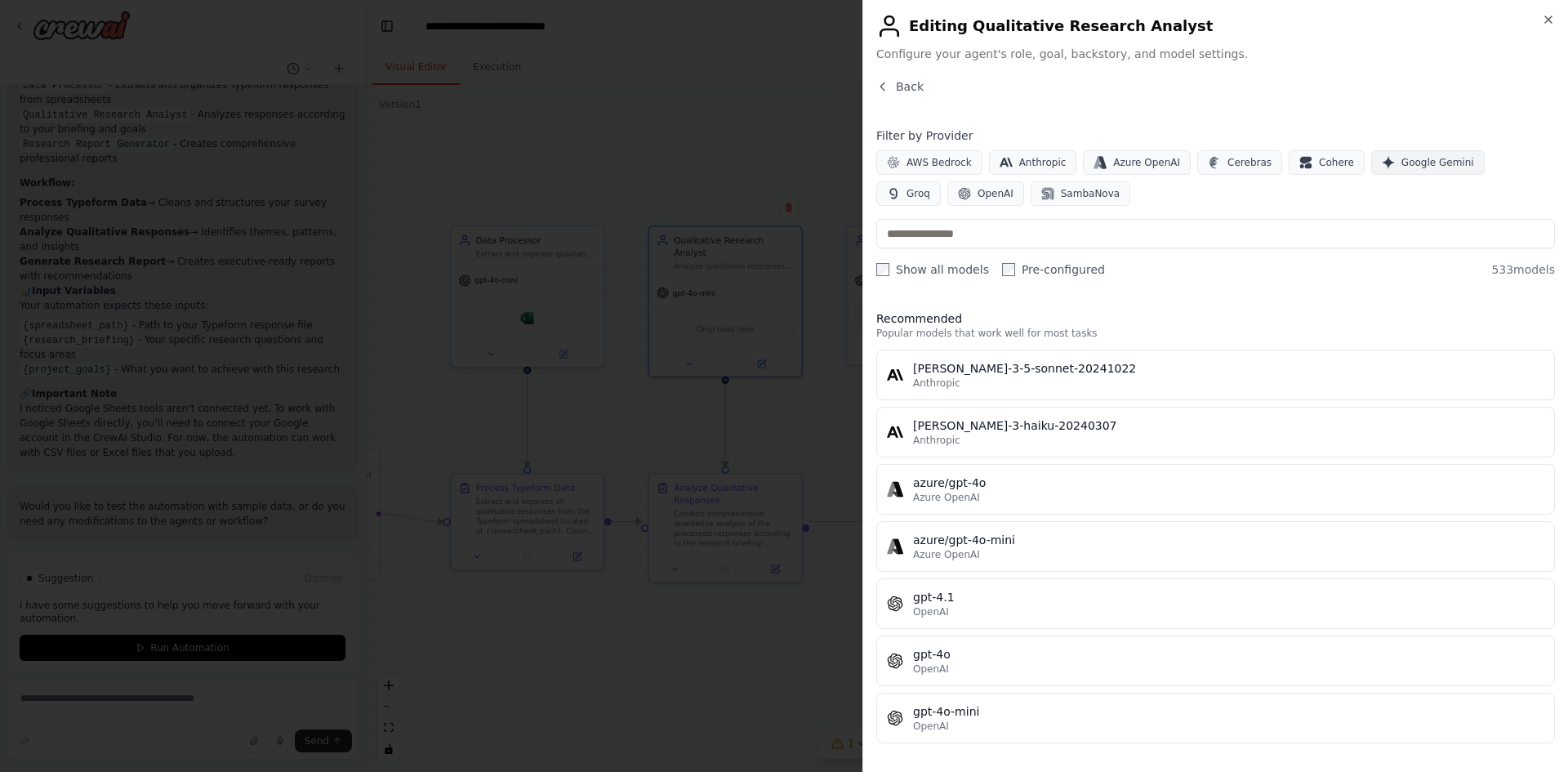
click at [1402, 165] on span "Google Gemini" at bounding box center [1439, 163] width 73 height 13
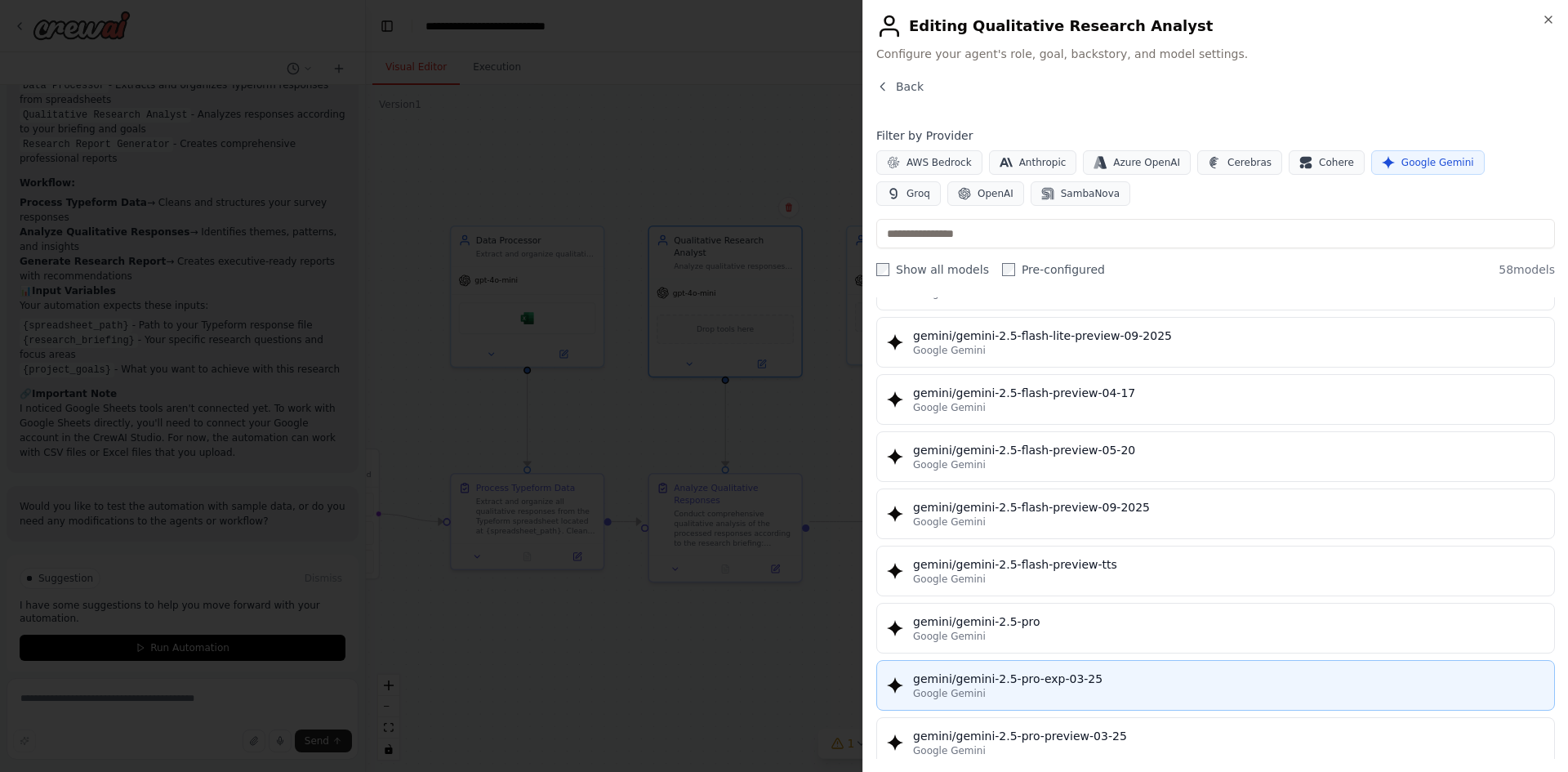
scroll to position [1717, 0]
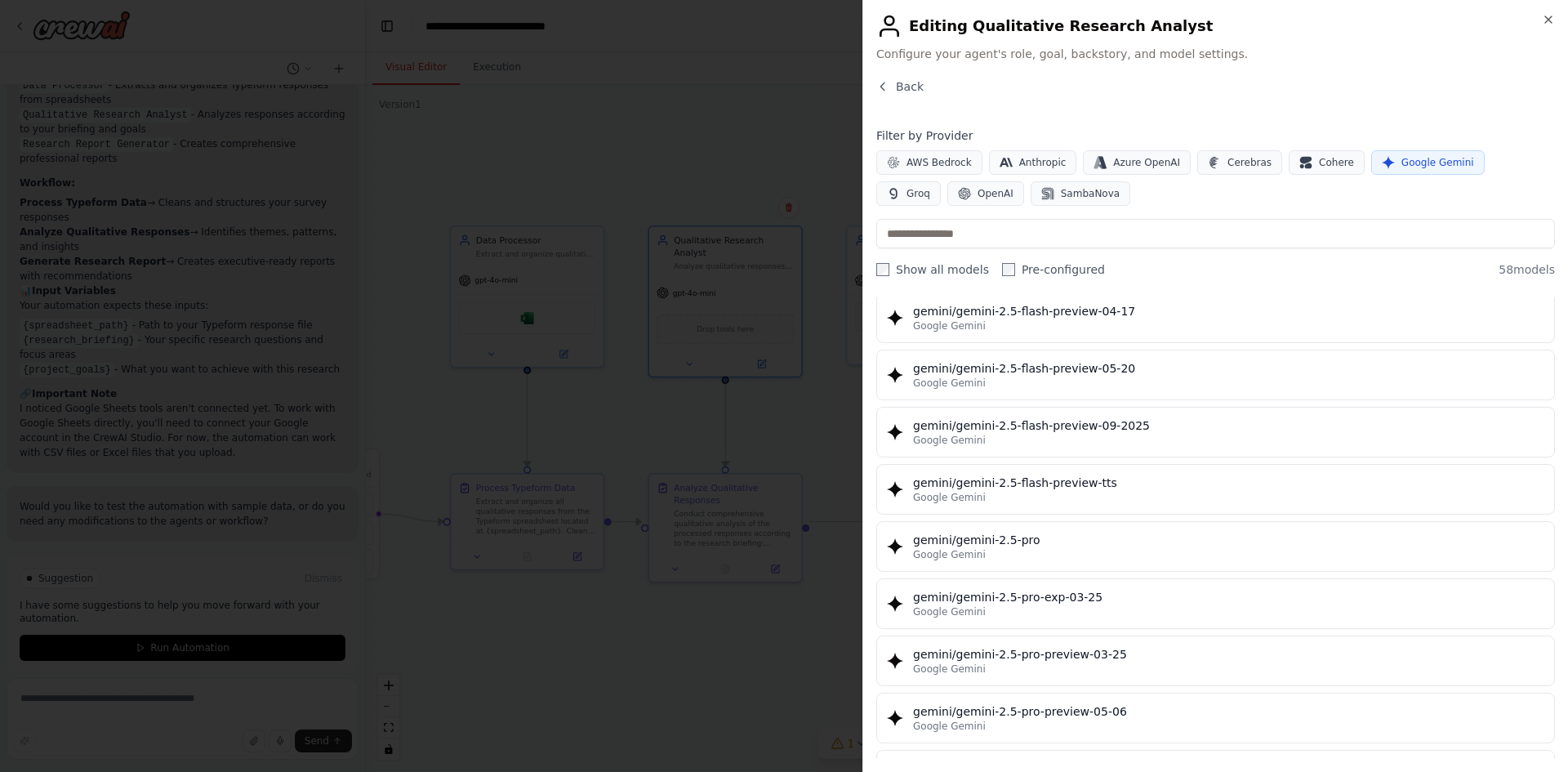
click at [1019, 532] on div "gemini/gemini-2.5-pro" at bounding box center [1229, 540] width 631 height 17
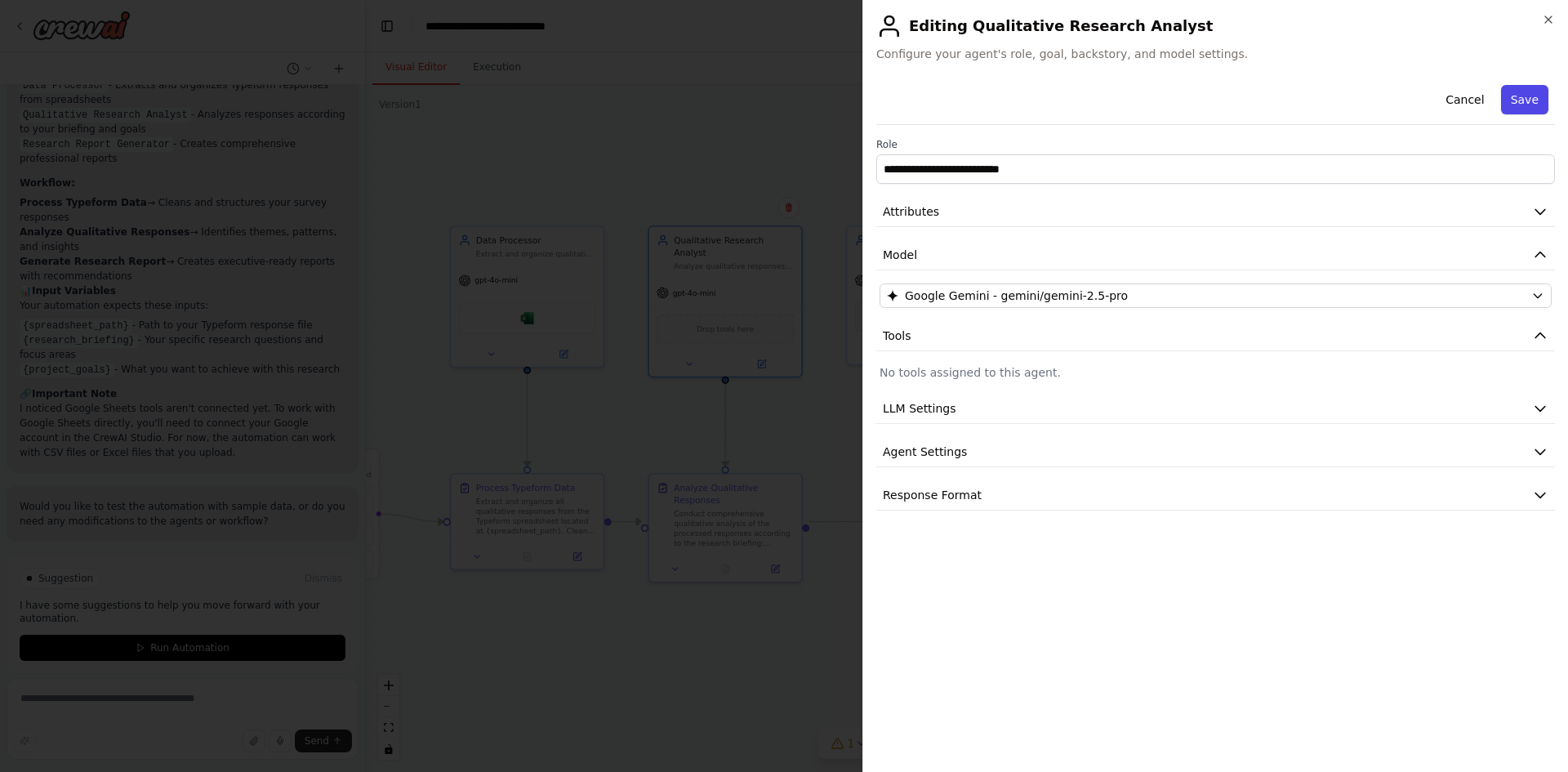
click at [1531, 106] on button "Save" at bounding box center [1525, 99] width 47 height 29
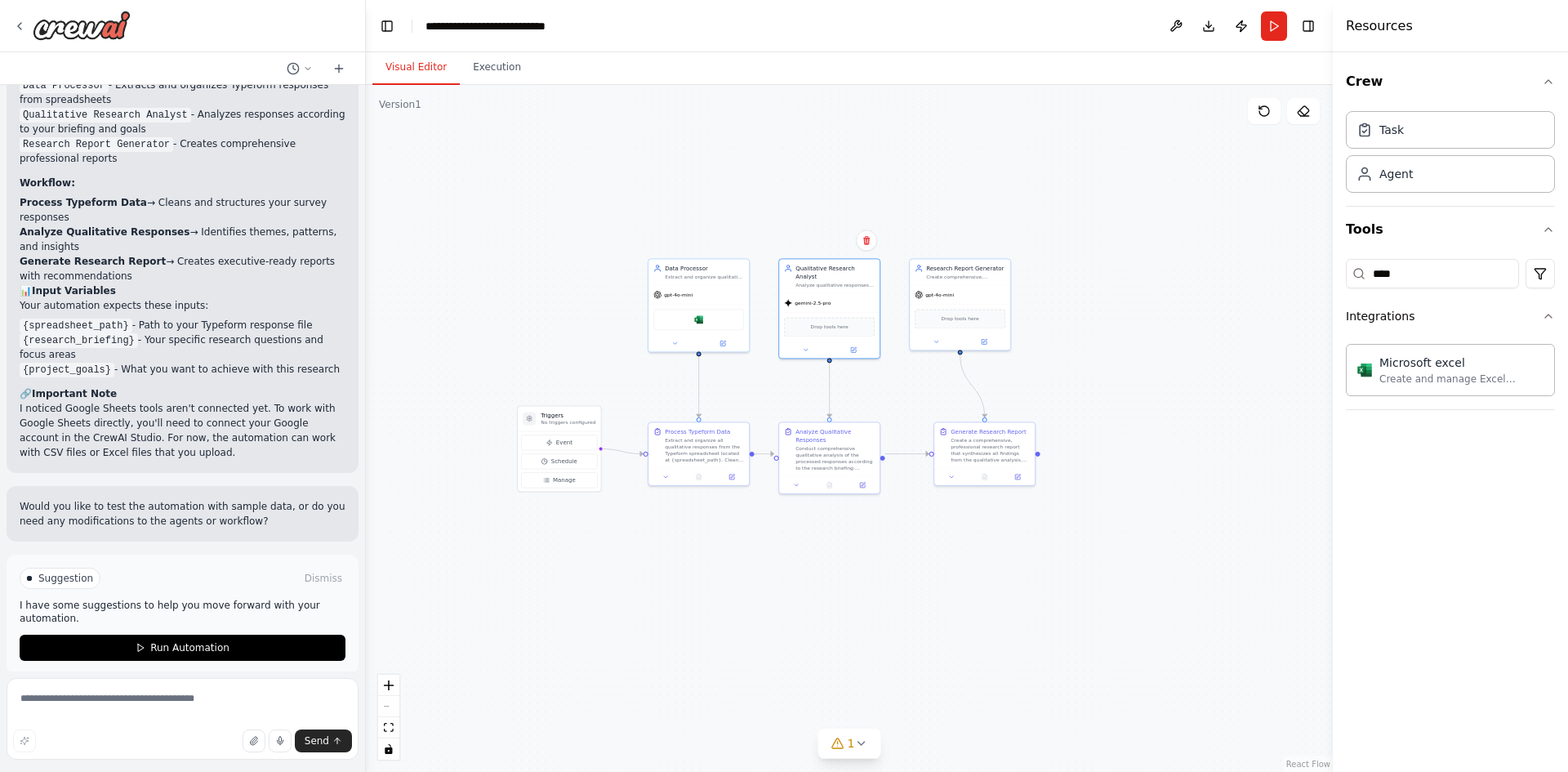
click at [1278, 14] on button "Run" at bounding box center [1274, 26] width 27 height 29
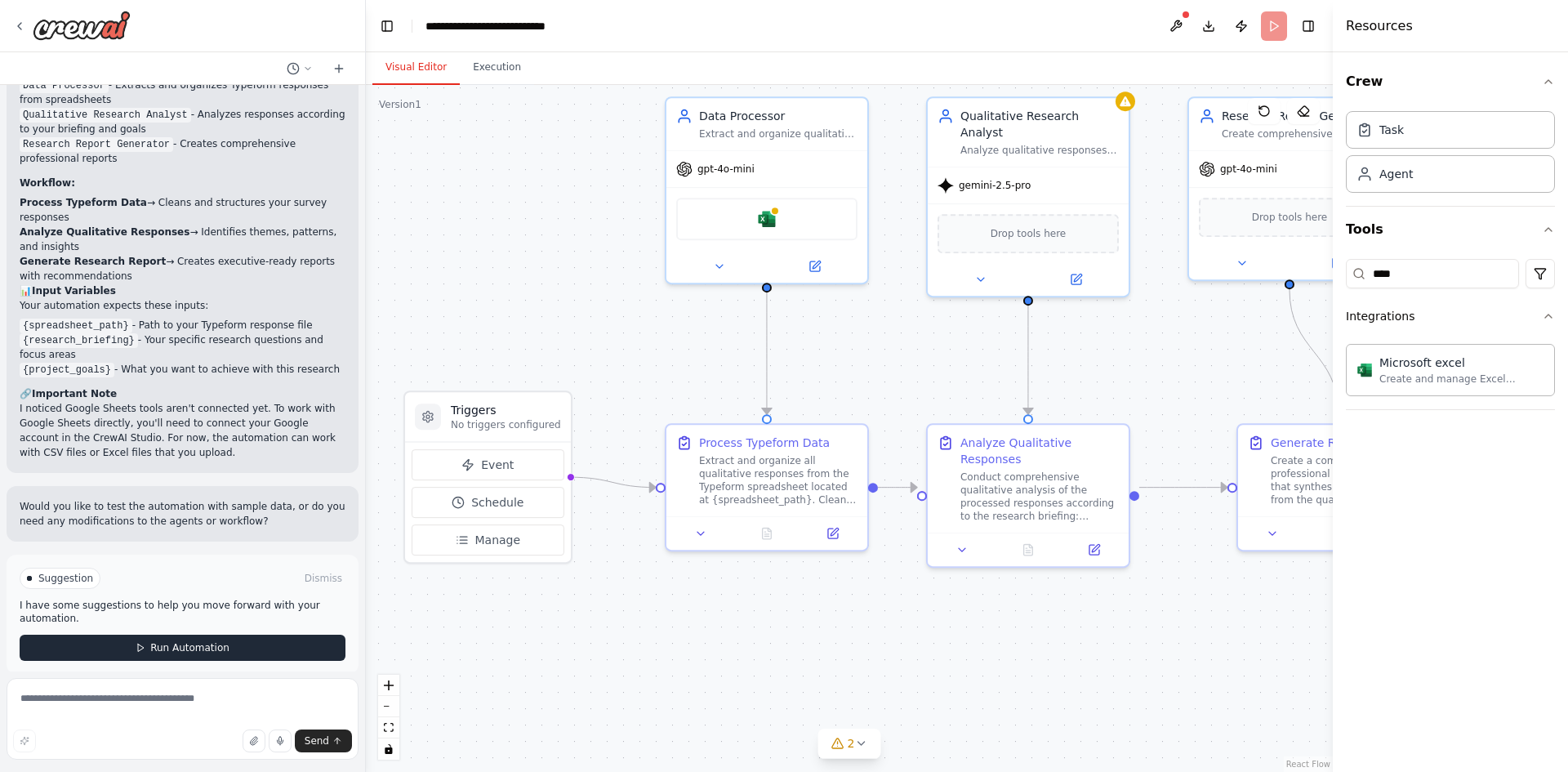
click at [250, 637] on button "Run Automation" at bounding box center [183, 648] width 326 height 27
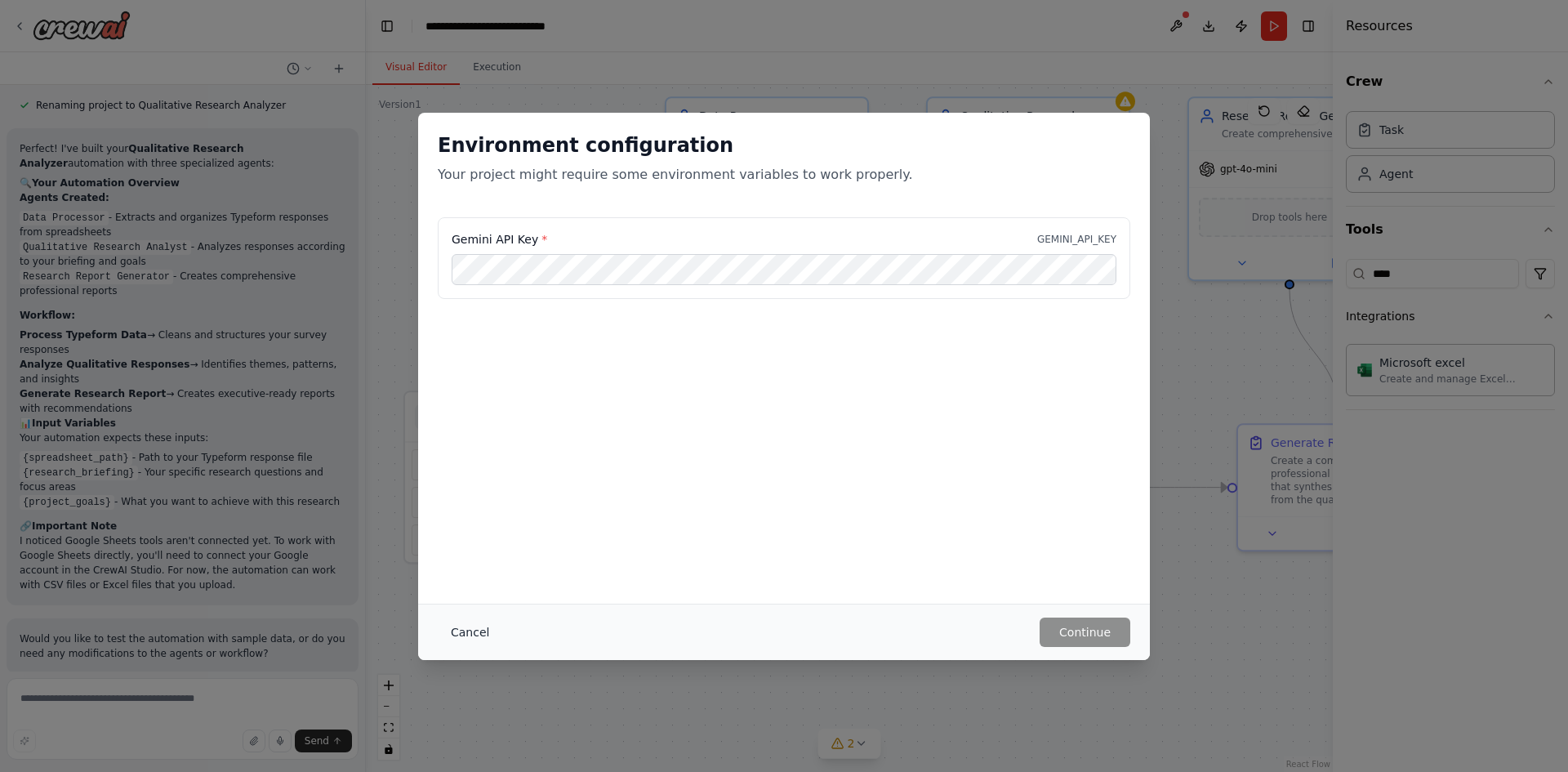
click at [471, 627] on button "Cancel" at bounding box center [470, 632] width 65 height 29
click at [463, 631] on button "Cancel" at bounding box center [470, 632] width 65 height 29
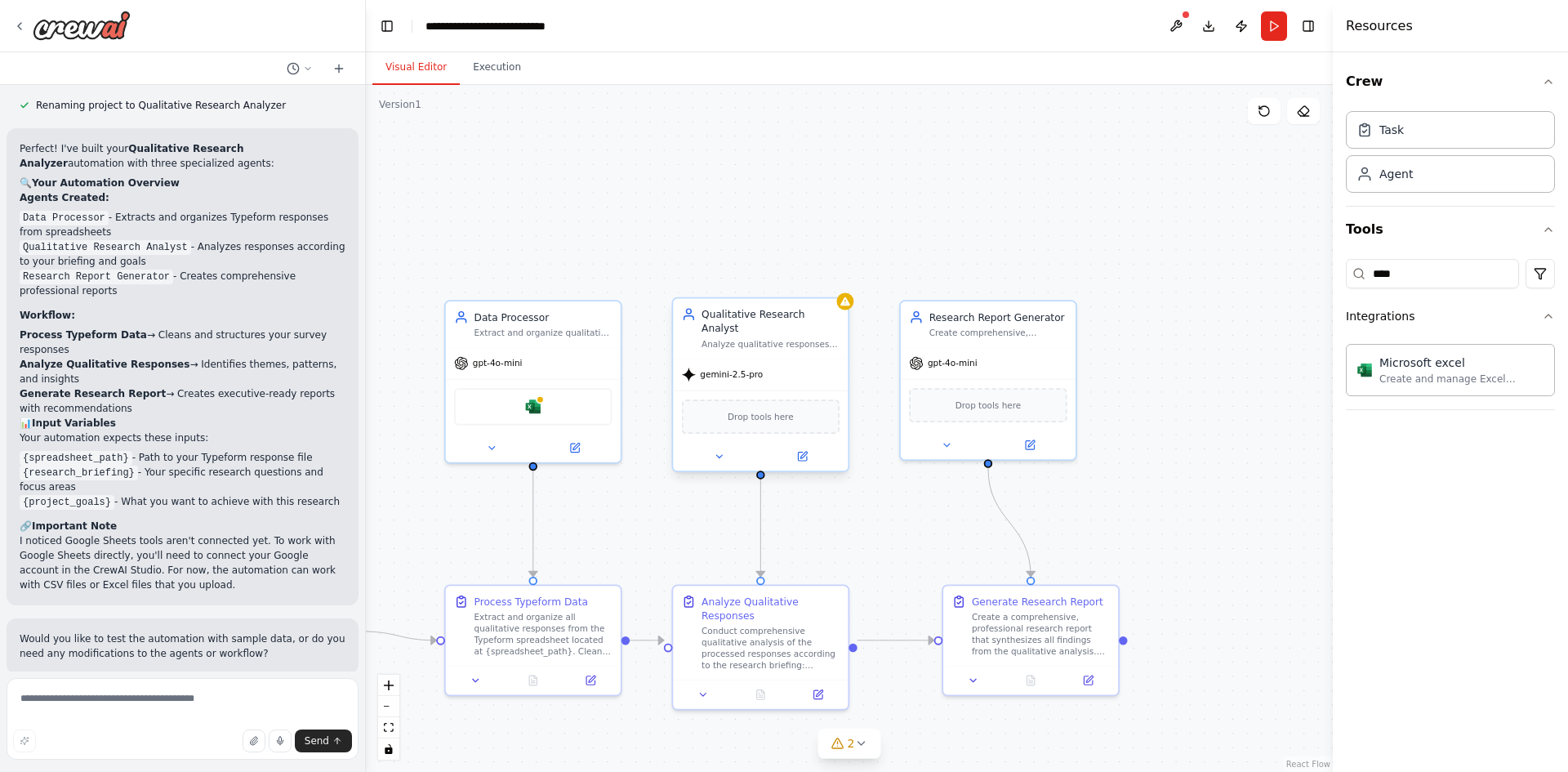
click at [799, 359] on div "gemini-2.5-pro" at bounding box center [760, 374] width 175 height 31
click at [779, 339] on div "Analyze qualitative responses according to {research_briefing} and {project_goa…" at bounding box center [771, 344] width 138 height 12
click at [765, 372] on div "gemini-2.5-pro" at bounding box center [760, 374] width 175 height 31
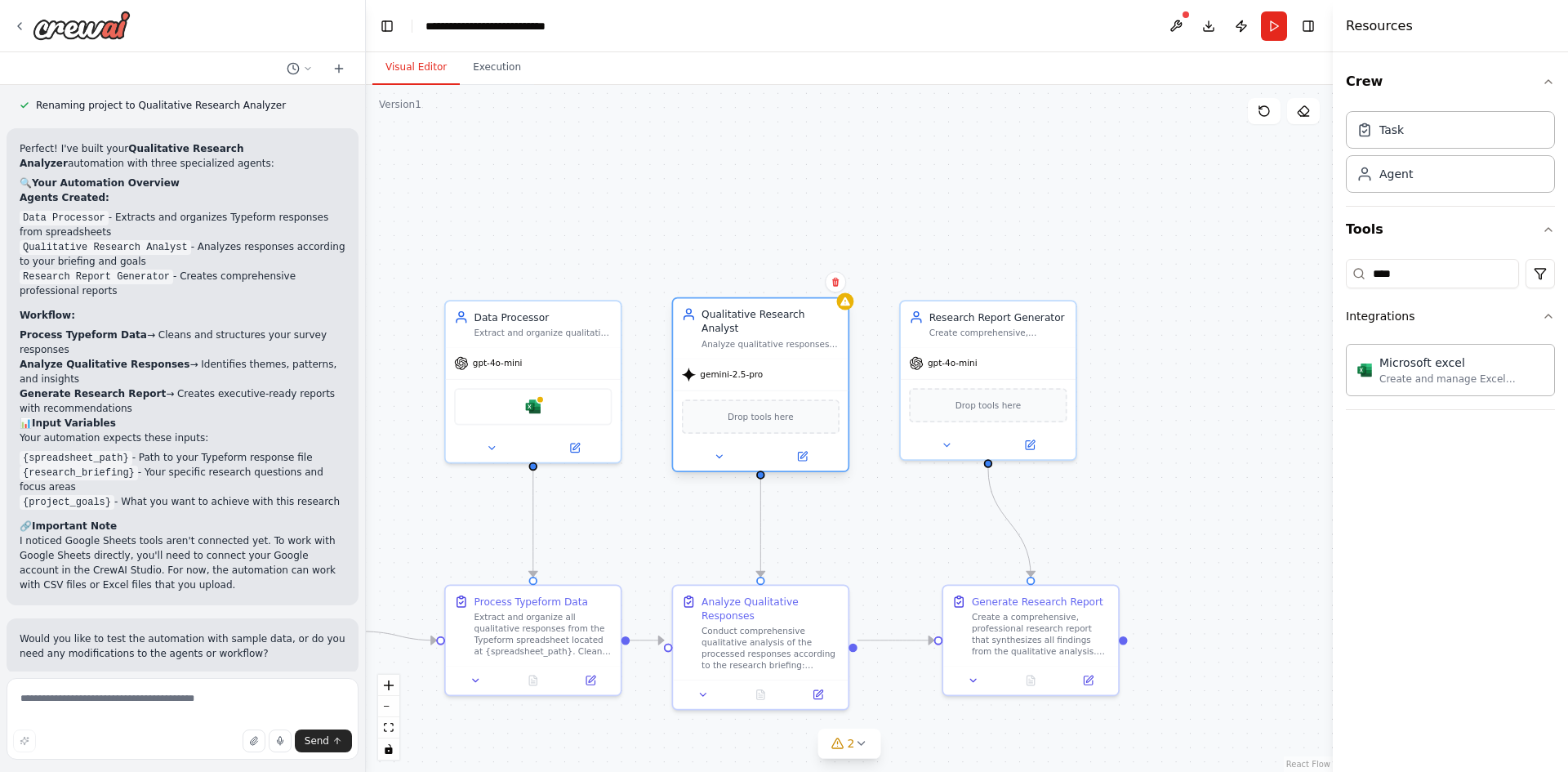
click at [747, 418] on div "Drop tools here" at bounding box center [761, 416] width 158 height 34
click at [1401, 183] on div "Agent" at bounding box center [1451, 173] width 209 height 37
click at [786, 339] on div "Analyze qualitative responses according to {research_briefing} and {project_goa…" at bounding box center [771, 344] width 138 height 12
click at [803, 452] on icon at bounding box center [802, 457] width 8 height 8
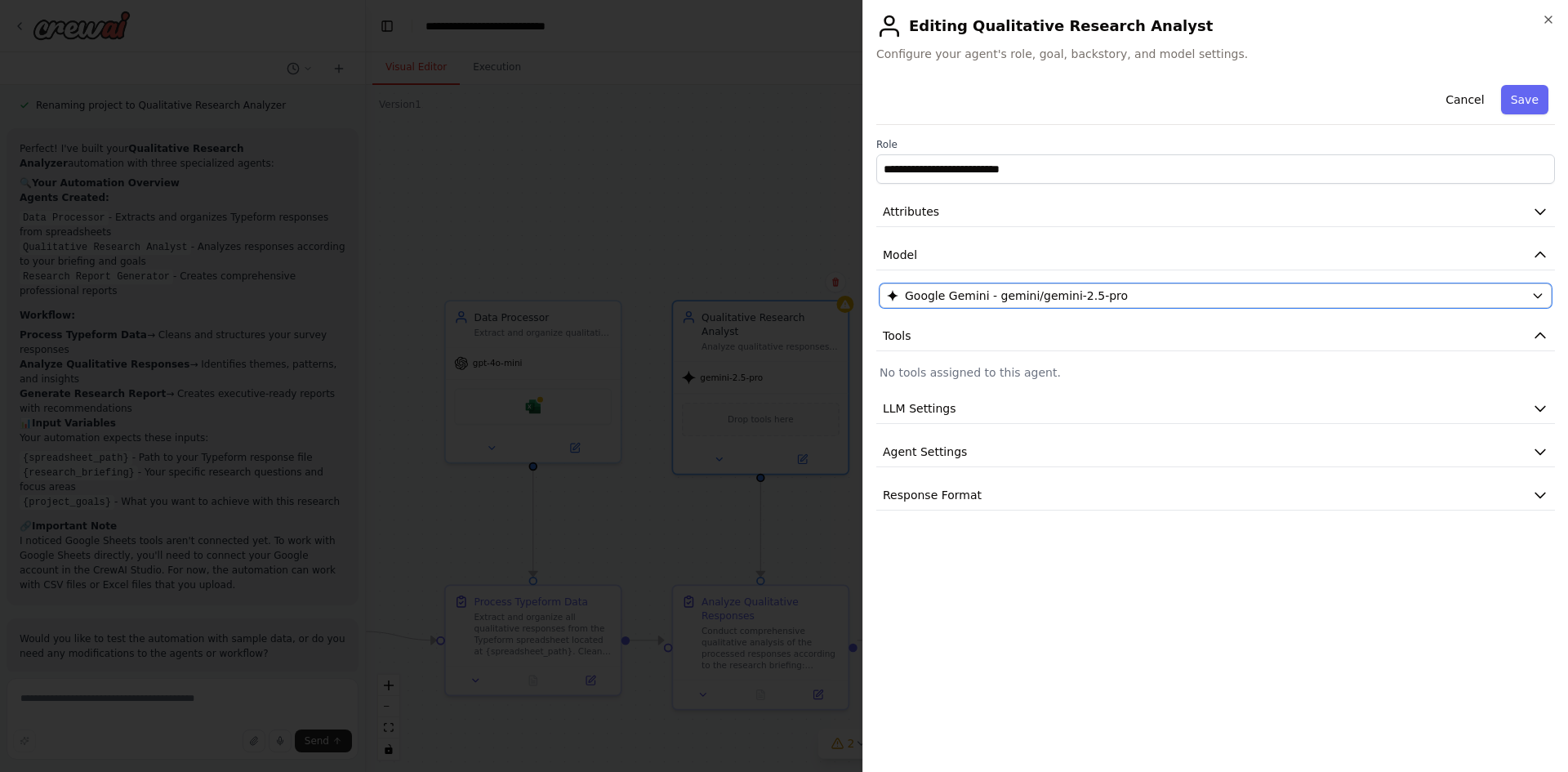
click at [971, 306] on button "Google Gemini - gemini/gemini-2.5-pro" at bounding box center [1215, 296] width 672 height 25
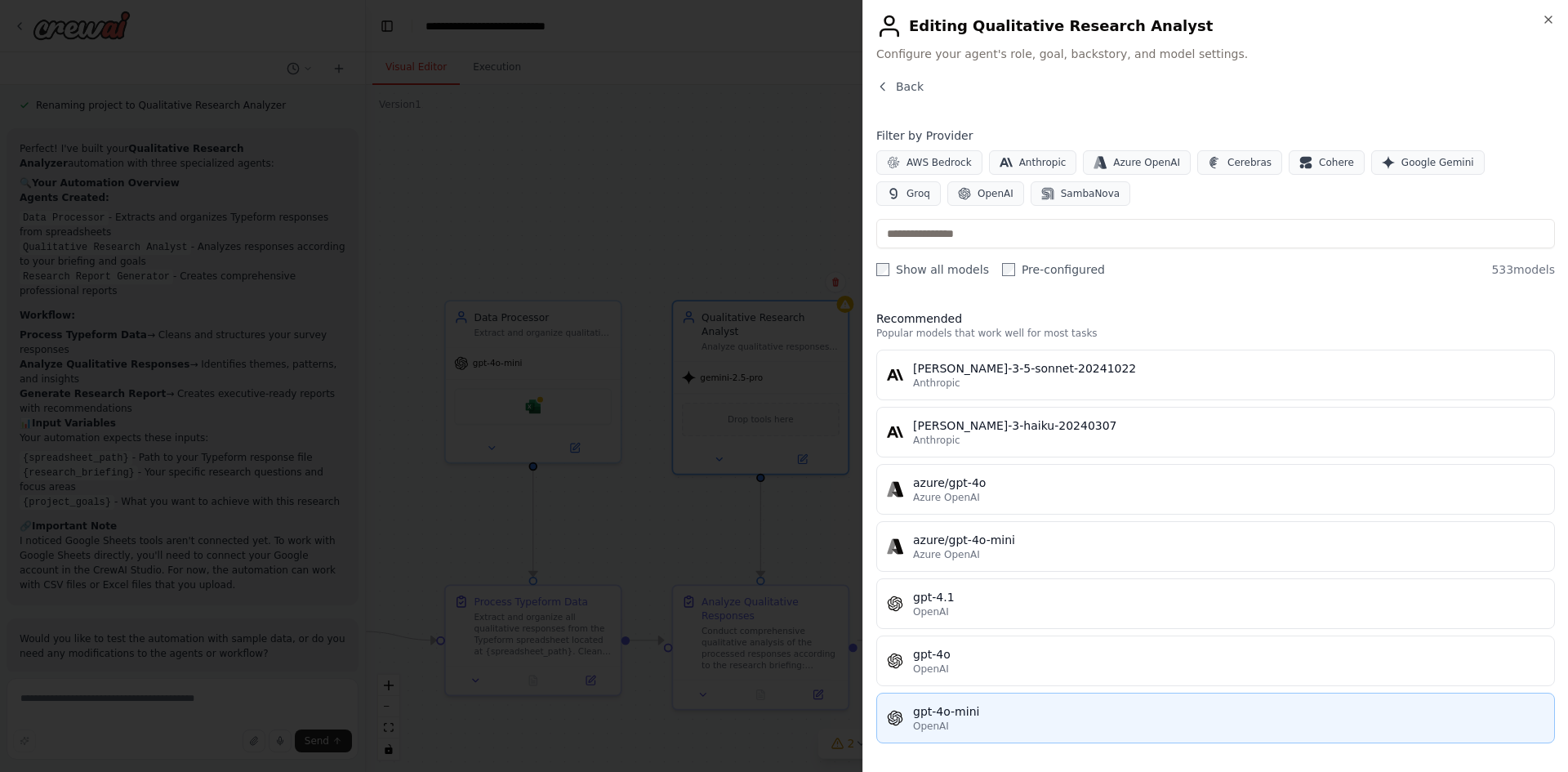
scroll to position [81, 0]
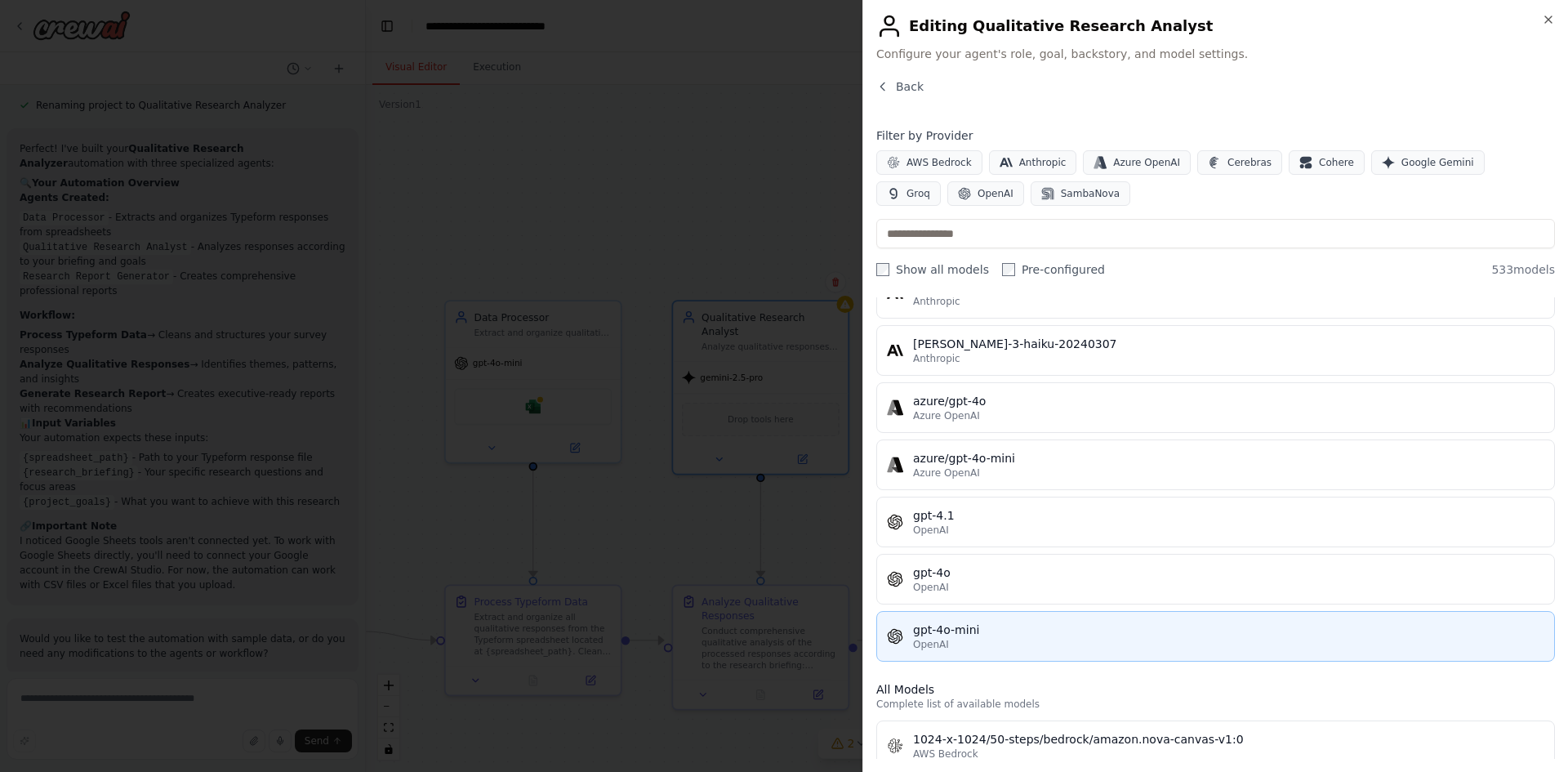
click at [969, 645] on div "OpenAI" at bounding box center [1229, 645] width 631 height 13
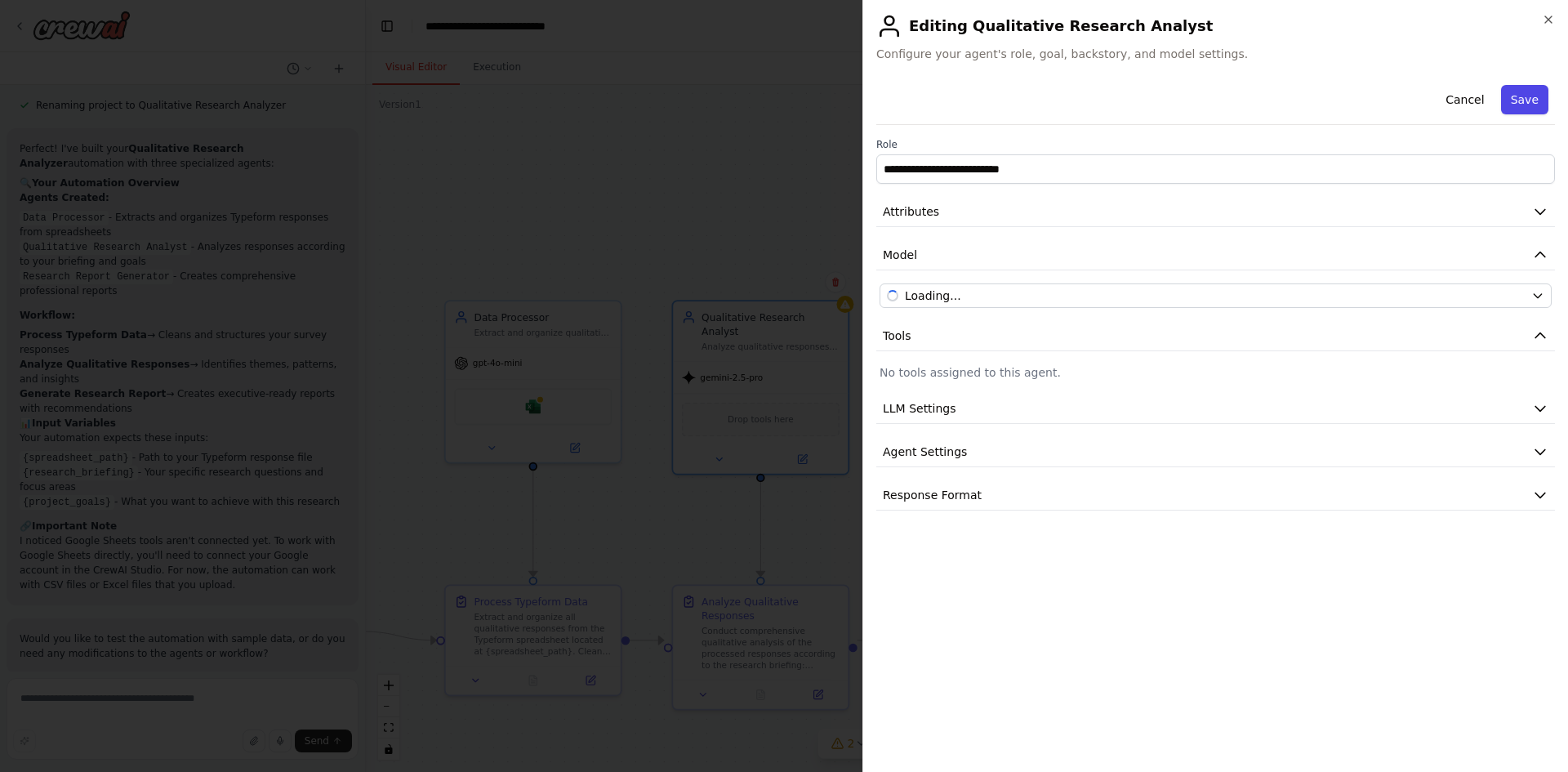
click at [1541, 90] on button "Save" at bounding box center [1525, 99] width 47 height 29
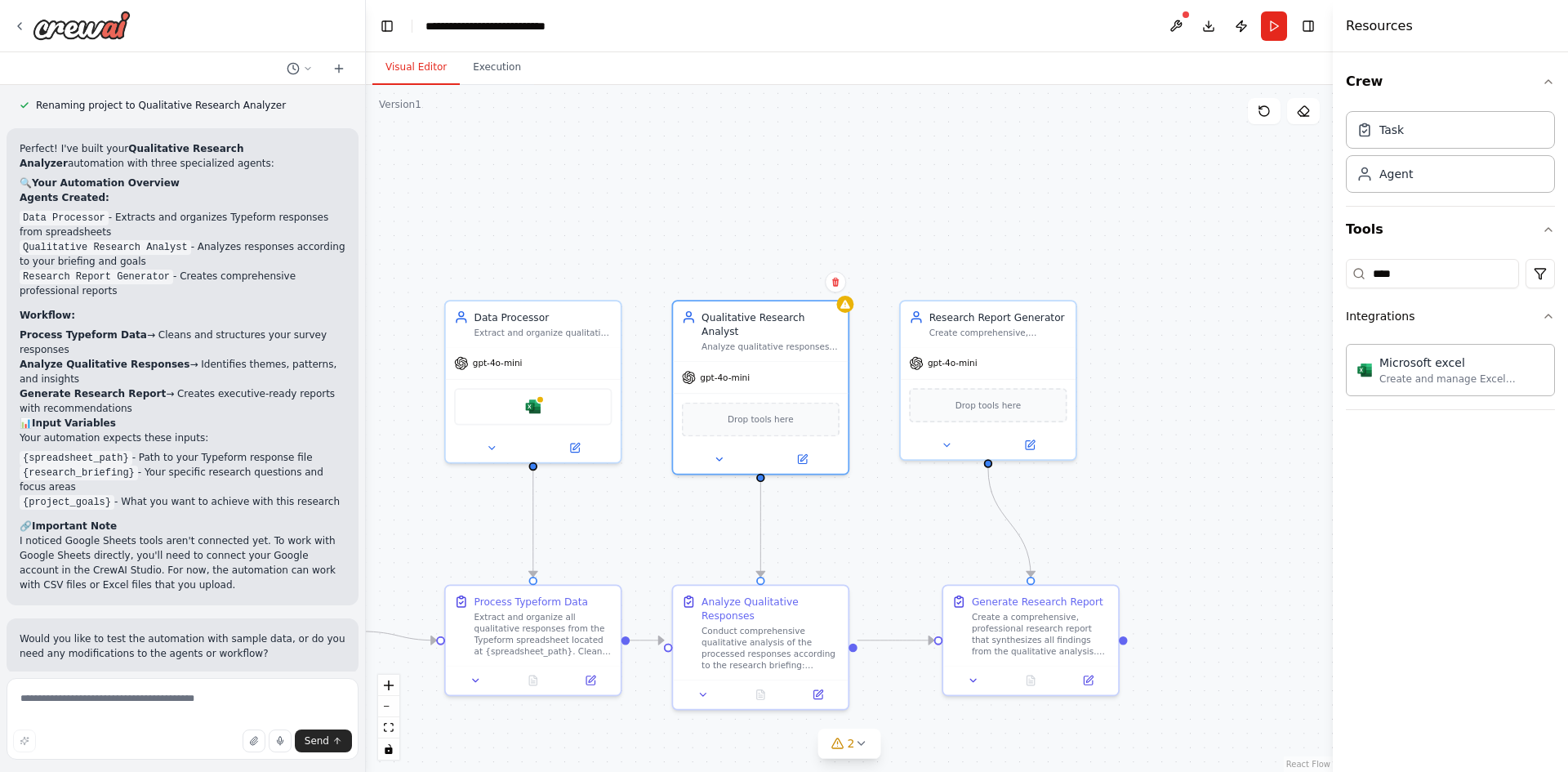
click at [714, 180] on div ".deletable-edge-delete-btn { width: 20px; height: 20px; border: 0px solid #ffff…" at bounding box center [850, 428] width 967 height 687
click at [1271, 27] on button "Run" at bounding box center [1274, 26] width 27 height 29
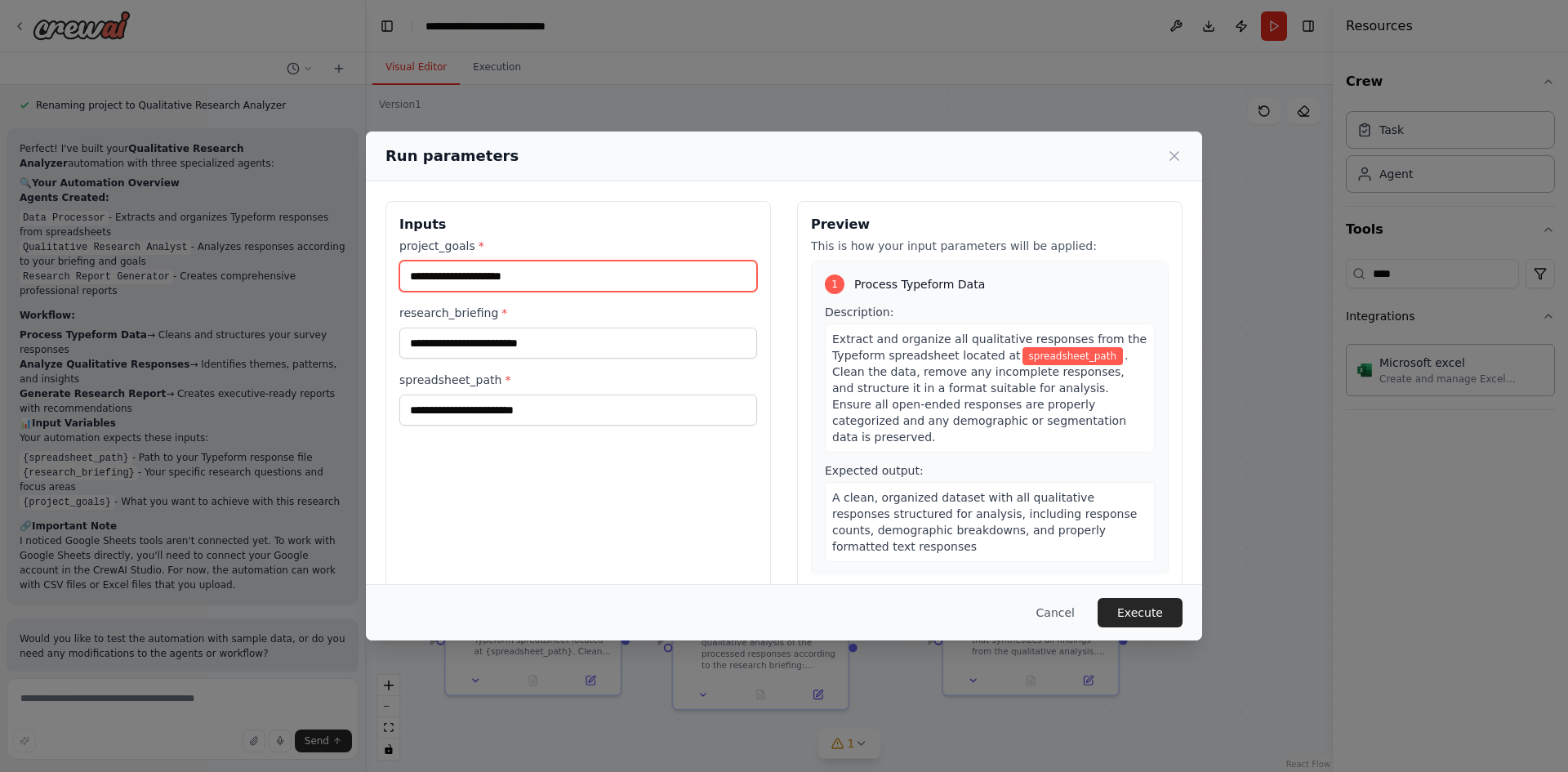
click at [534, 276] on input "project_goals *" at bounding box center [577, 276] width 358 height 31
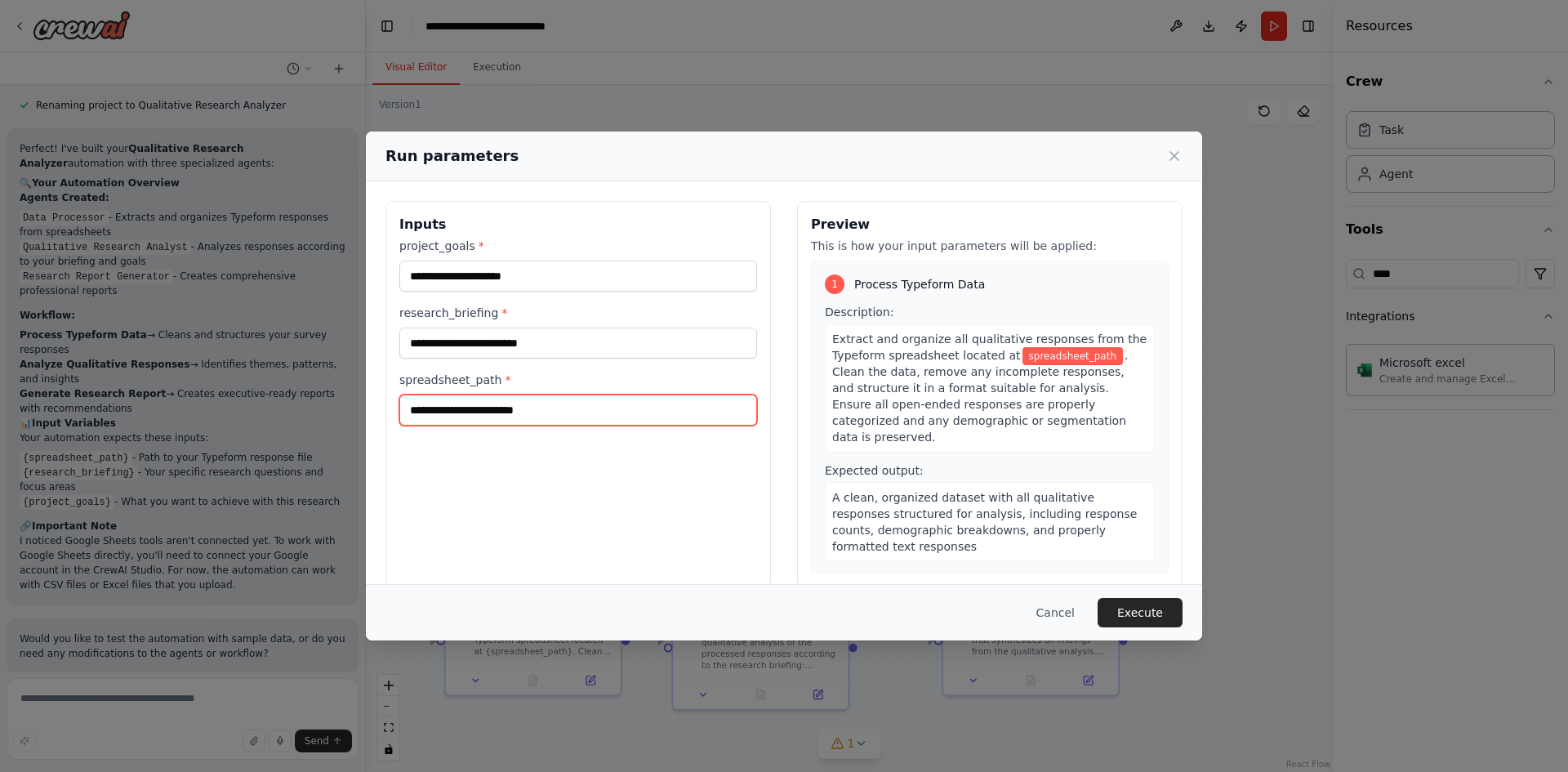
click at [600, 406] on input "spreadsheet_path *" at bounding box center [577, 410] width 358 height 31
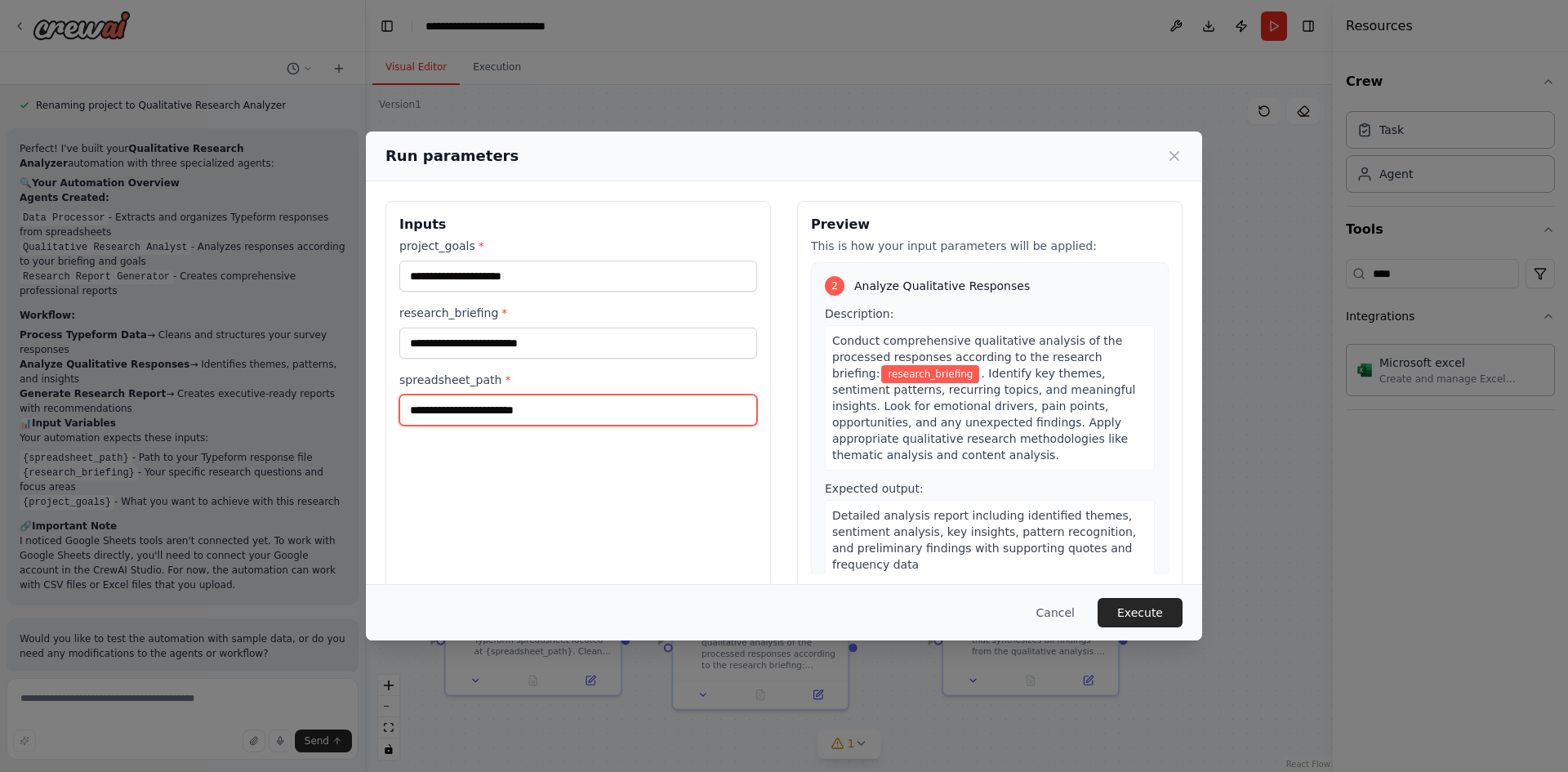
scroll to position [0, 0]
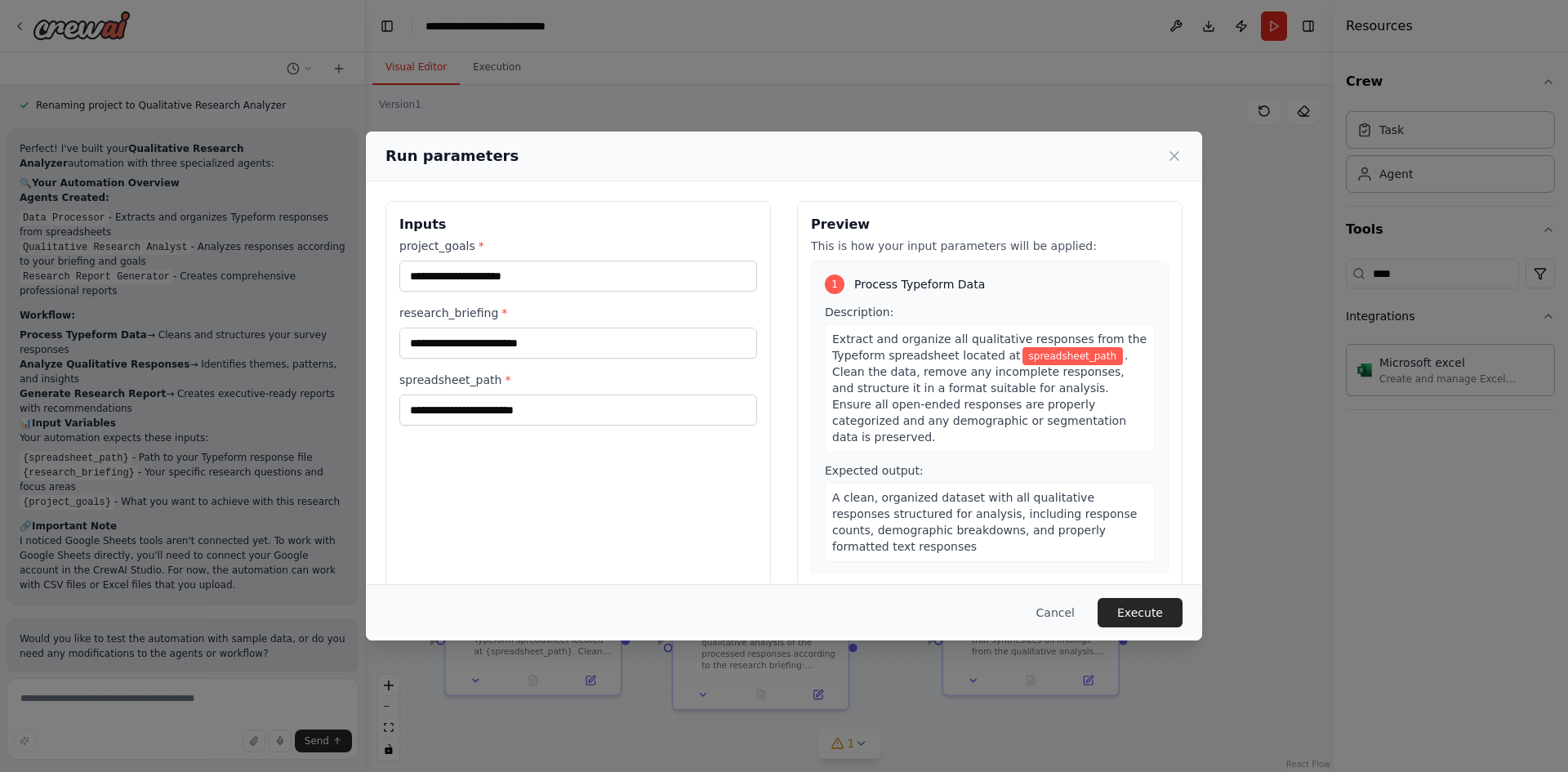
drag, startPoint x: 1060, startPoint y: 609, endPoint x: 942, endPoint y: 579, distance: 121.8
click at [1059, 609] on button "Cancel" at bounding box center [1056, 613] width 65 height 29
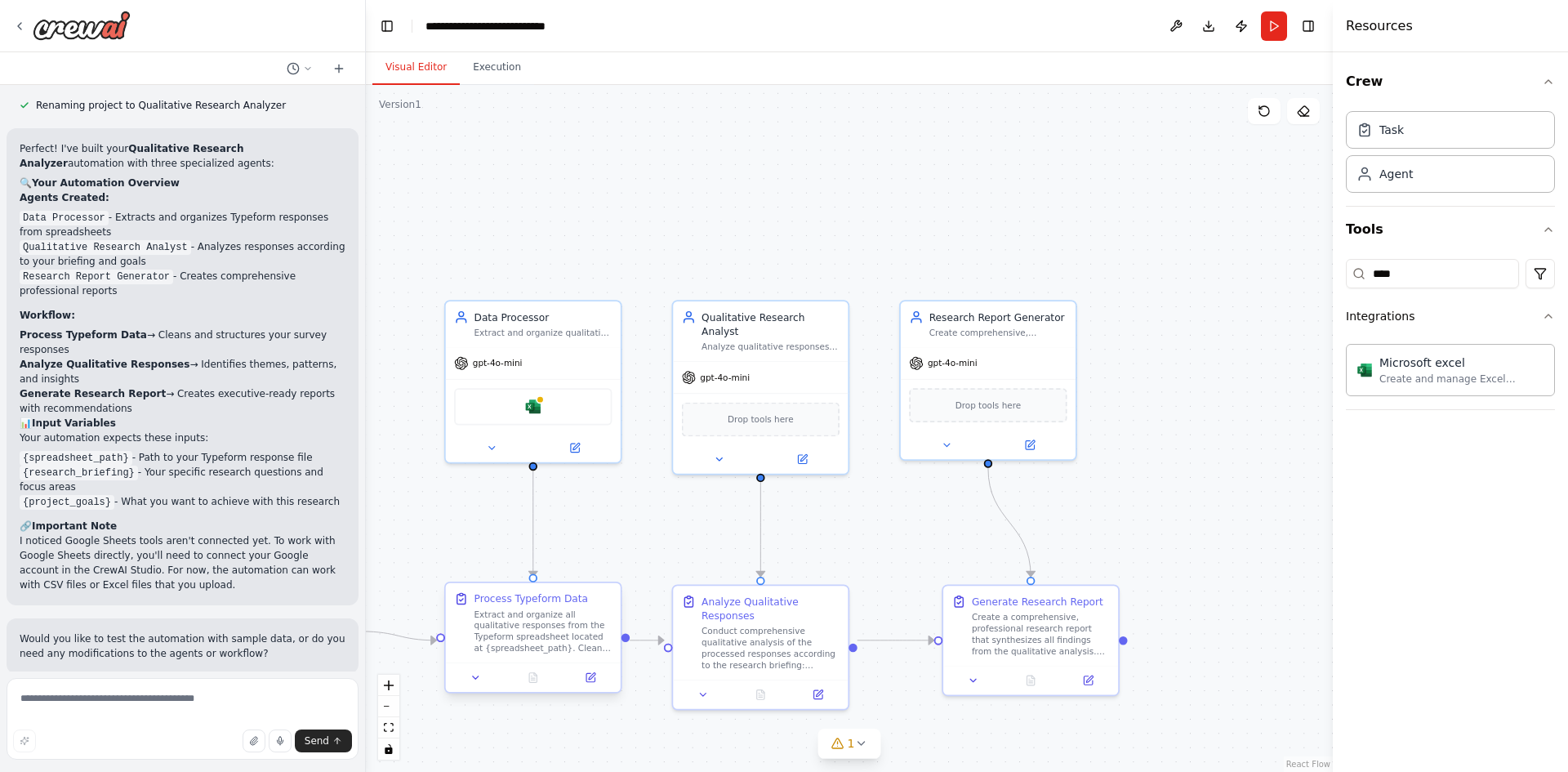
click at [534, 643] on div "Extract and organize all qualitative responses from the Typeform spreadsheet lo…" at bounding box center [543, 632] width 138 height 46
click at [596, 676] on icon at bounding box center [591, 678] width 12 height 12
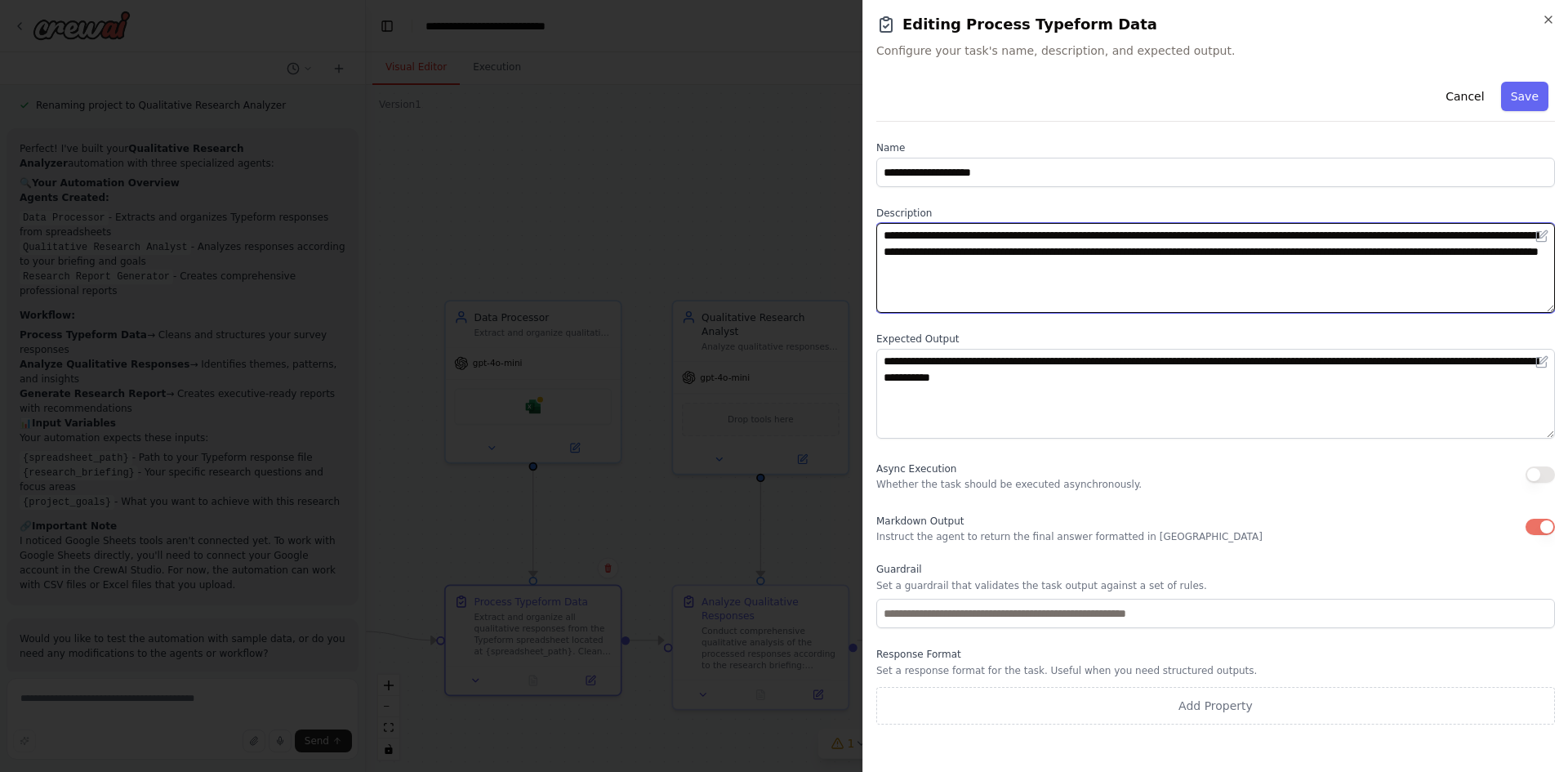
click at [1359, 243] on textarea "**********" at bounding box center [1215, 268] width 679 height 90
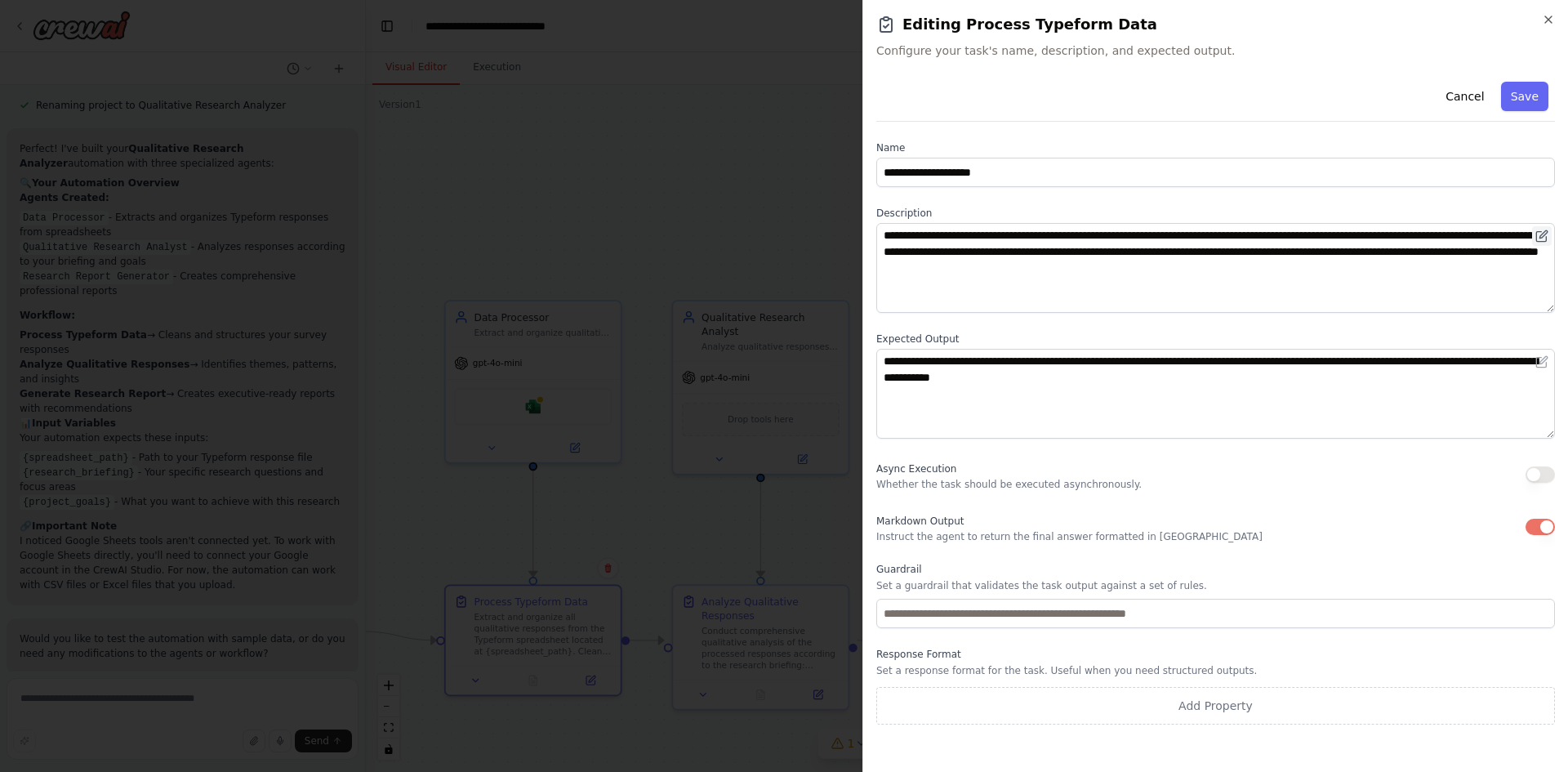
click at [1542, 235] on icon at bounding box center [1543, 234] width 7 height 7
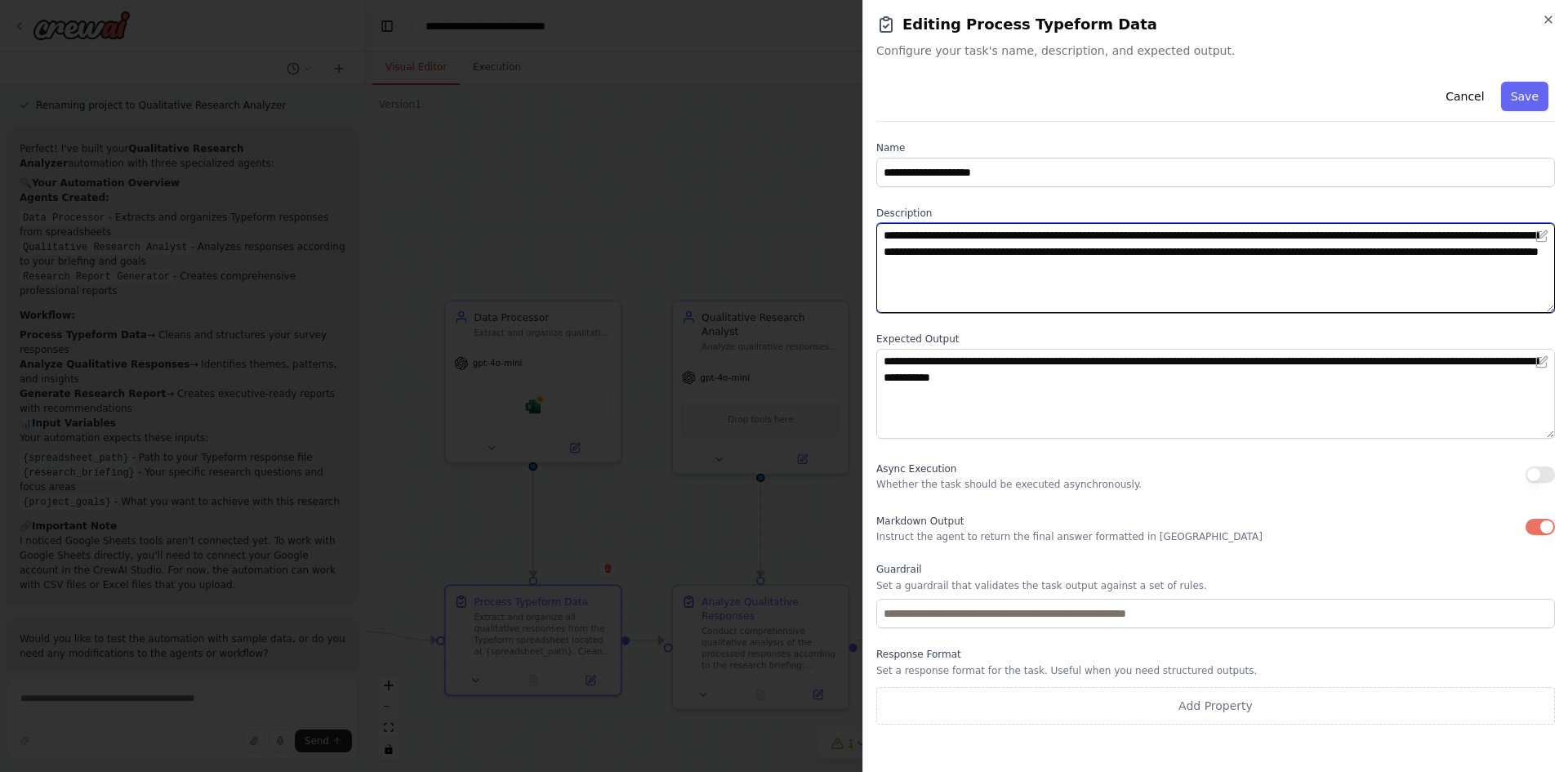
click at [1250, 253] on textarea "**********" at bounding box center [1215, 268] width 679 height 90
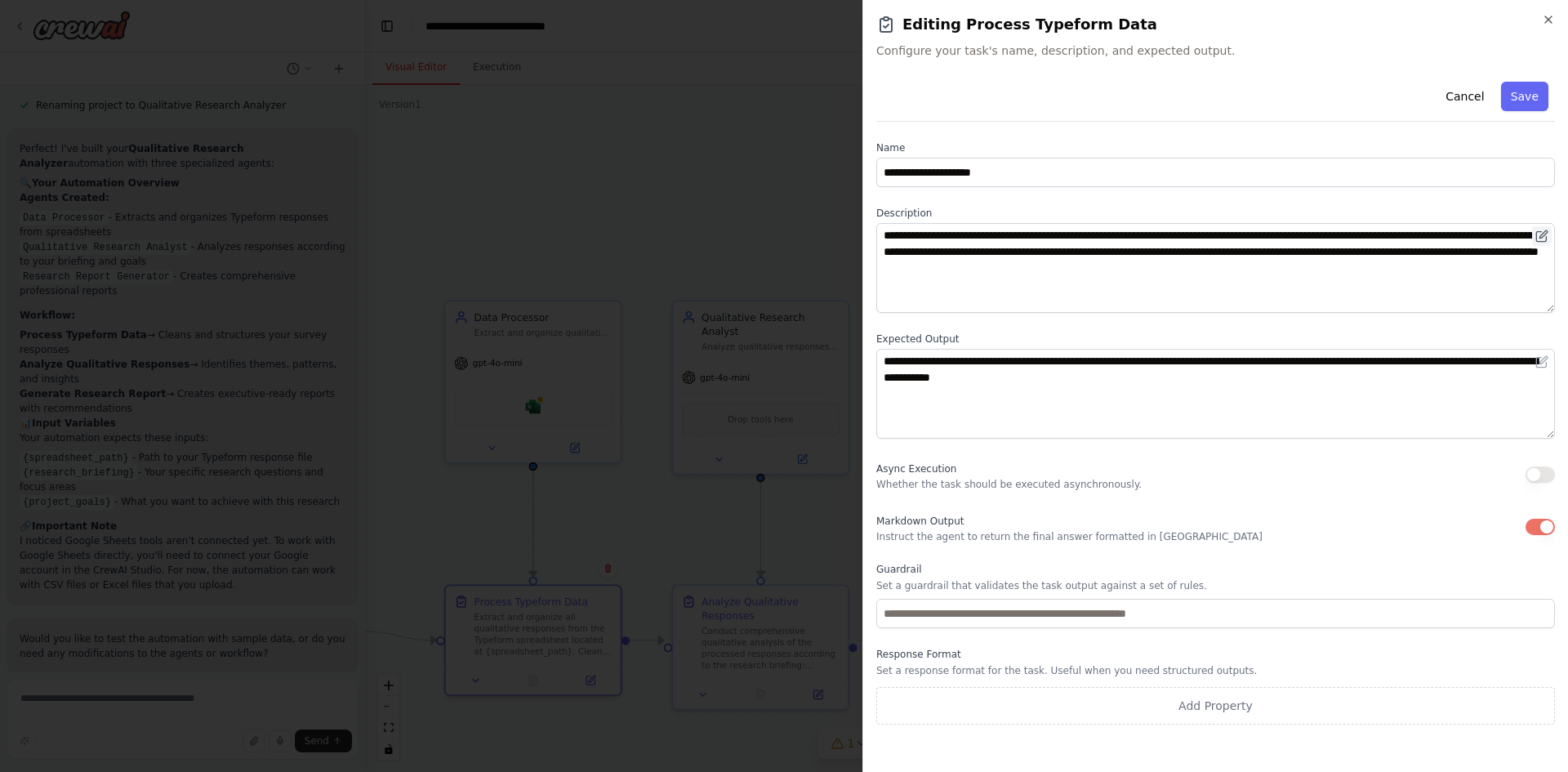
click at [1537, 240] on icon at bounding box center [1541, 237] width 10 height 10
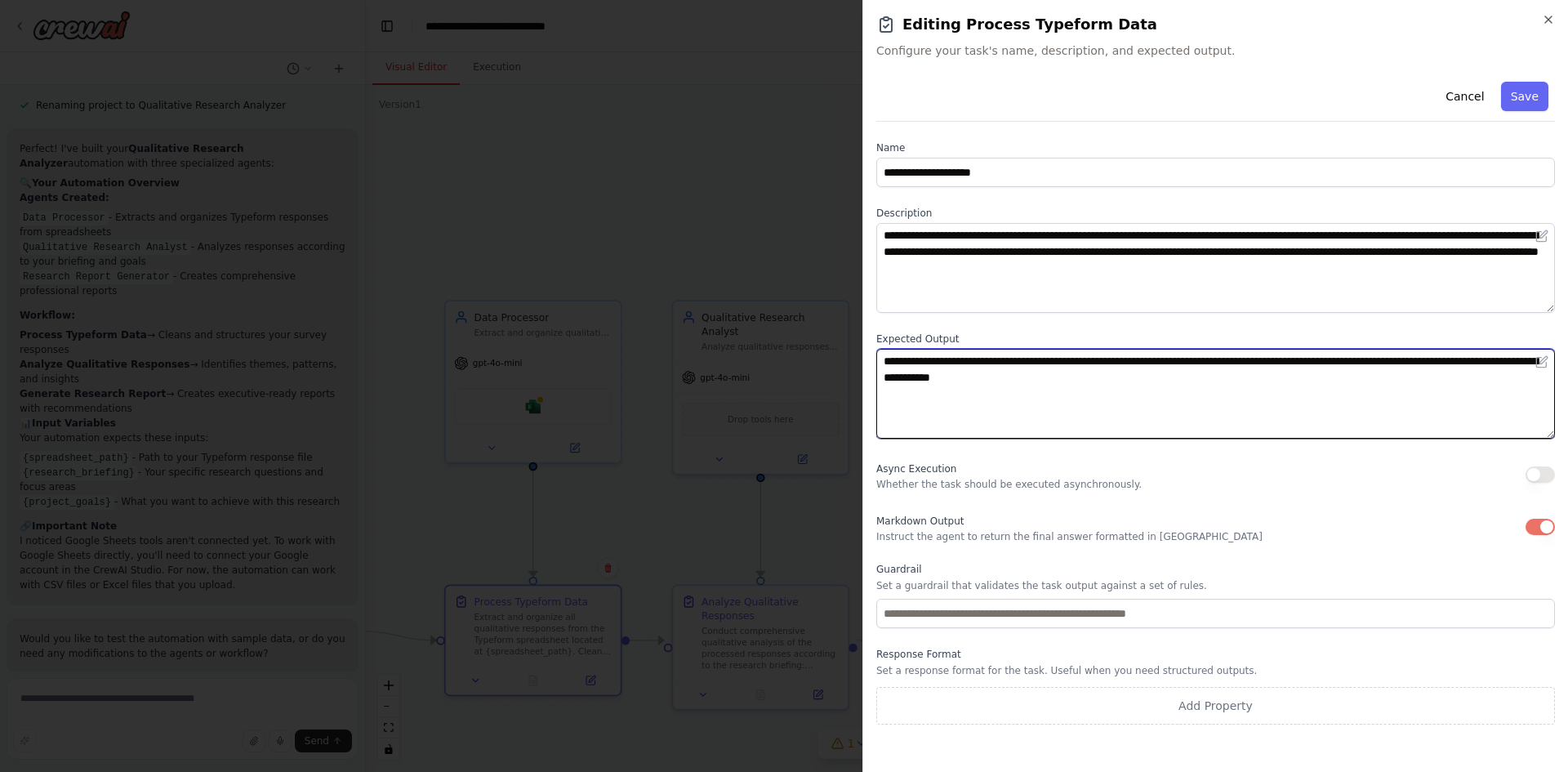
click at [1210, 360] on textarea "**********" at bounding box center [1215, 393] width 679 height 90
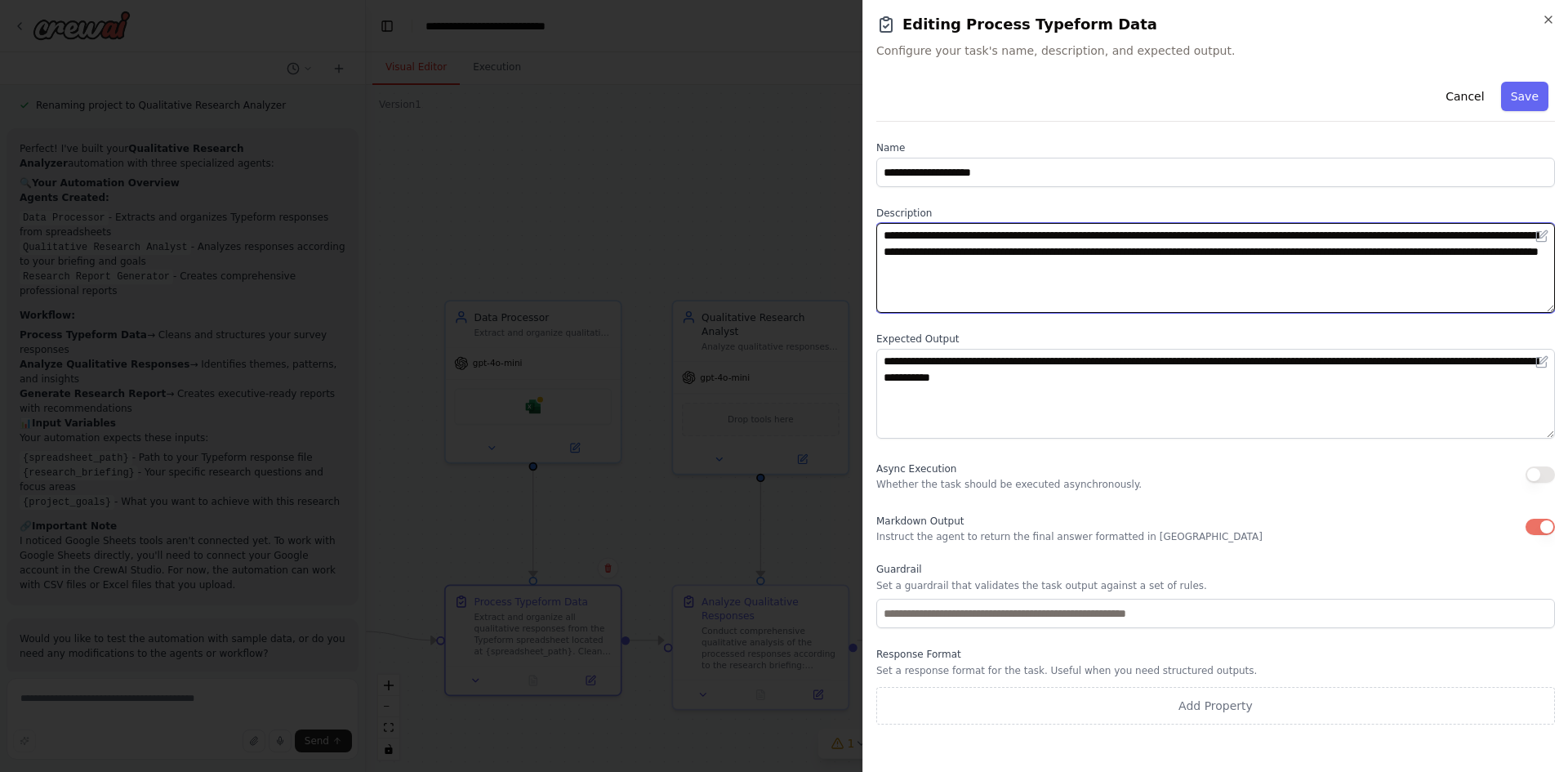
click at [1121, 266] on textarea "**********" at bounding box center [1215, 268] width 679 height 90
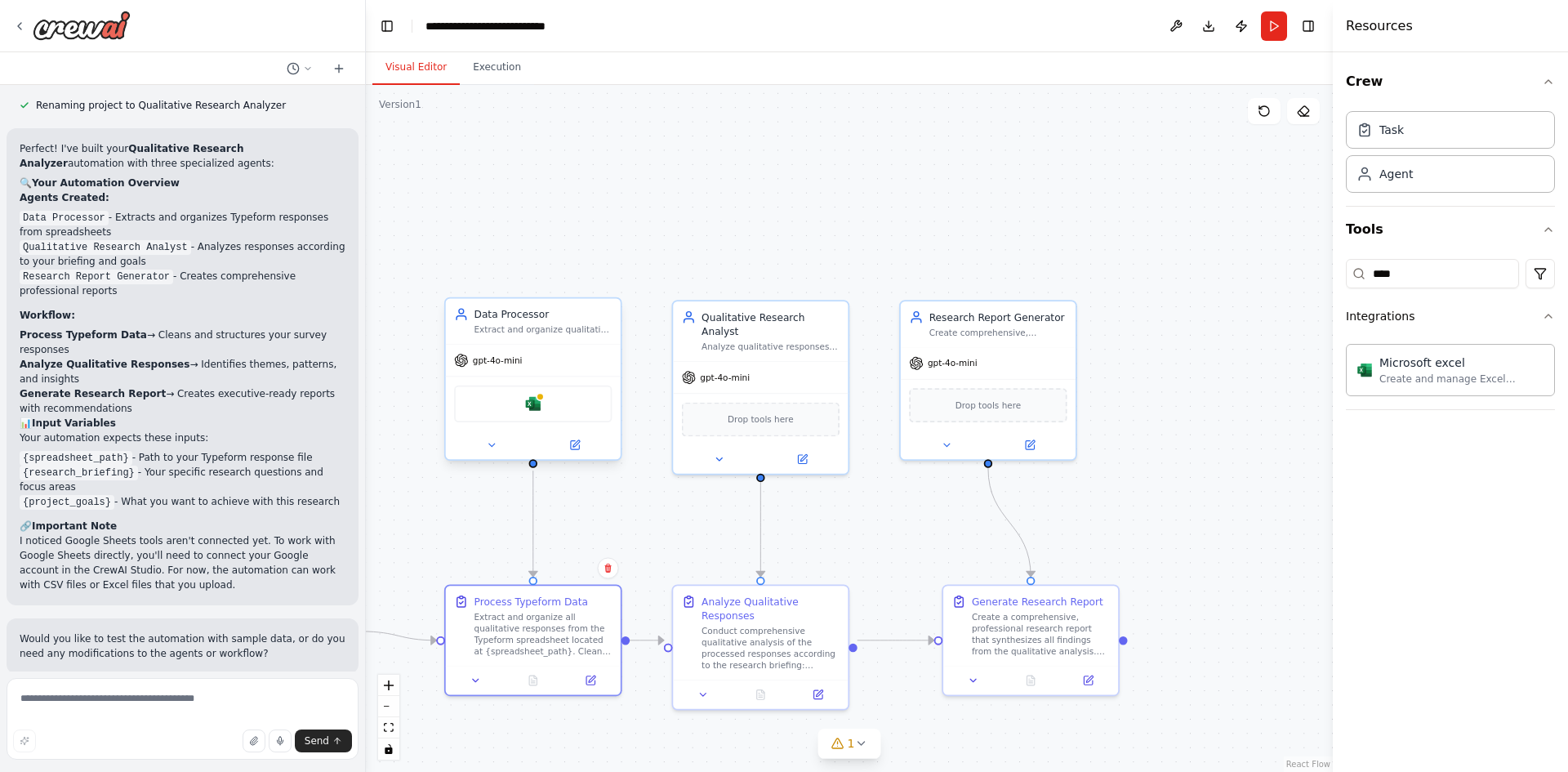
click at [569, 330] on div "Extract and organize qualitative data from Typeform responses in spreadsheets, …" at bounding box center [543, 330] width 138 height 12
click at [582, 446] on button at bounding box center [574, 445] width 80 height 17
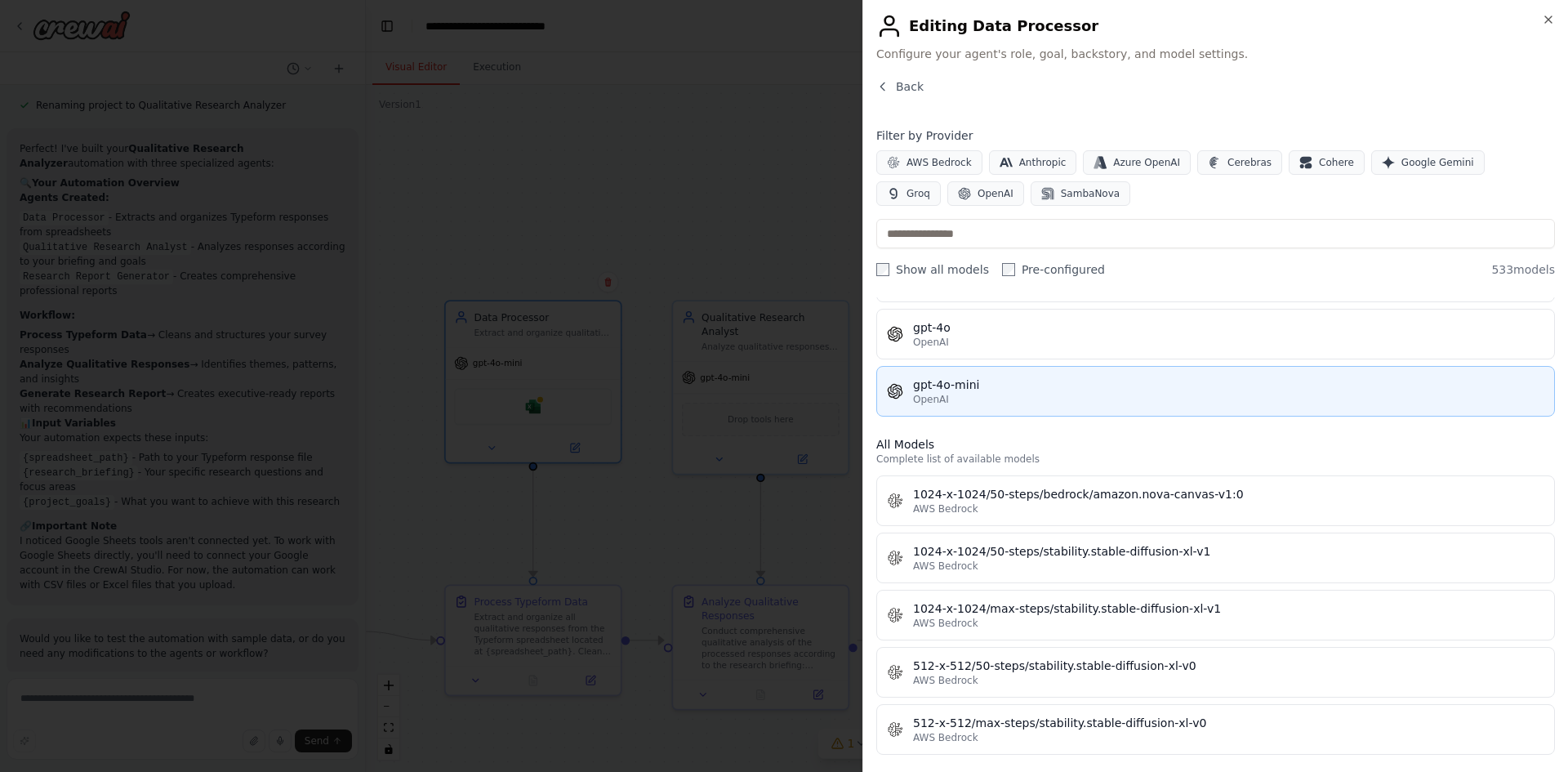
scroll to position [408, 0]
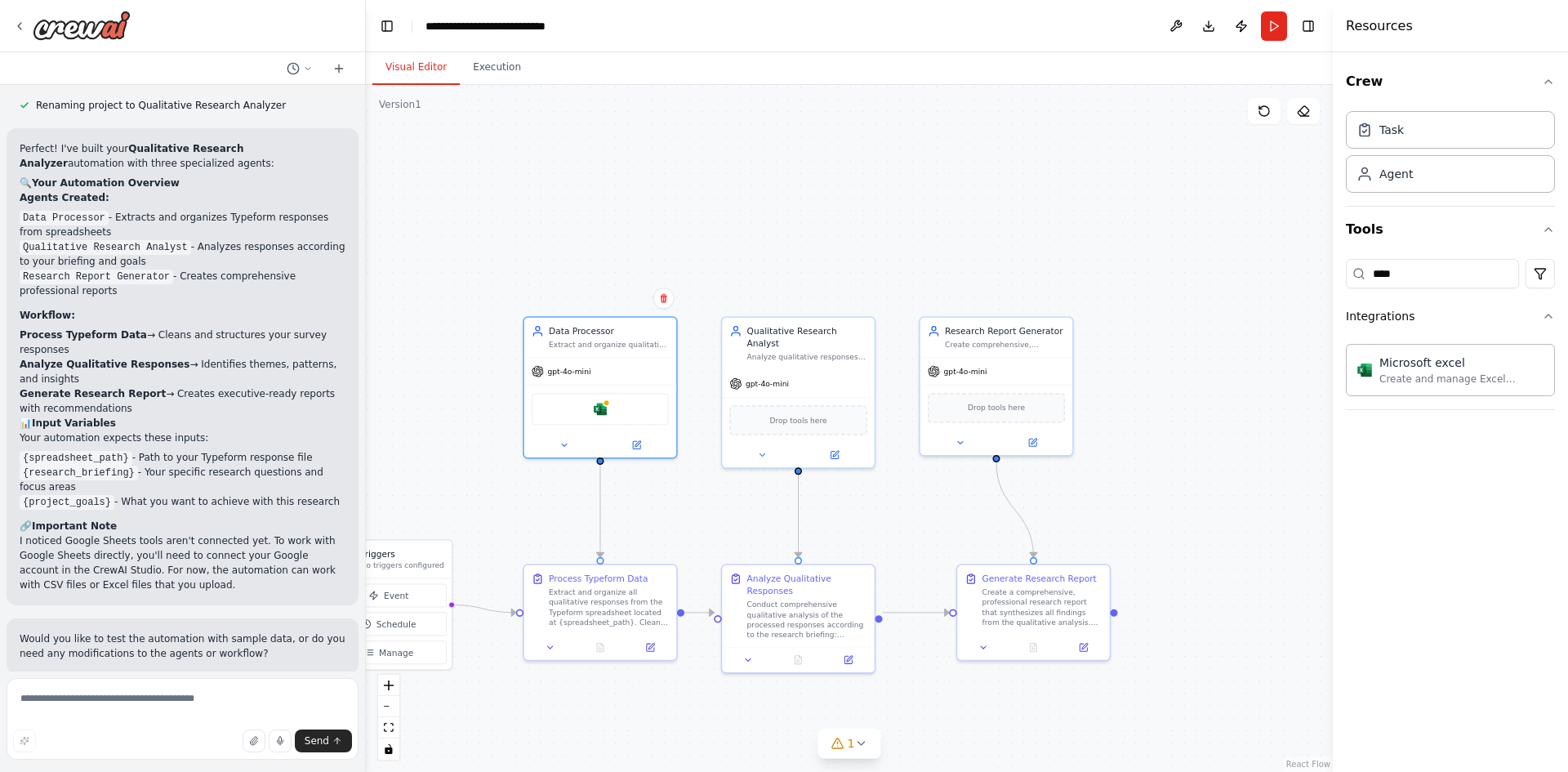
drag, startPoint x: 675, startPoint y: 486, endPoint x: 1198, endPoint y: 226, distance: 584.1
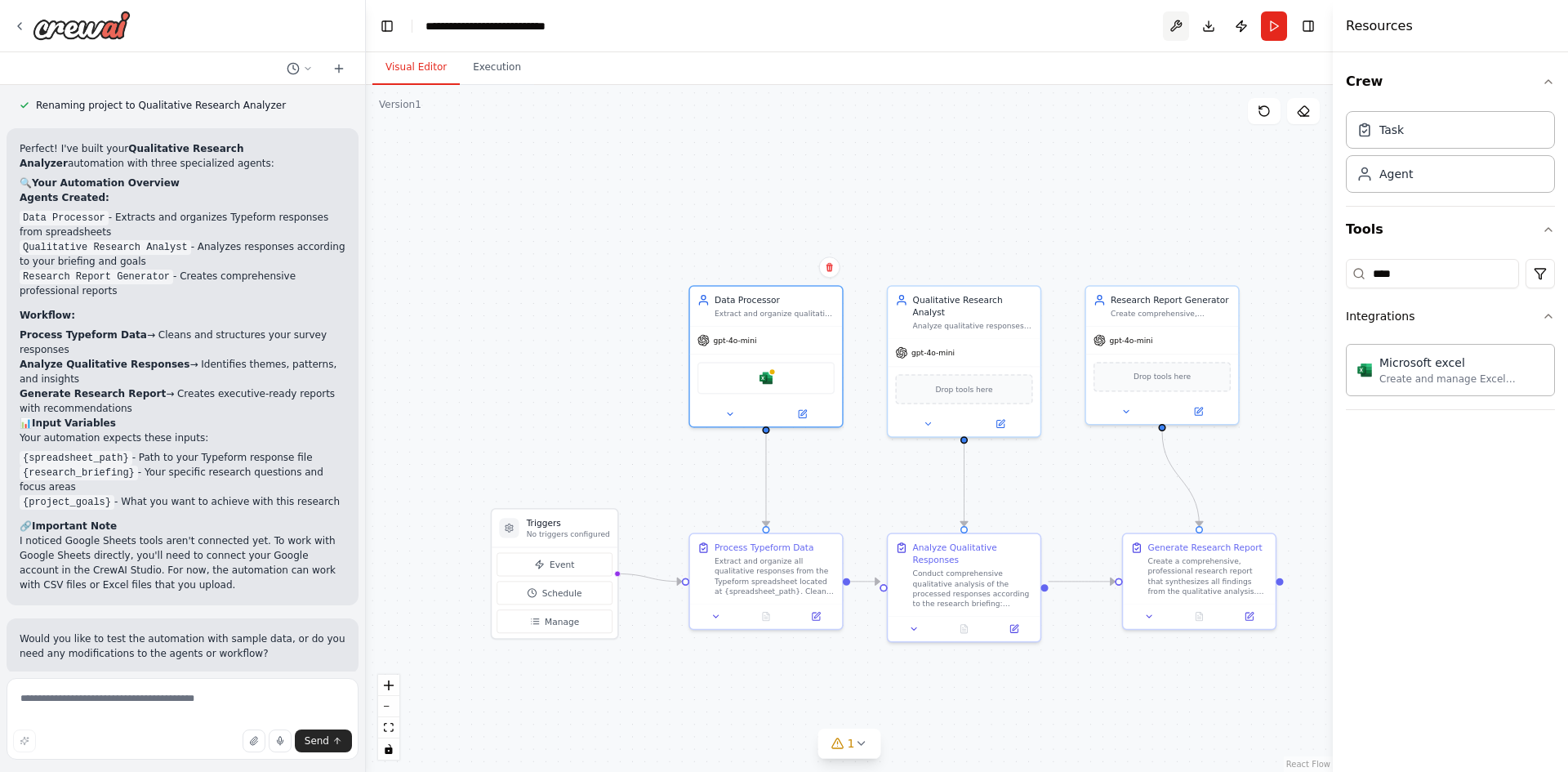
click at [1179, 27] on button at bounding box center [1176, 26] width 27 height 29
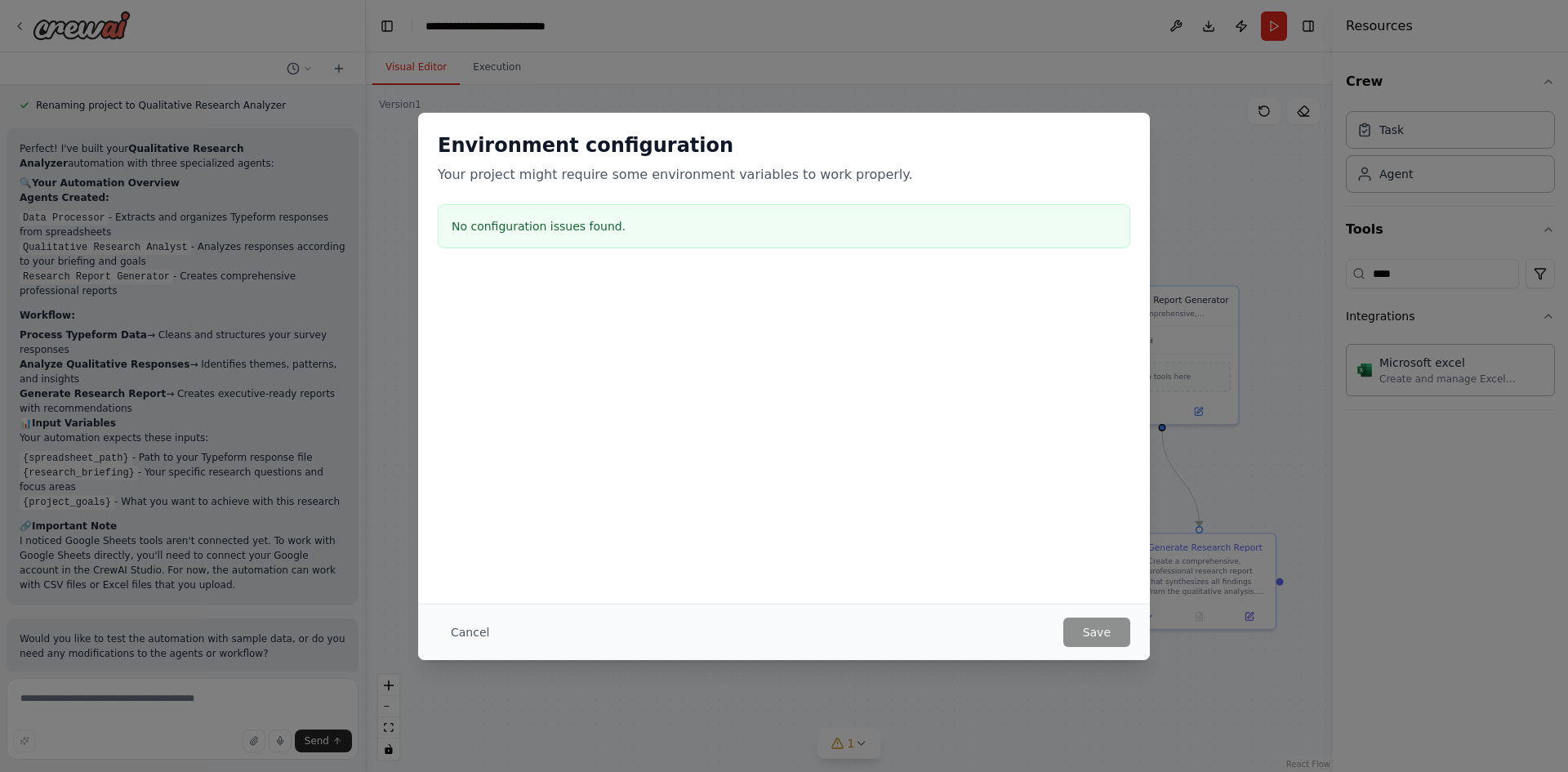
click at [1151, 105] on div "Environment configuration Your project might require some environment variables…" at bounding box center [784, 386] width 1568 height 772
click at [466, 625] on button "Cancel" at bounding box center [470, 632] width 65 height 29
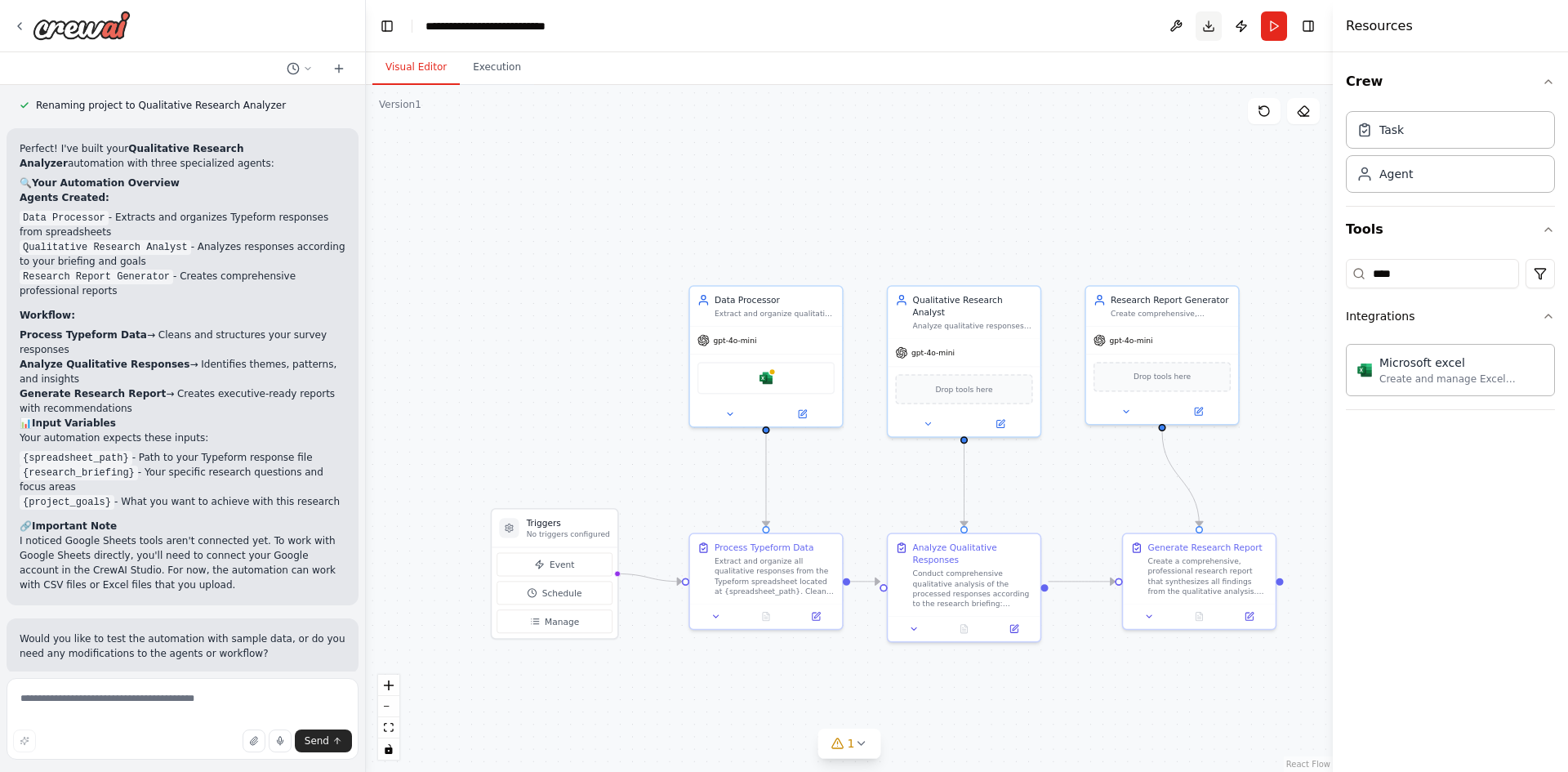
click at [1208, 32] on button "Download" at bounding box center [1209, 26] width 27 height 29
click at [1240, 27] on button "Publish" at bounding box center [1242, 26] width 27 height 29
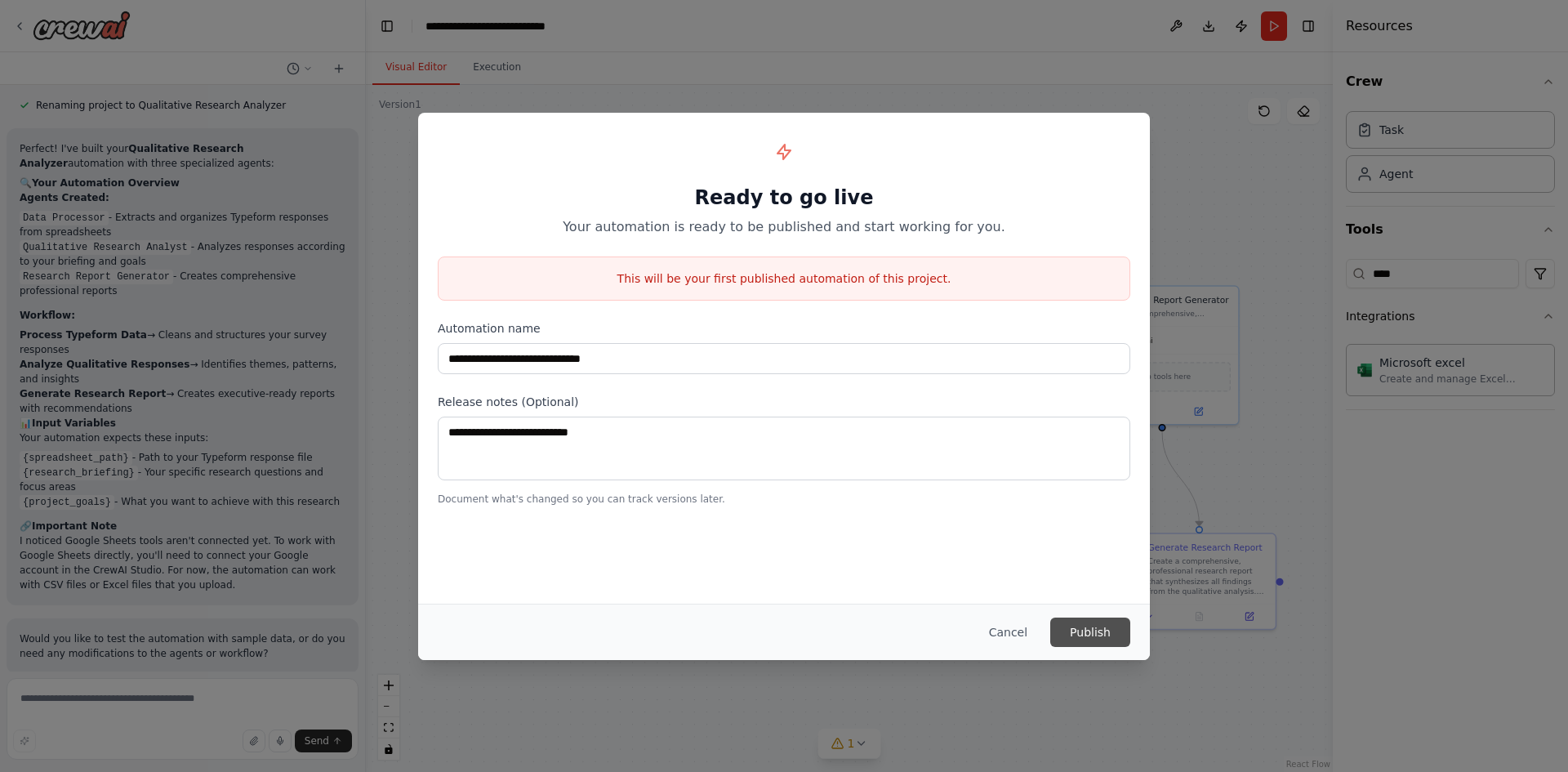
click at [1082, 633] on button "Publish" at bounding box center [1090, 632] width 80 height 29
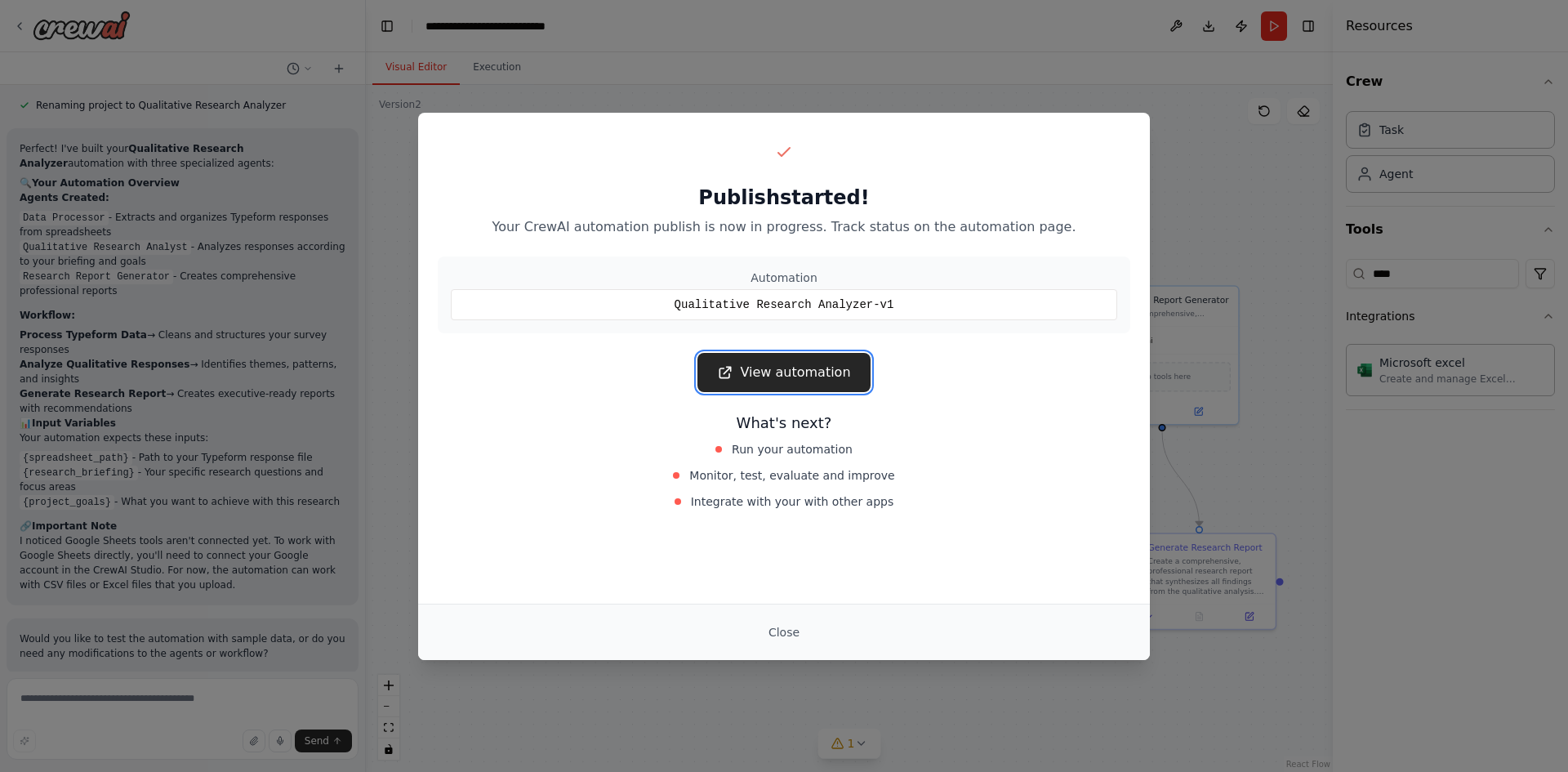
click at [787, 369] on link "View automation" at bounding box center [784, 372] width 173 height 39
click at [1225, 386] on div "Publish started! Your CrewAI automation publish is now in progress. Track statu…" at bounding box center [784, 386] width 1568 height 772
click at [771, 631] on button "Close" at bounding box center [784, 632] width 57 height 29
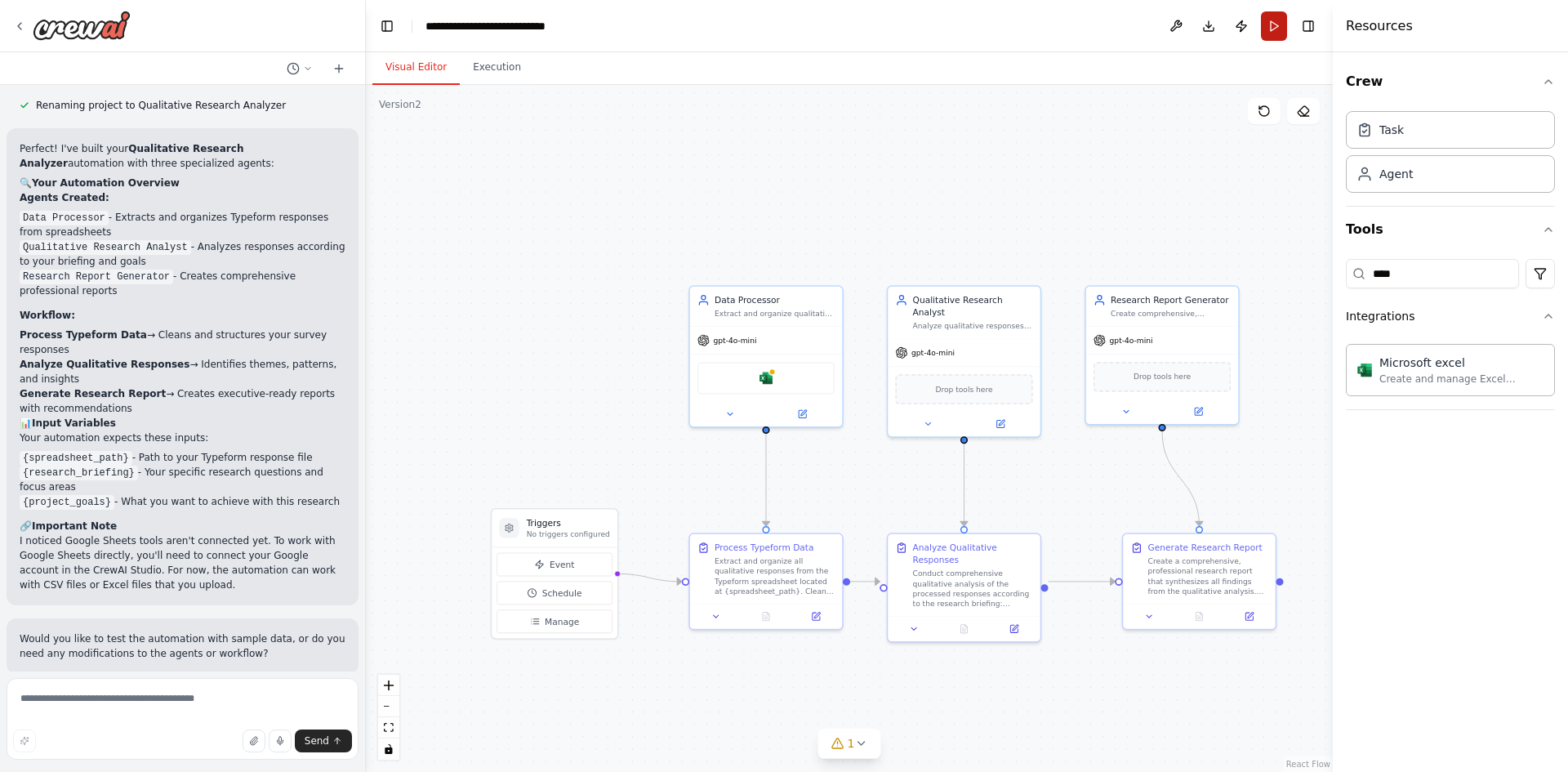
click at [1271, 25] on button "Run" at bounding box center [1274, 26] width 27 height 29
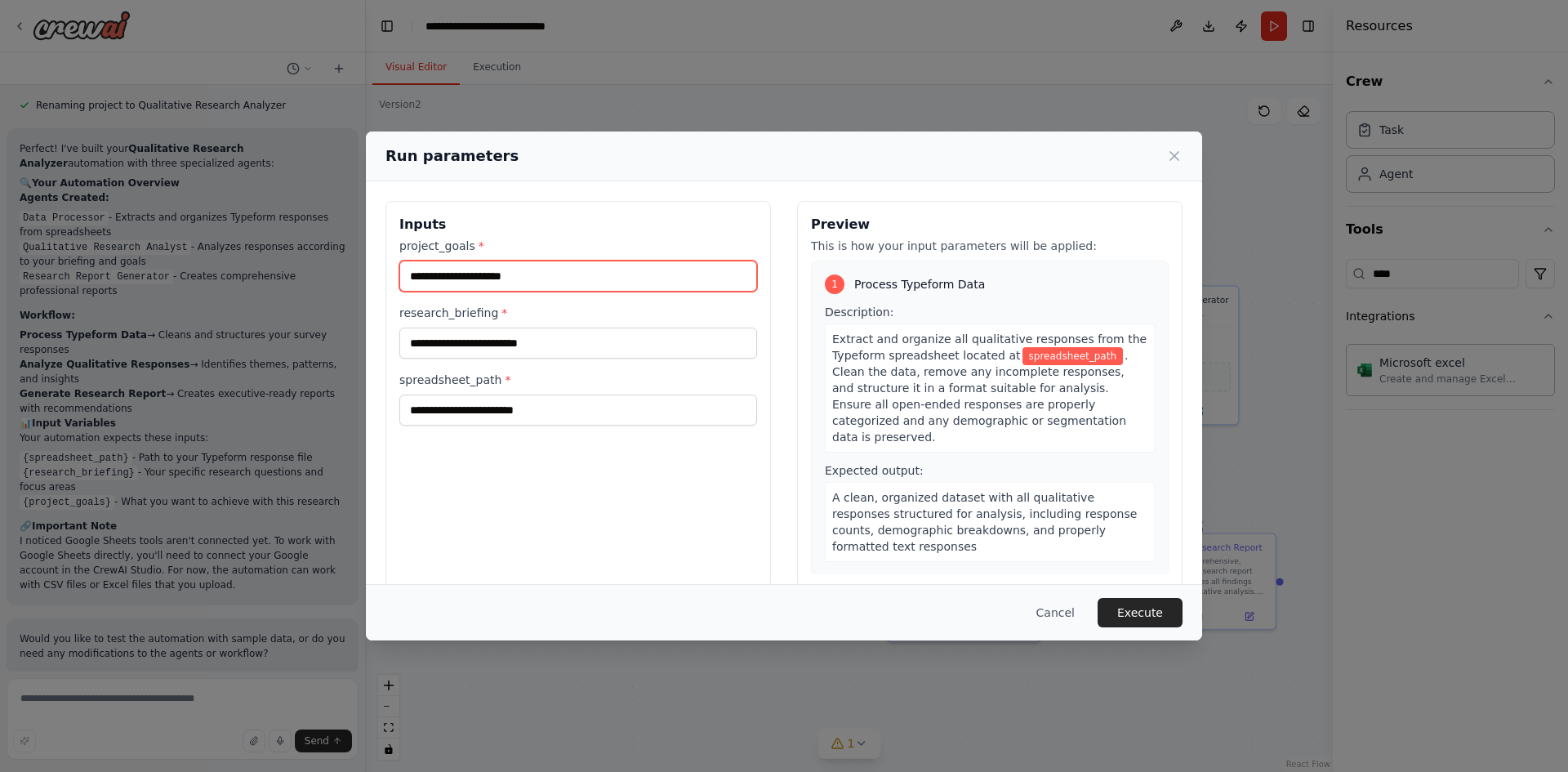
click at [512, 273] on input "project_goals *" at bounding box center [577, 276] width 358 height 31
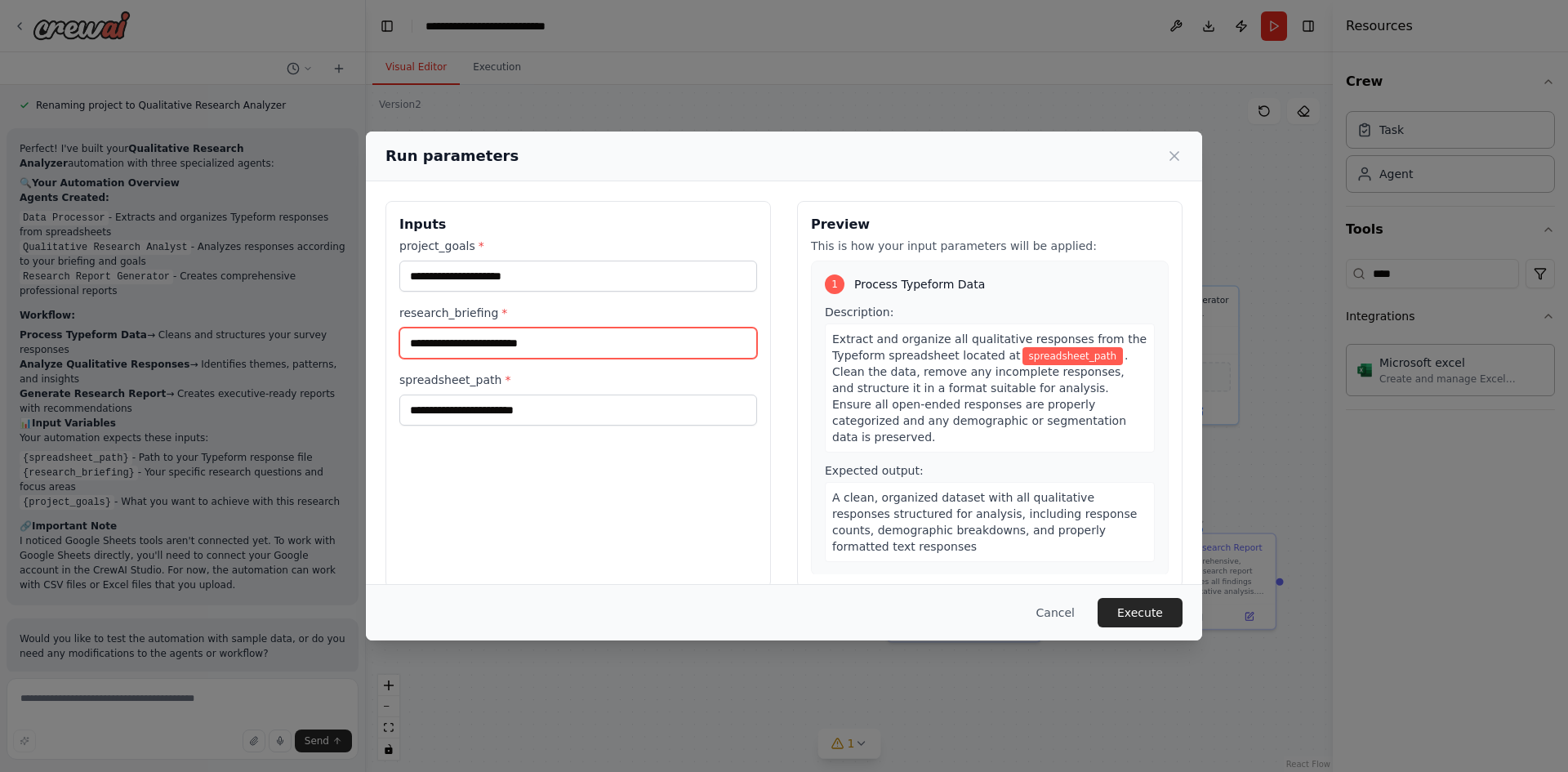
click at [519, 331] on input "research_briefing *" at bounding box center [577, 343] width 358 height 31
drag, startPoint x: 548, startPoint y: 393, endPoint x: 670, endPoint y: 390, distance: 122.0
click at [549, 393] on div "spreadsheet_path *" at bounding box center [577, 398] width 358 height 54
click at [1025, 359] on span "spreadsheet_path" at bounding box center [1074, 356] width 101 height 18
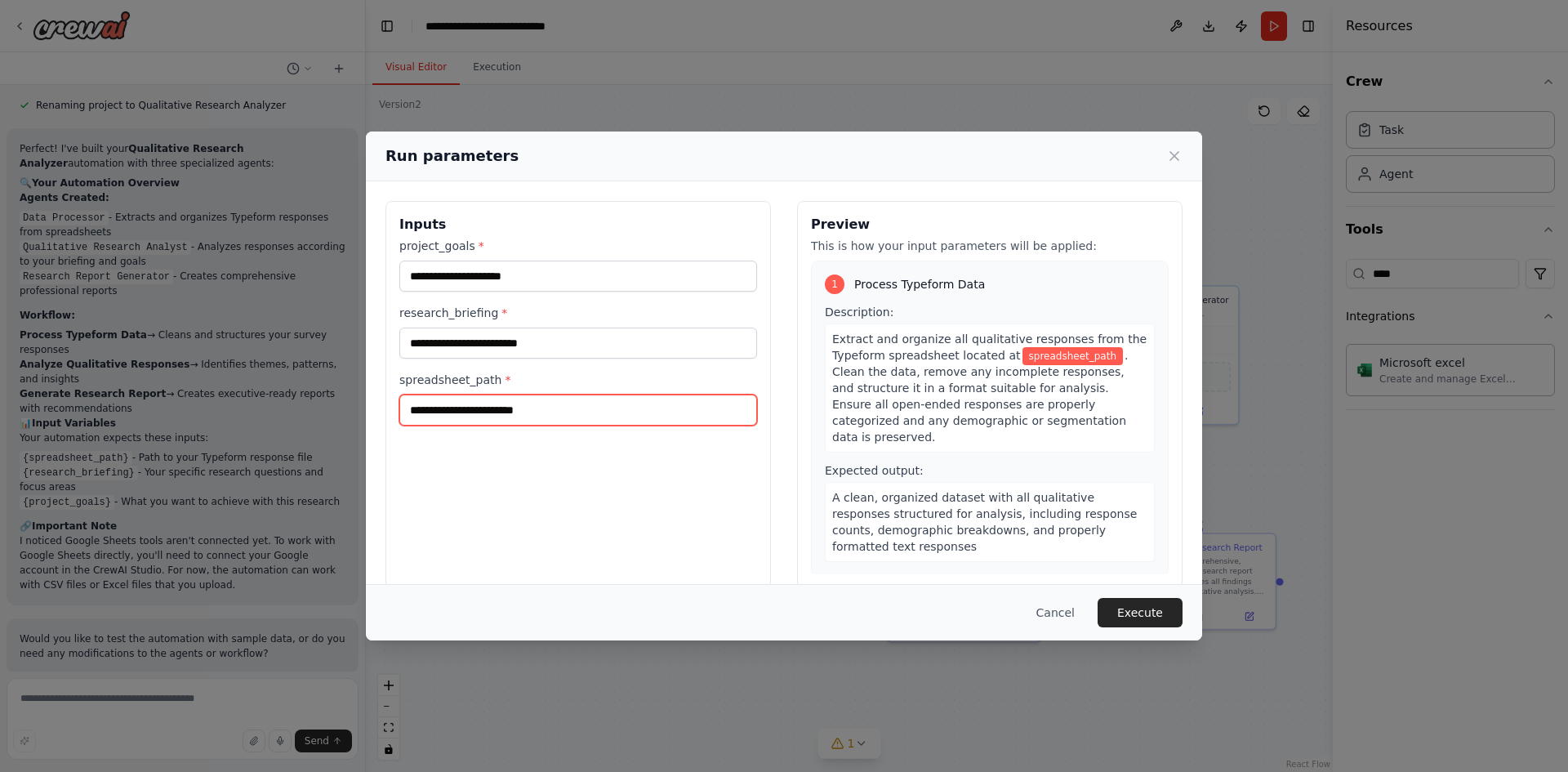
click at [527, 407] on input "spreadsheet_path *" at bounding box center [577, 410] width 358 height 31
click at [470, 450] on div "Inputs project_goals * research_briefing * spreadsheet_path *" at bounding box center [578, 394] width 386 height 388
drag, startPoint x: 1060, startPoint y: 615, endPoint x: 796, endPoint y: 511, distance: 283.7
click at [797, 511] on div "Run parameters Inputs project_goals * research_briefing * spreadsheet_path * Pr…" at bounding box center [784, 387] width 836 height 510
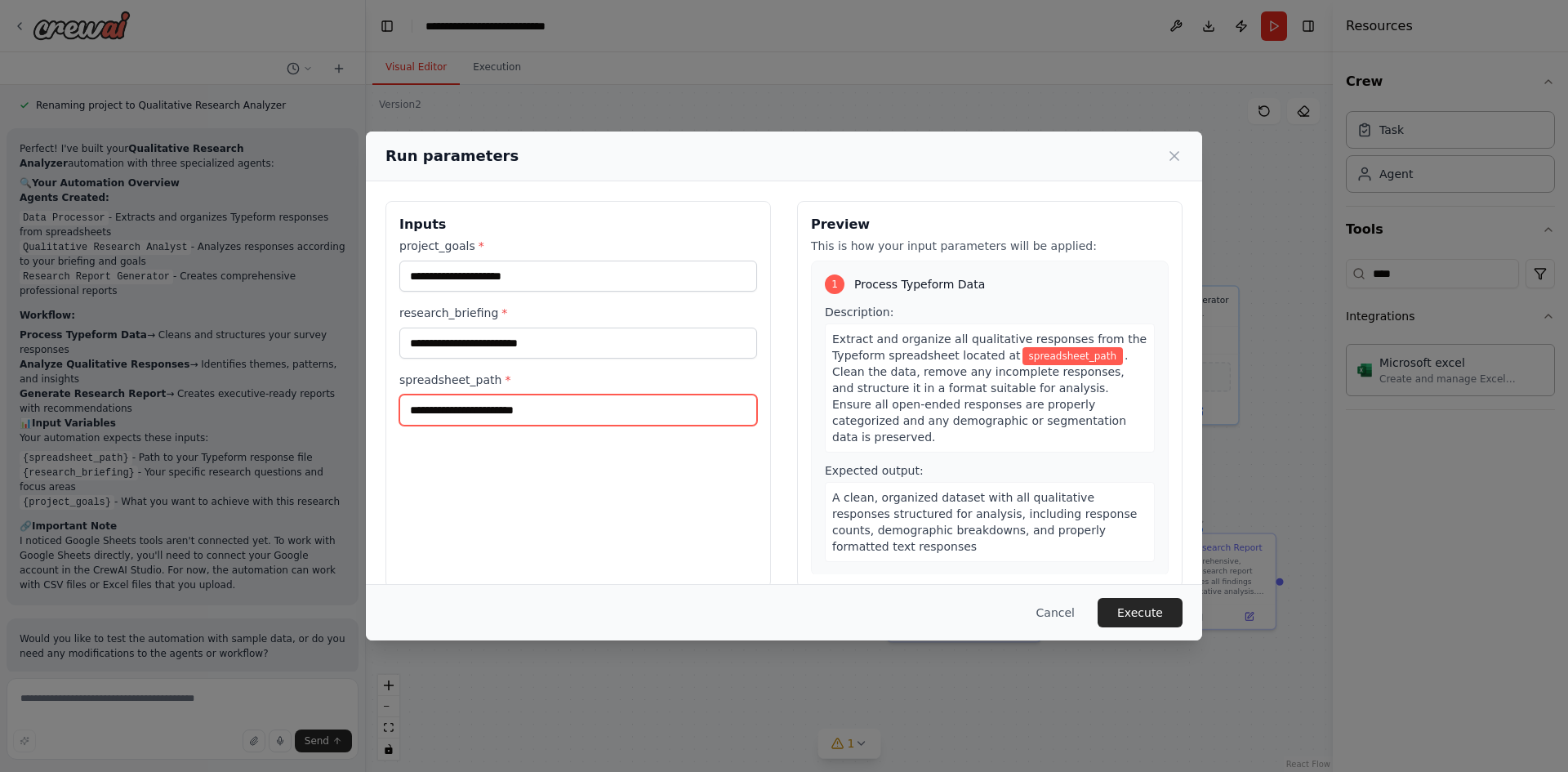
click at [442, 397] on input "spreadsheet_path *" at bounding box center [577, 410] width 358 height 31
paste input "**********"
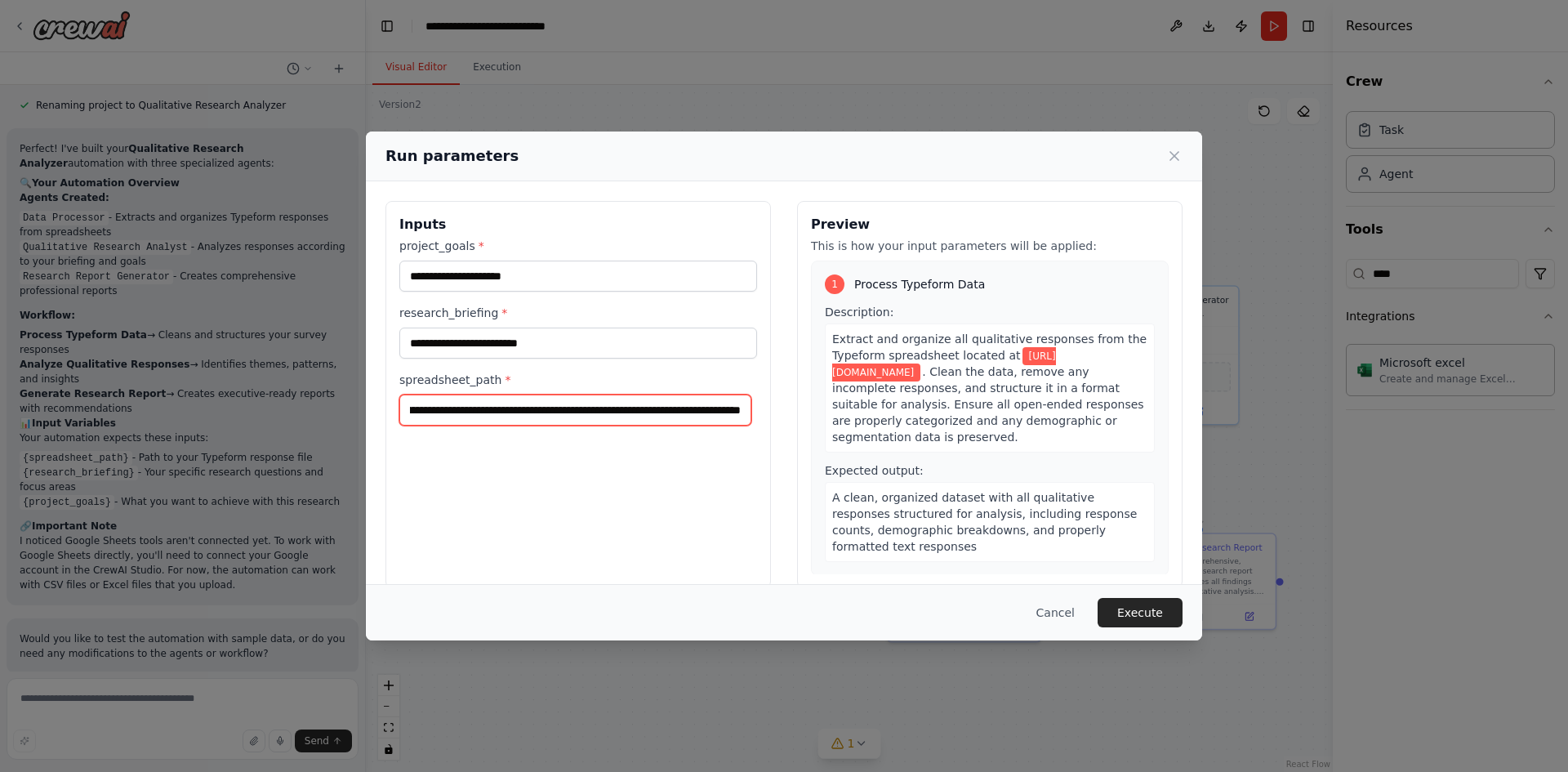
type input "**********"
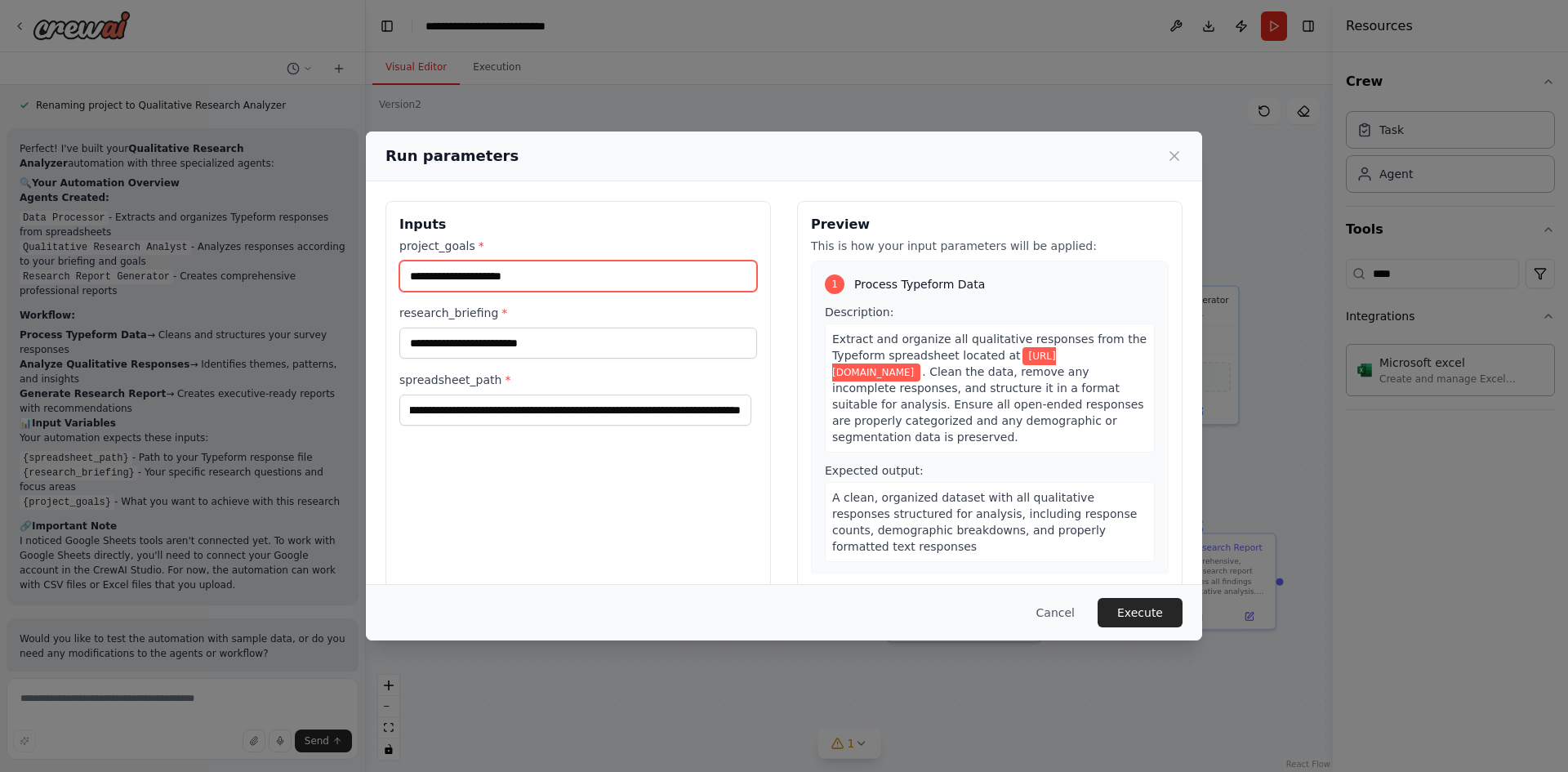
scroll to position [0, 0]
click at [468, 265] on input "project_goals *" at bounding box center [577, 276] width 358 height 31
type input "******"
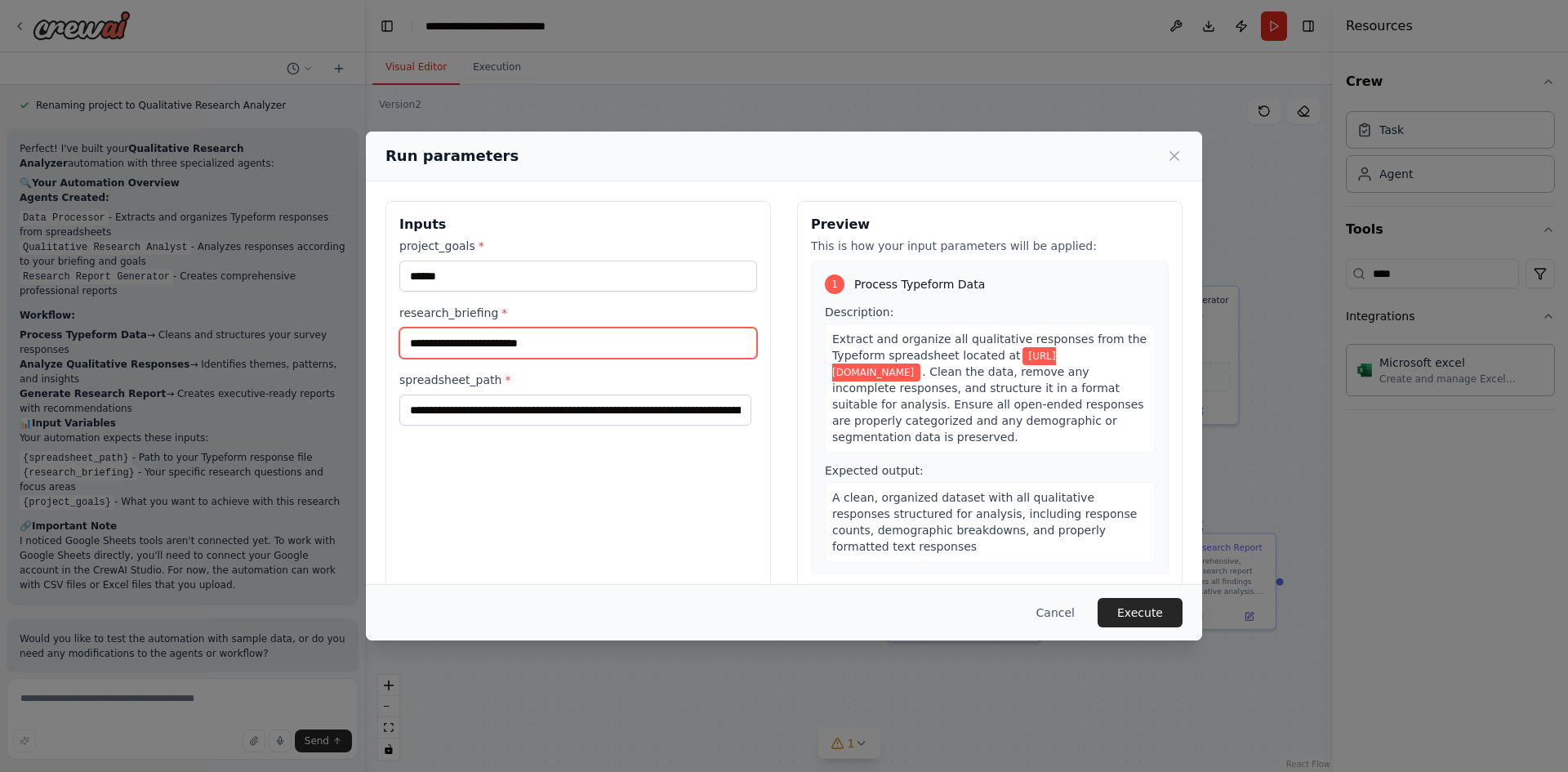
click at [507, 335] on input "research_briefing *" at bounding box center [577, 343] width 358 height 31
type input "********"
click at [1123, 603] on button "Execute" at bounding box center [1140, 613] width 85 height 29
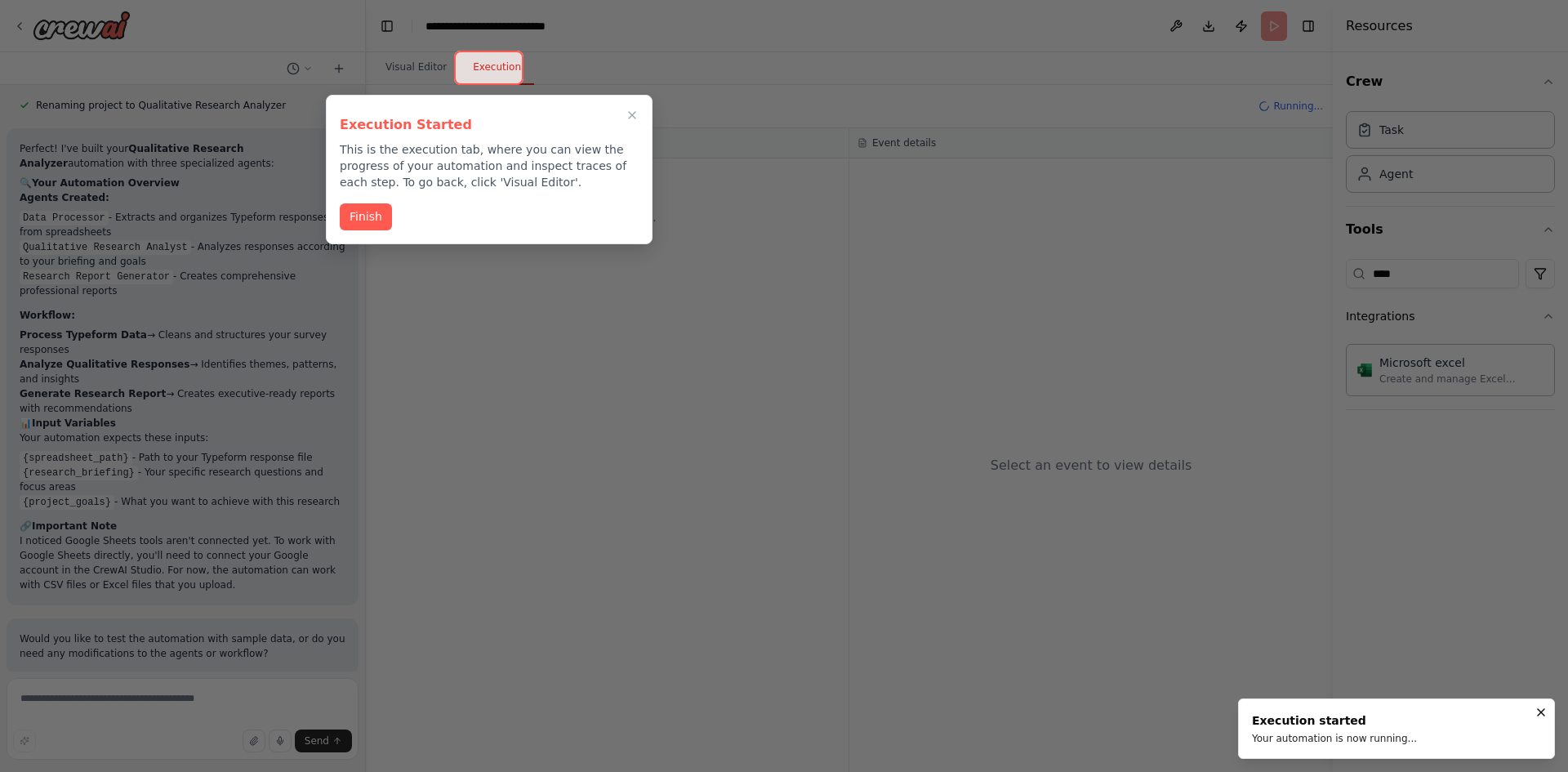
click at [338, 210] on div "Execution Started This is the execution tab, where you can view the progress of…" at bounding box center [489, 169] width 327 height 149
click at [349, 213] on button "Finish" at bounding box center [366, 215] width 52 height 27
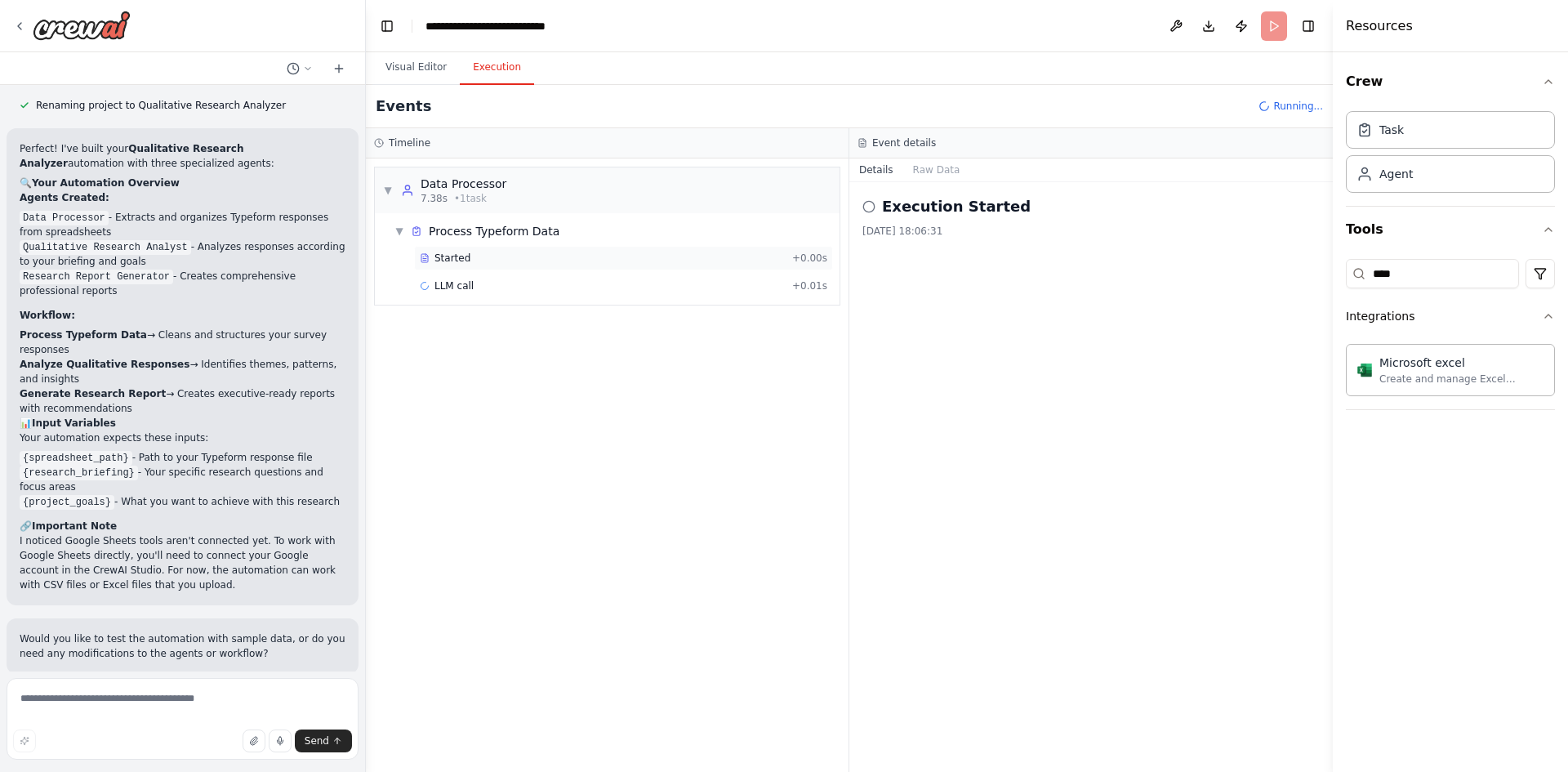
click at [519, 248] on div "Started + 0.00s" at bounding box center [623, 258] width 419 height 25
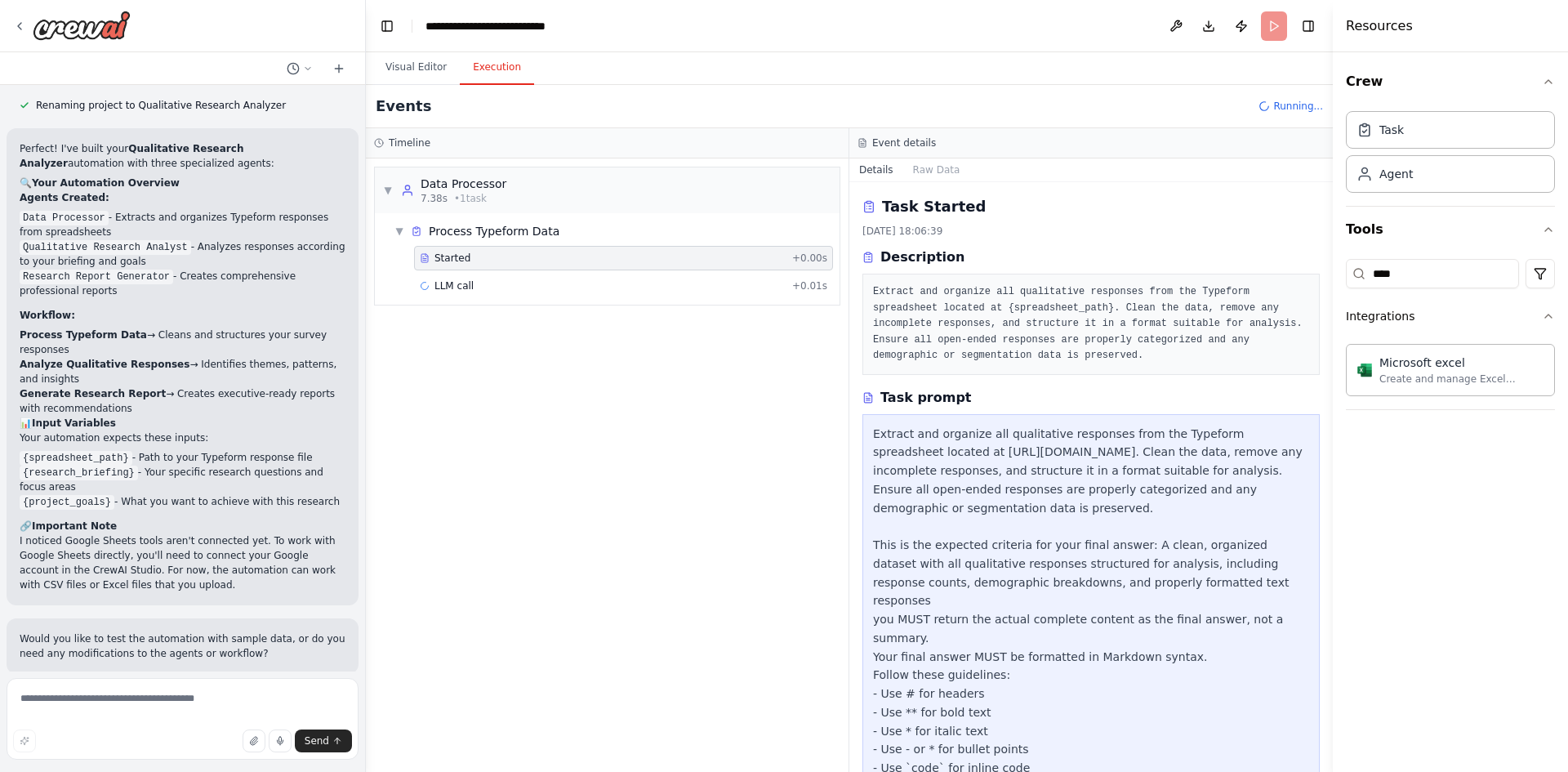
scroll to position [61, 0]
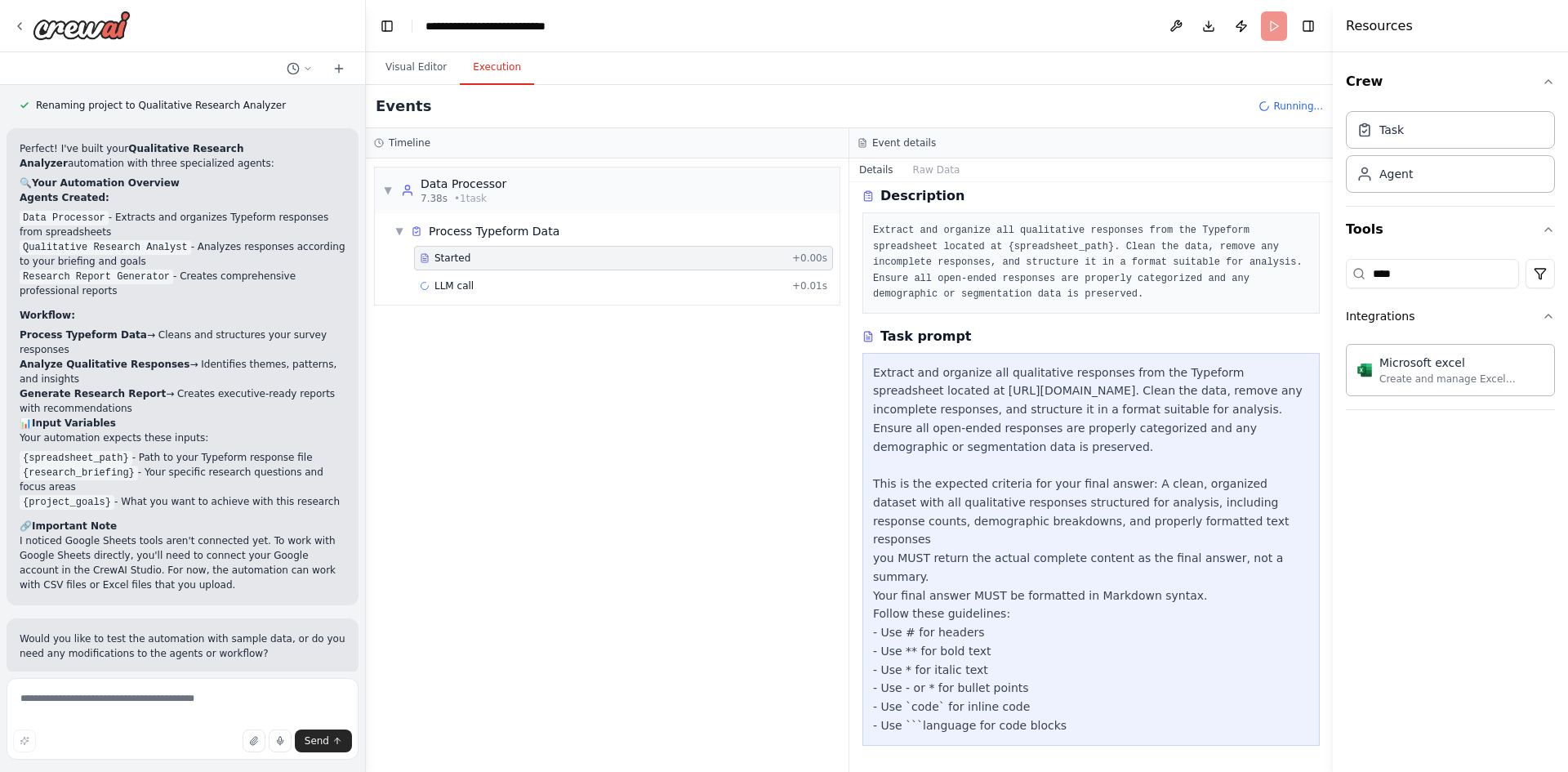
click at [519, 271] on div "Started + 0.00s LLM call + 0.01s" at bounding box center [614, 273] width 451 height 56
click at [512, 286] on div "LLM call + 0.01s" at bounding box center [623, 286] width 407 height 13
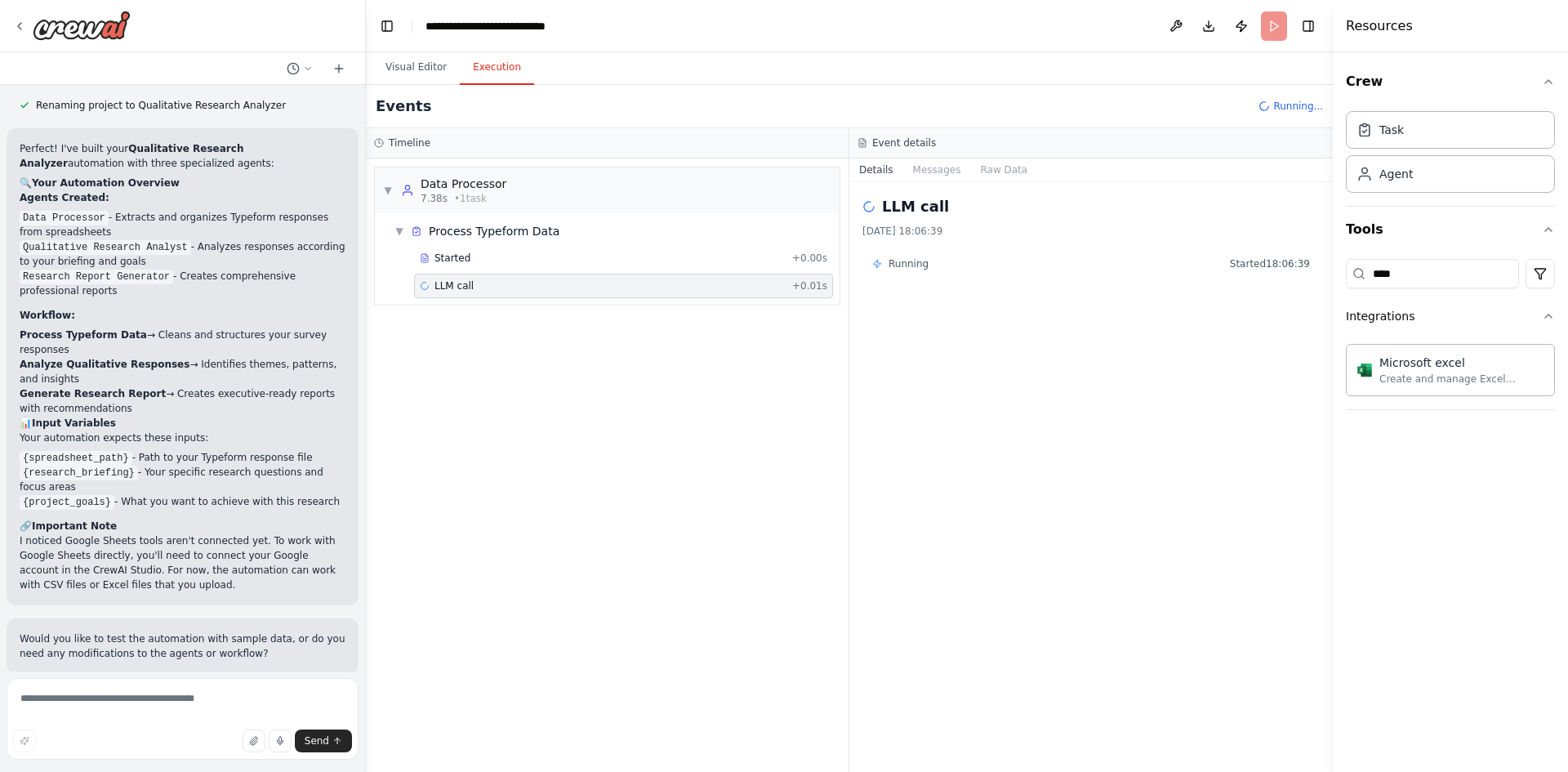
click at [917, 267] on span "Running" at bounding box center [908, 264] width 40 height 13
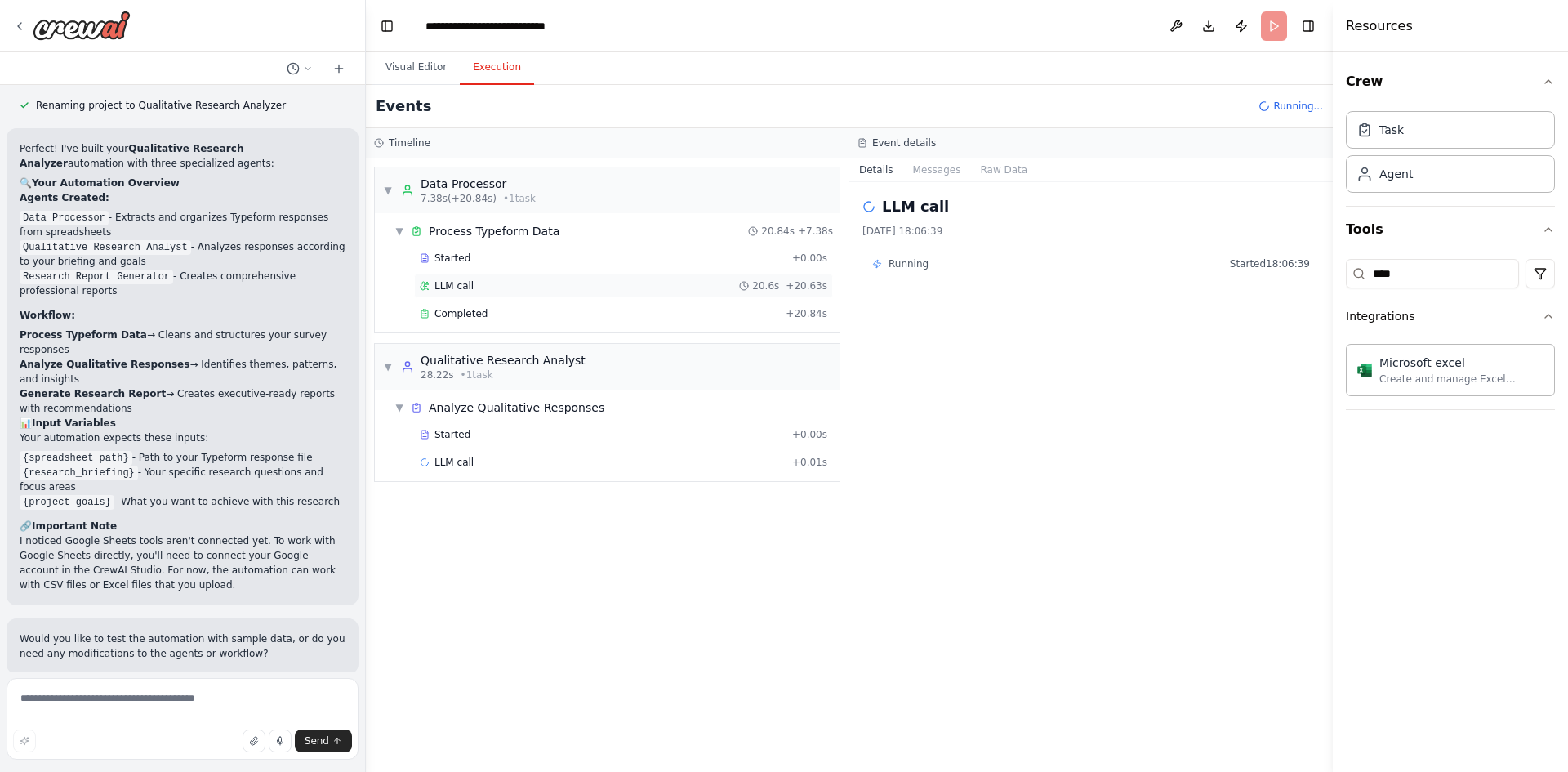
click at [506, 288] on div "LLM call 20.6s + 20.63s" at bounding box center [623, 286] width 407 height 13
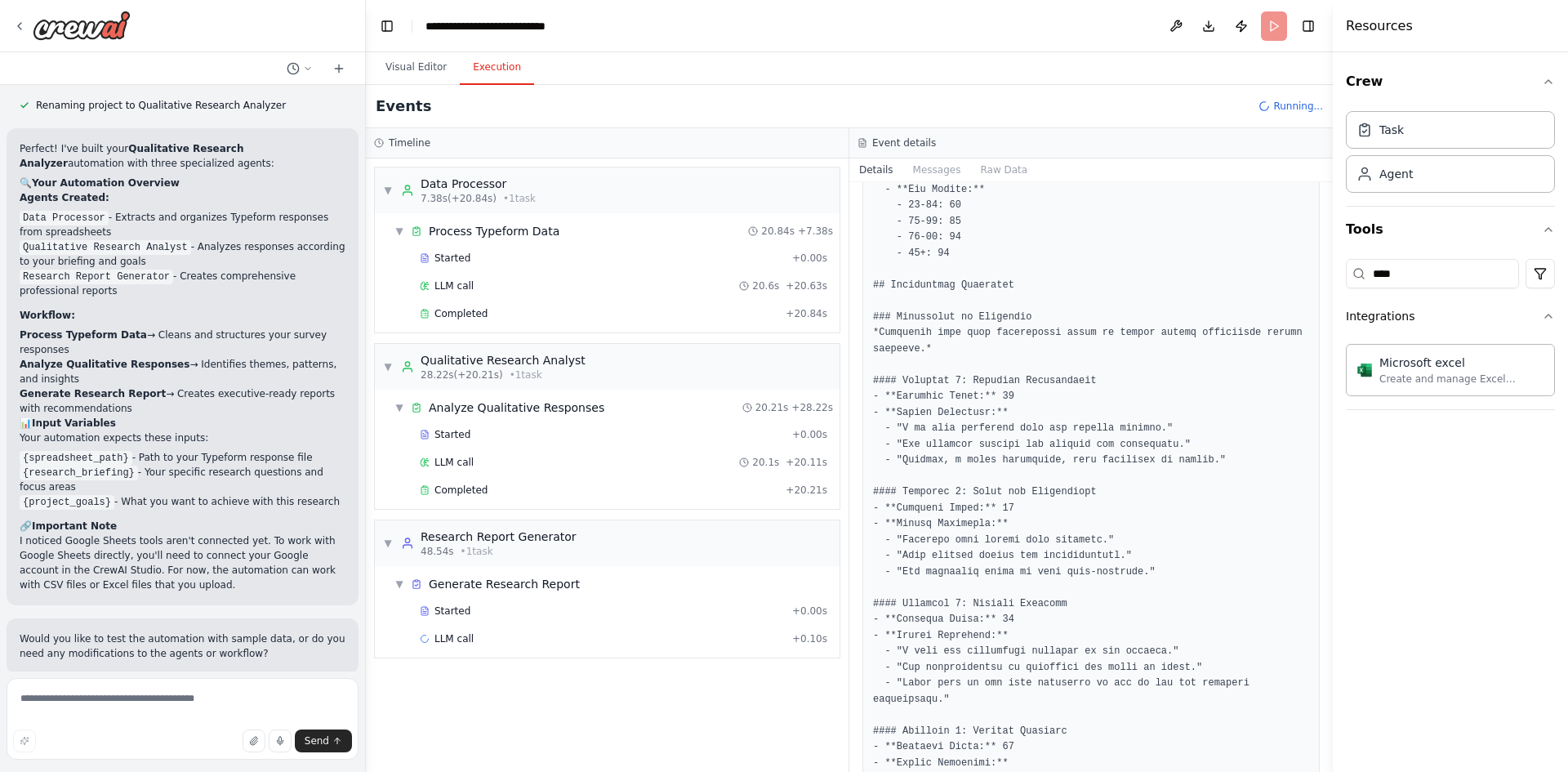
scroll to position [735, 0]
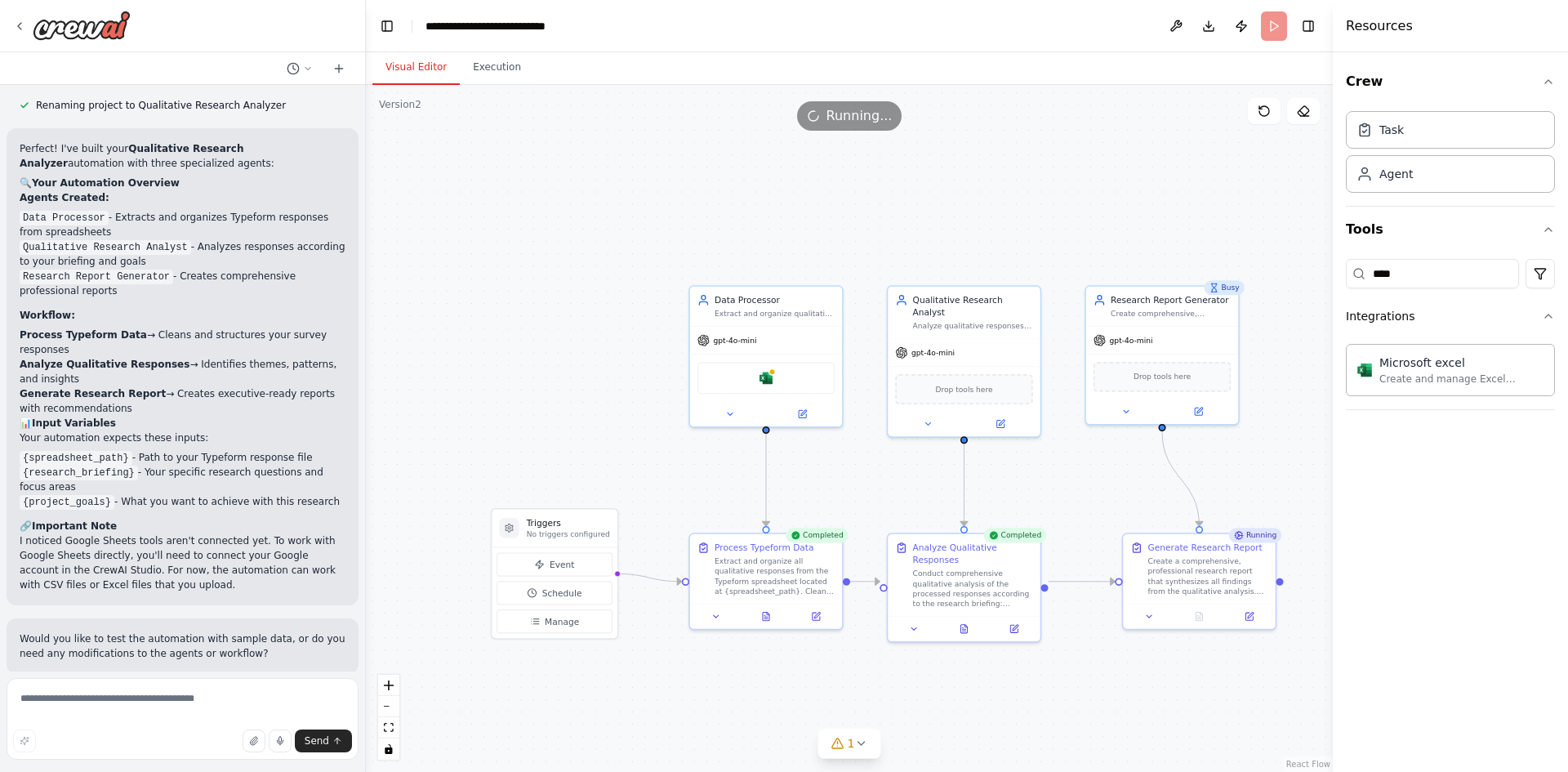
click at [411, 60] on button "Visual Editor" at bounding box center [416, 67] width 87 height 34
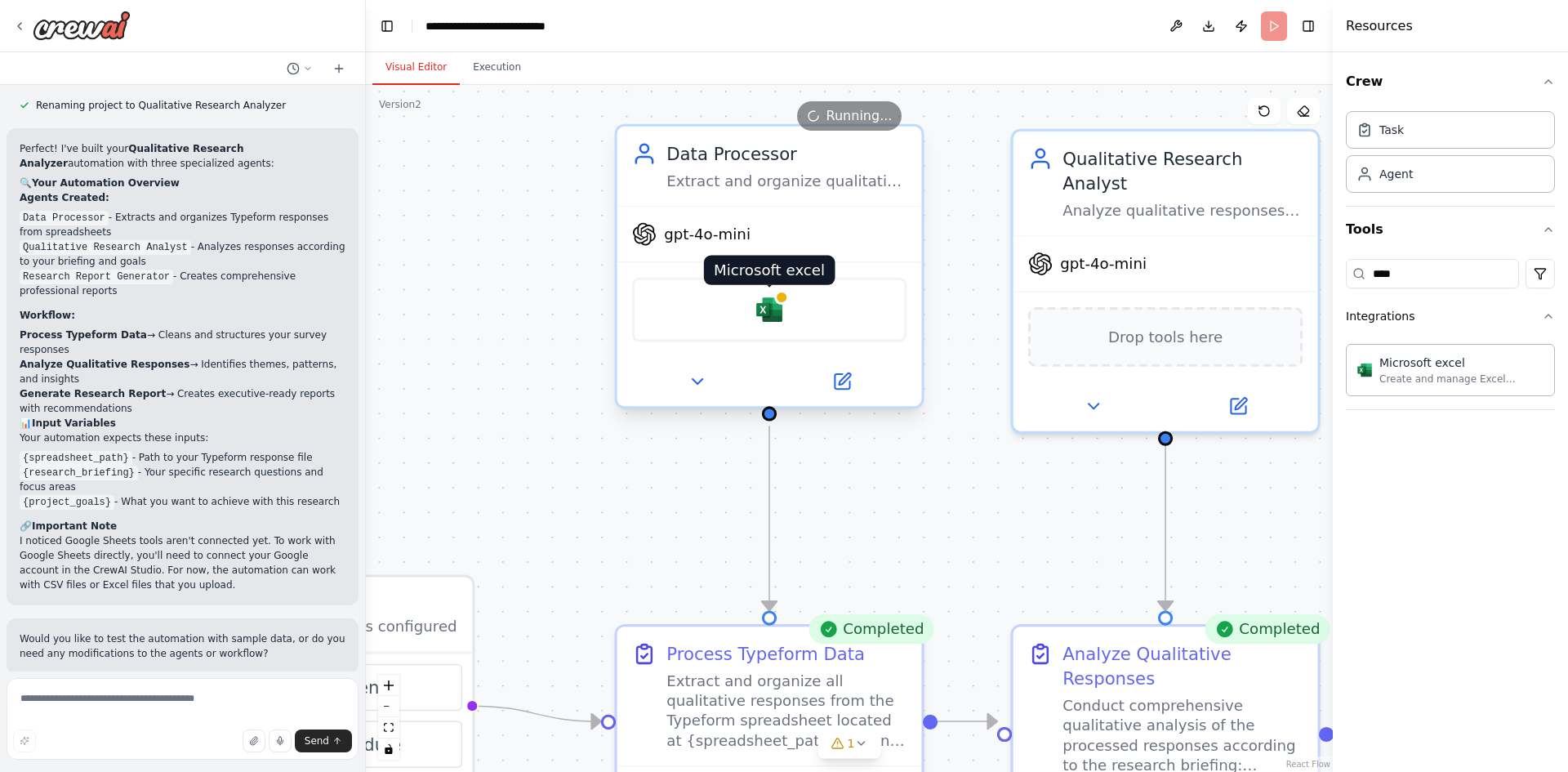
scroll to position [1114, 0]
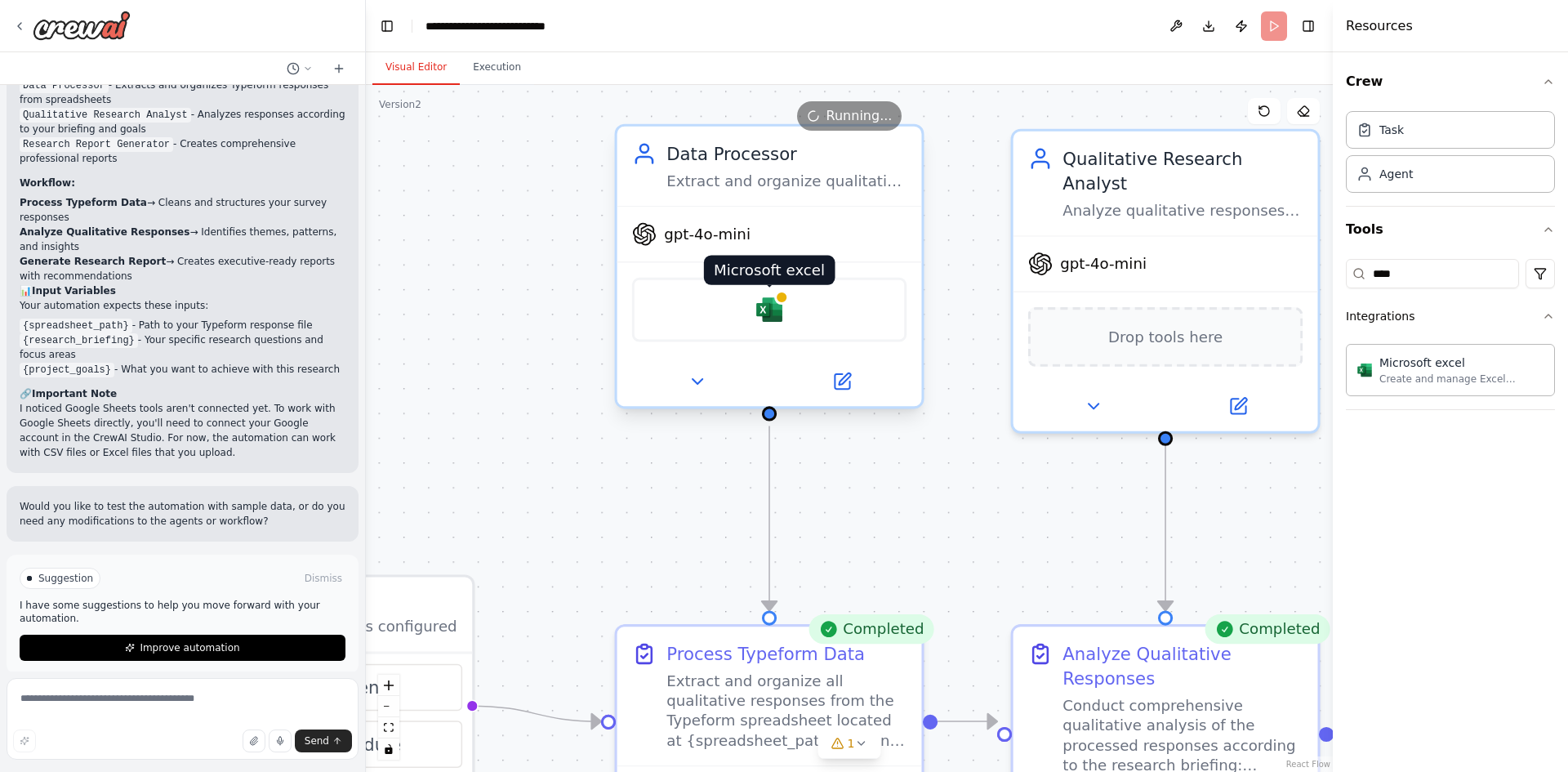
click at [764, 310] on img at bounding box center [769, 309] width 29 height 29
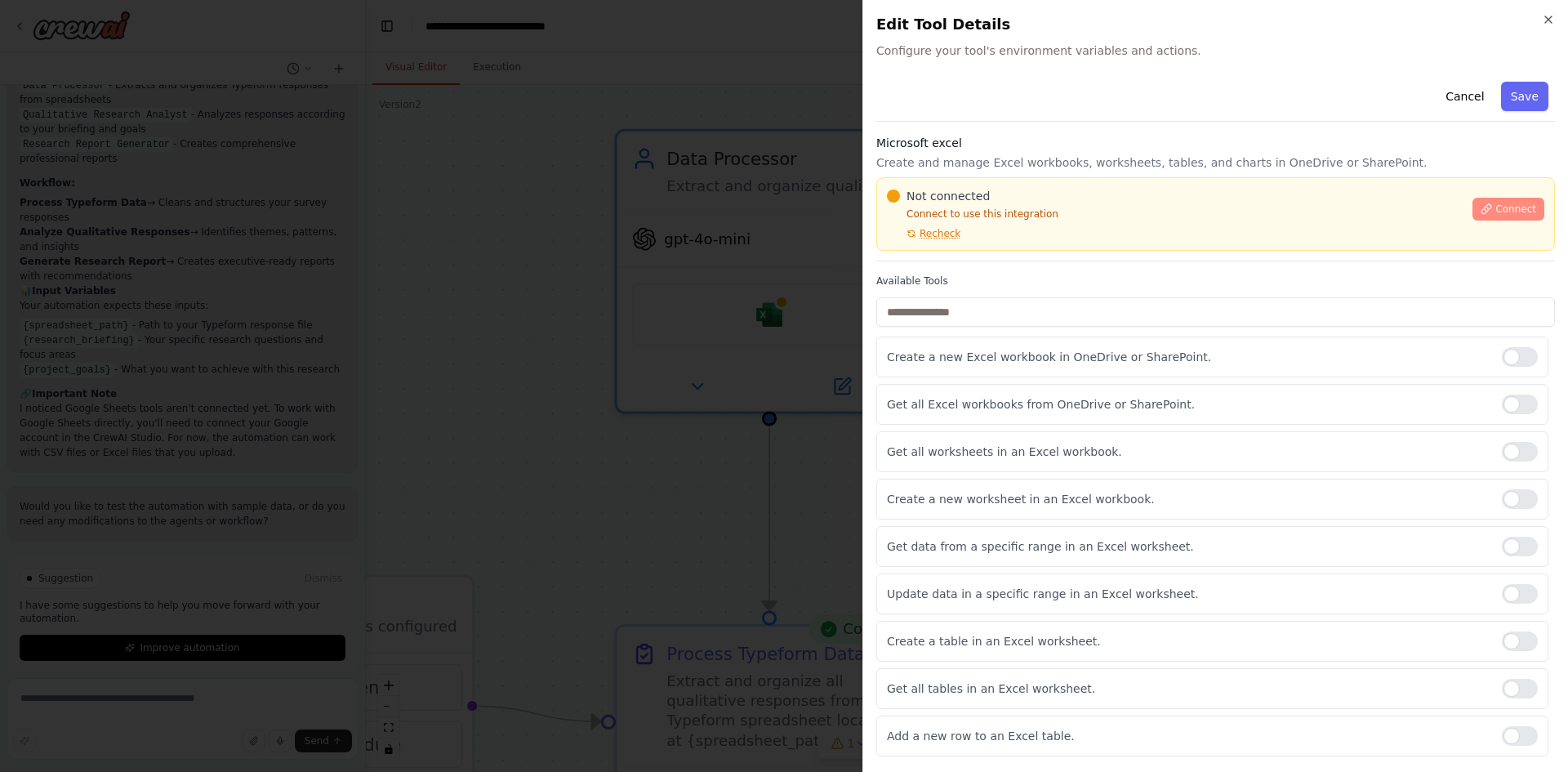
click at [1496, 208] on span "Connect" at bounding box center [1516, 209] width 41 height 13
click at [972, 215] on p "Connect to use this integration" at bounding box center [1175, 214] width 576 height 13
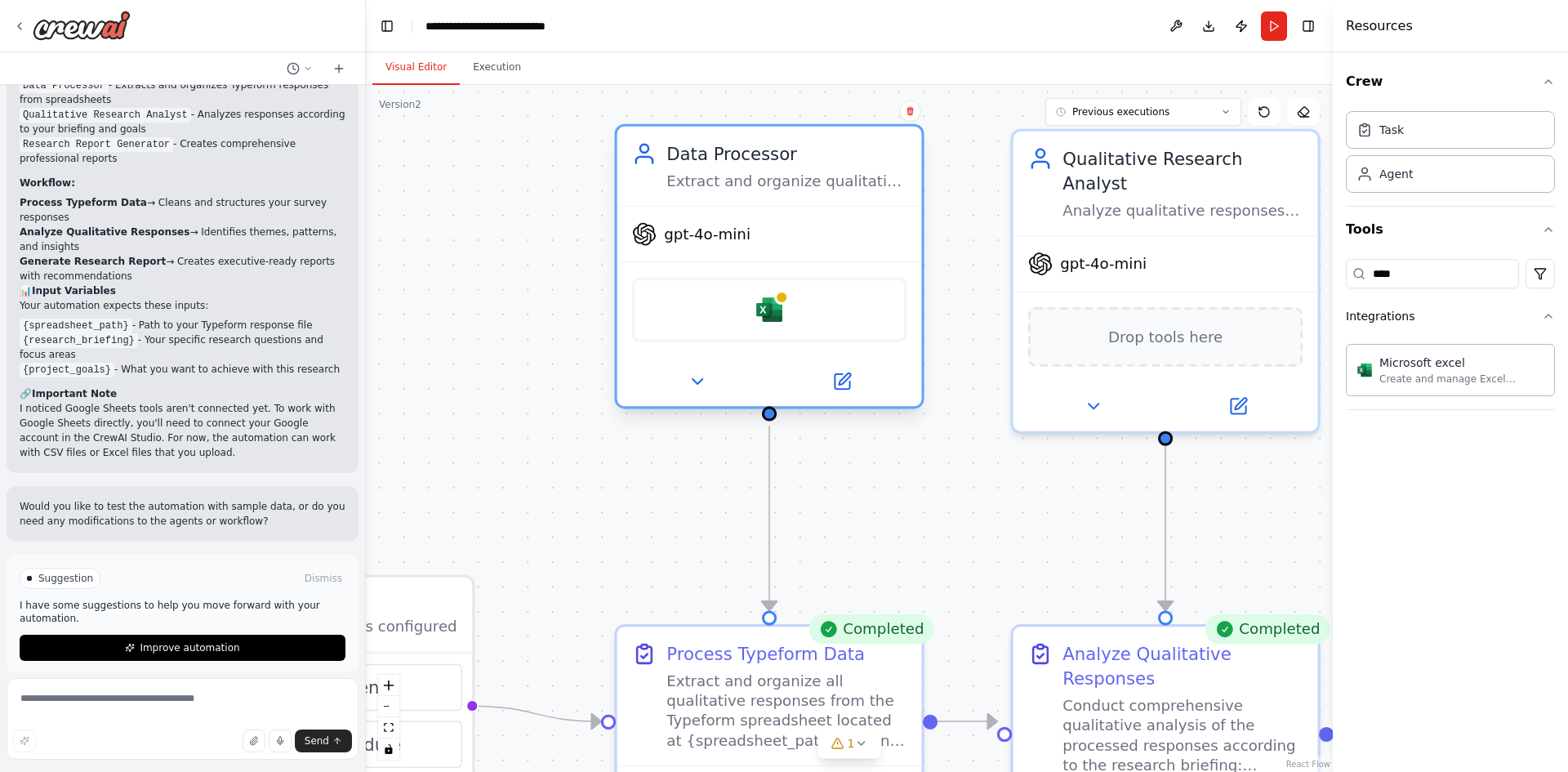
click at [835, 320] on div "Microsoft excel" at bounding box center [769, 310] width 275 height 65
click at [851, 387] on icon at bounding box center [842, 382] width 20 height 20
click at [845, 381] on icon at bounding box center [845, 379] width 12 height 12
click at [847, 379] on icon at bounding box center [845, 379] width 12 height 12
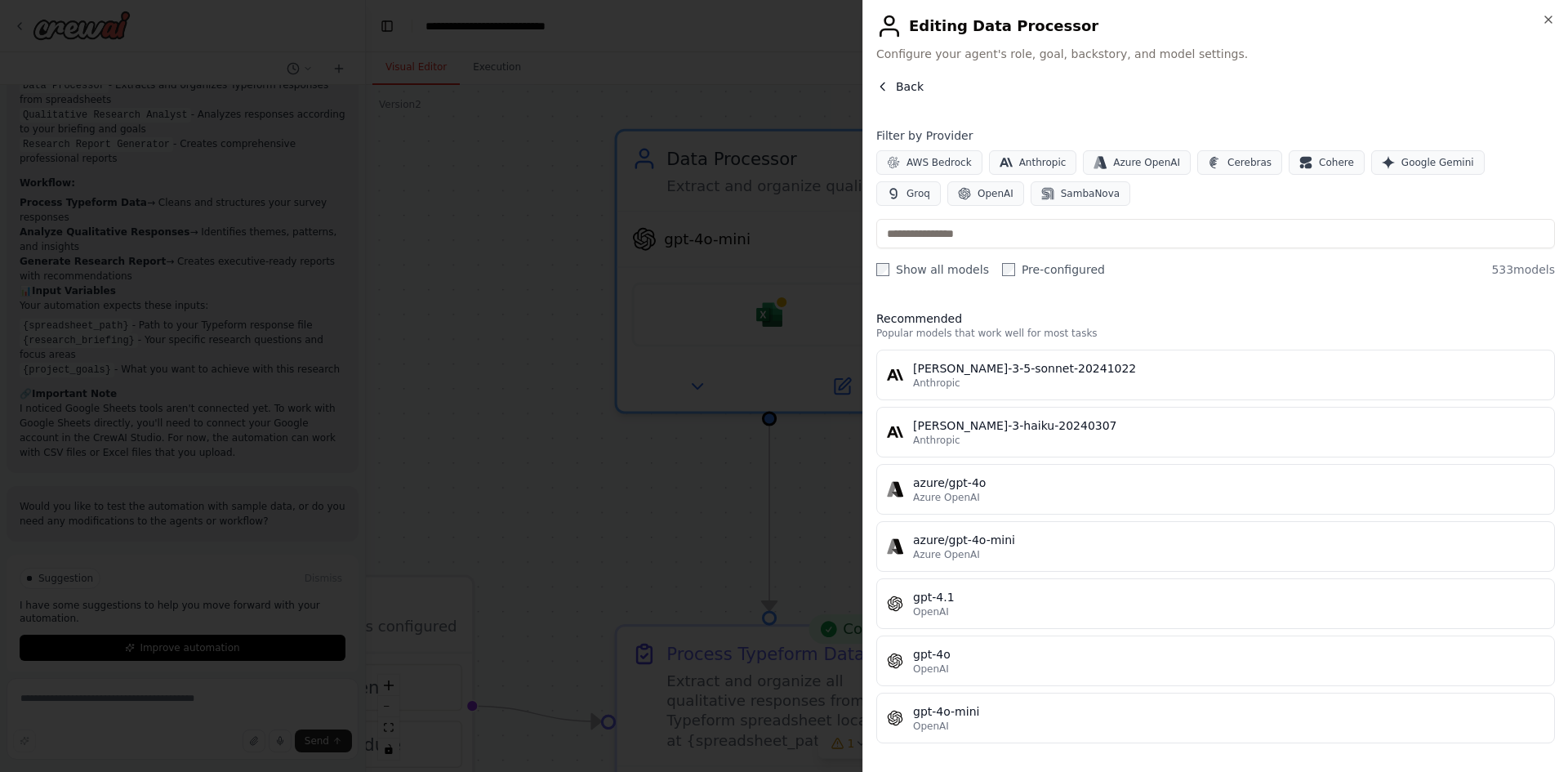
click at [883, 81] on icon "button" at bounding box center [883, 86] width 13 height 13
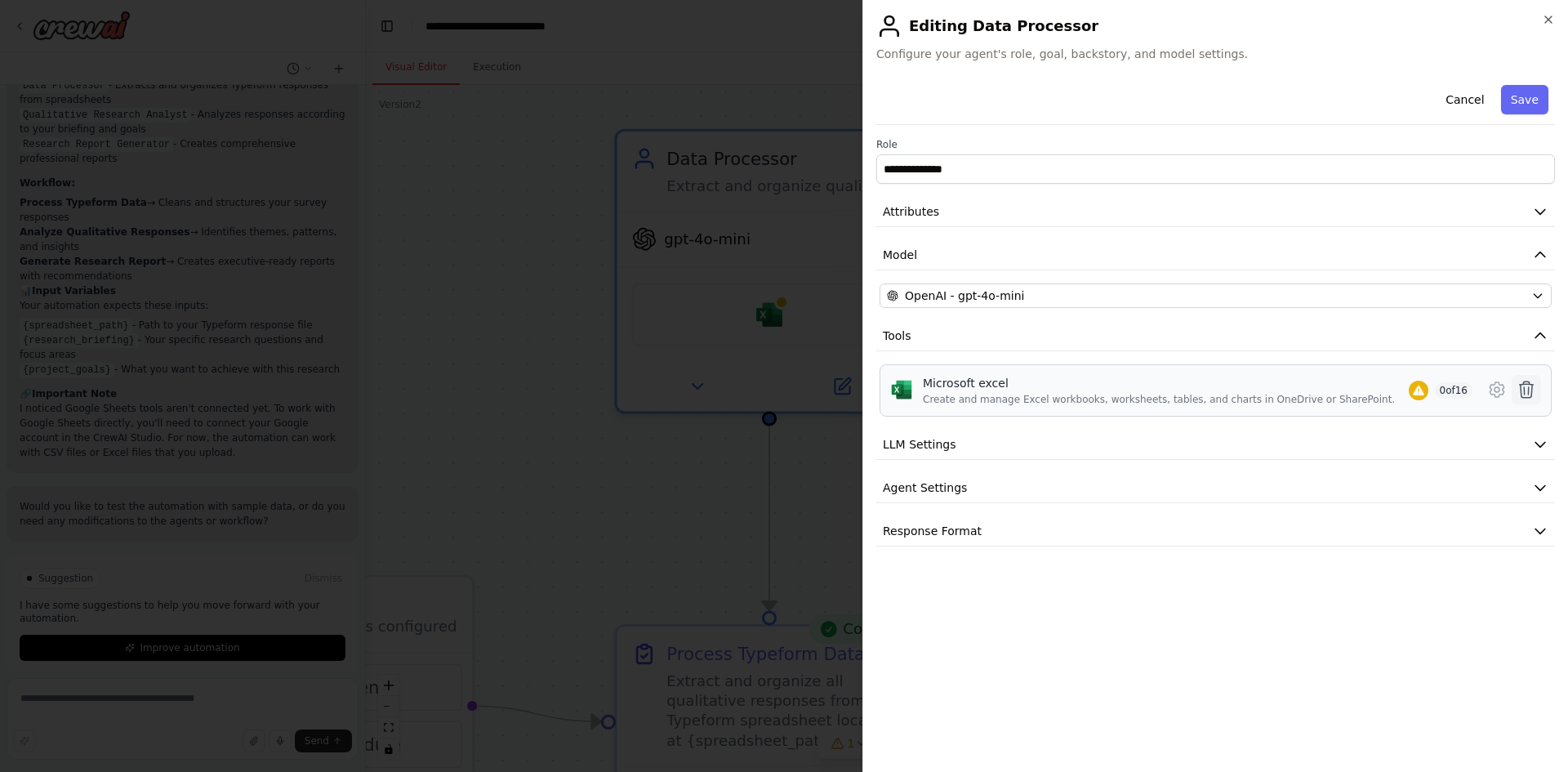
click at [1525, 389] on icon at bounding box center [1527, 390] width 14 height 17
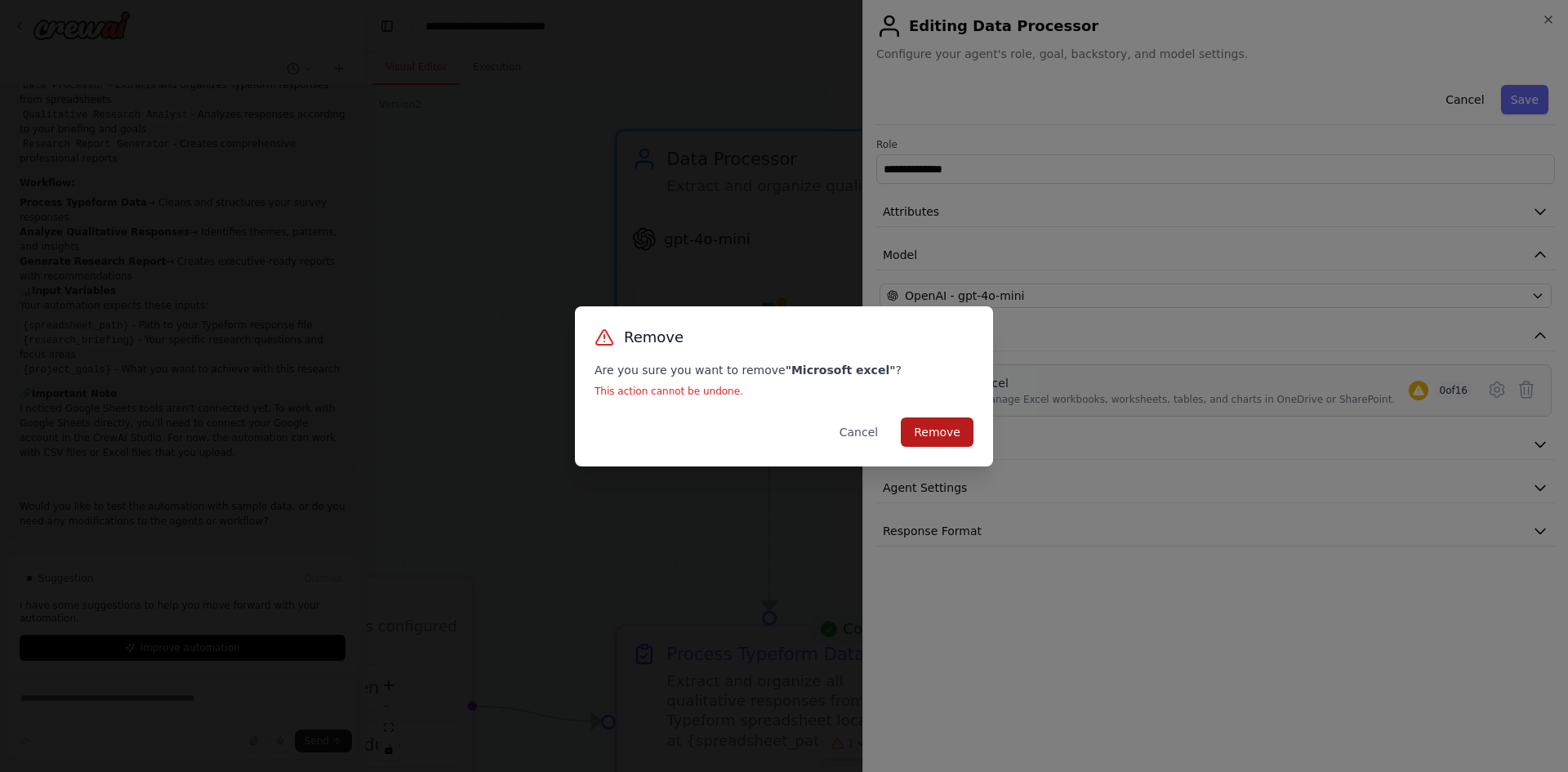
click at [948, 423] on button "Remove" at bounding box center [937, 432] width 73 height 29
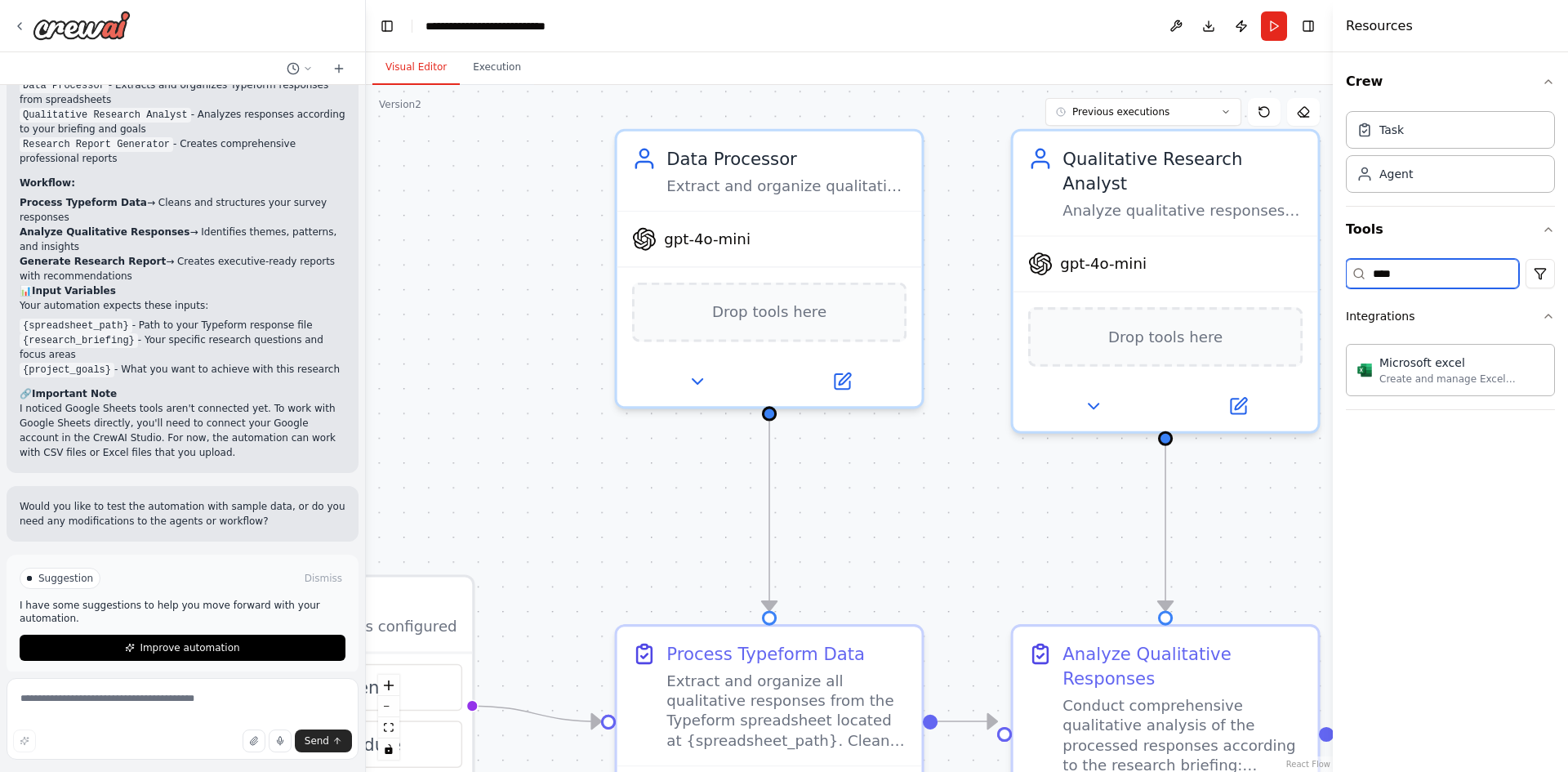
click at [1410, 279] on input "****" at bounding box center [1433, 273] width 173 height 29
click at [1410, 271] on input "****" at bounding box center [1433, 273] width 173 height 29
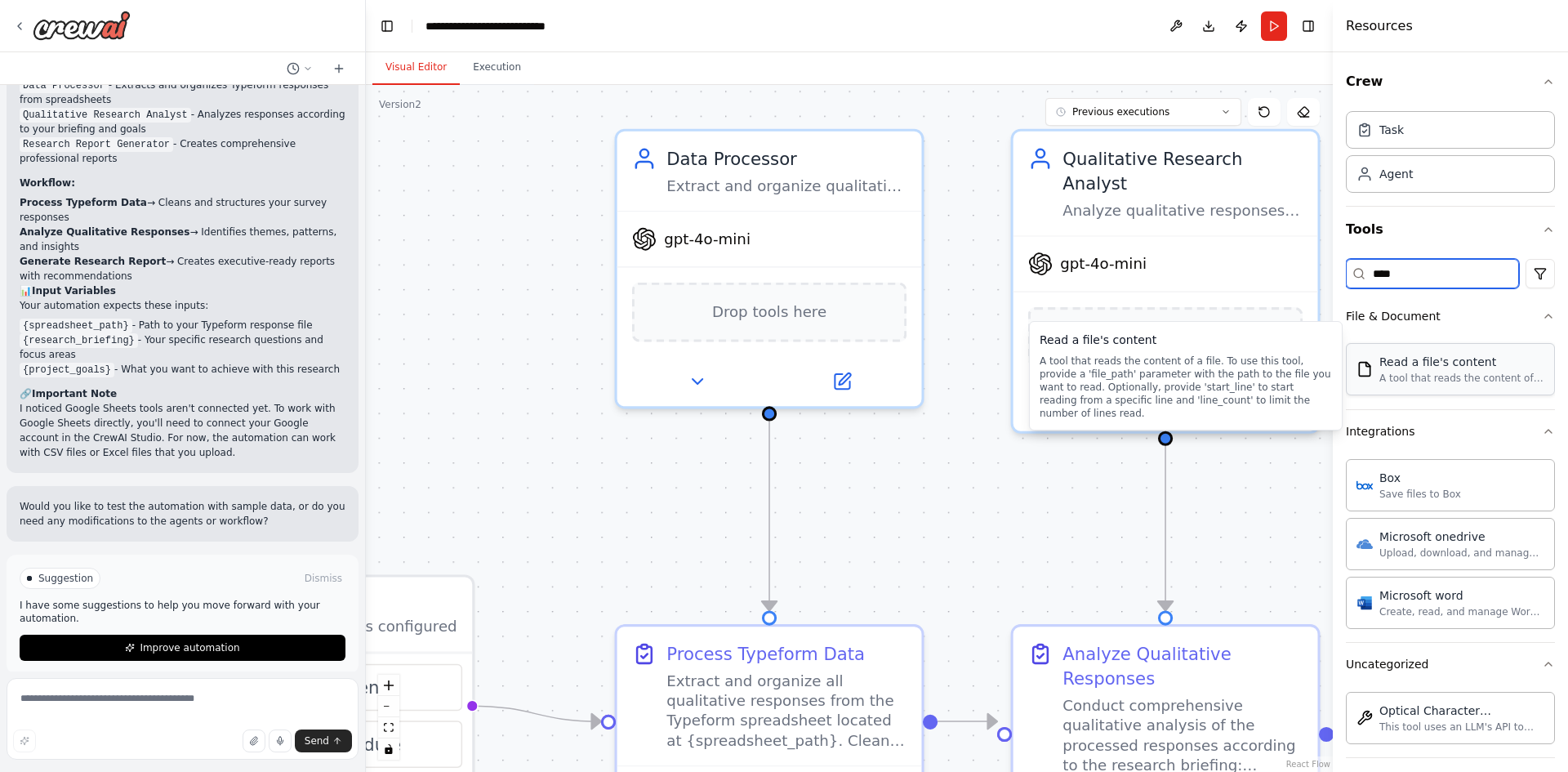
type input "****"
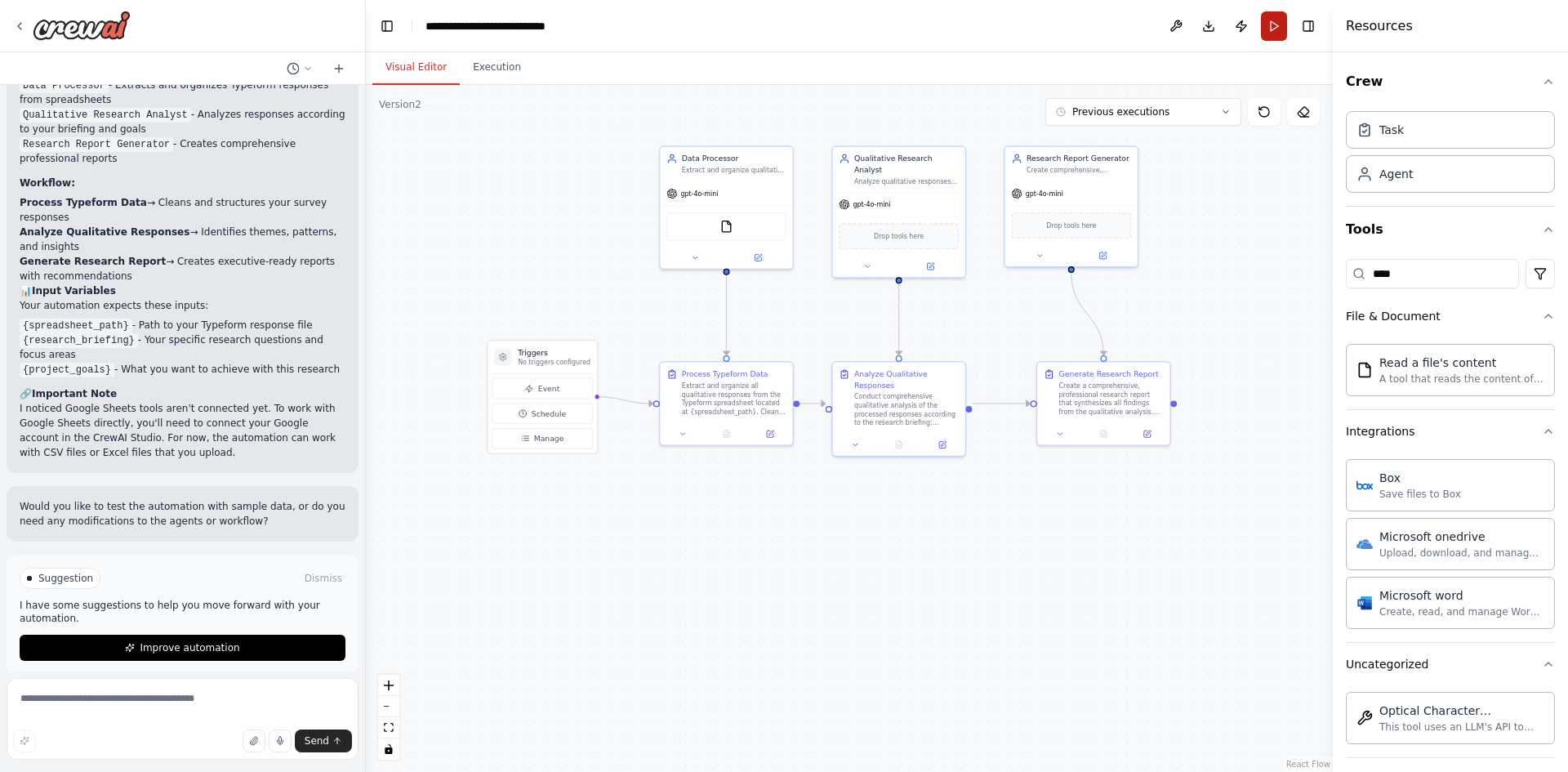
click at [1277, 27] on button "Run" at bounding box center [1274, 26] width 27 height 29
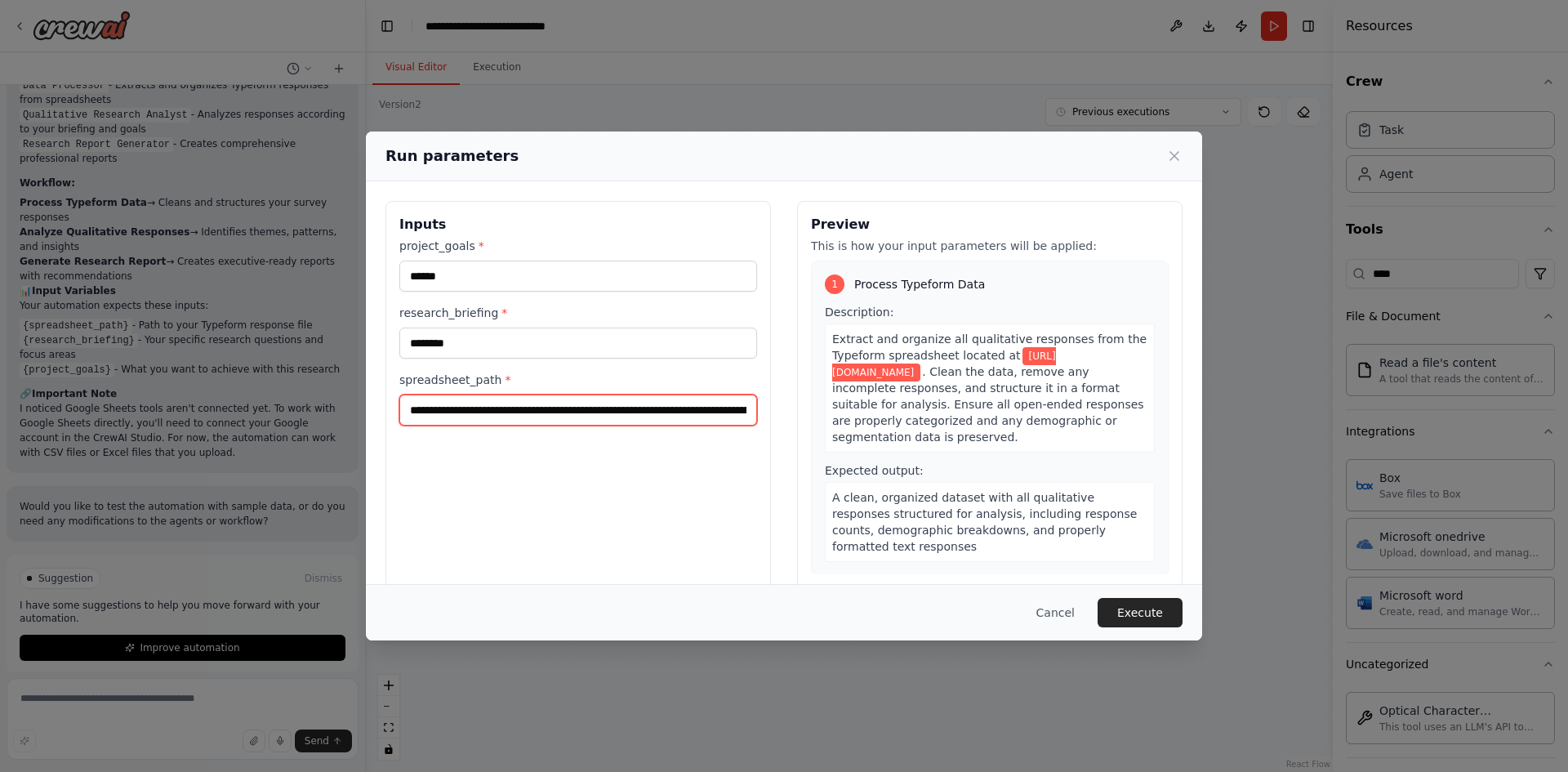
click at [633, 417] on input "**********" at bounding box center [577, 410] width 358 height 31
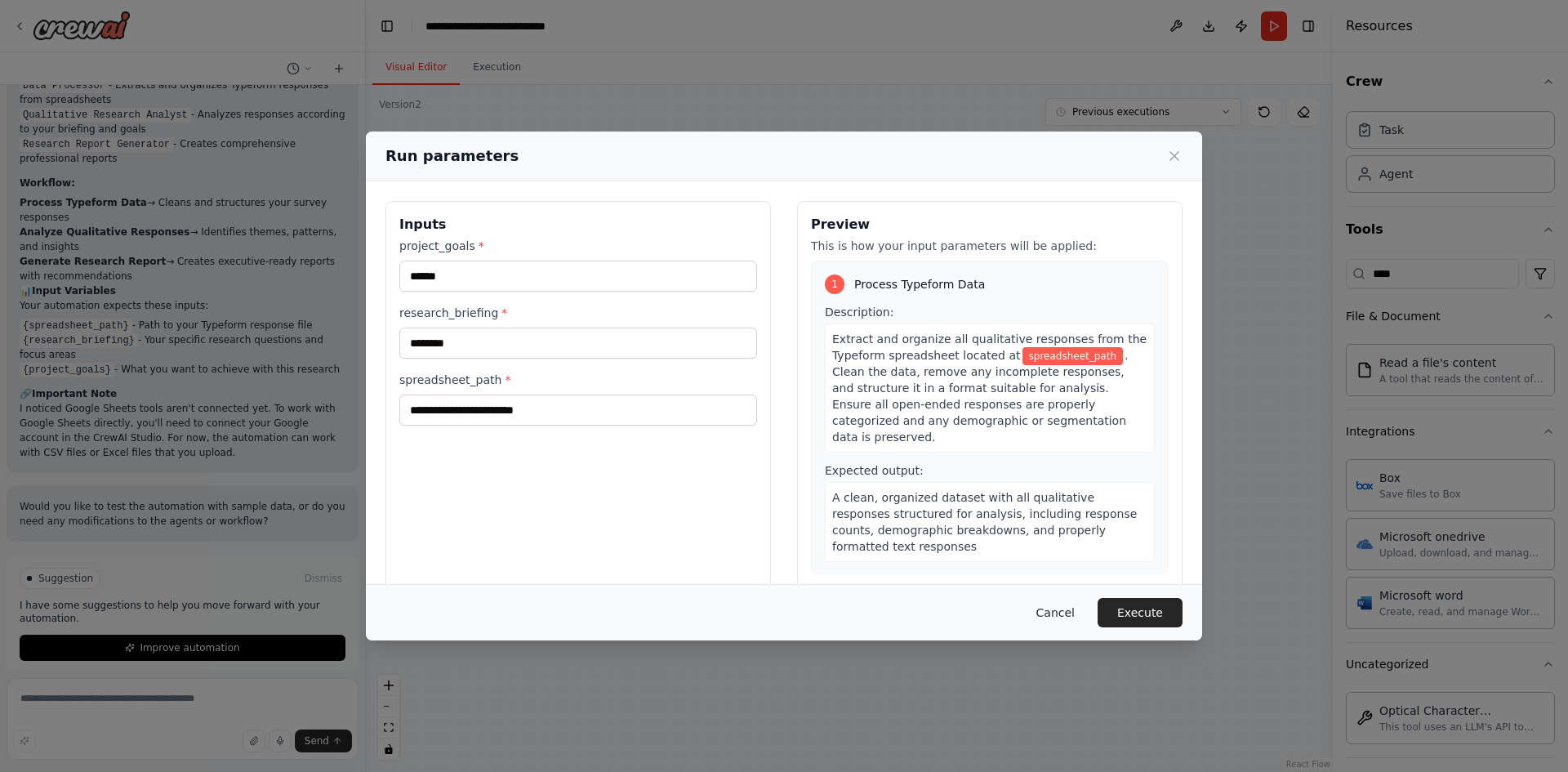
click at [1063, 609] on button "Cancel" at bounding box center [1056, 613] width 65 height 29
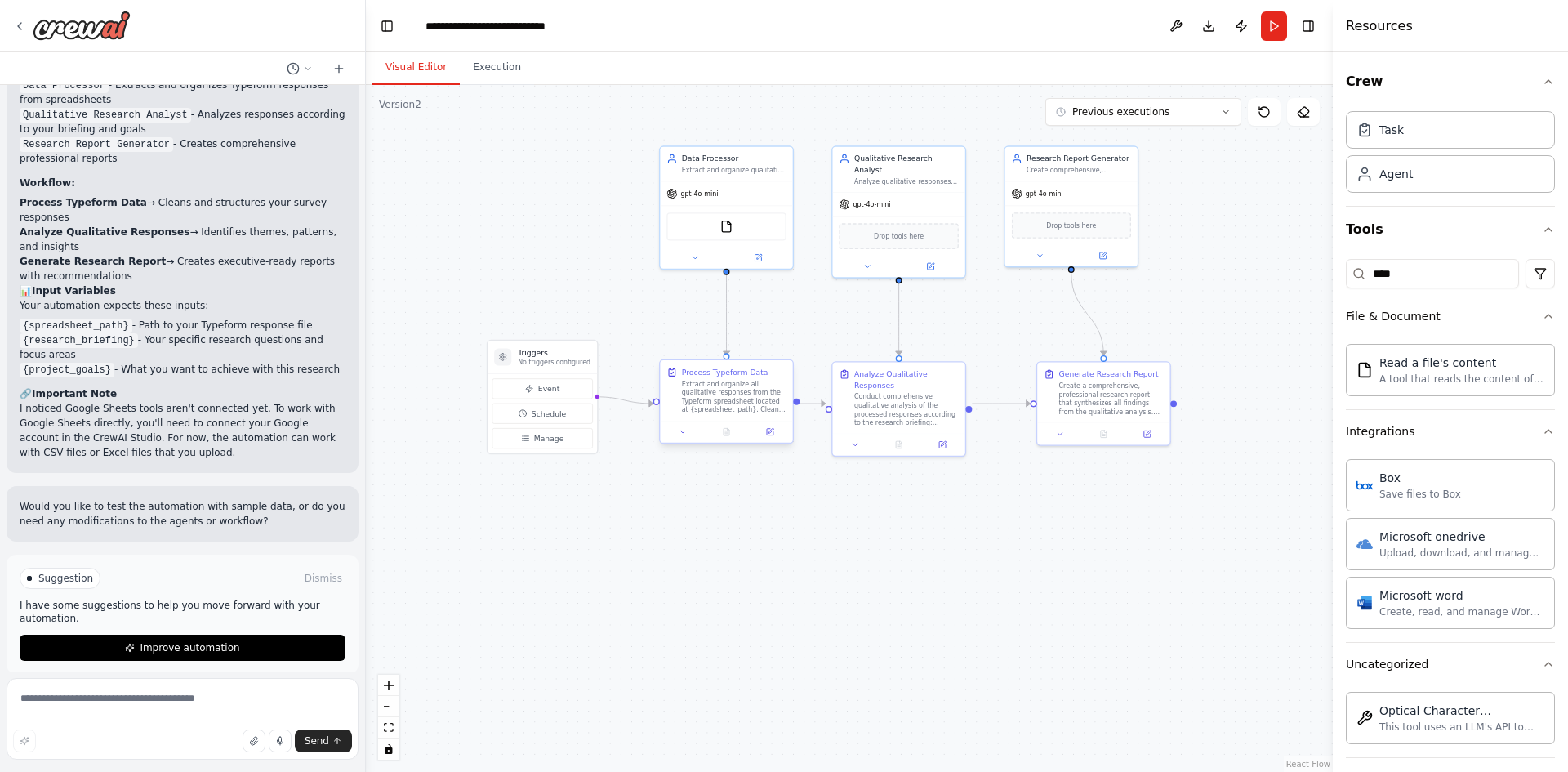
click at [698, 413] on div "Extract and organize all qualitative responses from the Typeform spreadsheet lo…" at bounding box center [734, 397] width 105 height 34
click at [742, 407] on div "Extract and organize all qualitative responses from the Typeform spreadsheet lo…" at bounding box center [734, 397] width 105 height 34
click at [683, 438] on button at bounding box center [683, 432] width 37 height 13
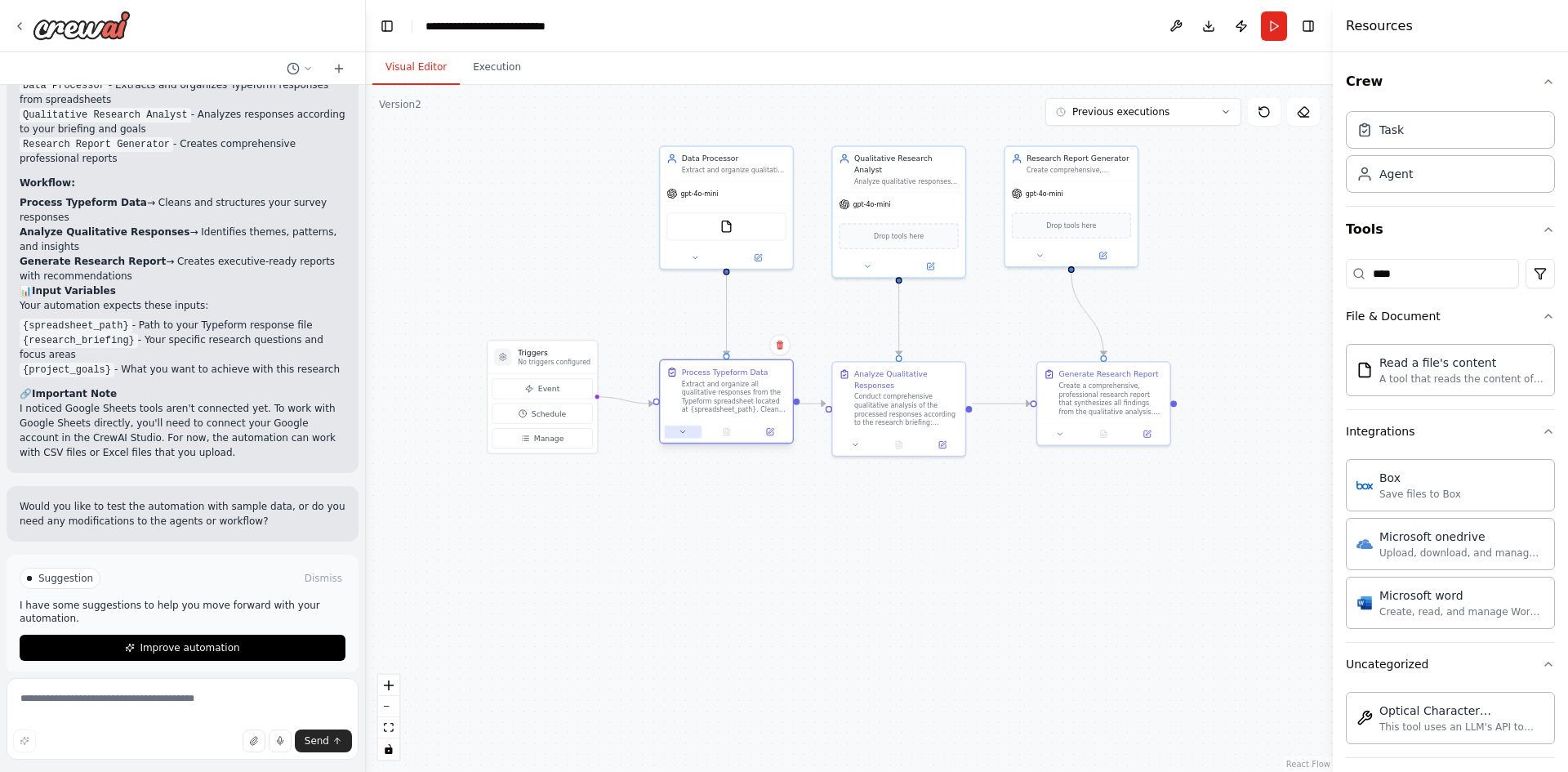
click at [693, 437] on button at bounding box center [683, 432] width 37 height 13
click at [687, 437] on button at bounding box center [683, 432] width 37 height 13
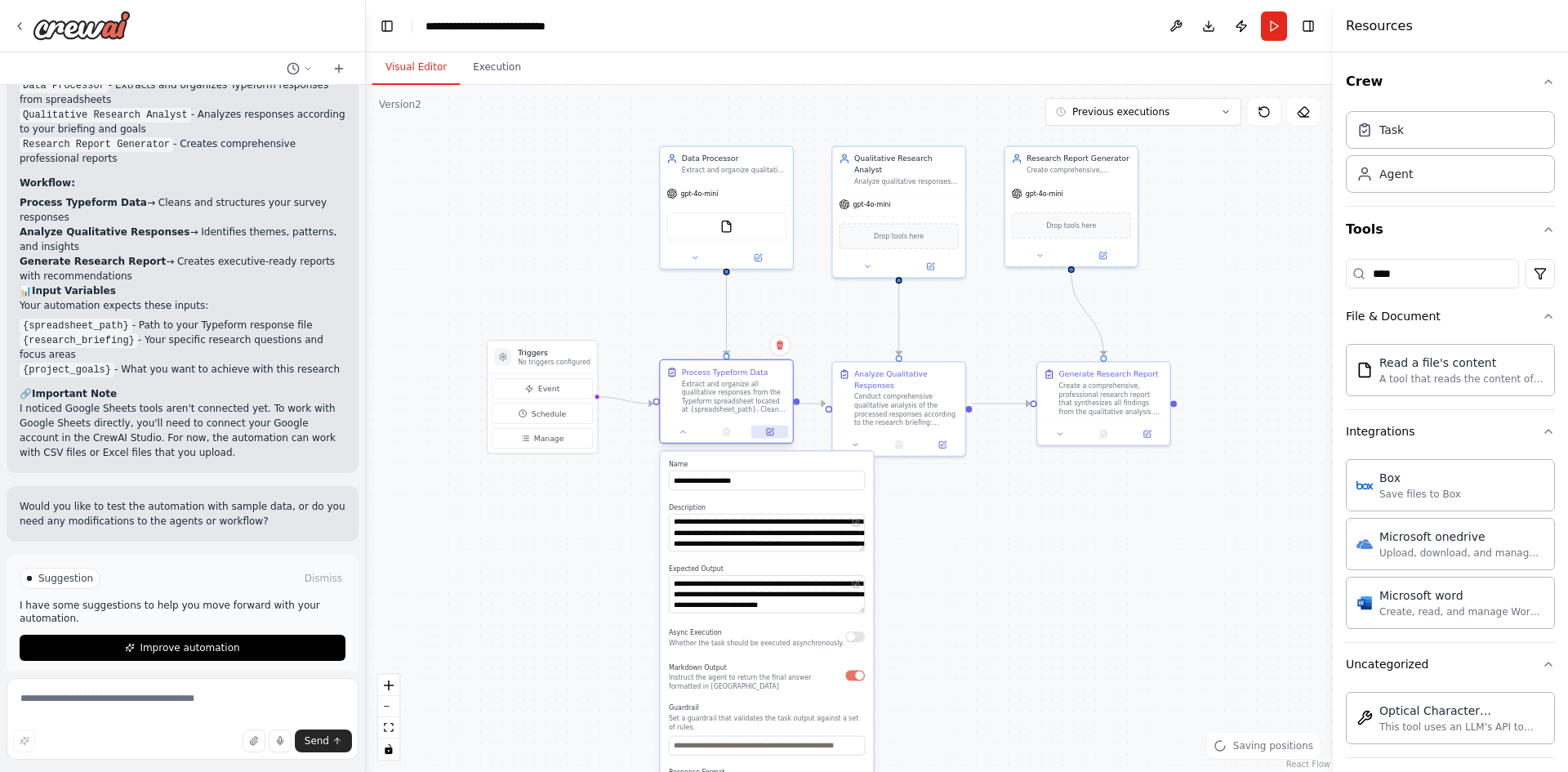
click at [777, 434] on button at bounding box center [770, 432] width 37 height 13
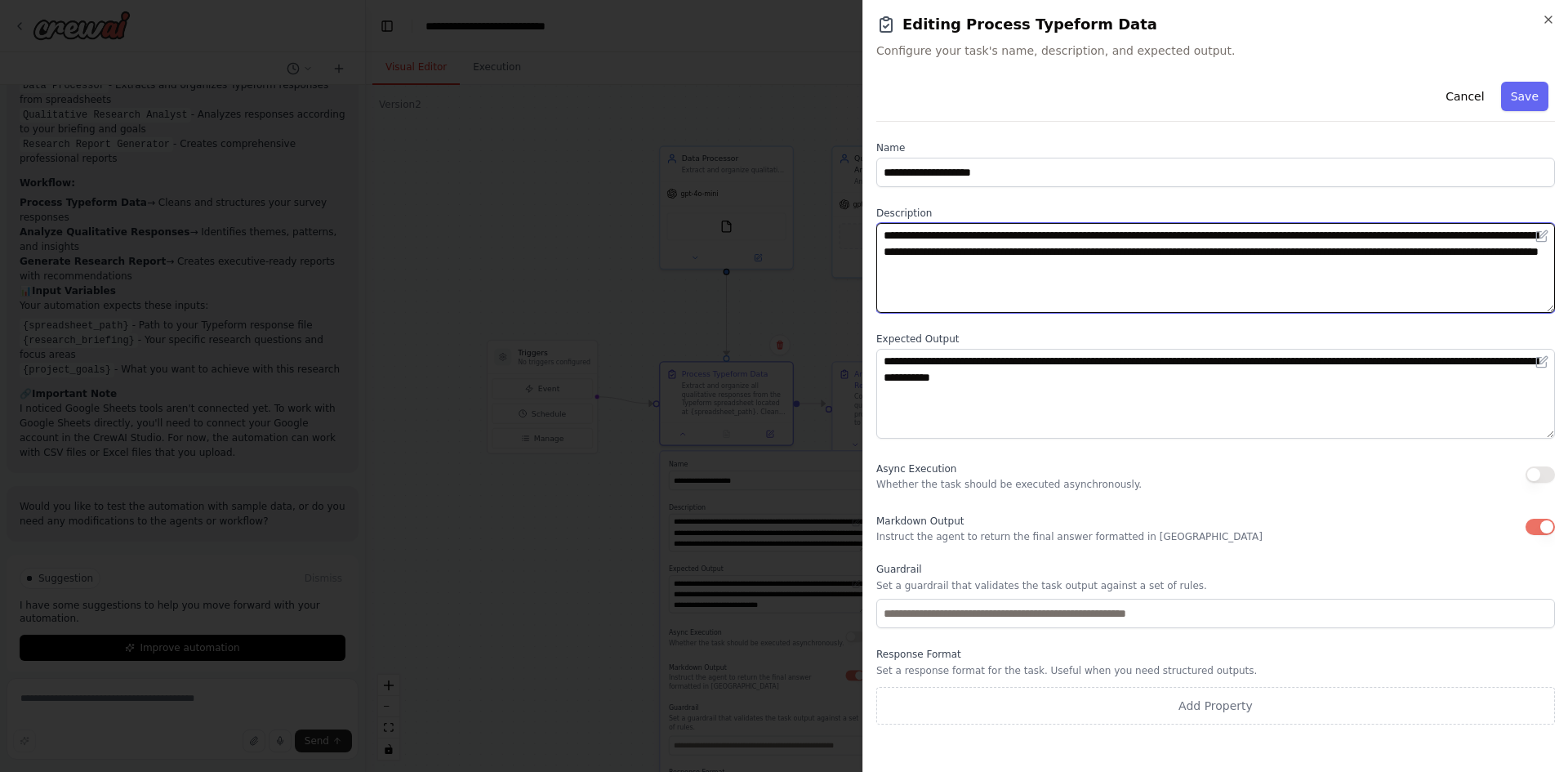
click at [1381, 233] on textarea "**********" at bounding box center [1215, 268] width 679 height 90
click at [1313, 242] on textarea "**********" at bounding box center [1215, 268] width 679 height 90
click at [1327, 242] on textarea "**********" at bounding box center [1215, 268] width 679 height 90
click at [1247, 238] on textarea "**********" at bounding box center [1215, 268] width 679 height 90
click at [1223, 242] on textarea "**********" at bounding box center [1215, 268] width 679 height 90
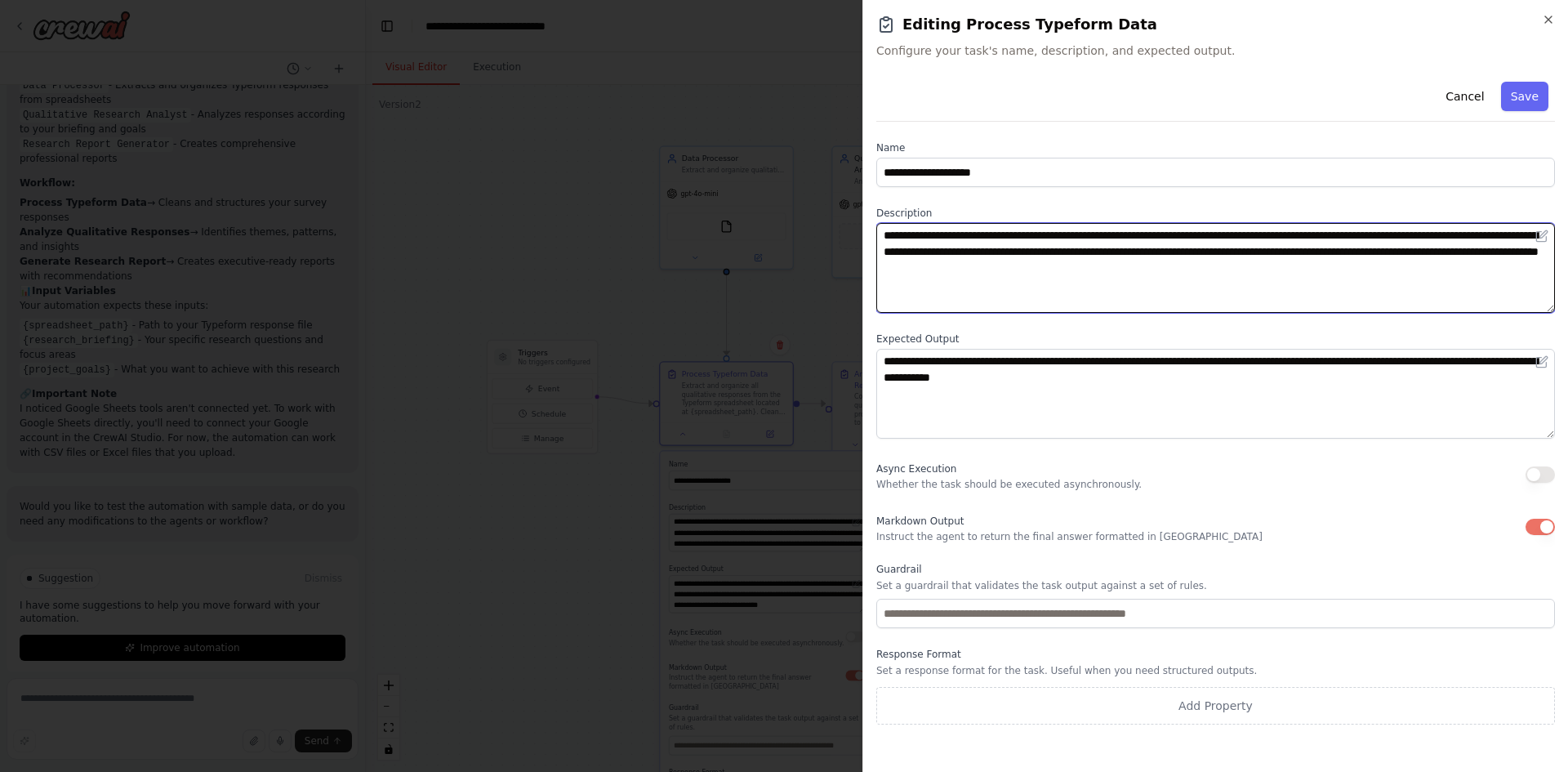
click at [1277, 238] on textarea "**********" at bounding box center [1215, 268] width 679 height 90
click at [1332, 237] on textarea "**********" at bounding box center [1215, 268] width 679 height 90
drag, startPoint x: 1420, startPoint y: 237, endPoint x: 1274, endPoint y: 236, distance: 146.0
click at [1274, 236] on textarea "**********" at bounding box center [1215, 268] width 679 height 90
click at [1274, 230] on textarea "**********" at bounding box center [1215, 268] width 679 height 90
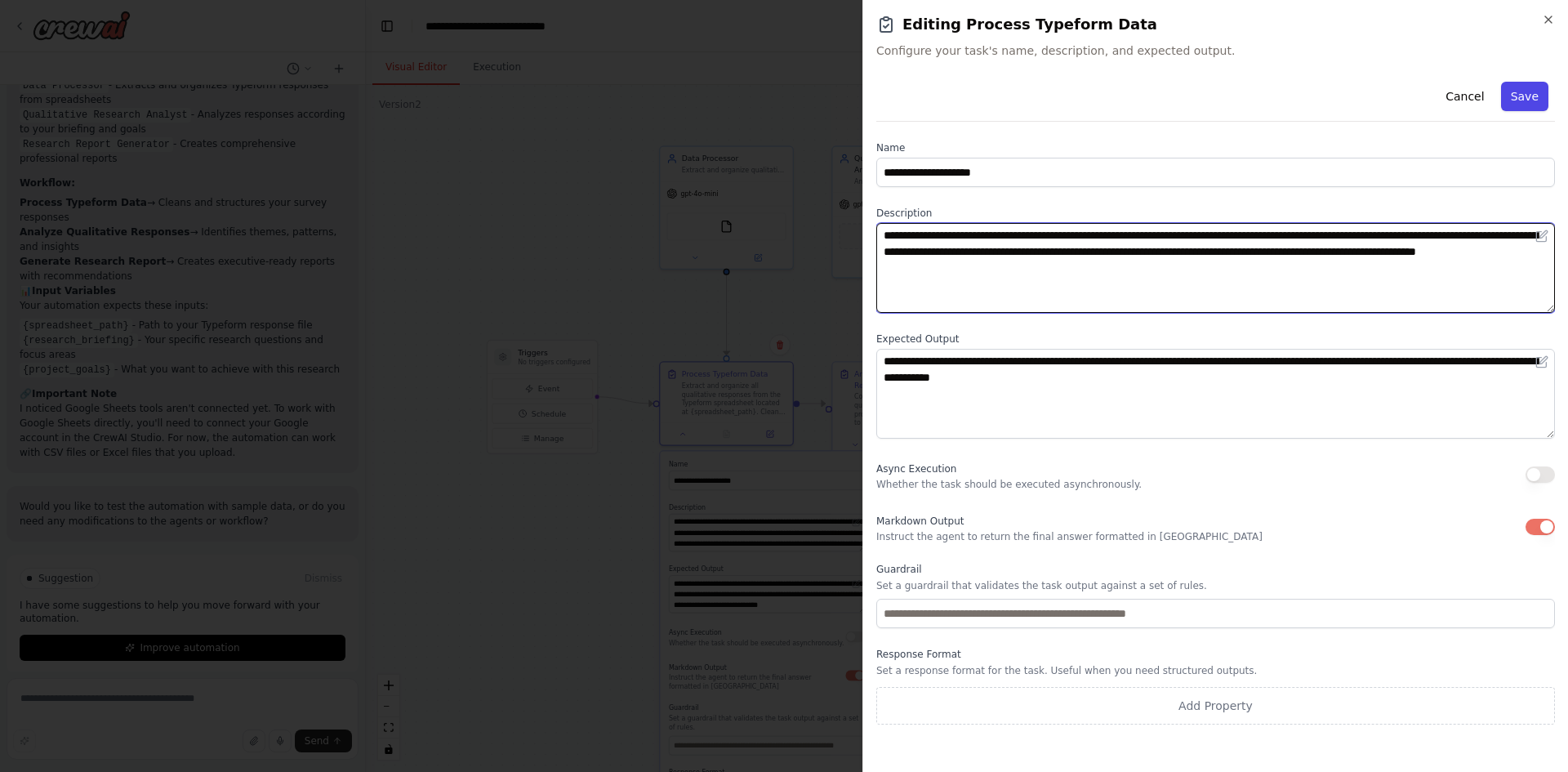
type textarea "**********"
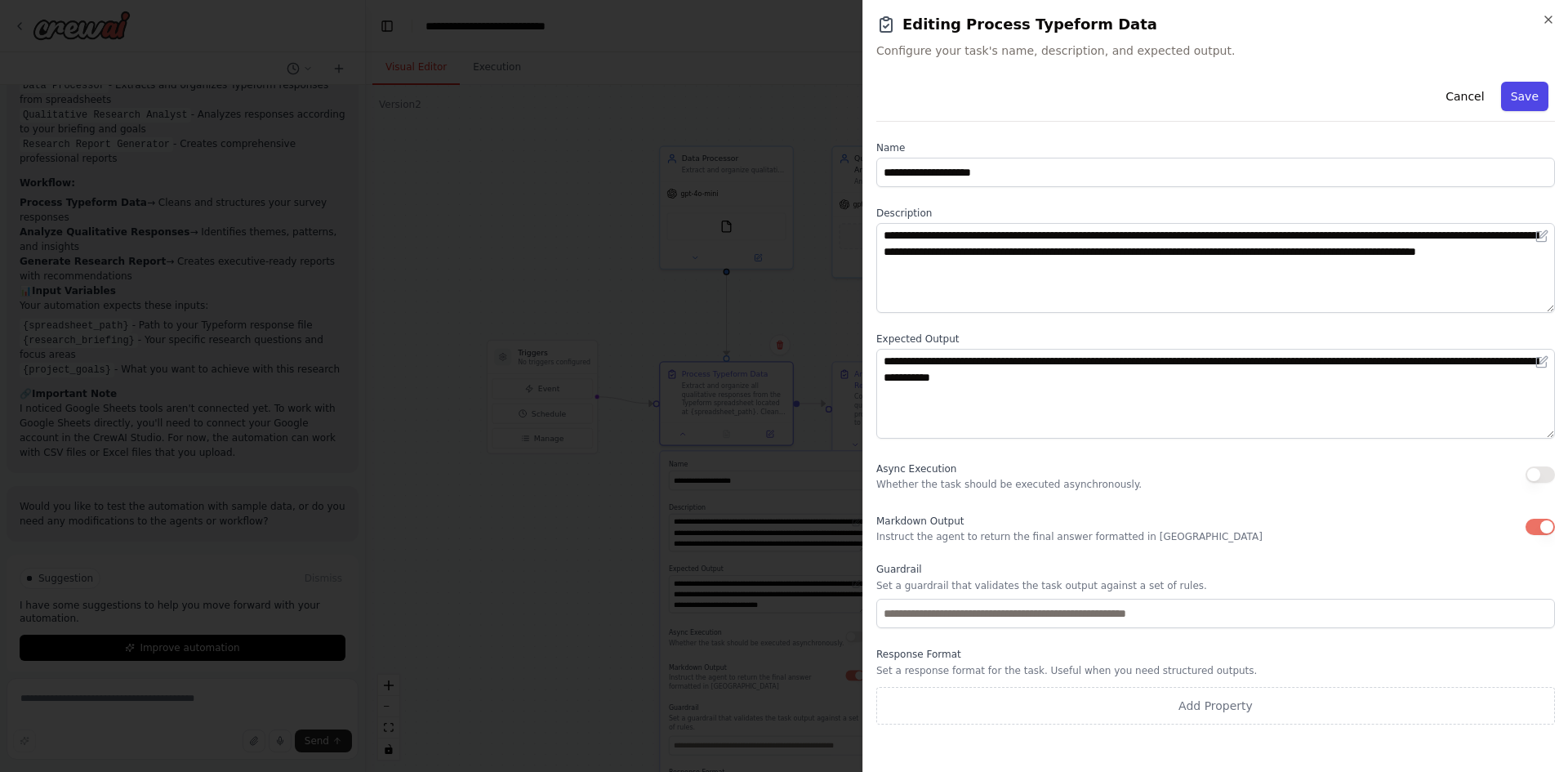
click at [1521, 86] on button "Save" at bounding box center [1525, 95] width 47 height 29
type textarea "**********"
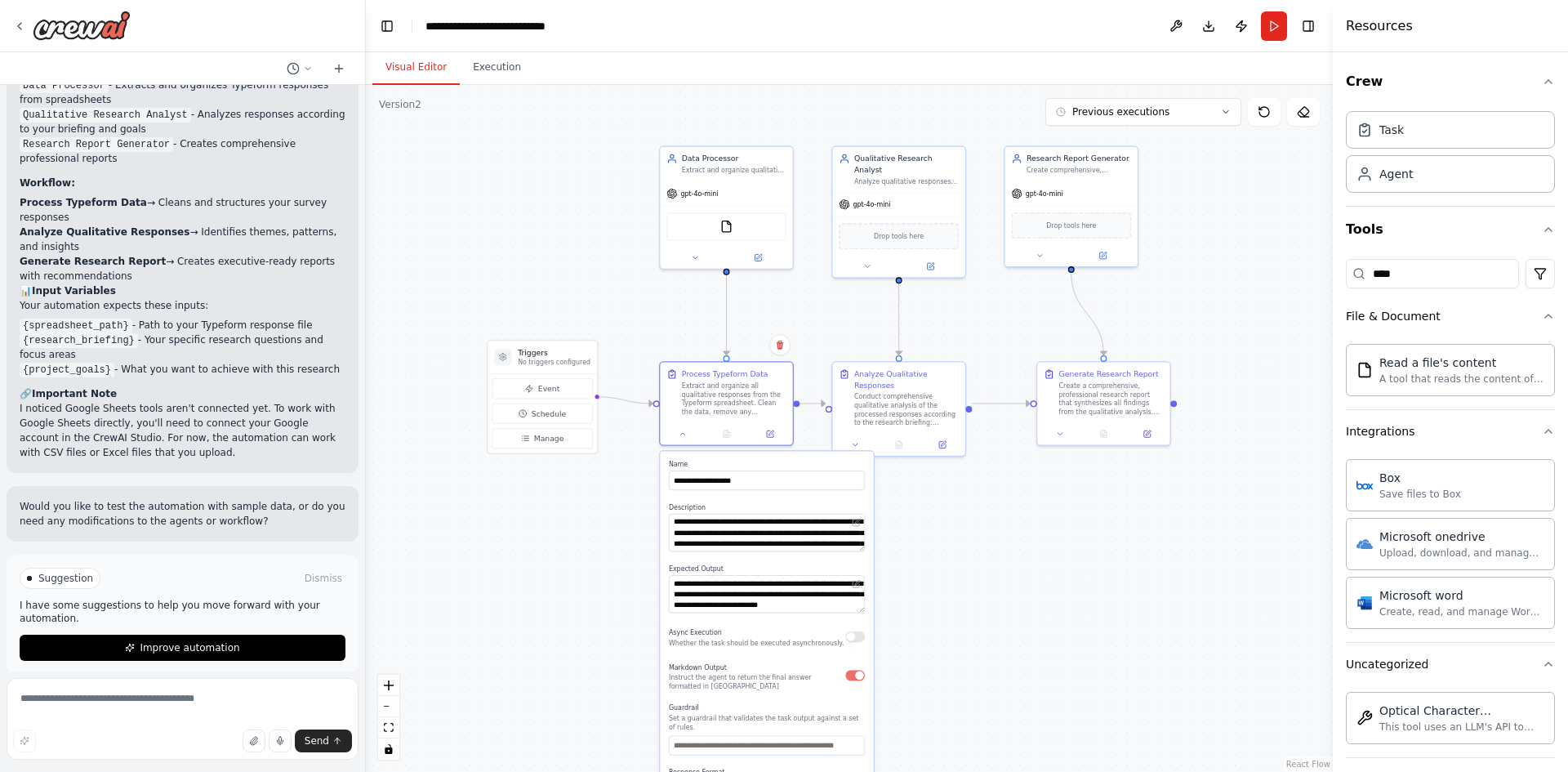
click at [859, 674] on button "button" at bounding box center [855, 675] width 20 height 11
click at [976, 643] on div ".deletable-edge-delete-btn { width: 20px; height: 20px; border: 0px solid #ffff…" at bounding box center [850, 428] width 967 height 687
click at [1243, 29] on button "Publish" at bounding box center [1242, 26] width 27 height 29
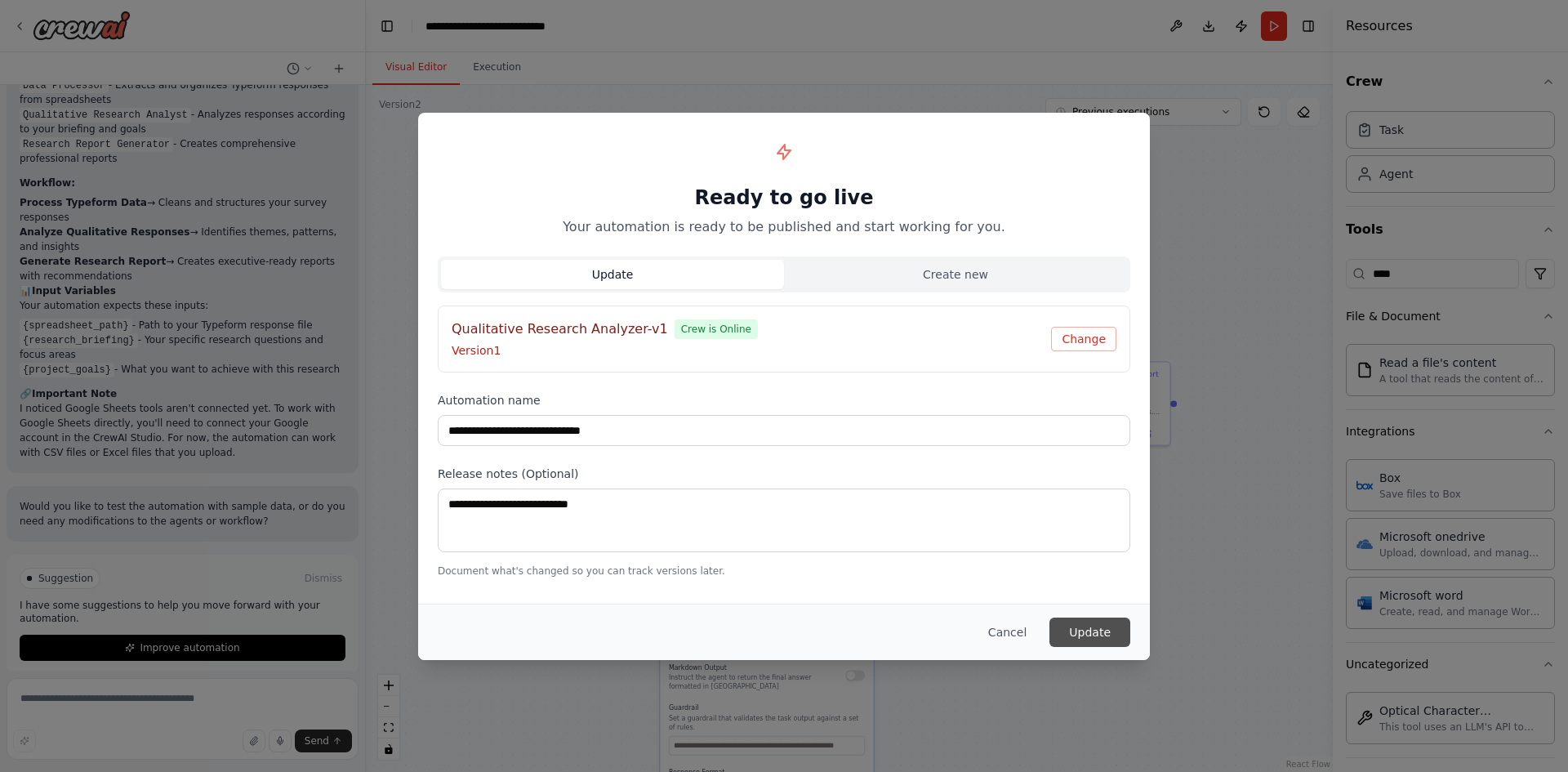
click at [1098, 629] on button "Update" at bounding box center [1089, 632] width 80 height 29
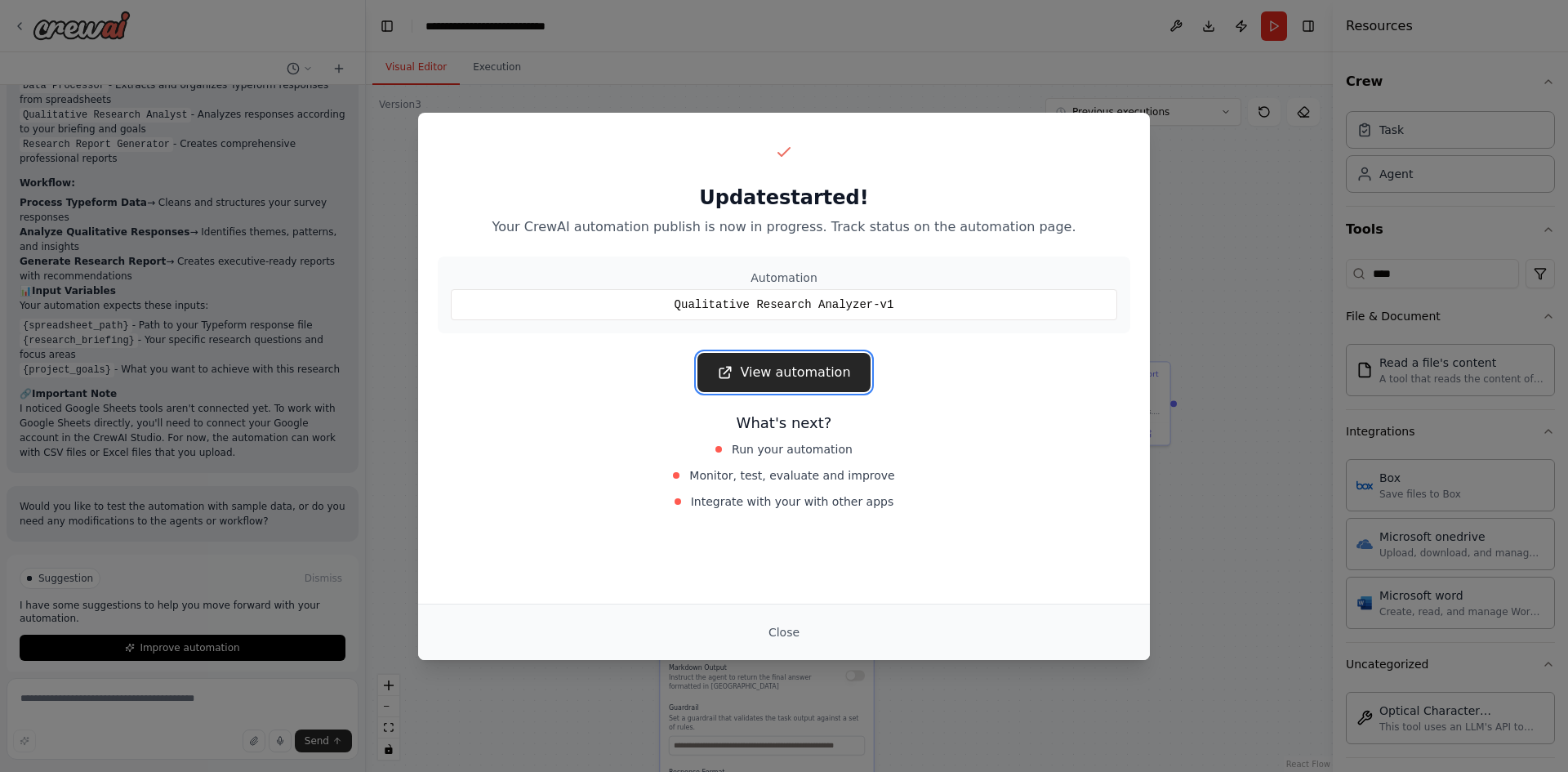
click at [786, 370] on link "View automation" at bounding box center [784, 372] width 173 height 39
click at [917, 82] on div "Update started! Your CrewAI automation publish is now in progress. Track status…" at bounding box center [784, 386] width 1568 height 772
click at [780, 629] on button "Close" at bounding box center [784, 632] width 57 height 29
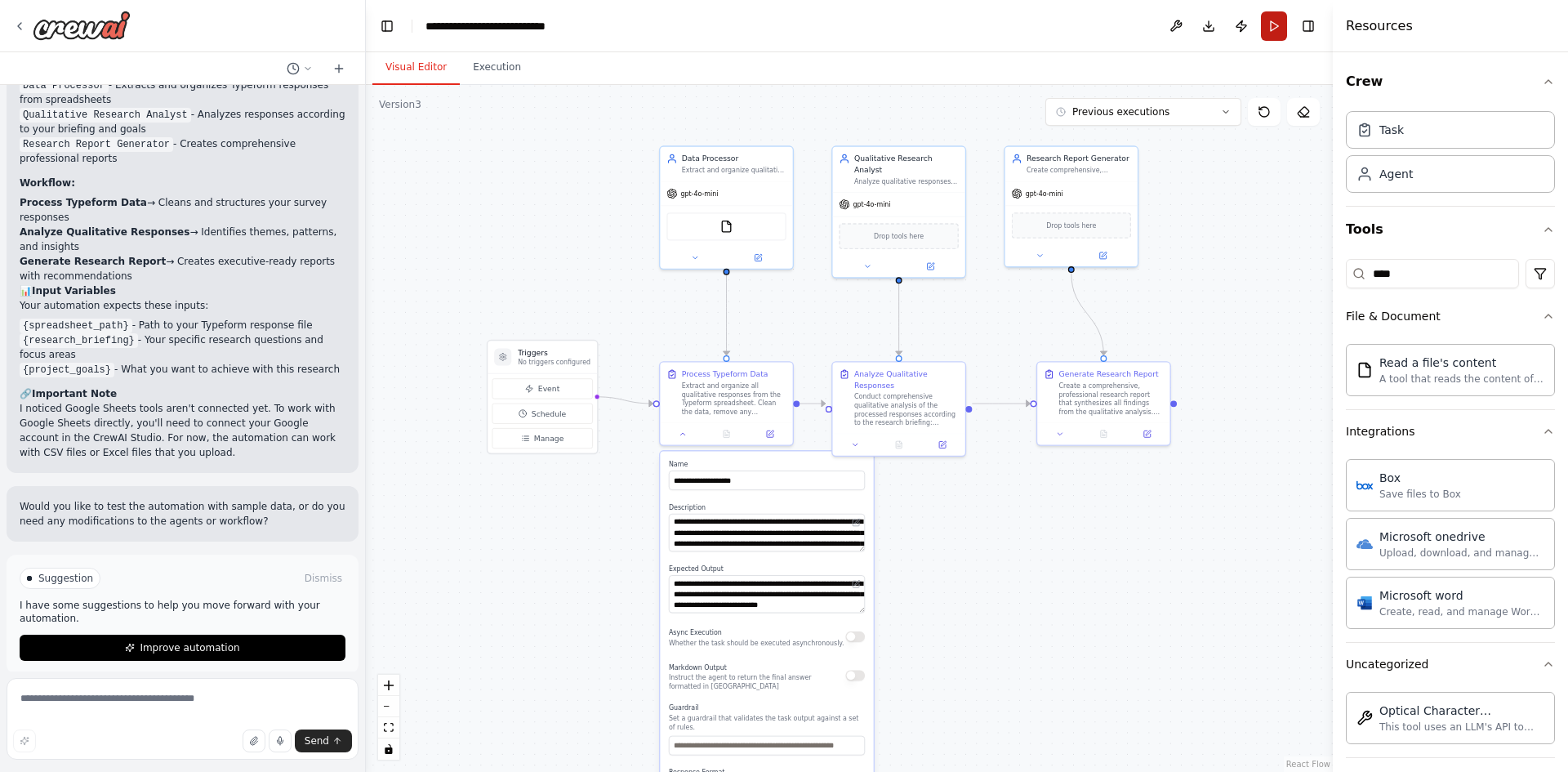
click at [1273, 25] on button "Run" at bounding box center [1274, 26] width 27 height 29
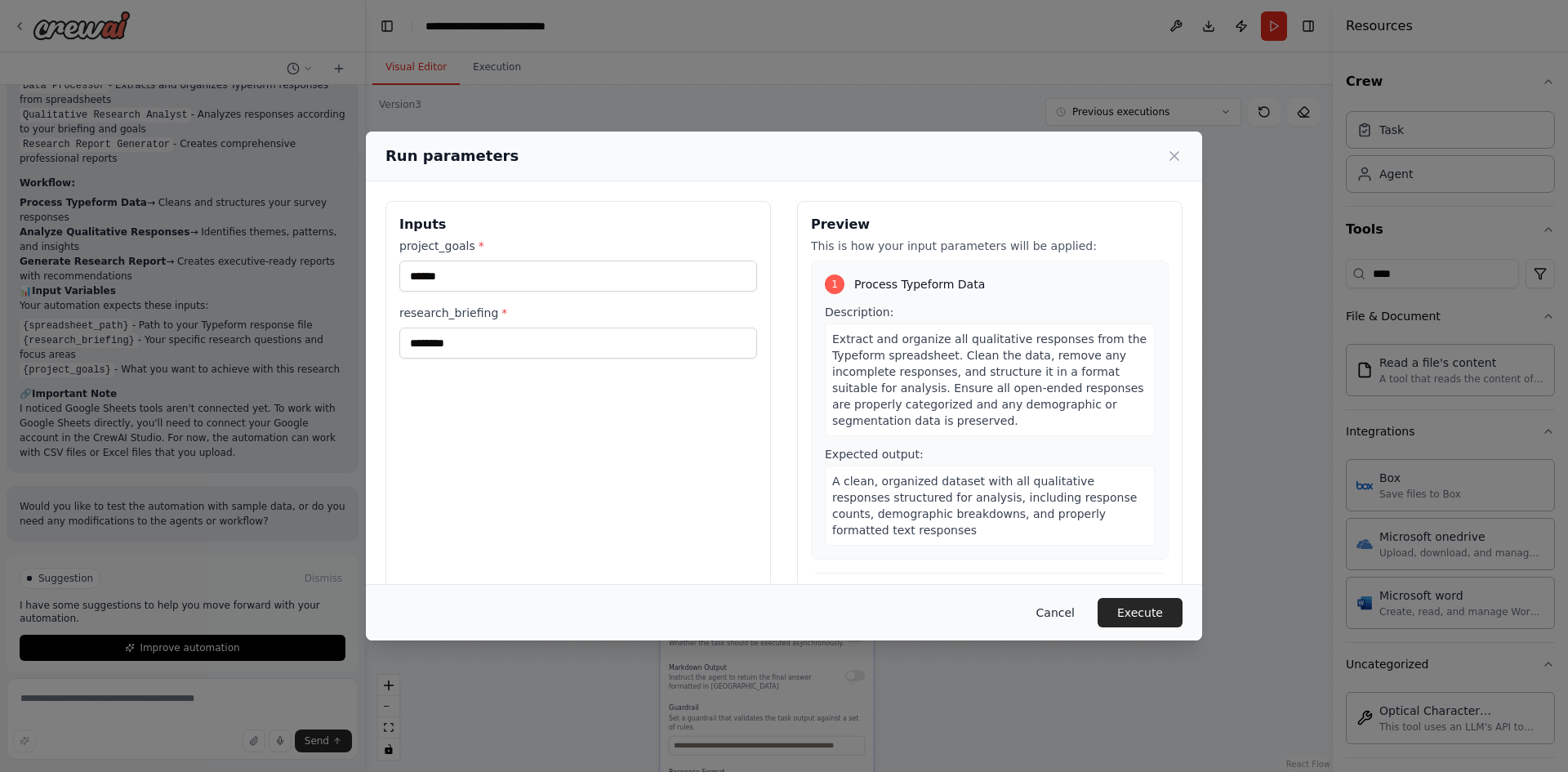
click at [1054, 609] on button "Cancel" at bounding box center [1056, 613] width 65 height 29
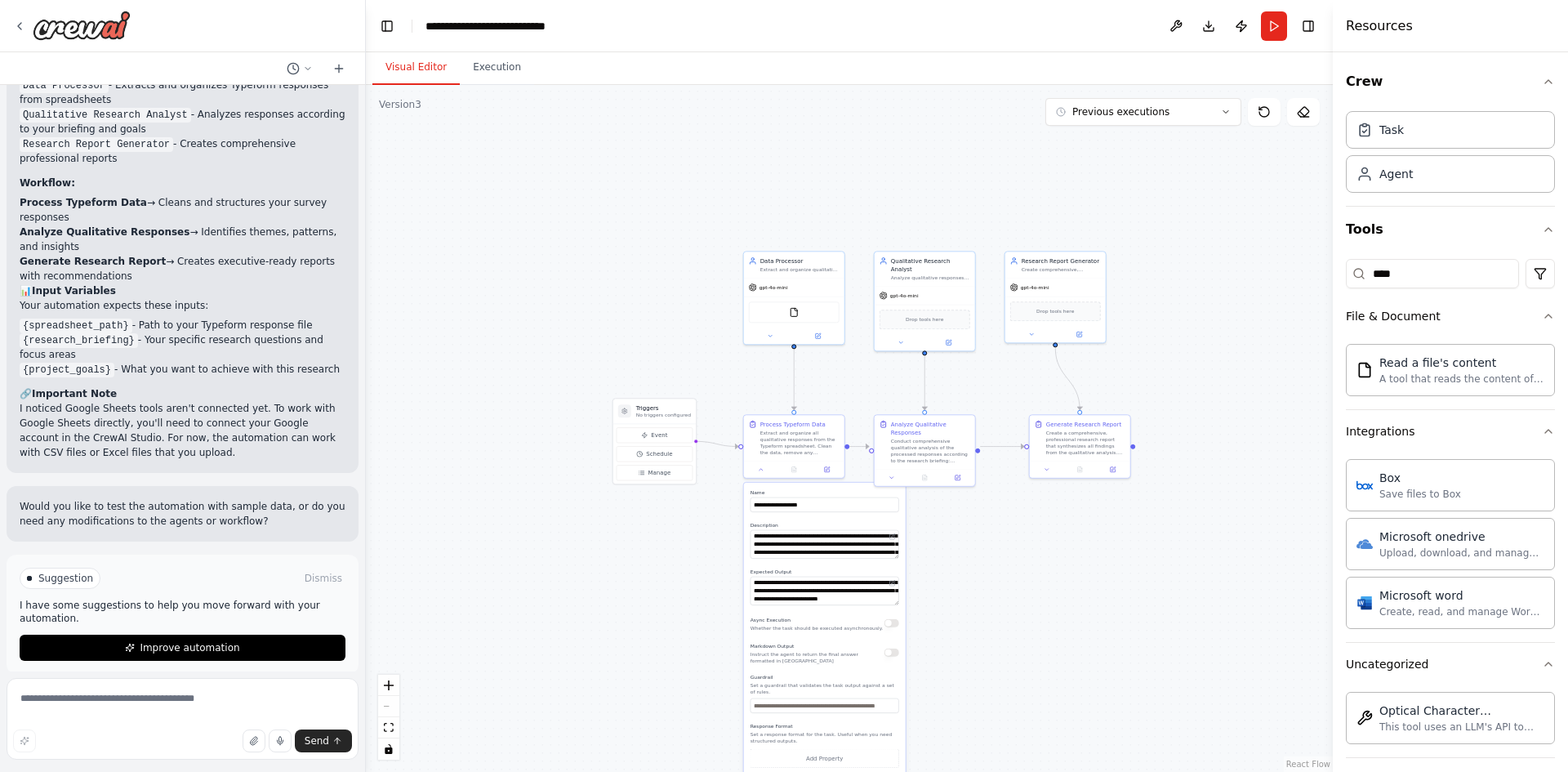
click at [1004, 581] on div ".deletable-edge-delete-btn { width: 20px; height: 20px; border: 0px solid #ffff…" at bounding box center [850, 428] width 967 height 687
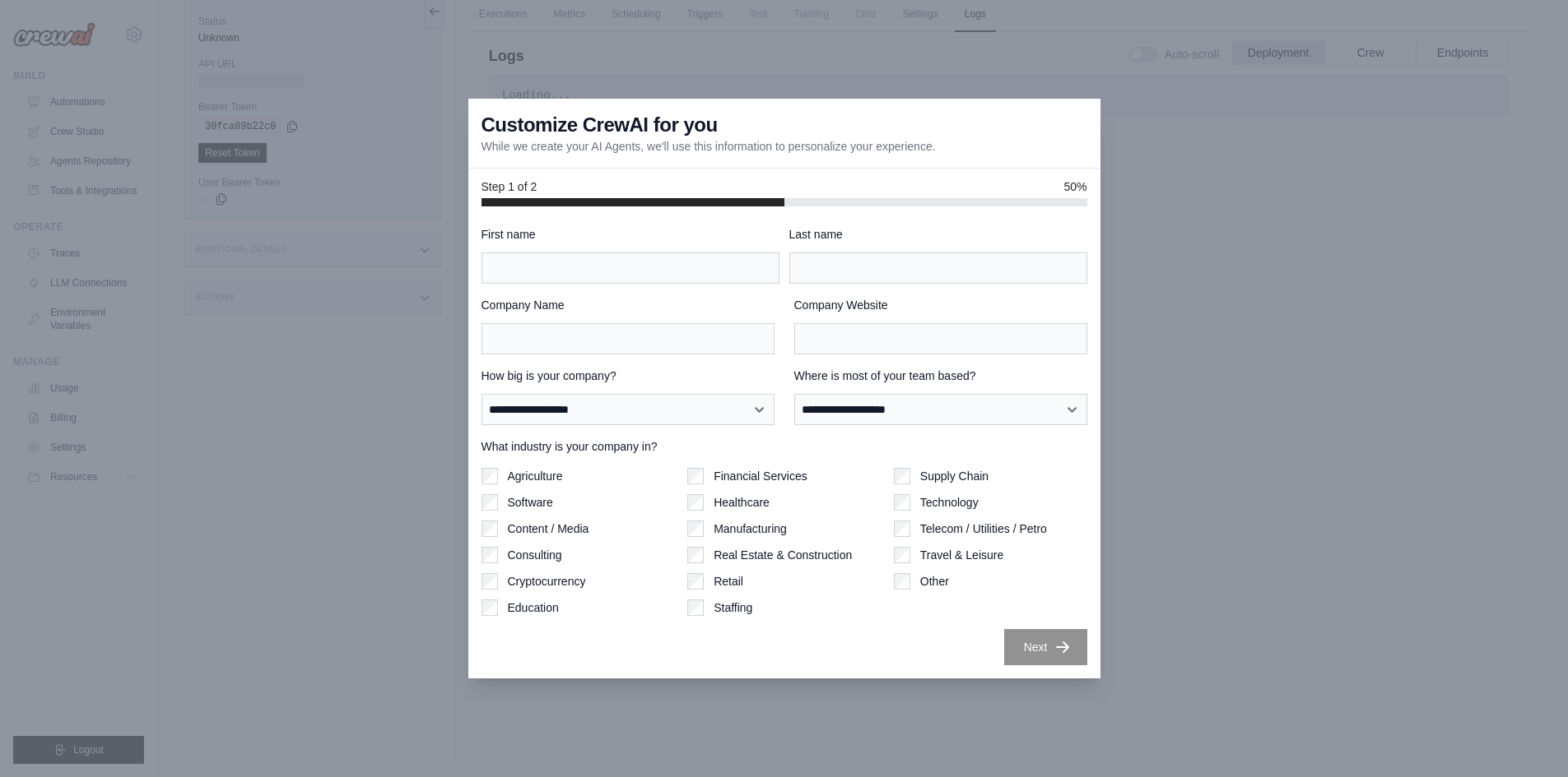
click at [1260, 185] on div at bounding box center [784, 388] width 1568 height 777
click at [671, 277] on input "First name" at bounding box center [630, 267] width 298 height 31
type input "*******"
type input "*****"
click at [629, 338] on input "Company Name" at bounding box center [628, 338] width 293 height 31
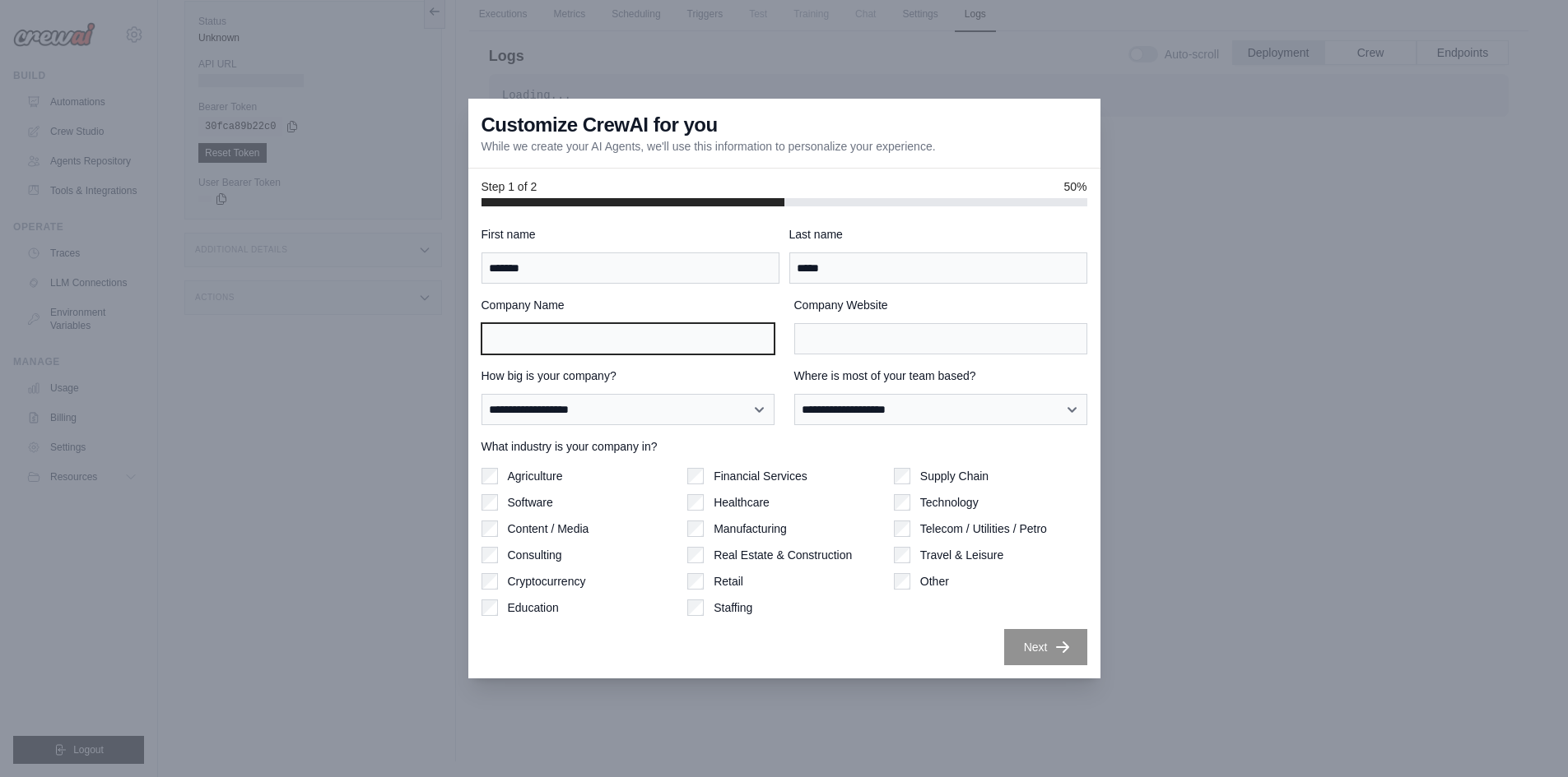
type input "**********"
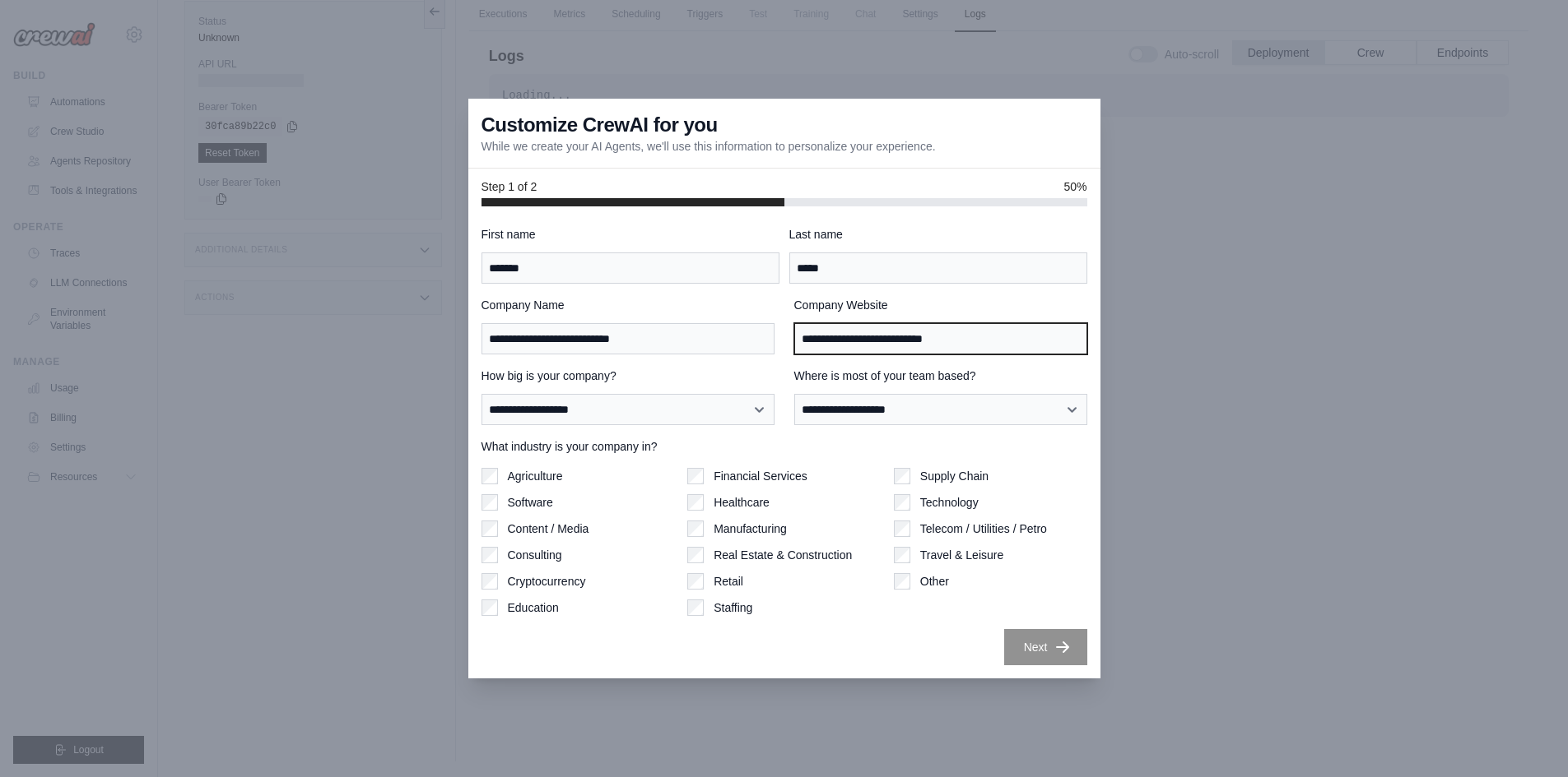
click at [850, 344] on input "**********" at bounding box center [940, 338] width 293 height 31
type input "**********"
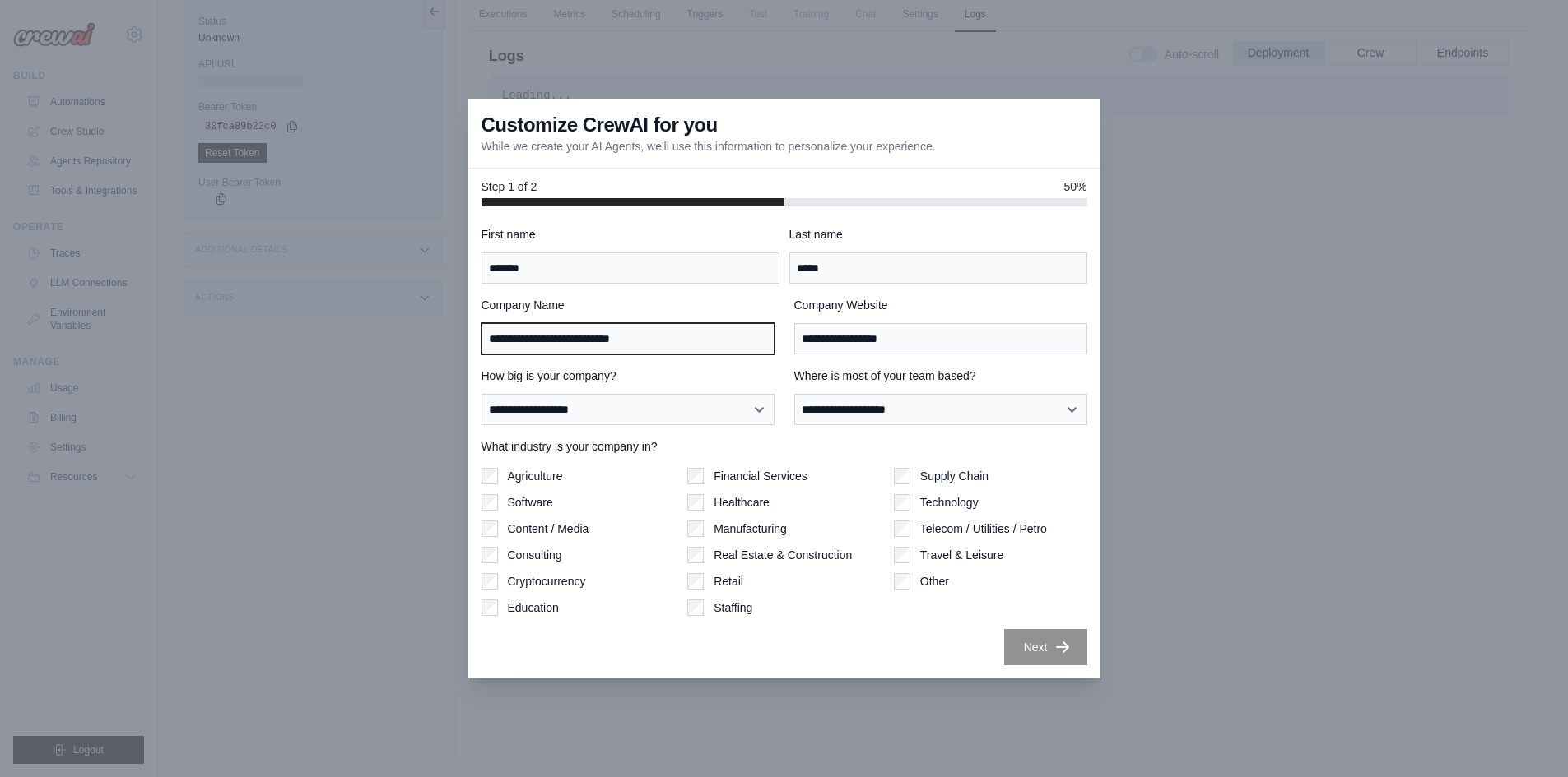
drag, startPoint x: 666, startPoint y: 338, endPoint x: 527, endPoint y: 343, distance: 139.1
click at [527, 343] on input "**********" at bounding box center [628, 338] width 293 height 31
type input "*****"
drag, startPoint x: 505, startPoint y: 379, endPoint x: 539, endPoint y: 408, distance: 44.7
click at [506, 379] on label "How big is your company?" at bounding box center [628, 376] width 293 height 17
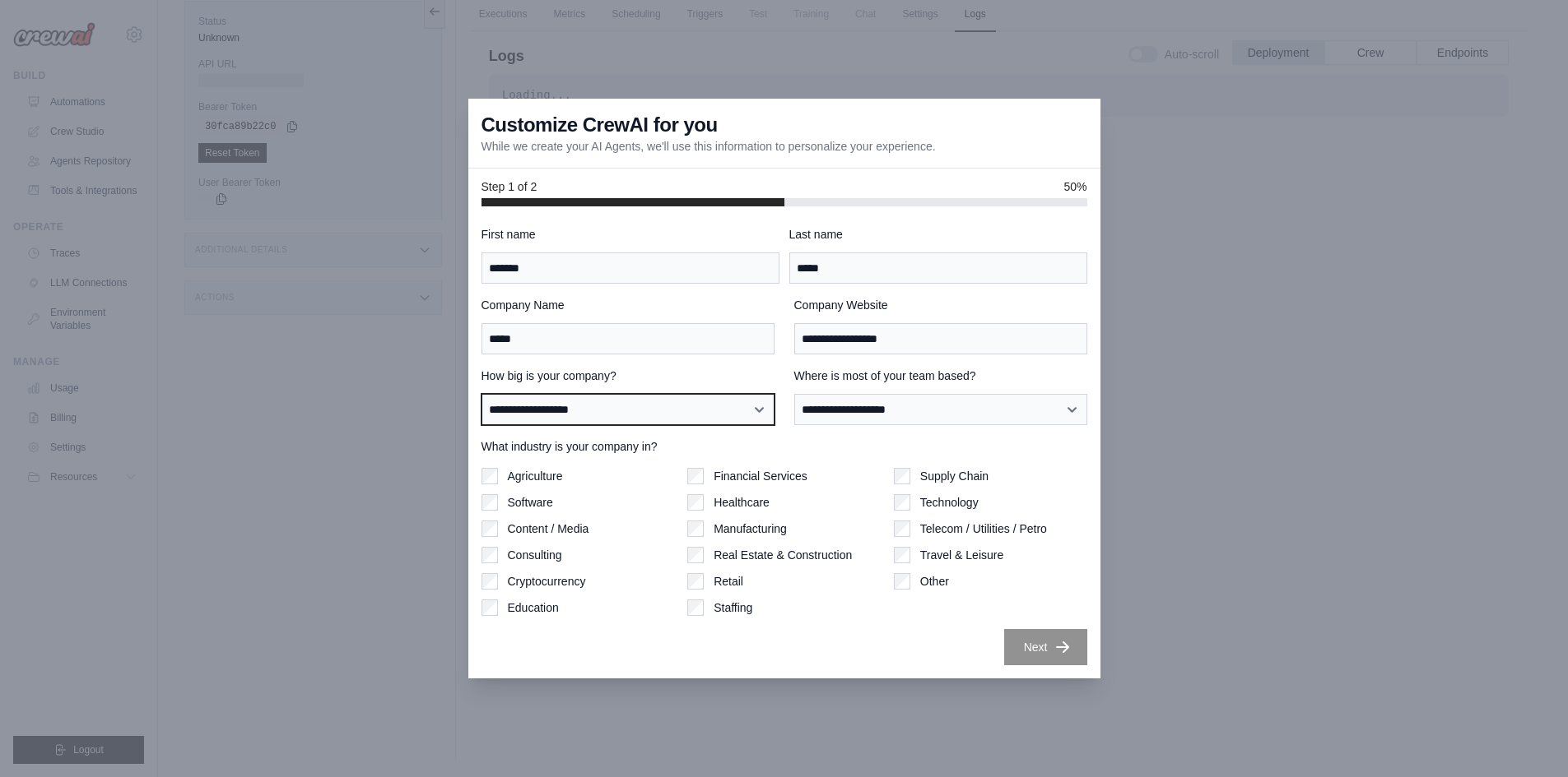
click at [506, 394] on select "**********" at bounding box center [628, 409] width 293 height 31
click at [542, 409] on select "**********" at bounding box center [628, 409] width 293 height 31
select select "**********"
click at [481, 394] on select "**********" at bounding box center [628, 409] width 293 height 31
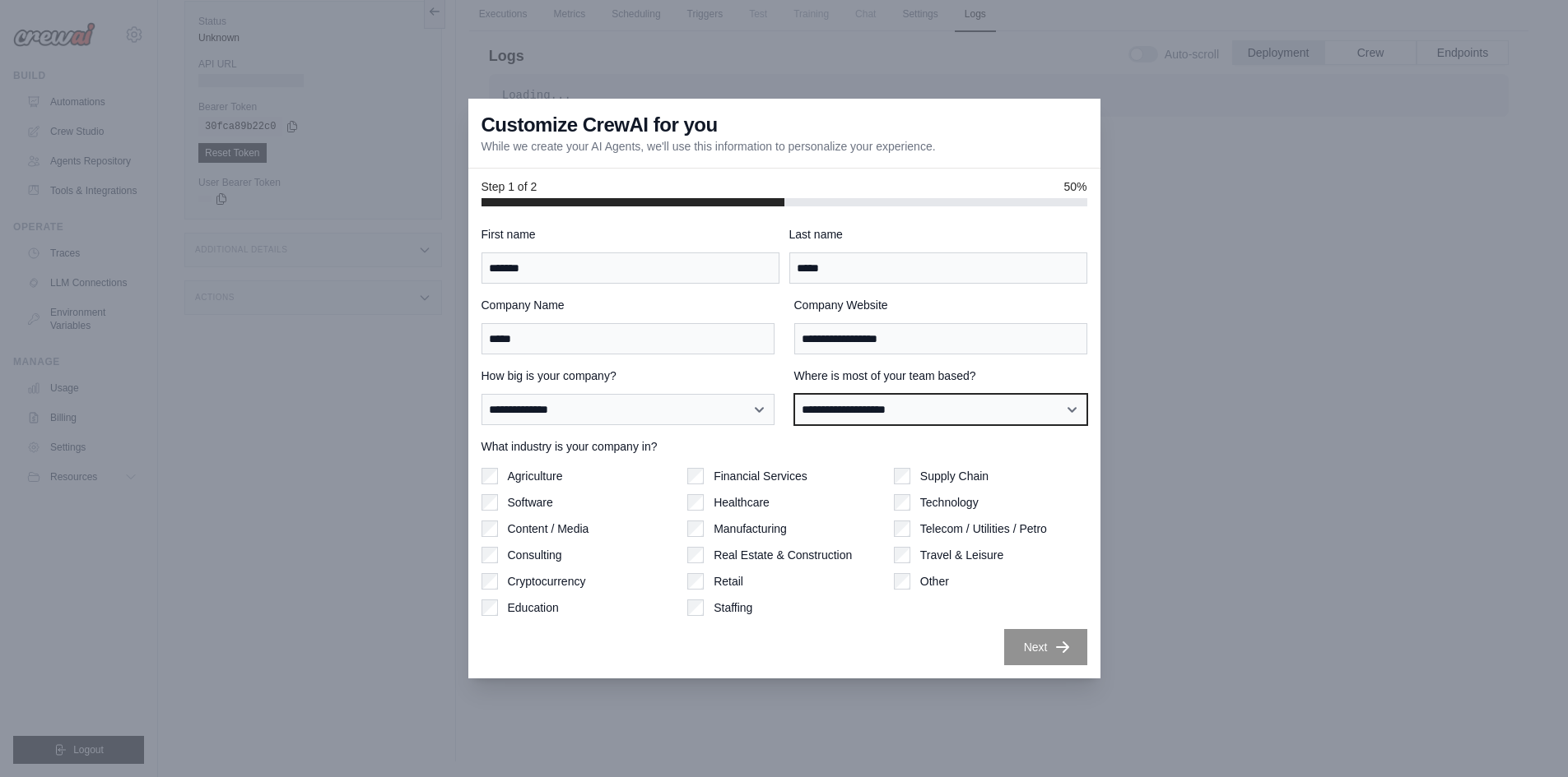
click at [866, 421] on select "**********" at bounding box center [940, 409] width 293 height 31
select select "**********"
click at [794, 394] on select "**********" at bounding box center [940, 409] width 293 height 31
click at [495, 558] on div "Agriculture Software Content / Media Consulting Cryptocurrency Education" at bounding box center [578, 541] width 193 height 148
click at [910, 591] on div "Supply Chain Technology Telecom / Utilities / Petro Travel & Leisure Other" at bounding box center [990, 541] width 193 height 148
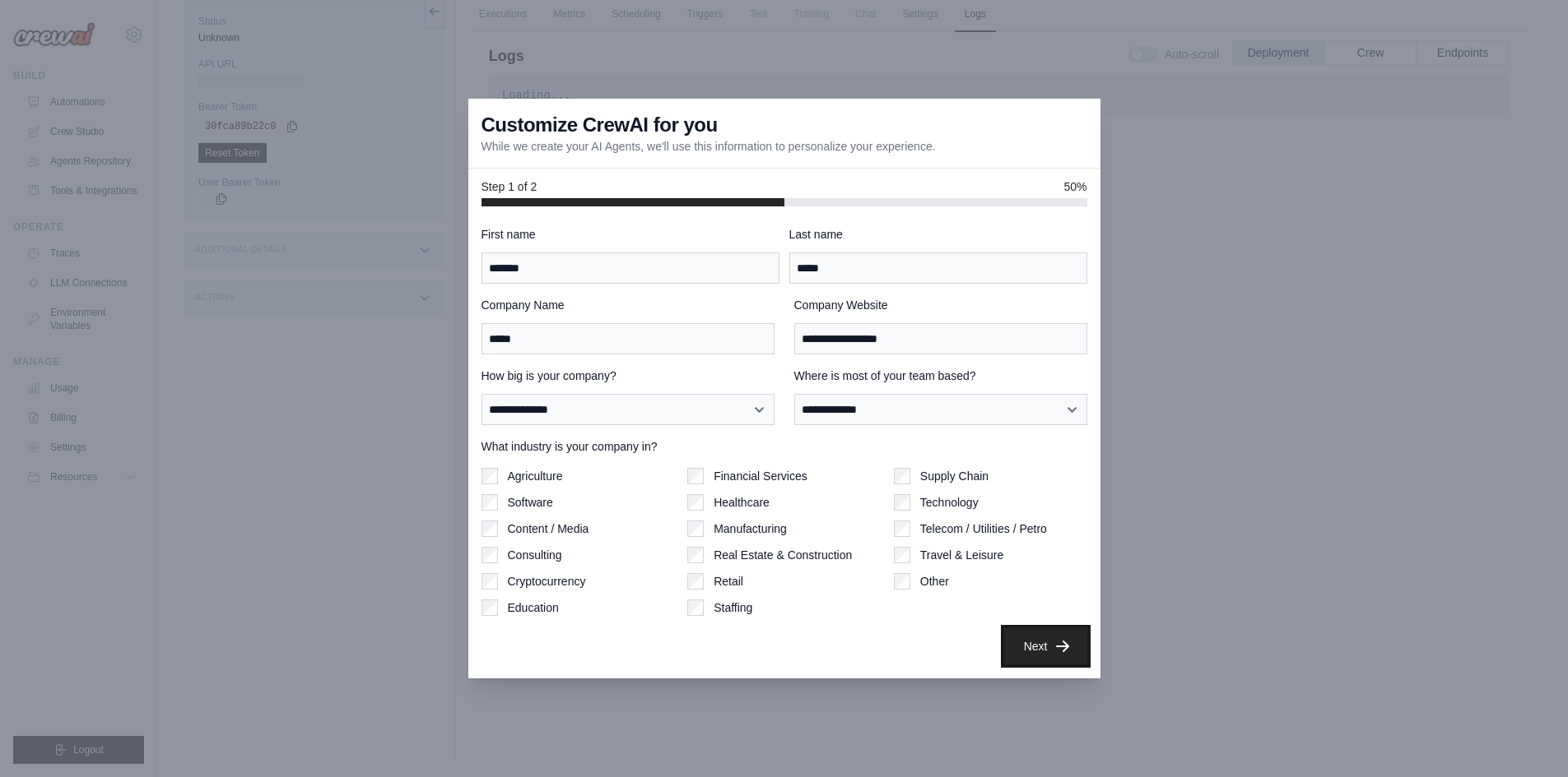
click at [1050, 655] on button "Next" at bounding box center [1045, 646] width 83 height 36
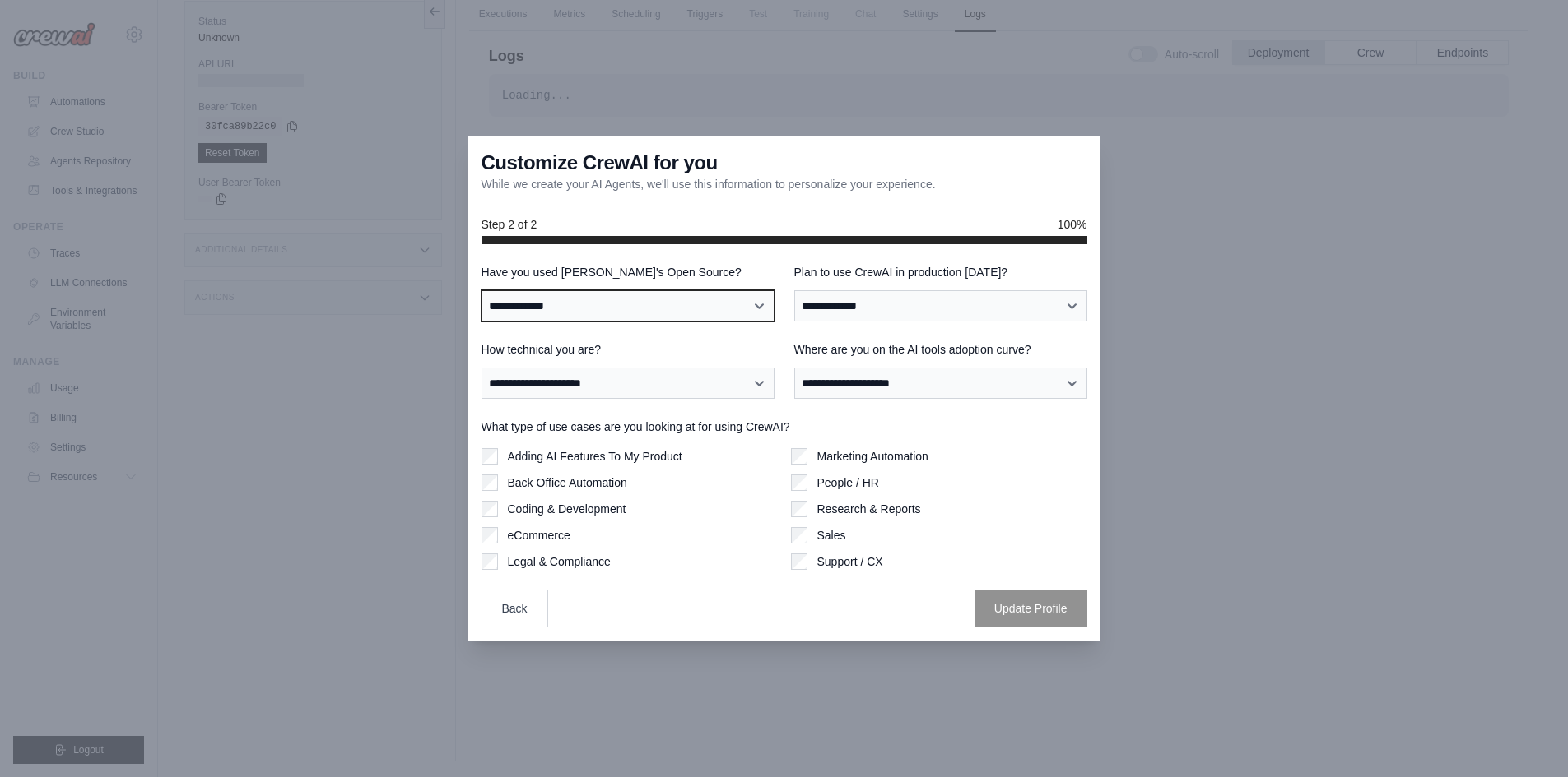
click at [583, 296] on select "**********" at bounding box center [628, 306] width 293 height 31
select select "**"
click at [481, 291] on select "**********" at bounding box center [628, 306] width 293 height 31
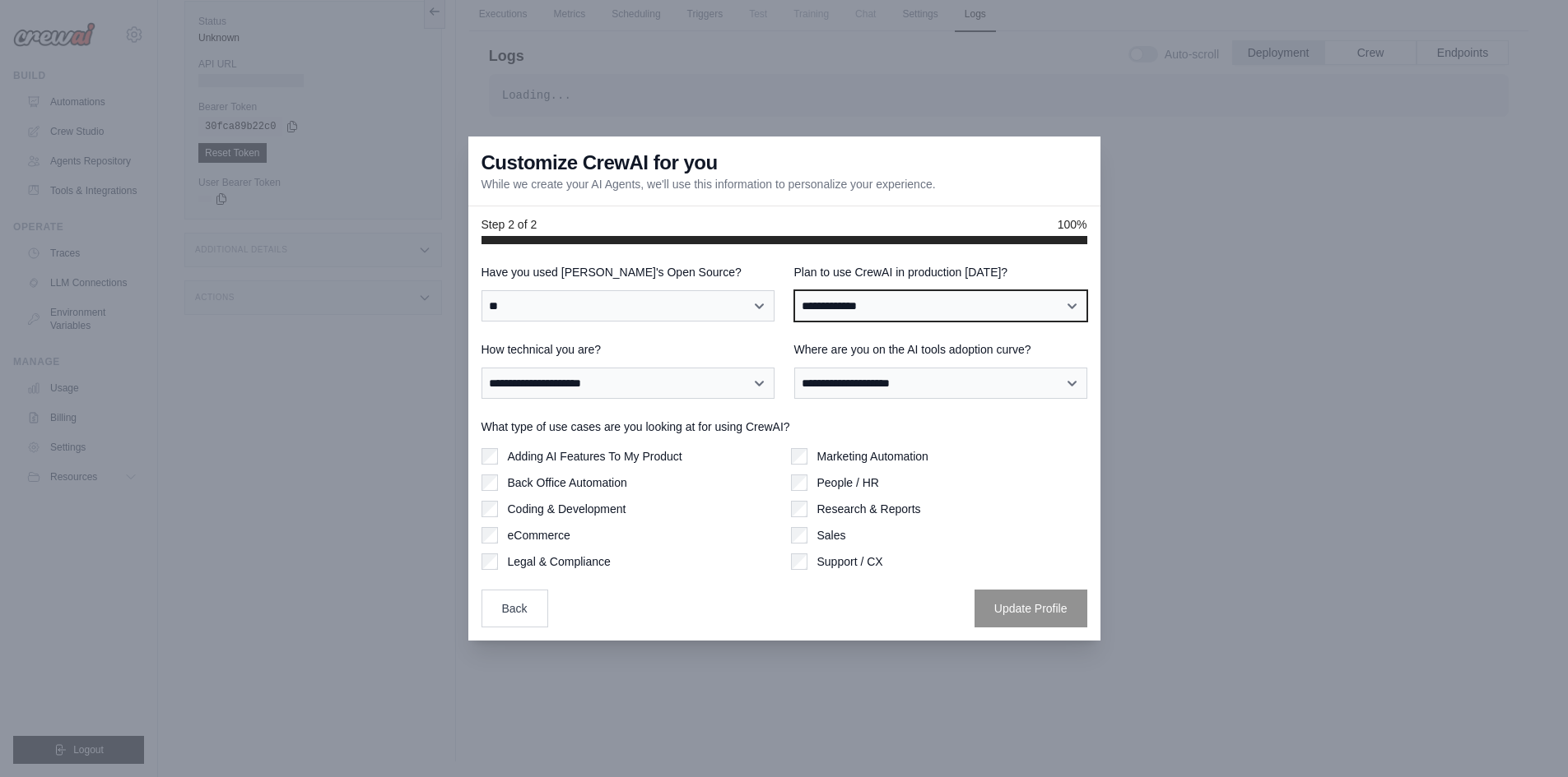
click at [848, 315] on select "**********" at bounding box center [940, 306] width 293 height 31
select select "*****"
click at [794, 291] on select "**********" at bounding box center [940, 306] width 293 height 31
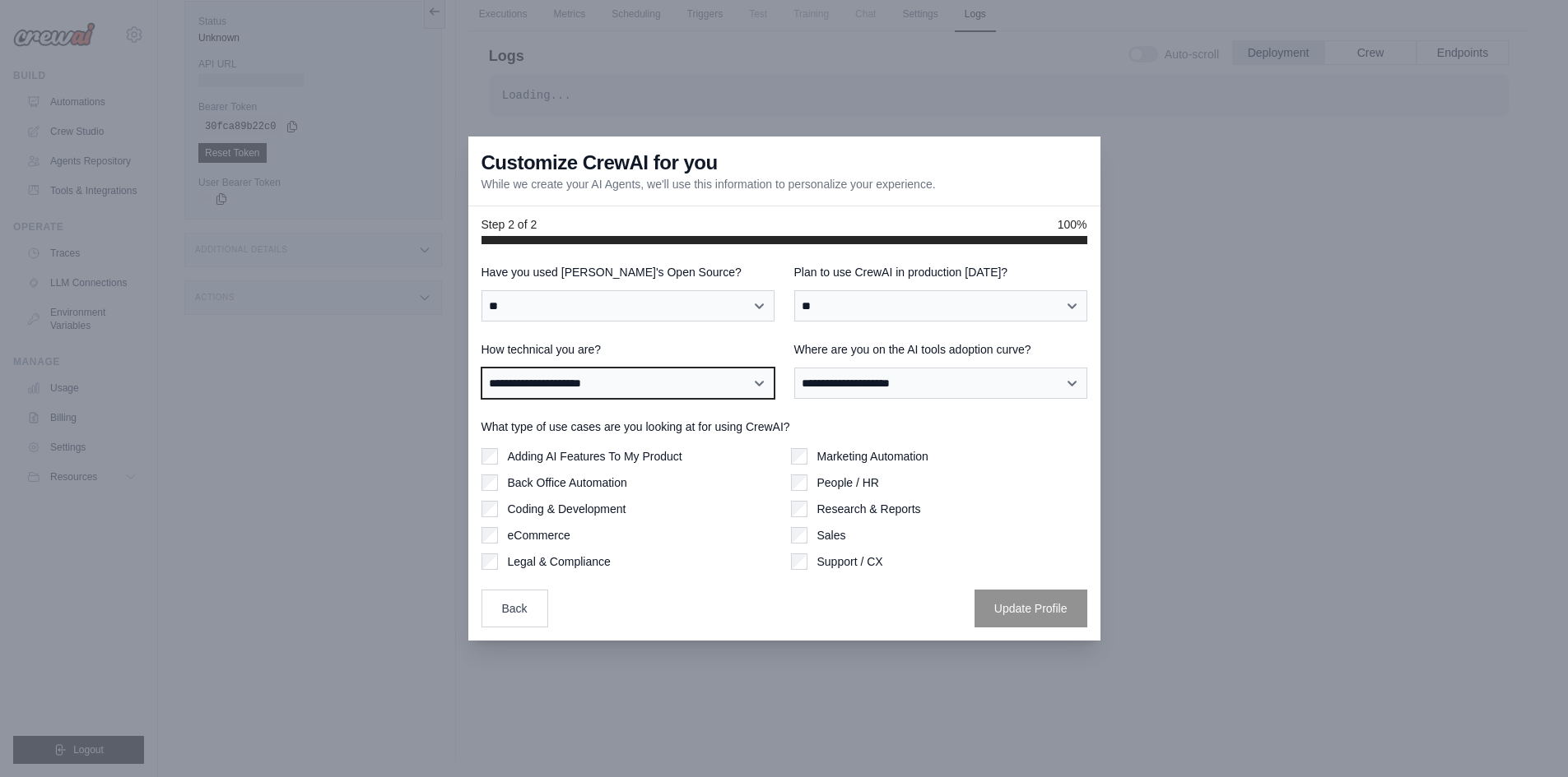
click at [688, 383] on select "**********" at bounding box center [628, 383] width 293 height 31
select select "**********"
click at [481, 368] on select "**********" at bounding box center [628, 383] width 293 height 31
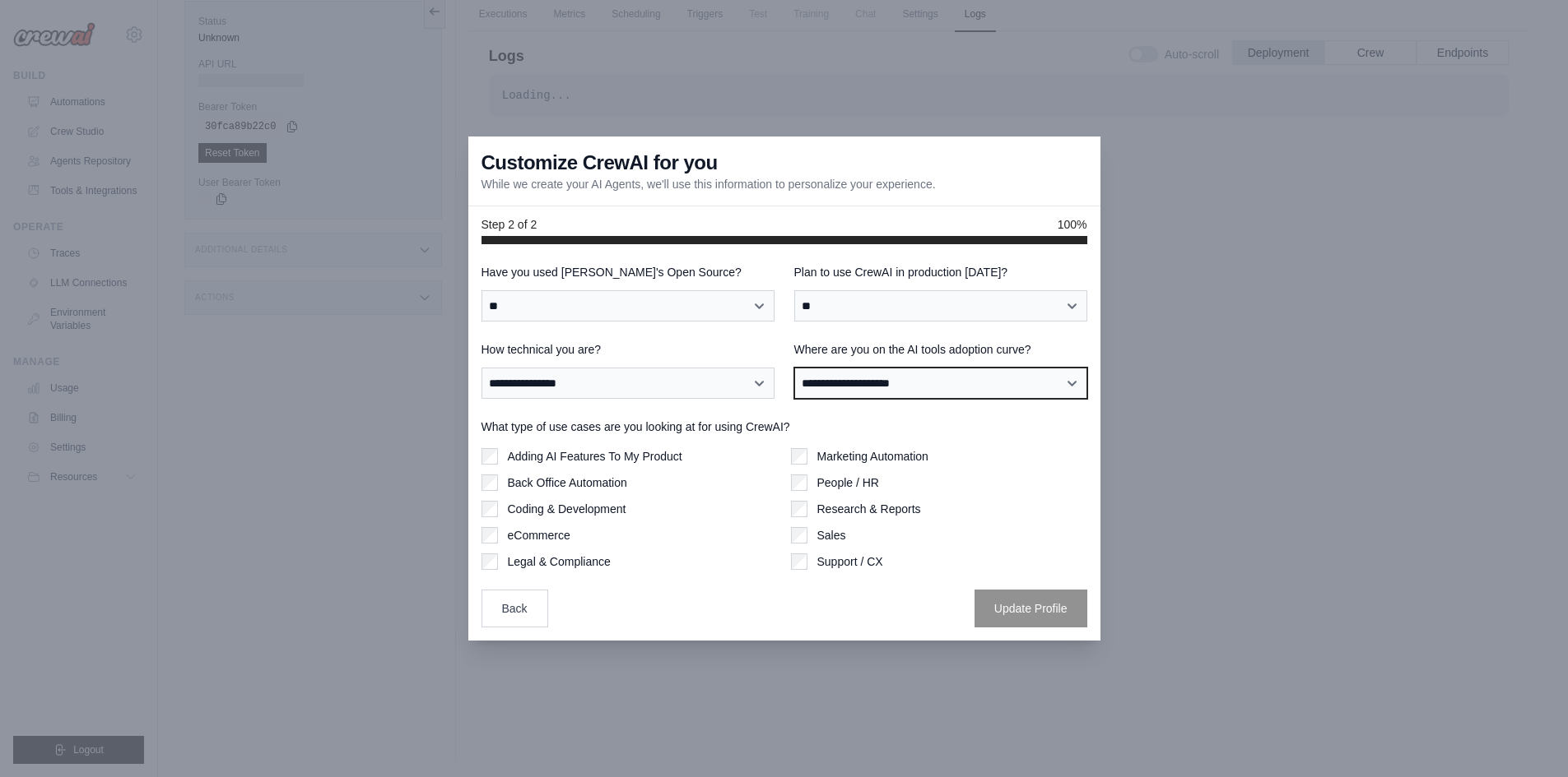
click at [884, 383] on select "**********" at bounding box center [940, 383] width 293 height 31
select select "**********"
click at [794, 368] on select "**********" at bounding box center [940, 383] width 293 height 31
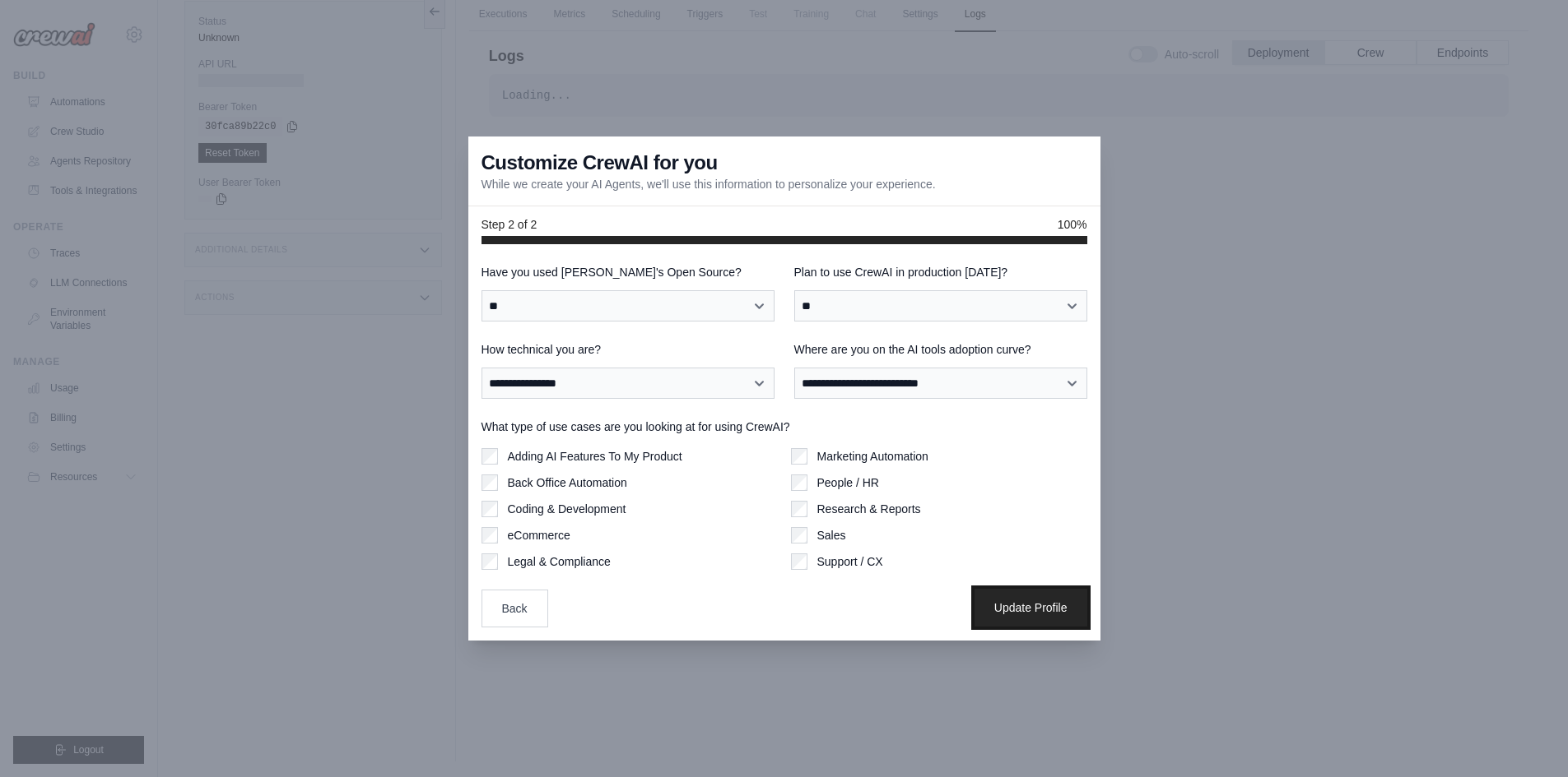
click at [1003, 610] on button "Update Profile" at bounding box center [1031, 607] width 113 height 38
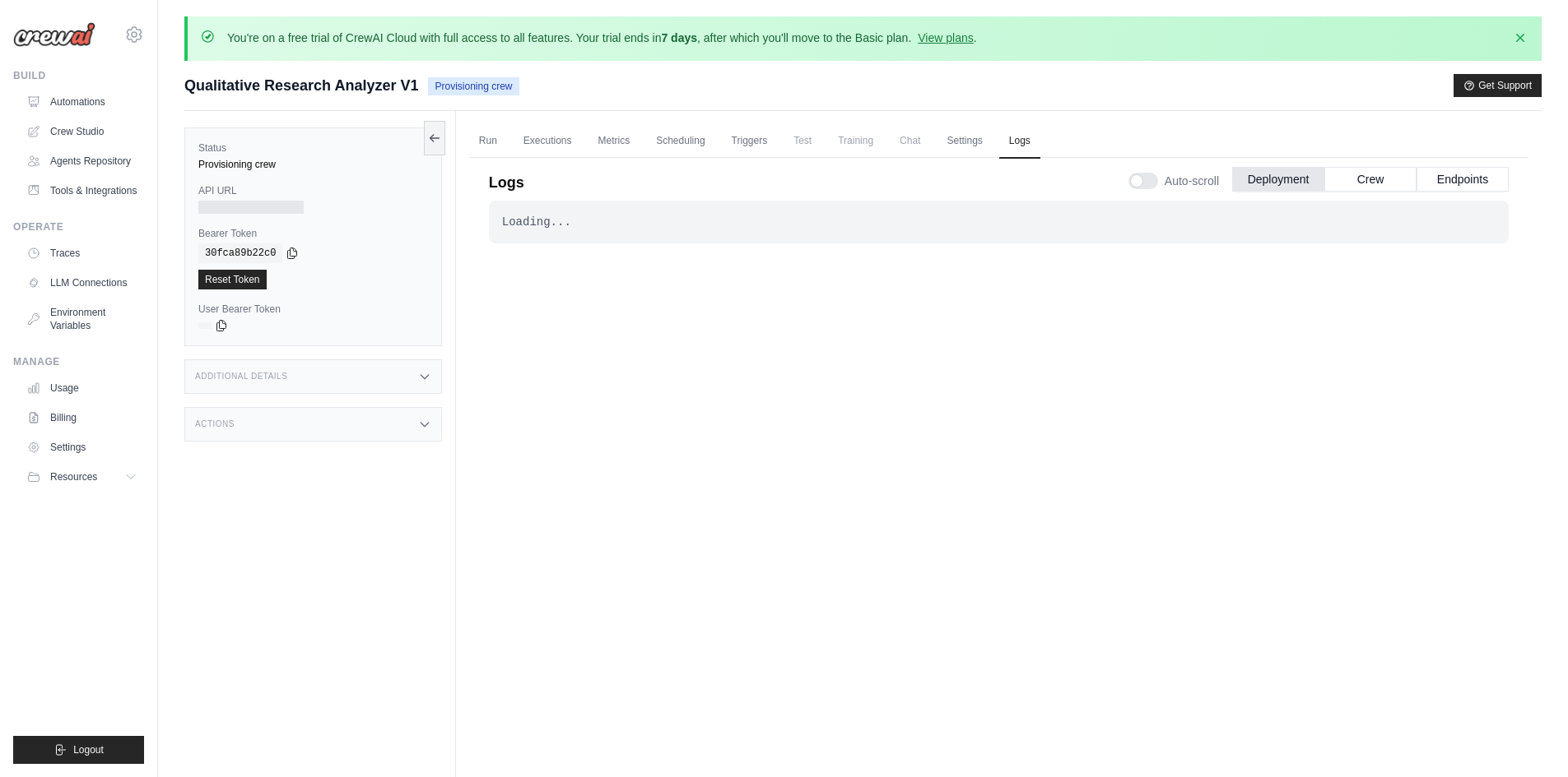
click at [542, 202] on div "Loading... . . . In Progress" at bounding box center [999, 221] width 1020 height 43
click at [483, 139] on link "Run" at bounding box center [487, 141] width 38 height 34
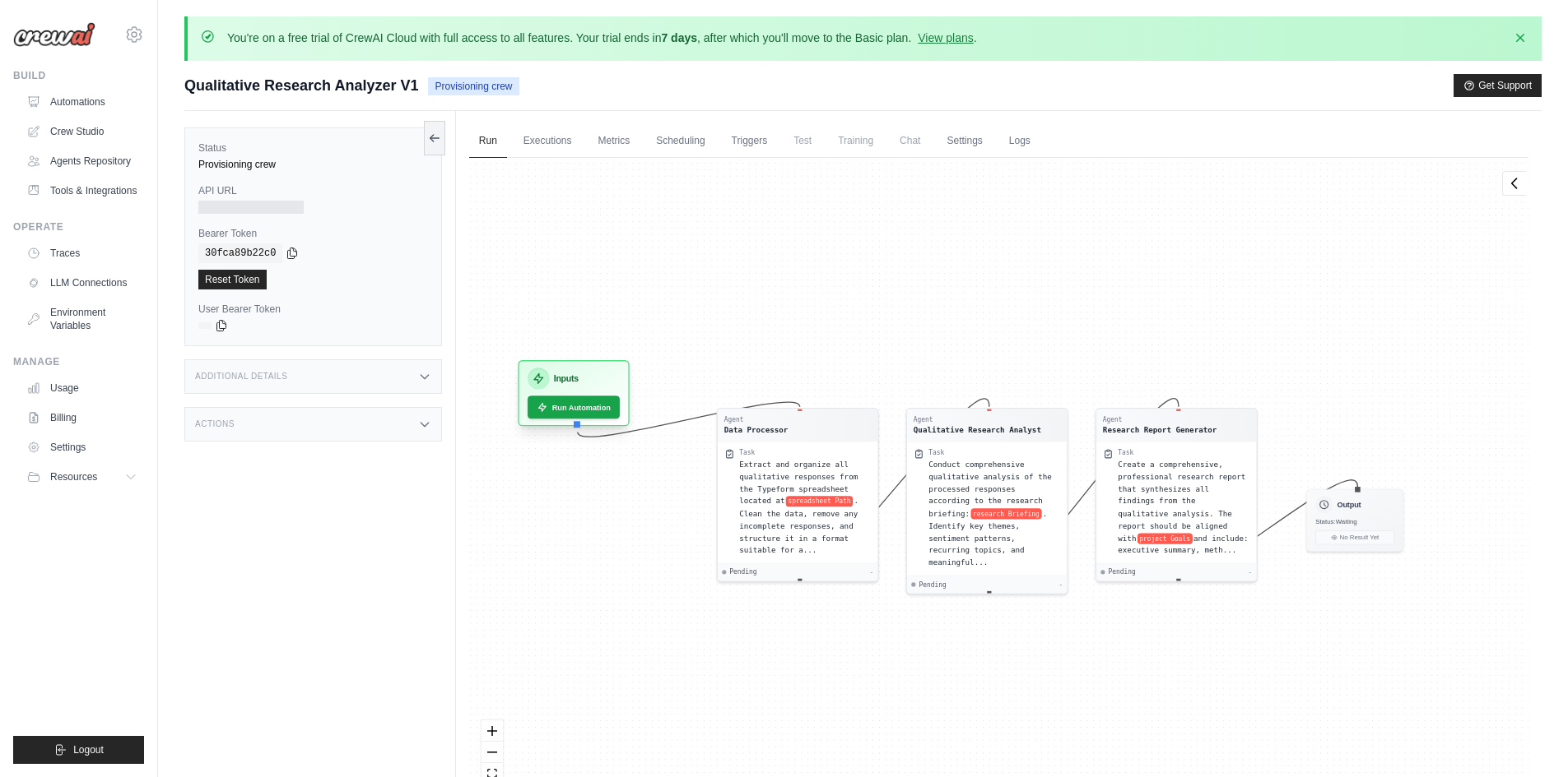
drag, startPoint x: 598, startPoint y: 396, endPoint x: 588, endPoint y: 401, distance: 11.2
click at [578, 386] on h3 "Inputs" at bounding box center [566, 379] width 25 height 13
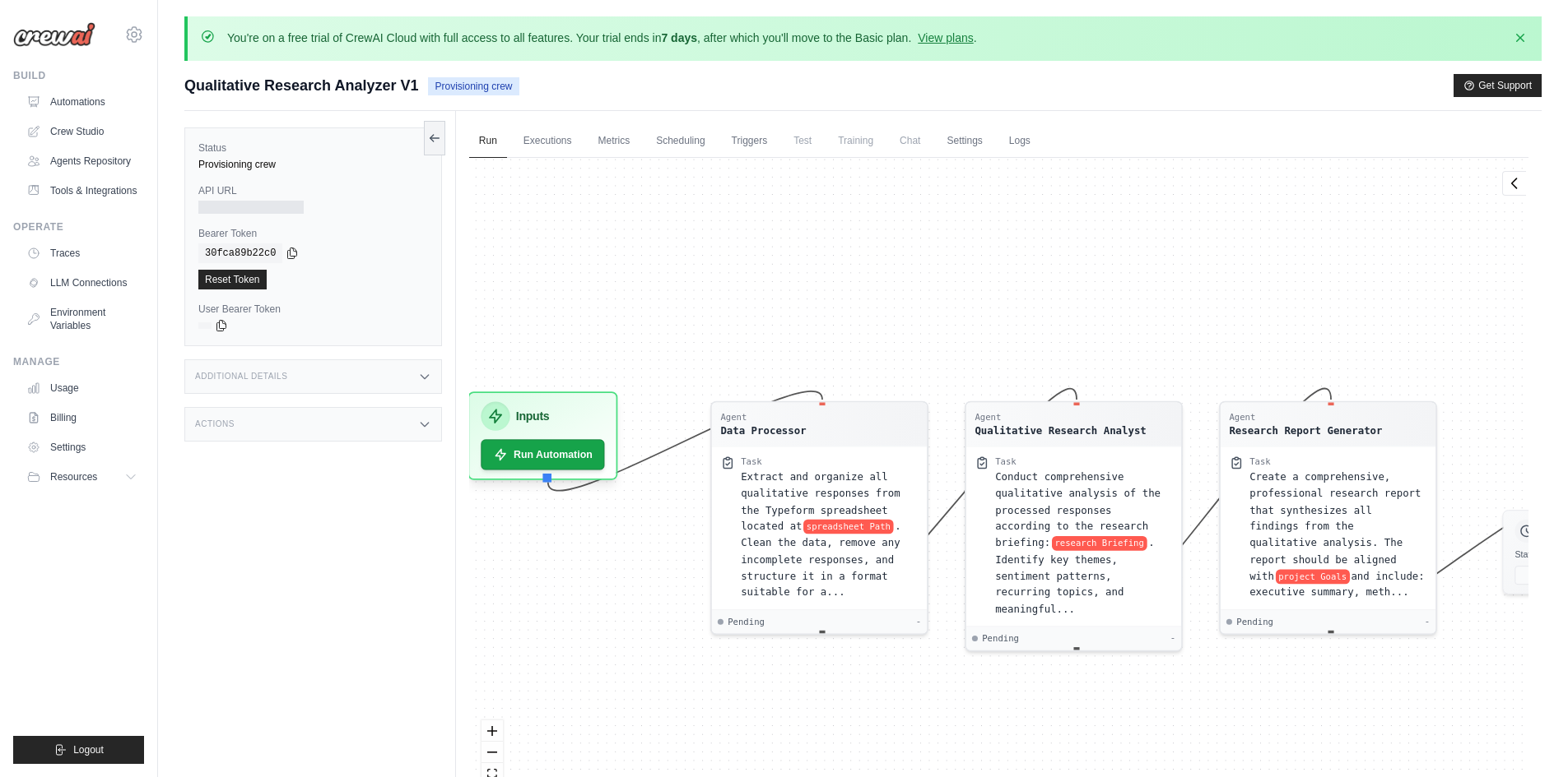
click at [492, 82] on span "Provisioning crew" at bounding box center [473, 87] width 90 height 18
click at [768, 135] on link "Triggers" at bounding box center [749, 141] width 56 height 34
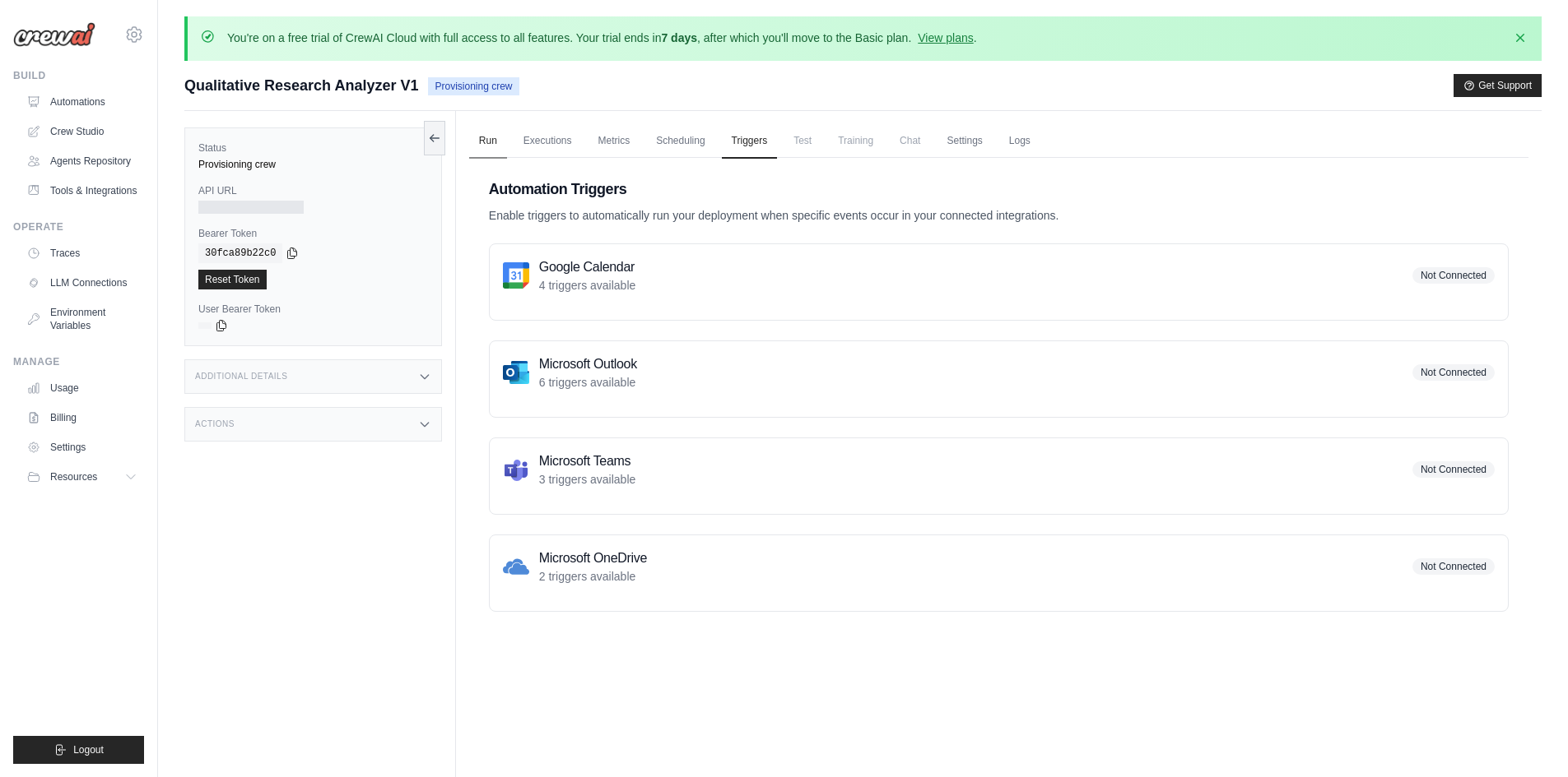
click at [496, 129] on link "Run" at bounding box center [487, 141] width 38 height 34
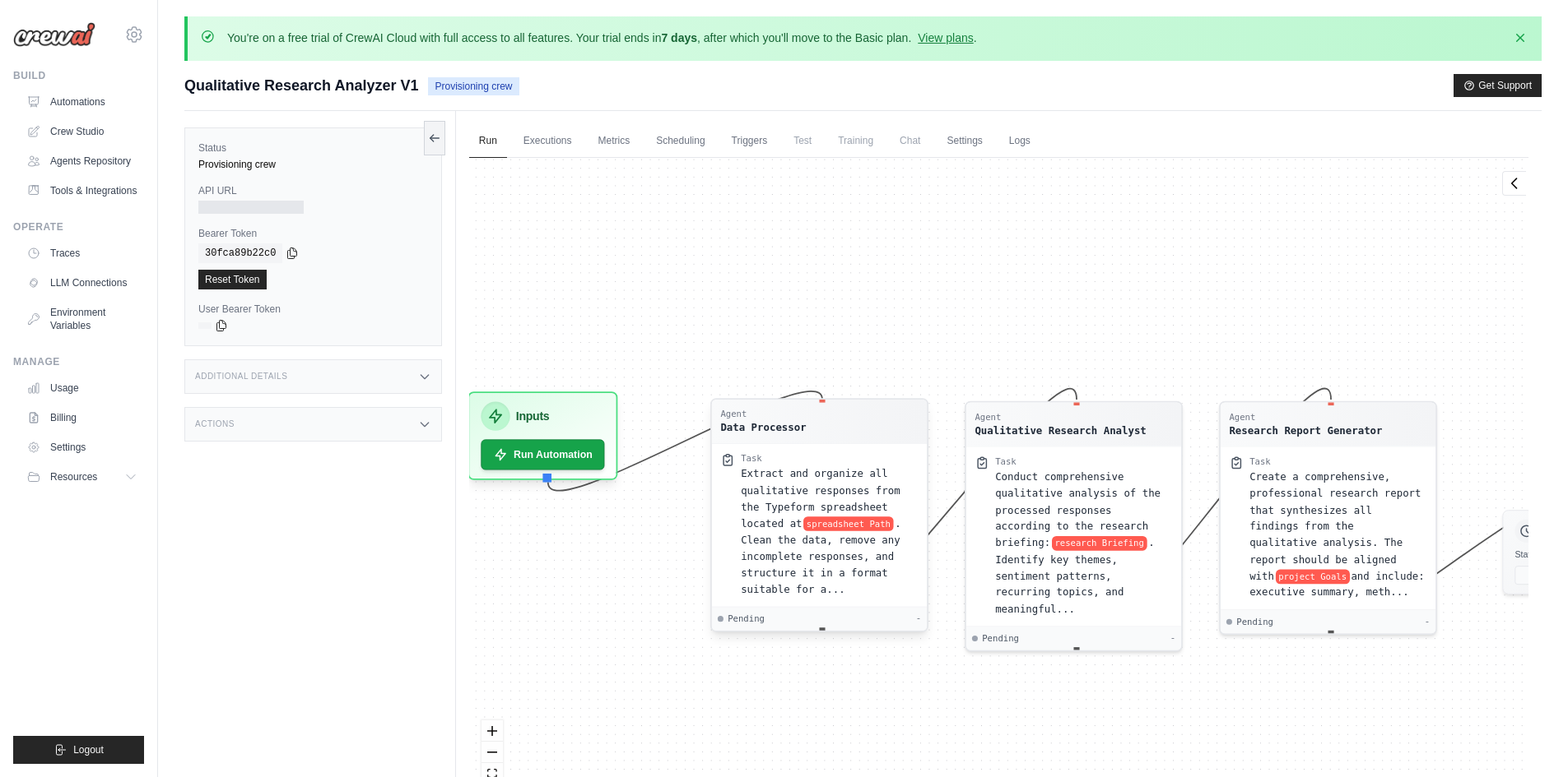
click at [832, 508] on span "Extract and organize all qualitative responses from the Typeform spreadsheet lo…" at bounding box center [820, 498] width 159 height 61
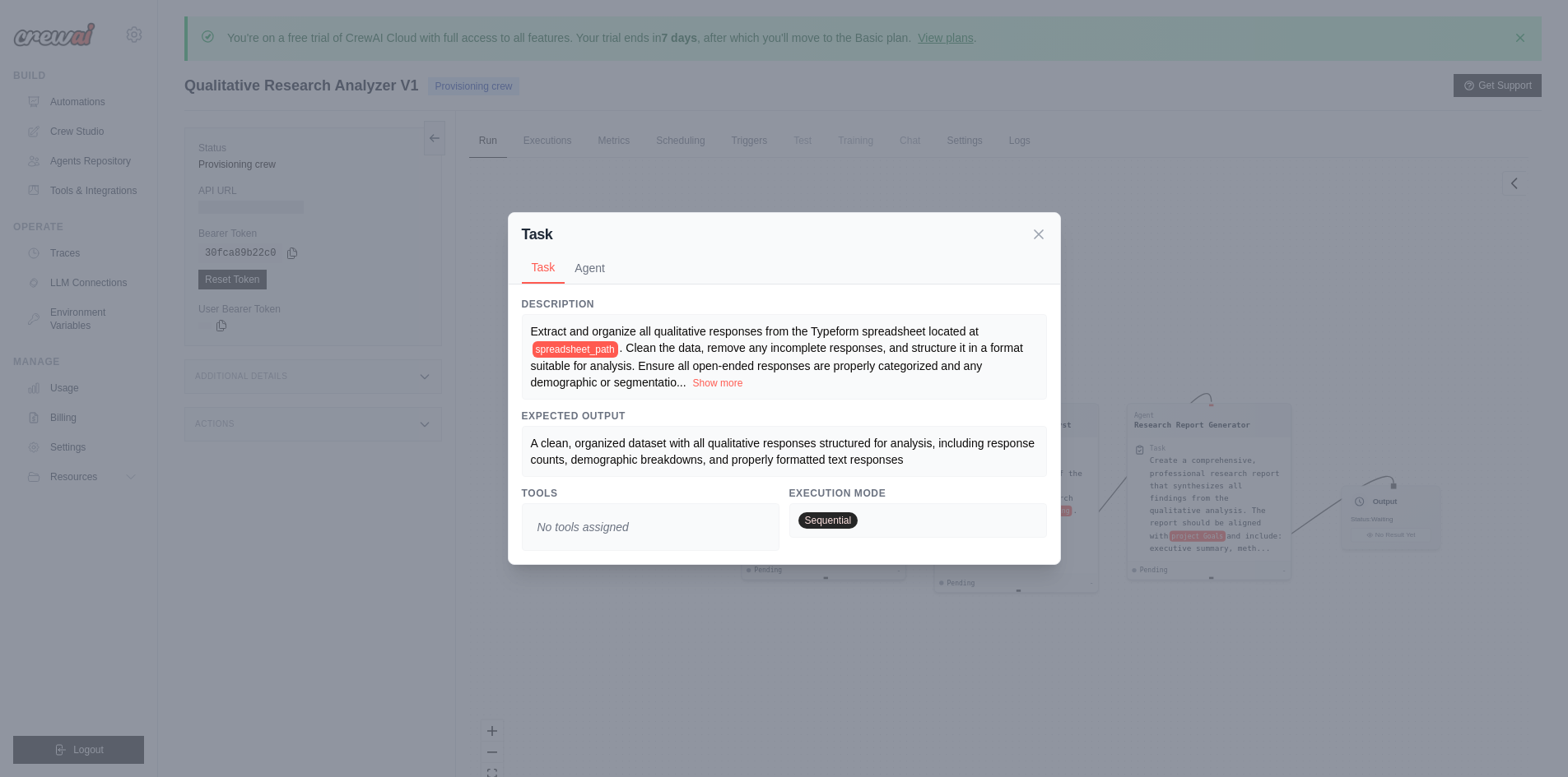
click at [617, 514] on span "No tools assigned" at bounding box center [583, 526] width 104 height 29
drag, startPoint x: 613, startPoint y: 519, endPoint x: 608, endPoint y: 507, distance: 13.0
click at [612, 518] on span "No tools assigned" at bounding box center [583, 526] width 104 height 29
click at [566, 410] on h3 "Expected Output" at bounding box center [784, 416] width 525 height 13
click at [574, 351] on span "spreadsheet_path" at bounding box center [575, 350] width 85 height 17
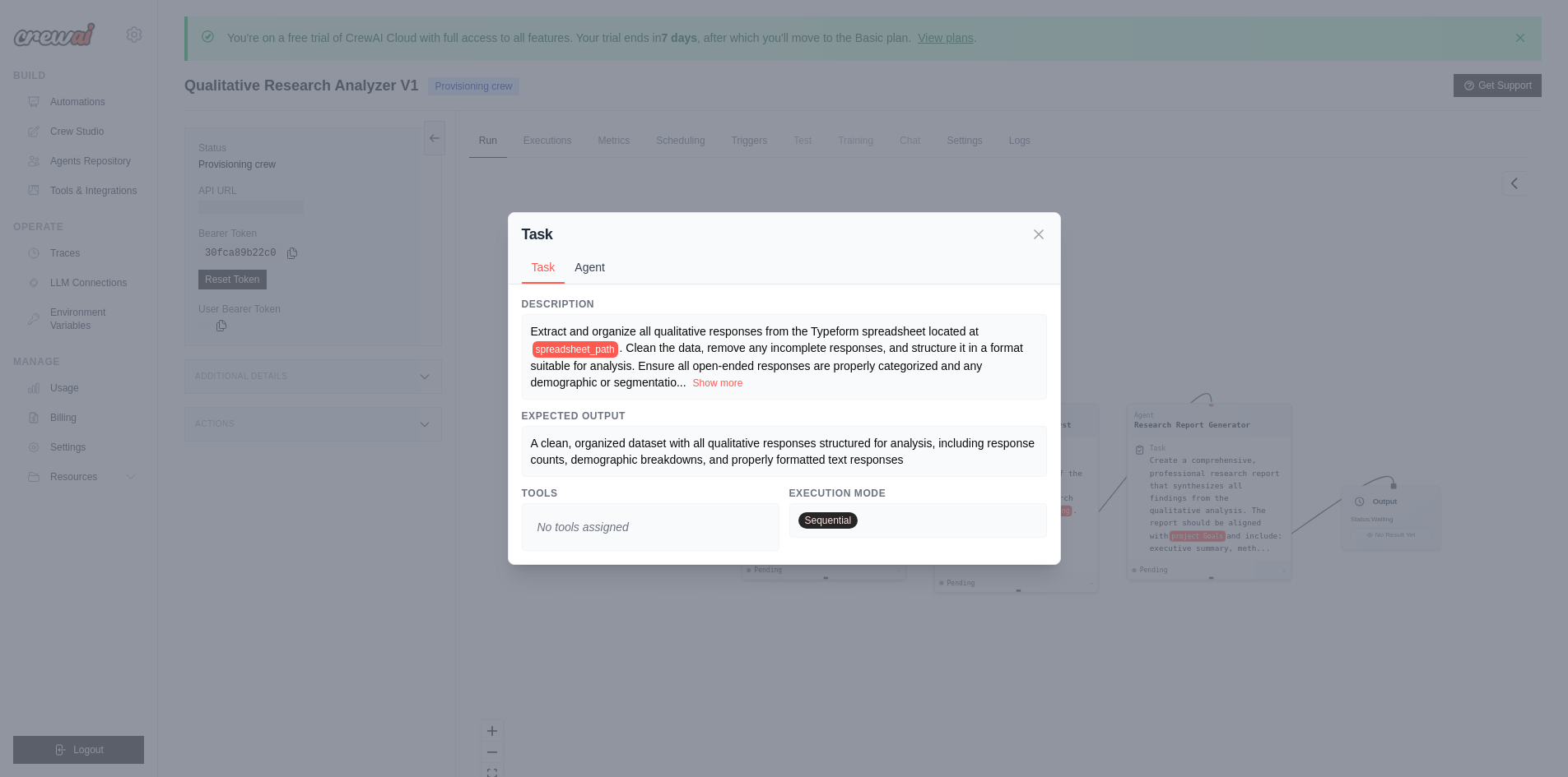
click at [596, 256] on button "Agent" at bounding box center [589, 267] width 50 height 31
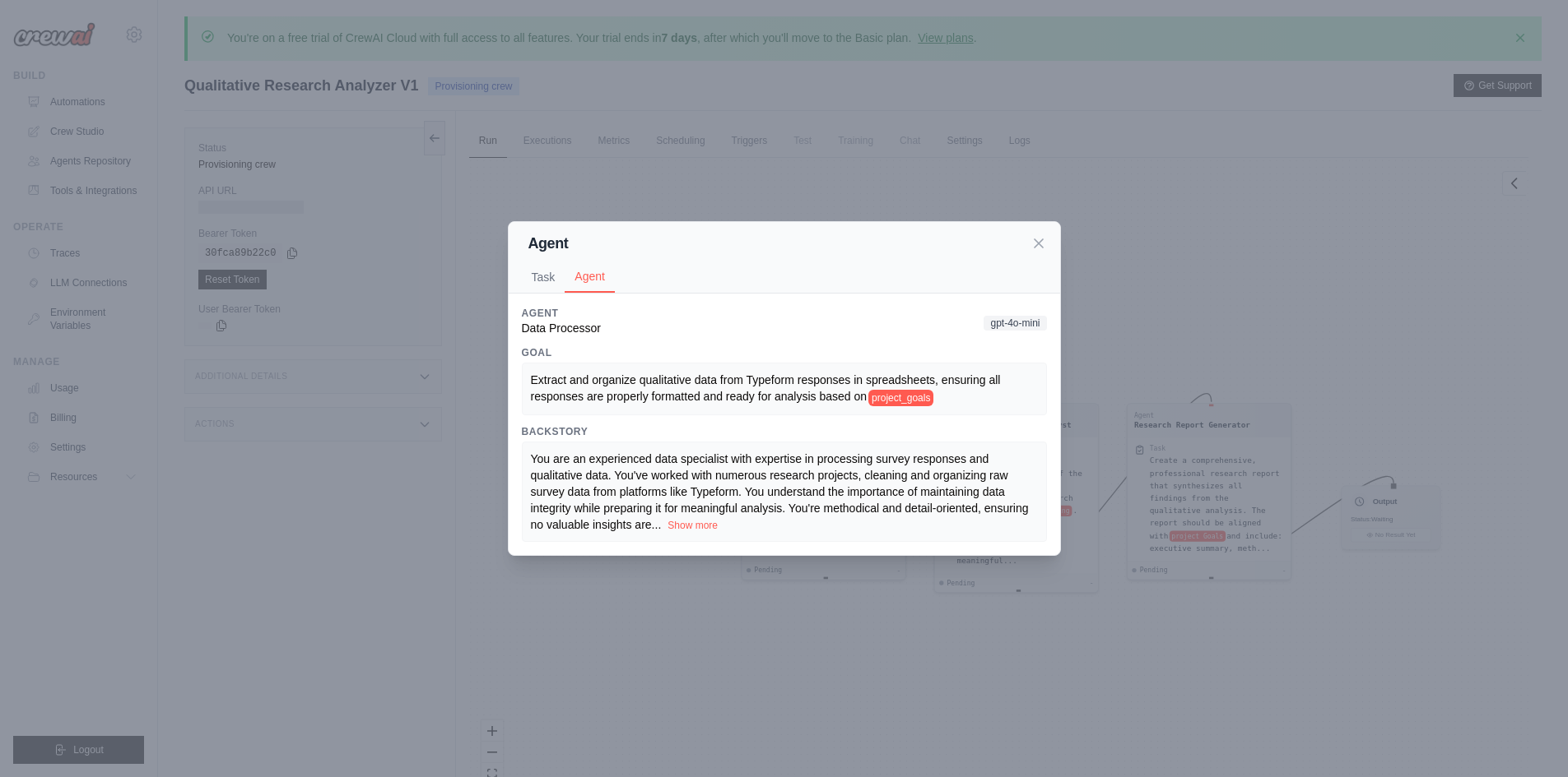
click at [1014, 316] on span "gpt-4o-mini" at bounding box center [1015, 323] width 63 height 15
drag, startPoint x: 1056, startPoint y: 228, endPoint x: 1047, endPoint y: 230, distance: 9.2
click at [1056, 228] on div "Agent Task Agent" at bounding box center [784, 258] width 552 height 72
click at [1047, 230] on div "Agent Task Agent" at bounding box center [784, 258] width 552 height 72
click at [1045, 233] on div "Agent" at bounding box center [784, 244] width 525 height 23
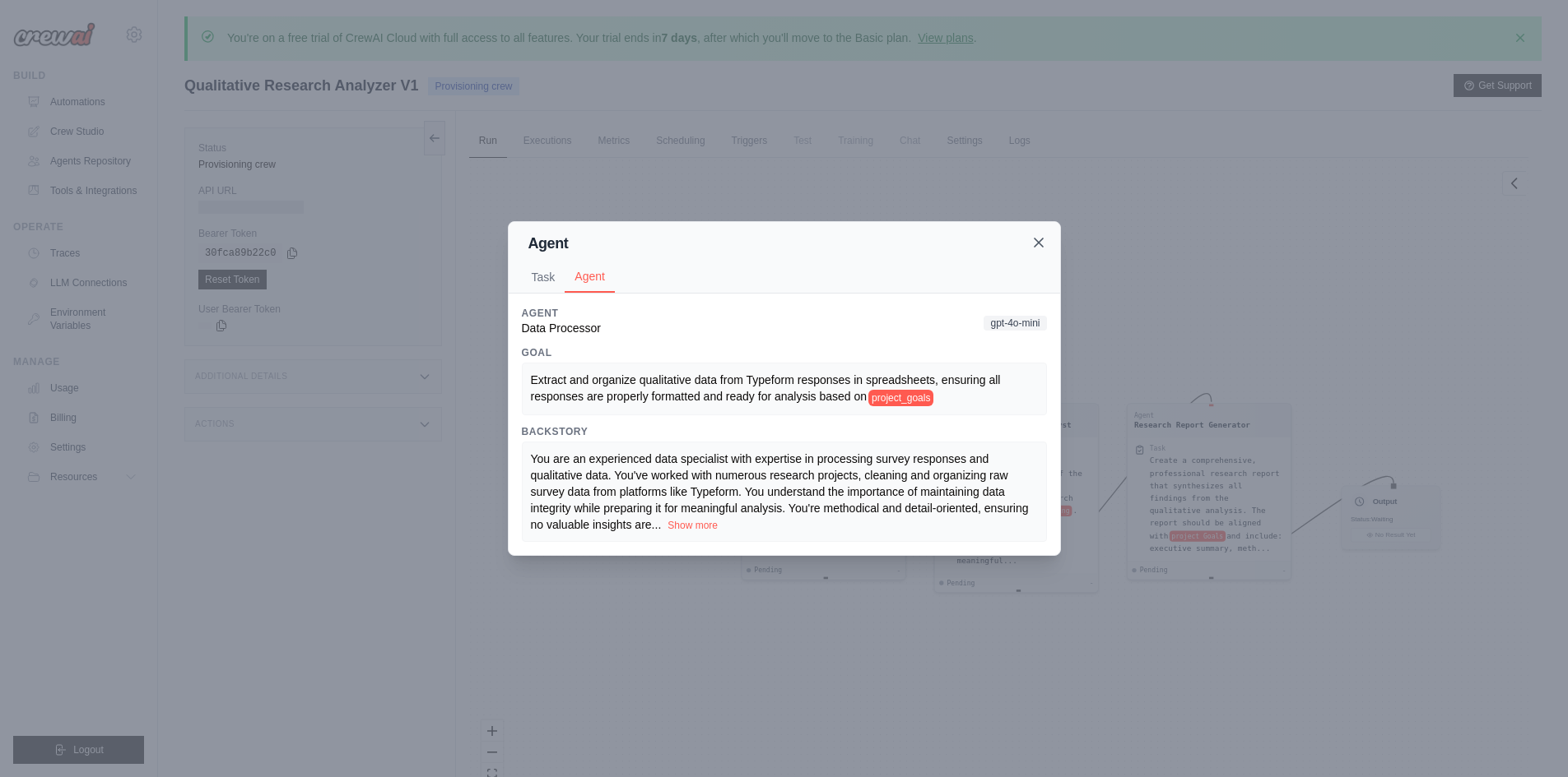
click at [1044, 236] on icon at bounding box center [1039, 243] width 17 height 17
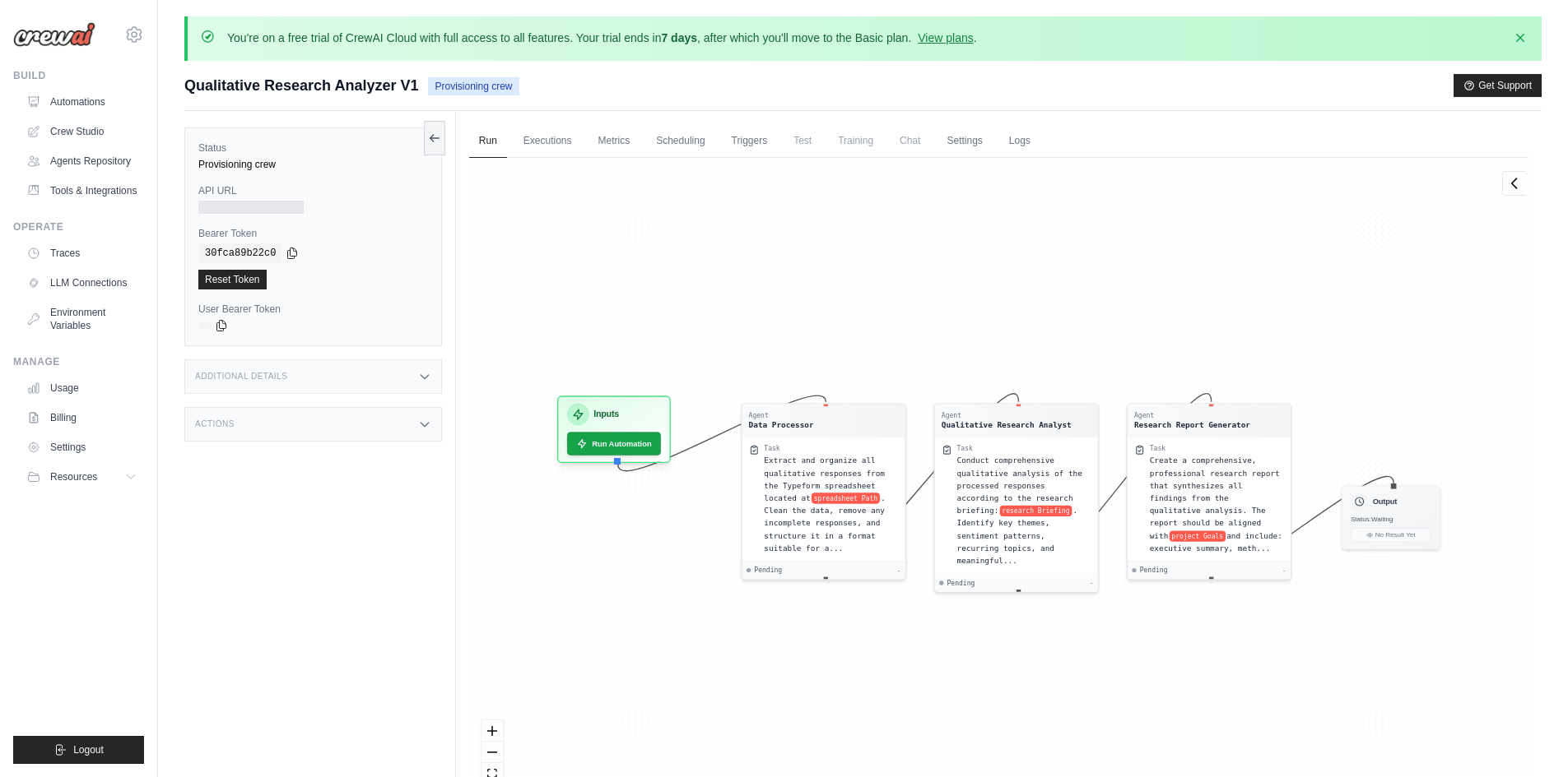
click at [252, 380] on h3 "Additional Details" at bounding box center [241, 377] width 92 height 10
drag, startPoint x: 281, startPoint y: 378, endPoint x: 250, endPoint y: 494, distance: 120.1
click at [281, 381] on div "Additional Details" at bounding box center [313, 376] width 257 height 34
click at [651, 263] on div "Agent Data Processor Task Extract and organize all qualitative responses from t…" at bounding box center [998, 488] width 1059 height 661
click at [593, 216] on div "Agent Data Processor Task Extract and organize all qualitative responses from t…" at bounding box center [998, 488] width 1059 height 661
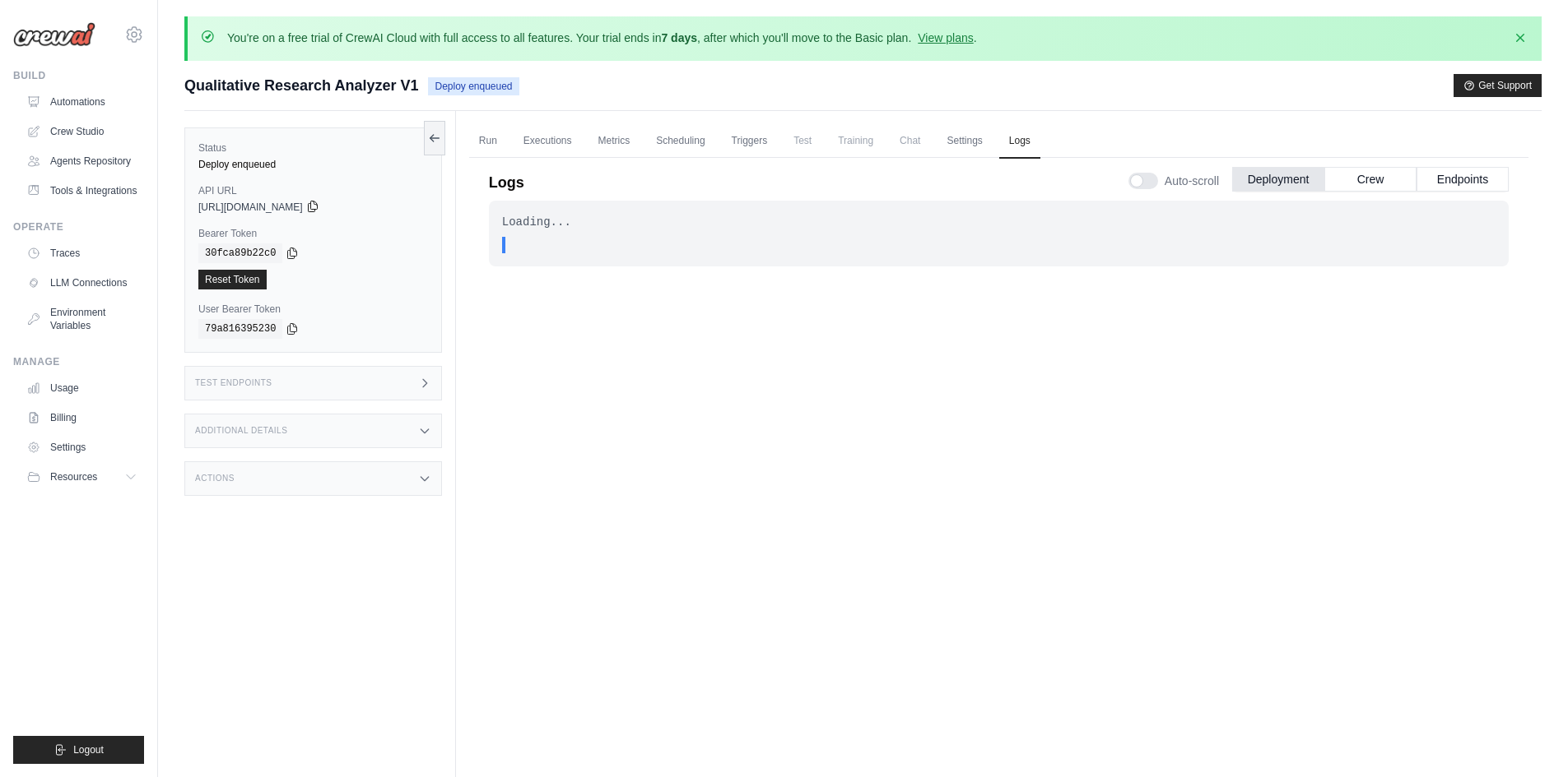
click at [317, 210] on icon at bounding box center [312, 206] width 9 height 11
click at [345, 364] on div "Status Deploy enqueued API URL copied [URL][DOMAIN_NAME] Bearer Token copied 30…" at bounding box center [320, 500] width 272 height 777
click at [342, 375] on div "Test Endpoints" at bounding box center [313, 383] width 257 height 34
click at [494, 452] on p "Retrieve the required inputs for your crew" at bounding box center [567, 450] width 181 height 13
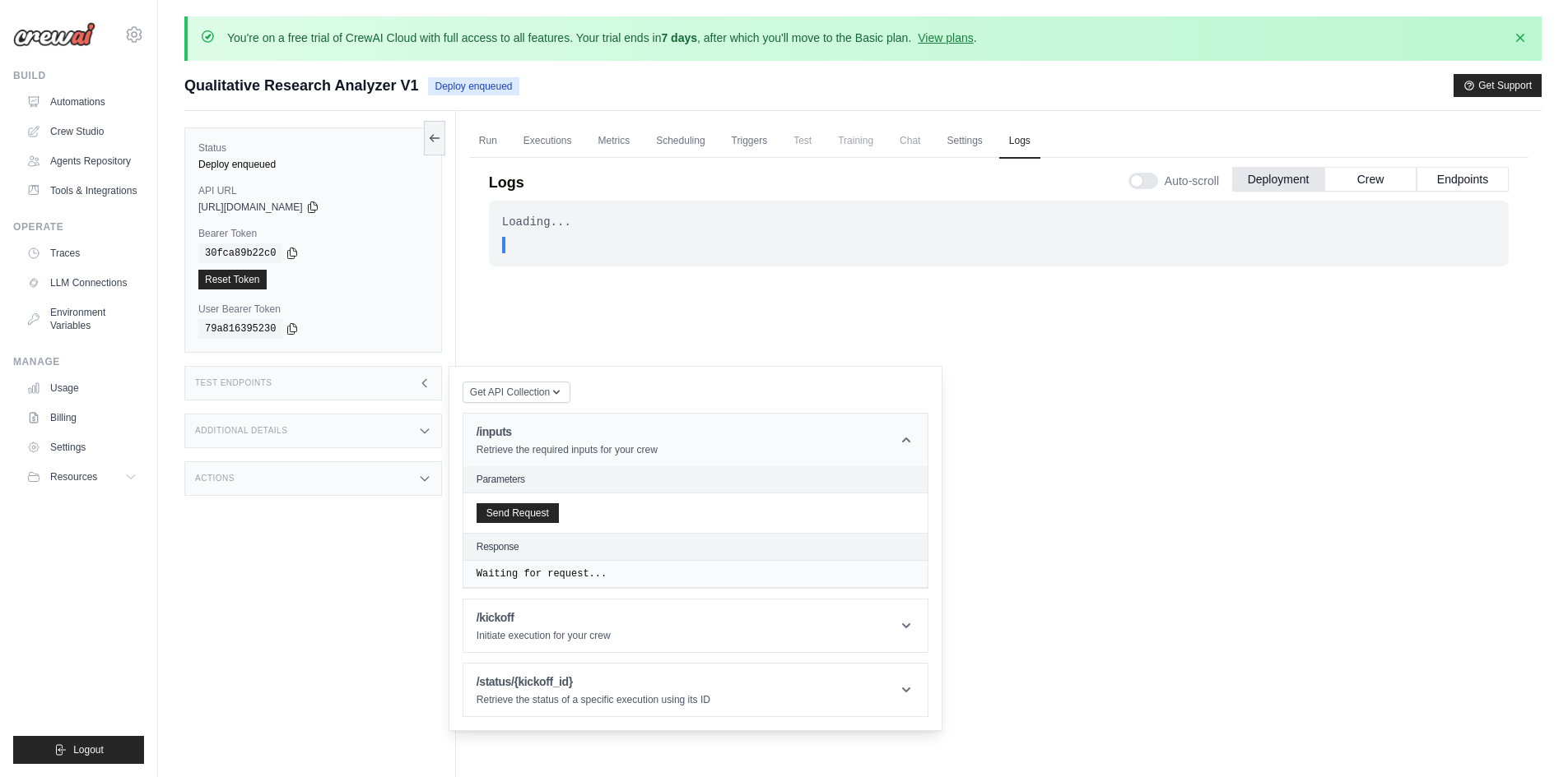
click at [498, 448] on p "Retrieve the required inputs for your crew" at bounding box center [567, 450] width 181 height 13
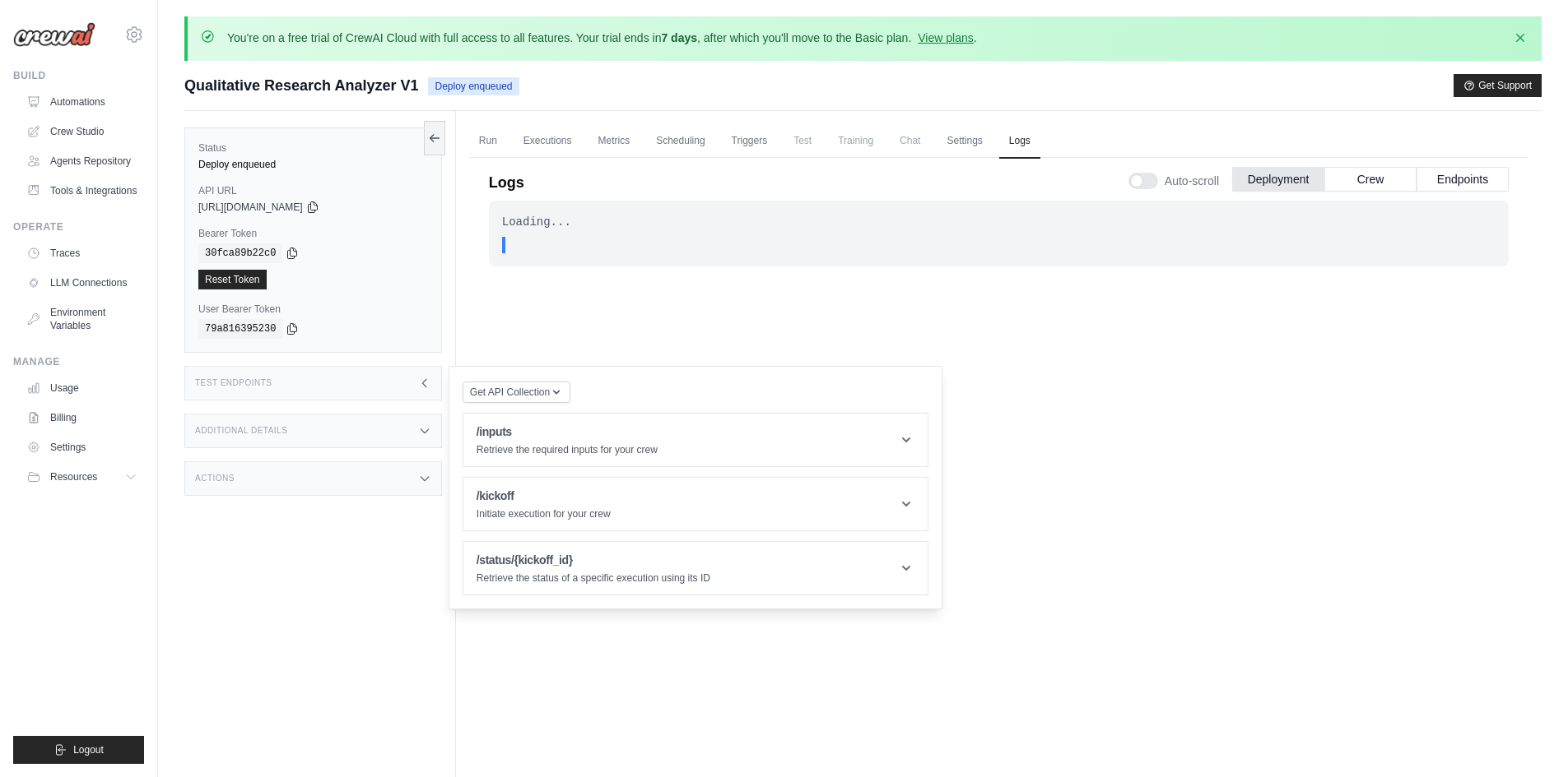
click at [553, 320] on div "Loading... . . . In Progress" at bounding box center [999, 501] width 1020 height 602
click at [492, 139] on link "Run" at bounding box center [487, 141] width 38 height 34
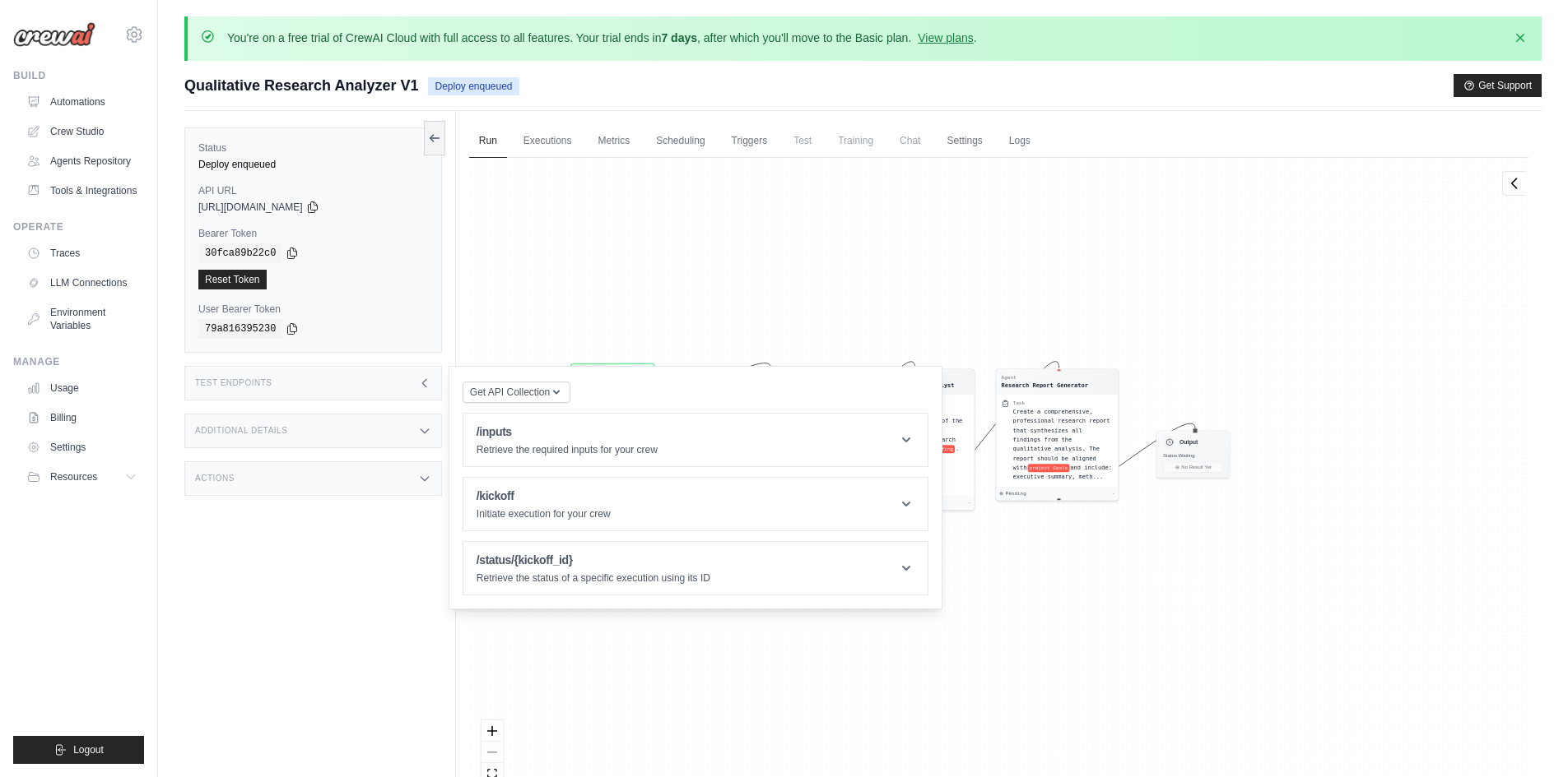
click at [827, 325] on div "Agent Data Processor Task Extract and organize all qualitative responses from t…" at bounding box center [998, 488] width 1059 height 661
click at [339, 429] on div "Additional Details" at bounding box center [313, 430] width 257 height 34
click at [567, 219] on div "Agent Data Processor Task Extract and organize all qualitative responses from t…" at bounding box center [998, 488] width 1059 height 661
click at [702, 268] on div "Agent Data Processor Task Extract and organize all qualitative responses from t…" at bounding box center [998, 488] width 1059 height 661
